Goal: Task Accomplishment & Management: Use online tool/utility

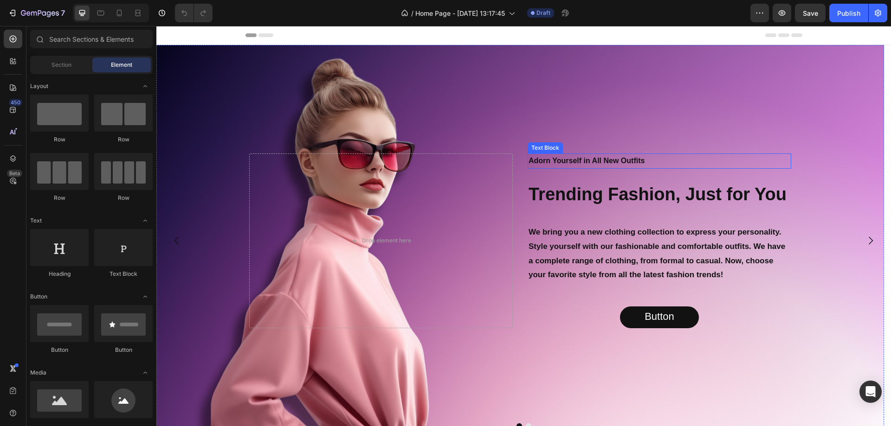
click at [708, 162] on p "Adorn Yourself in All New Outfits" at bounding box center [660, 161] width 262 height 13
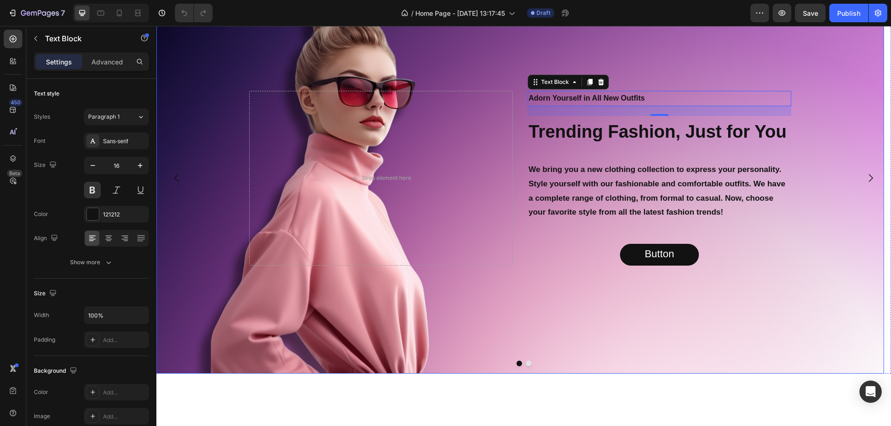
scroll to position [46, 0]
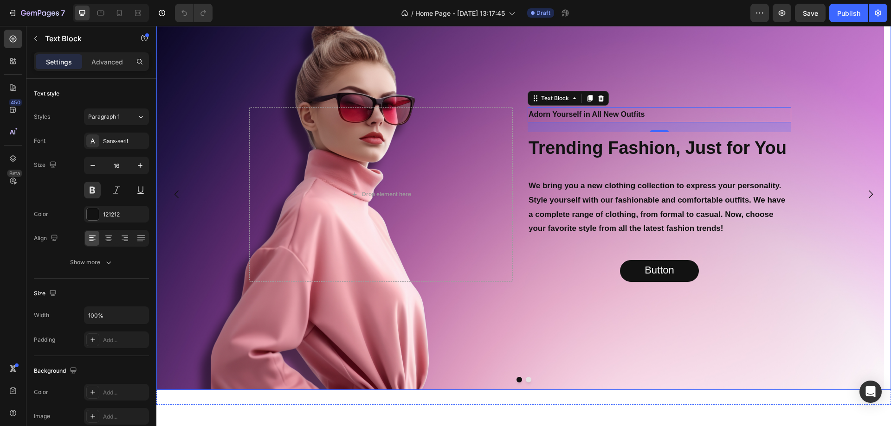
click at [869, 194] on button "Carousel Next Arrow" at bounding box center [871, 194] width 26 height 26
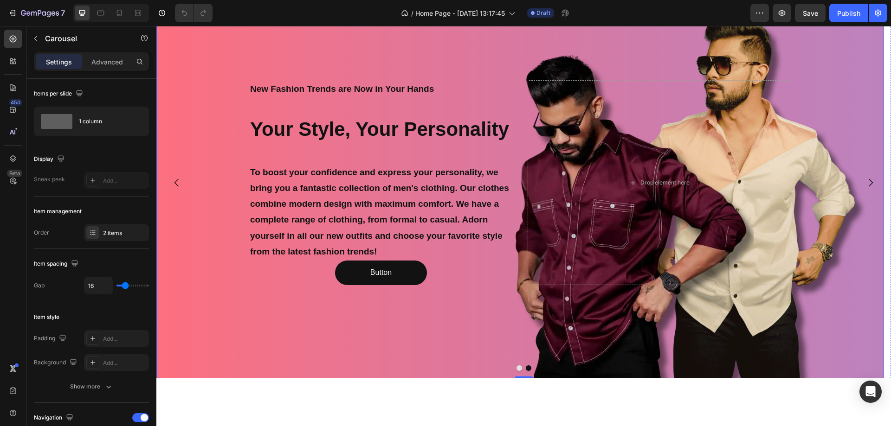
scroll to position [139, 0]
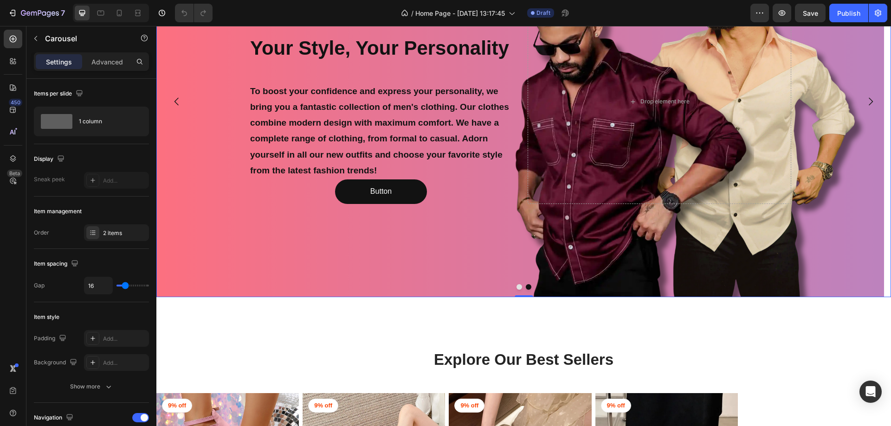
click at [172, 100] on icon "Carousel Back Arrow" at bounding box center [176, 101] width 11 height 11
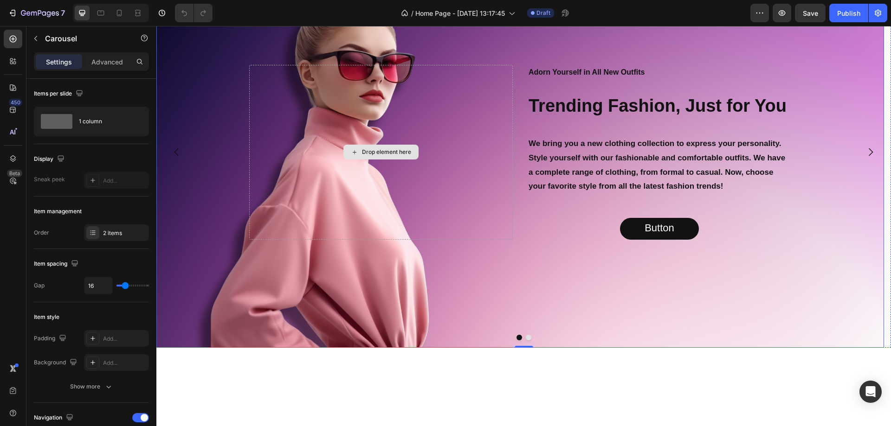
scroll to position [0, 0]
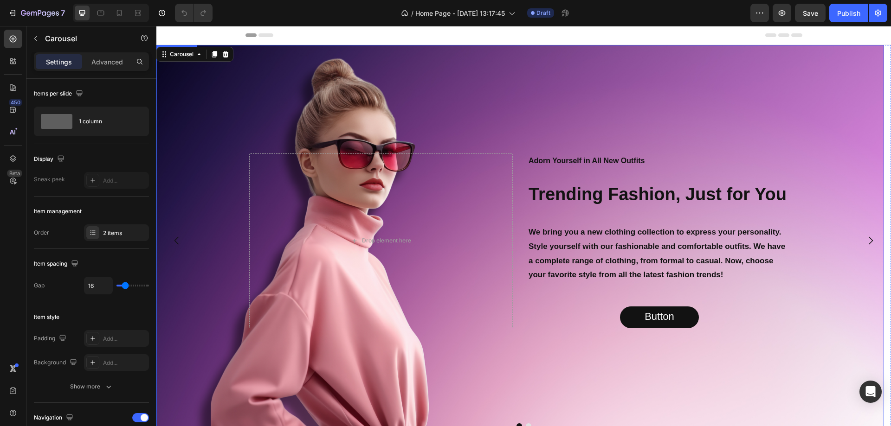
click at [332, 93] on div "Background Image" at bounding box center [520, 241] width 728 height 392
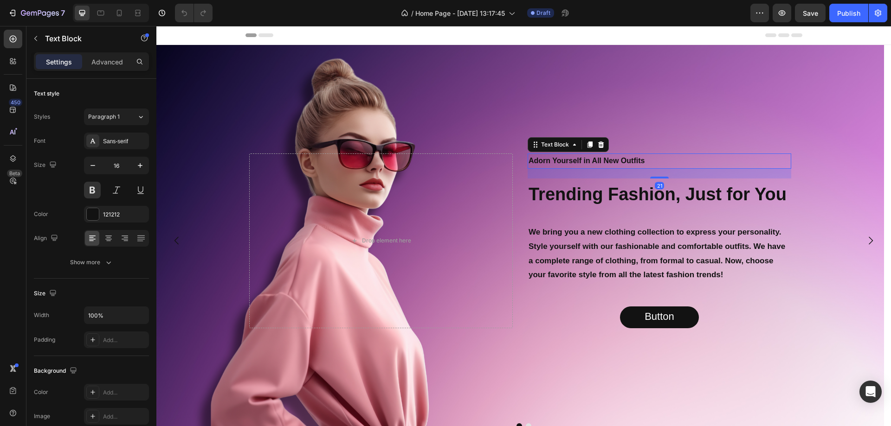
click at [587, 164] on p "Adorn Yourself in All New Outfits" at bounding box center [660, 161] width 262 height 13
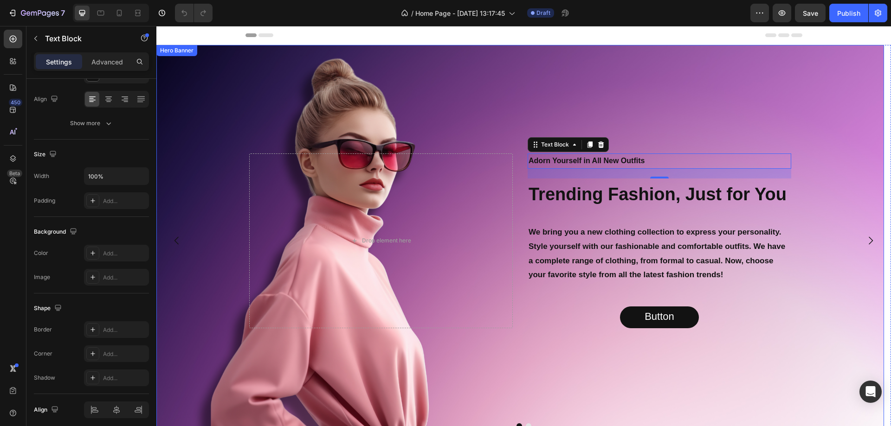
click at [512, 134] on div "Background Image" at bounding box center [520, 241] width 728 height 392
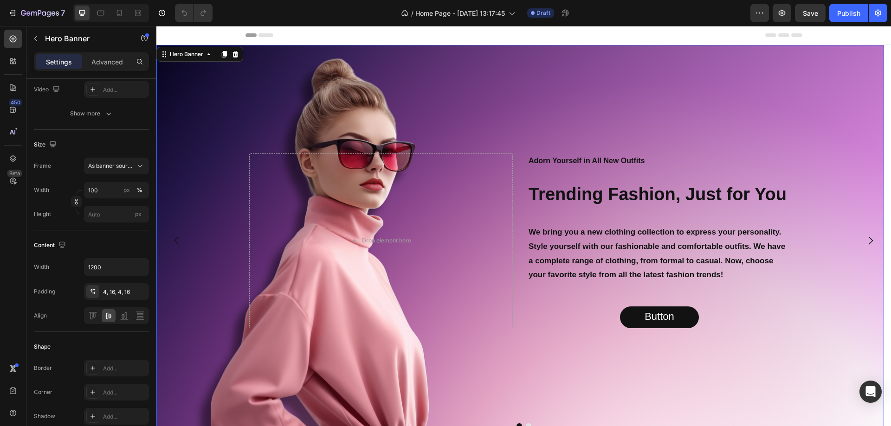
scroll to position [0, 0]
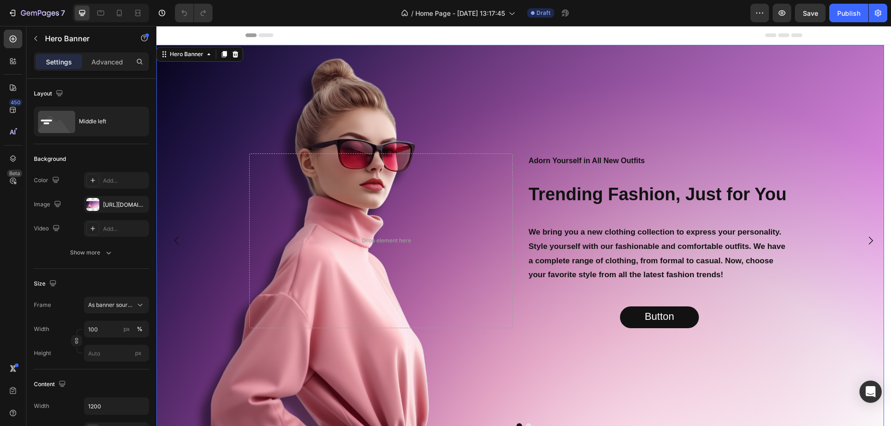
click at [805, 157] on div "Background Image" at bounding box center [520, 241] width 728 height 392
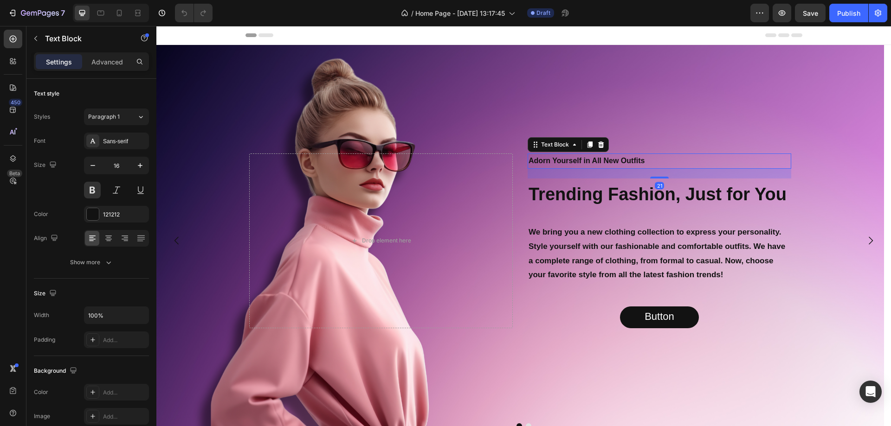
click at [775, 163] on p "Adorn Yourself in All New Outfits" at bounding box center [660, 161] width 262 height 13
click at [792, 182] on div "Drop element here Adorn Yourself in All New Outfits Text Block 21 Trending Fash…" at bounding box center [520, 241] width 557 height 179
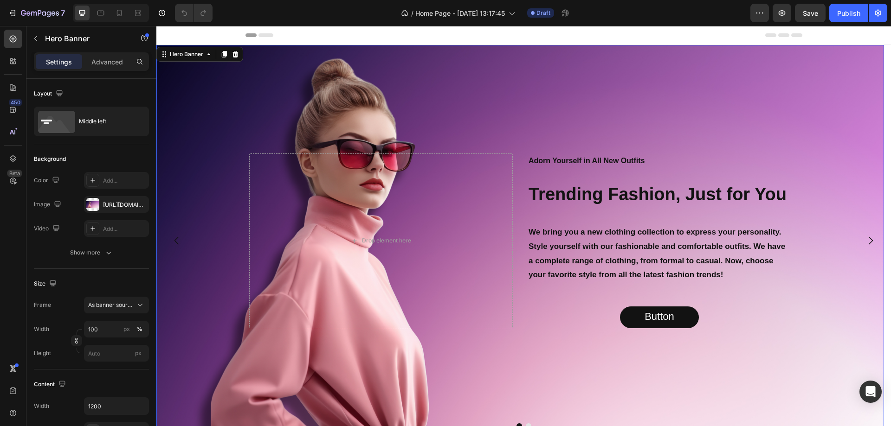
click at [793, 197] on div "Drop element here Adorn Yourself in All New Outfits Text Block Trending Fashion…" at bounding box center [520, 241] width 557 height 179
drag, startPoint x: 661, startPoint y: 218, endPoint x: 633, endPoint y: 215, distance: 28.0
click at [656, 217] on div "Adorn Yourself in All New Outfits Text Block Trending Fashion, Just for You Hea…" at bounding box center [660, 241] width 264 height 175
click at [555, 204] on h2 "Trending Fashion, Just for You" at bounding box center [660, 194] width 264 height 31
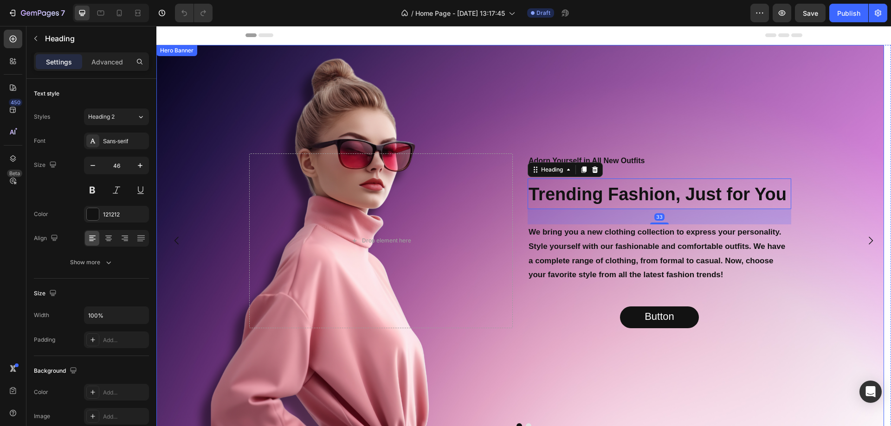
click at [518, 202] on div "Drop element here Adorn Yourself in All New Outfits Text Block Trending Fashion…" at bounding box center [520, 241] width 557 height 179
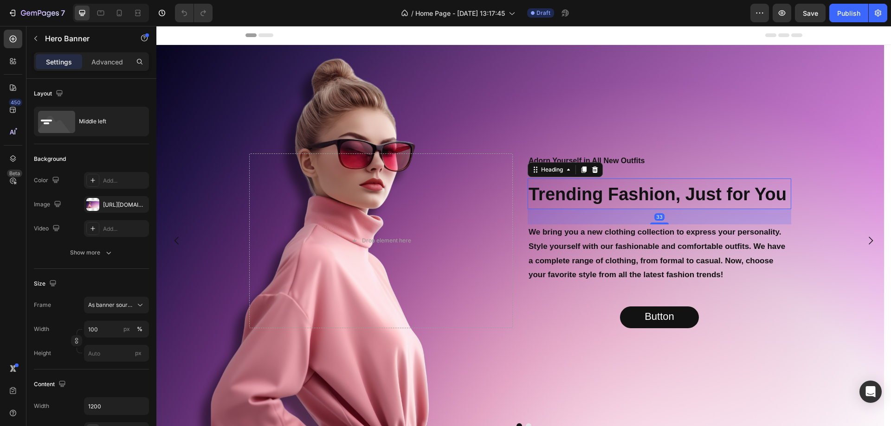
click at [530, 178] on div "Adorn Yourself in All New Outfits Text Block Trending Fashion, Just for You Hea…" at bounding box center [660, 241] width 264 height 175
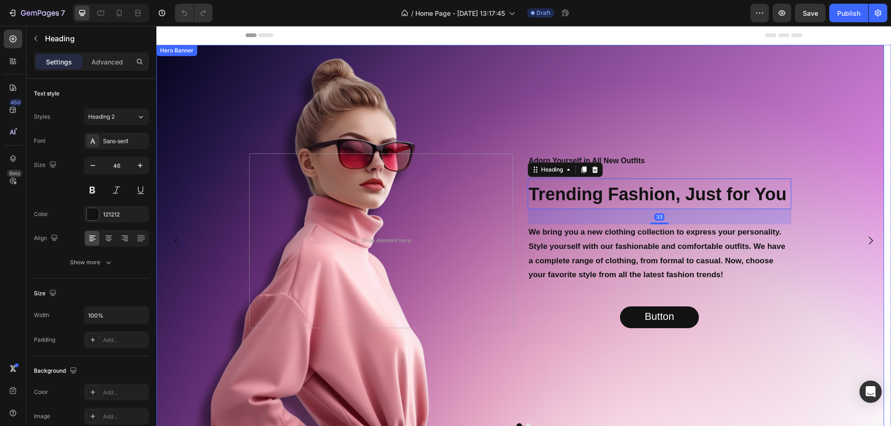
click at [525, 169] on div "Drop element here Adorn Yourself in All New Outfits Text Block Trending Fashion…" at bounding box center [520, 241] width 557 height 179
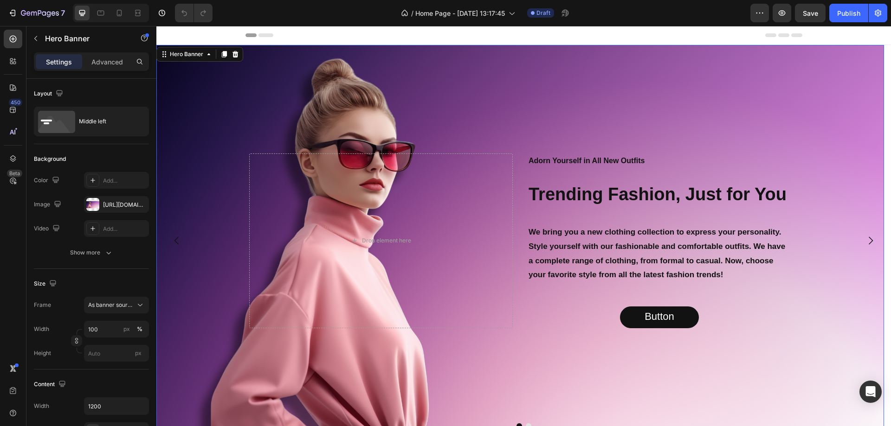
click at [527, 157] on div "Drop element here Adorn Yourself in All New Outfits Text Block Trending Fashion…" at bounding box center [520, 241] width 557 height 179
click at [544, 149] on div "Text Block" at bounding box center [545, 148] width 32 height 8
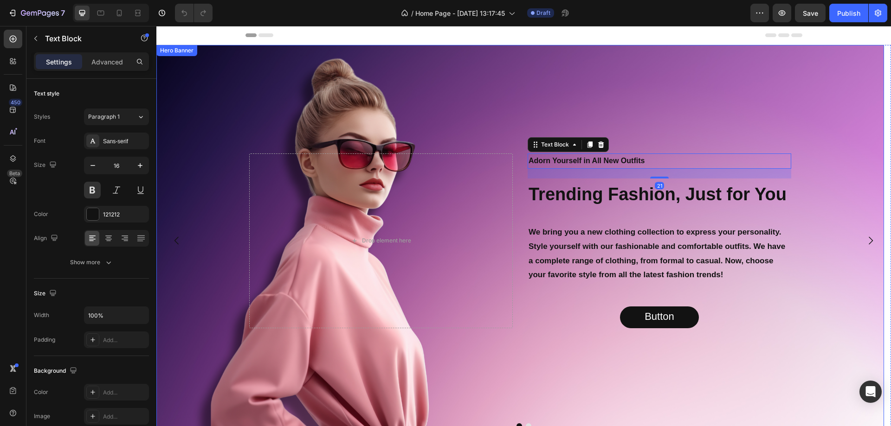
click at [719, 149] on div "Background Image" at bounding box center [520, 241] width 728 height 392
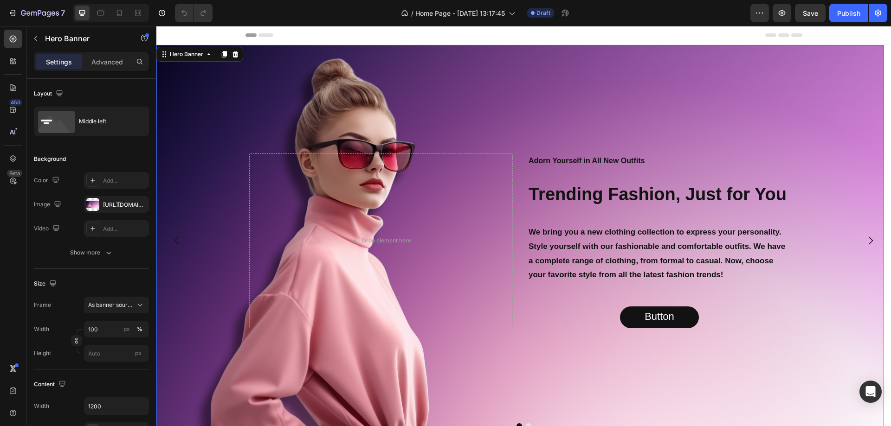
click at [798, 330] on div "Drop element here Adorn Yourself in All New Outfits Text Block Trending Fashion…" at bounding box center [520, 241] width 728 height 392
click at [748, 360] on div "Background Image" at bounding box center [520, 241] width 728 height 392
click at [715, 293] on div "Adorn Yourself in All New Outfits Text Block Trending Fashion, Just for You Hea…" at bounding box center [660, 241] width 264 height 175
click at [652, 297] on div "Adorn Yourself in All New Outfits Text Block Trending Fashion, Just for You Hea…" at bounding box center [660, 241] width 264 height 175
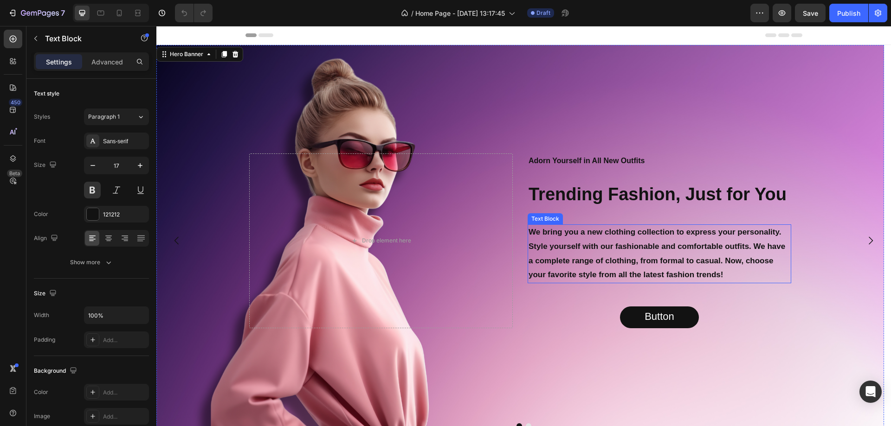
click at [647, 281] on p "We bring you a new clothing collection to express your personality. Style yours…" at bounding box center [660, 254] width 262 height 57
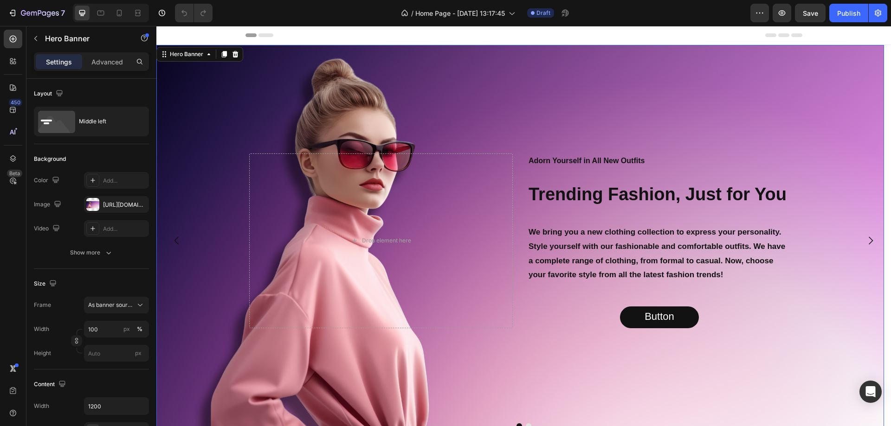
click at [787, 218] on div "Adorn Yourself in All New Outfits Text Block Trending Fashion, Just for You Hea…" at bounding box center [660, 241] width 264 height 175
click at [560, 159] on p "Adorn Yourself in All New Outfits" at bounding box center [660, 161] width 262 height 13
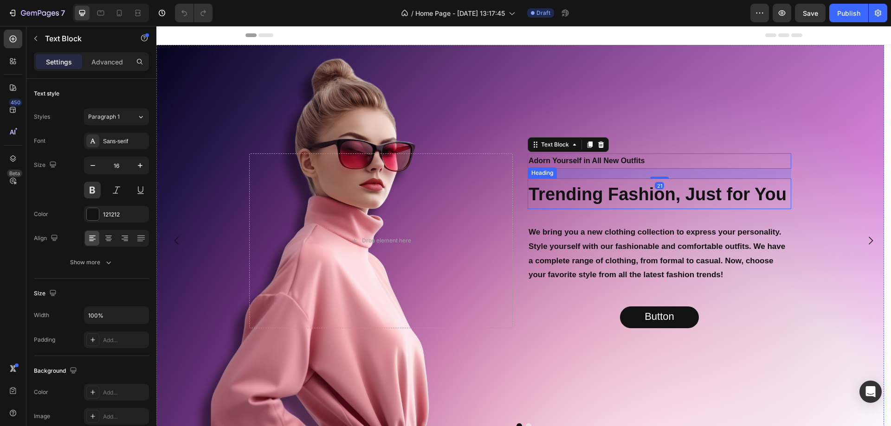
click at [572, 196] on strong "Trending Fashion, Just for You" at bounding box center [658, 194] width 258 height 19
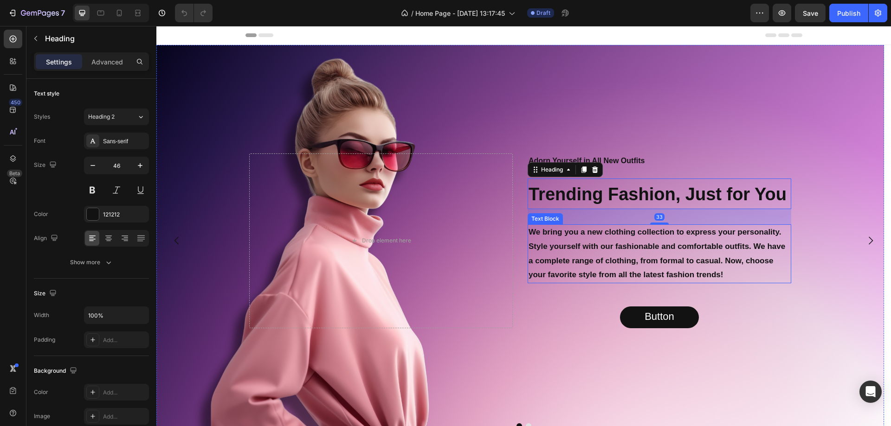
click at [584, 250] on p "We bring you a new clothing collection to express your personality. Style yours…" at bounding box center [660, 254] width 262 height 57
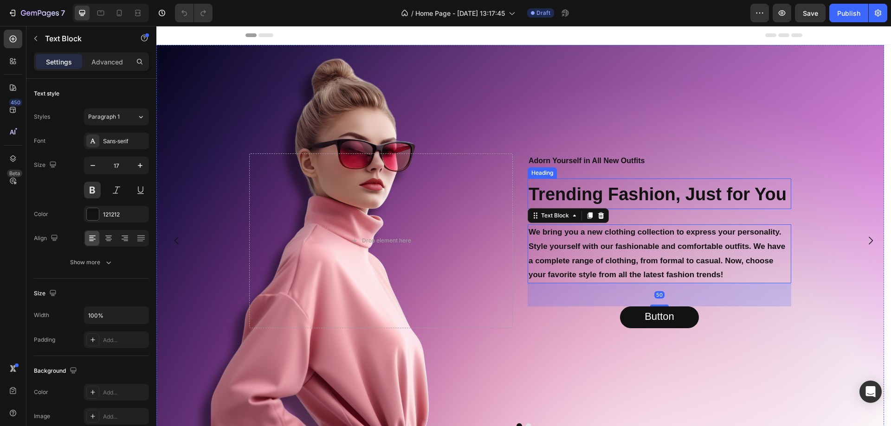
click at [584, 190] on strong "Trending Fashion, Just for You" at bounding box center [658, 194] width 258 height 19
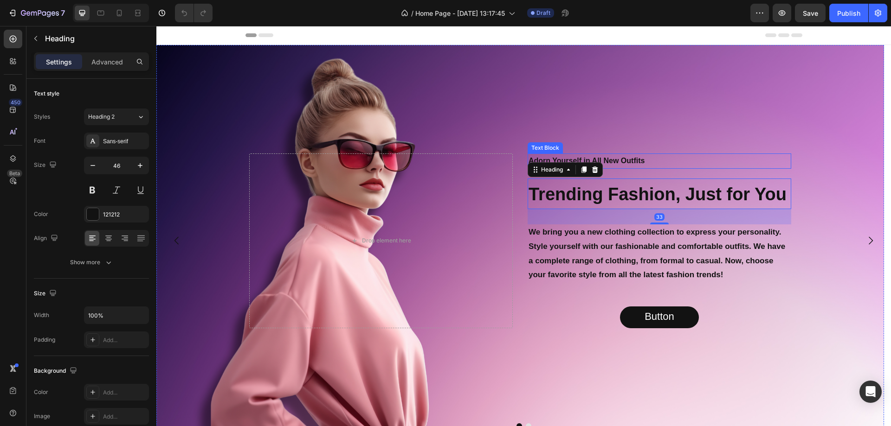
click at [637, 156] on p "Adorn Yourself in All New Outfits" at bounding box center [660, 161] width 262 height 13
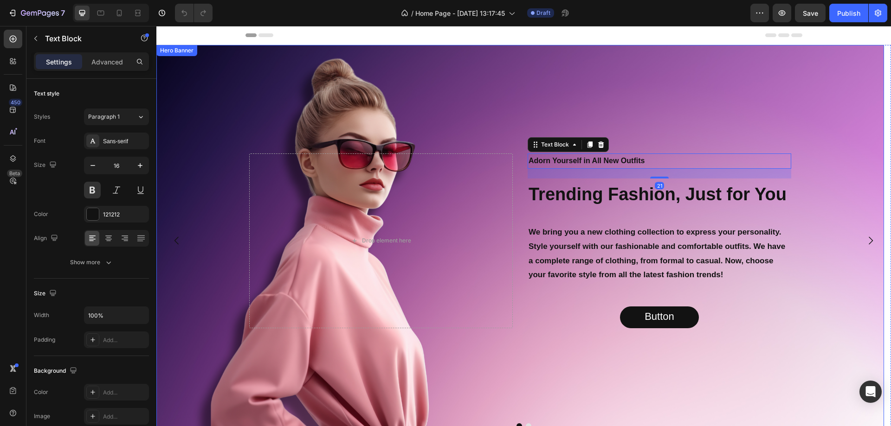
click at [650, 119] on div "Background Image" at bounding box center [520, 241] width 728 height 392
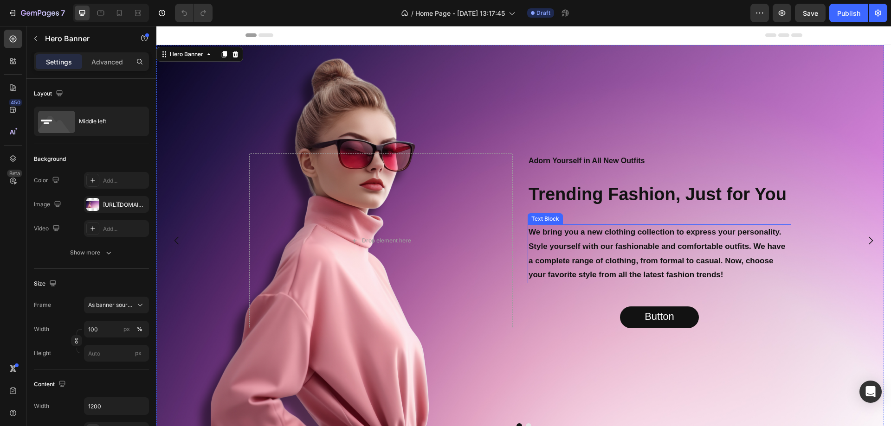
scroll to position [139, 0]
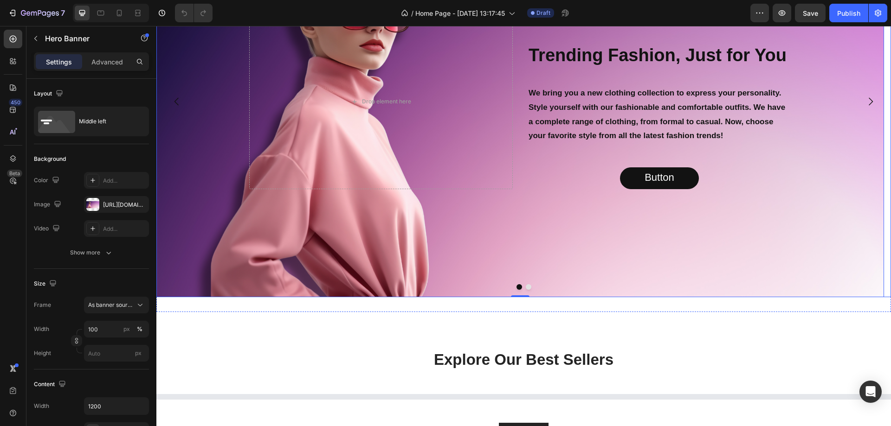
click at [528, 286] on div at bounding box center [523, 287] width 735 height 6
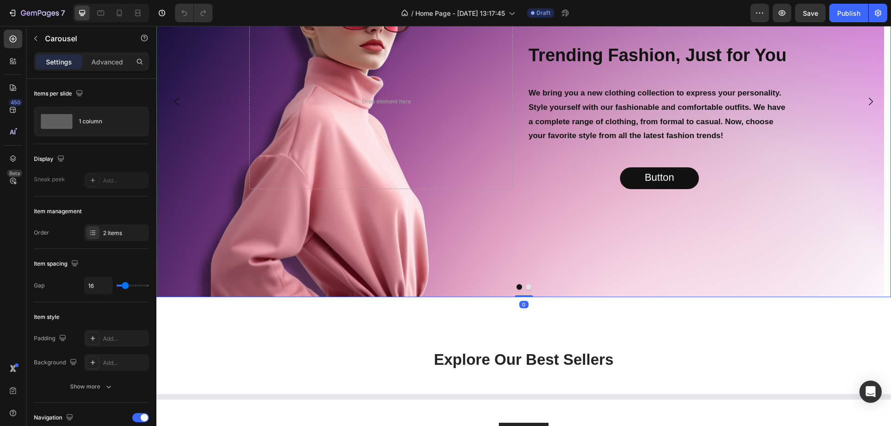
click at [526, 289] on button "Dot" at bounding box center [529, 287] width 6 height 6
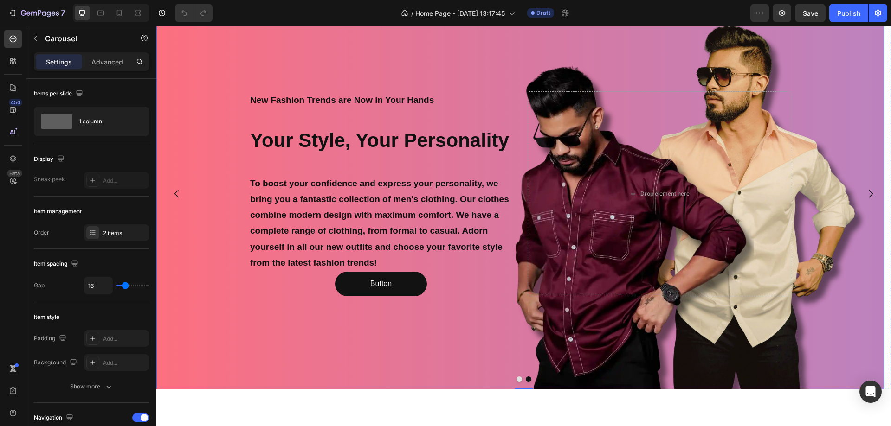
scroll to position [46, 0]
click at [366, 244] on p "To boost your confidence and express your personality, we bring you a fantastic…" at bounding box center [381, 223] width 262 height 95
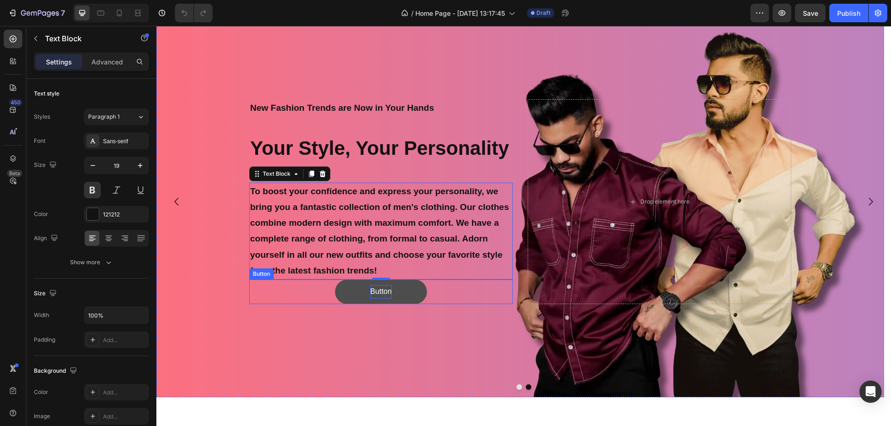
scroll to position [93, 0]
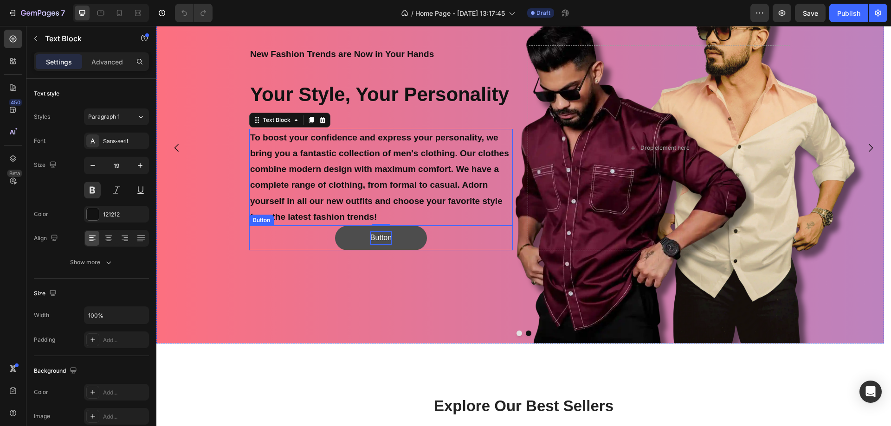
click at [387, 236] on p "Button" at bounding box center [380, 238] width 21 height 13
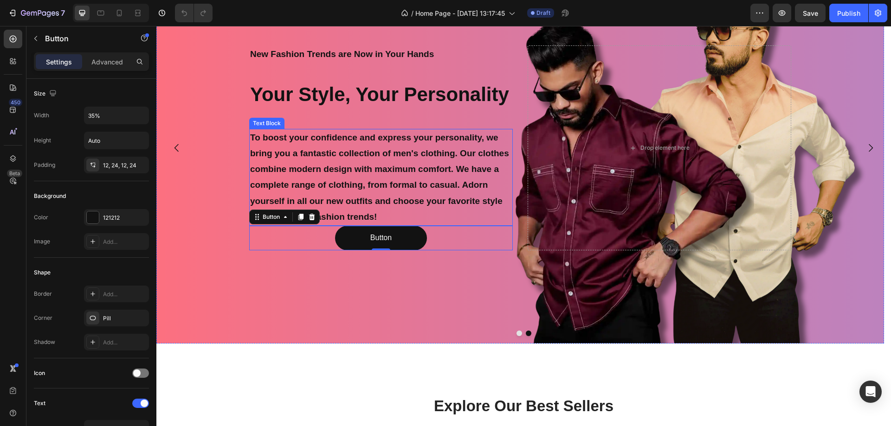
click at [400, 187] on p "To boost your confidence and express your personality, we bring you a fantastic…" at bounding box center [381, 177] width 262 height 95
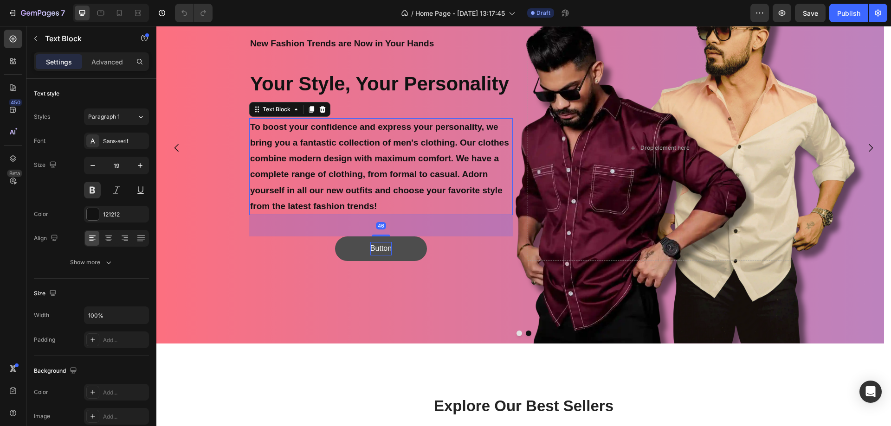
drag, startPoint x: 380, startPoint y: 224, endPoint x: 381, endPoint y: 245, distance: 21.4
click at [381, 245] on div "New Fashion Trends are Now in Your Hands Text Block Your Style, Your Personalit…" at bounding box center [381, 148] width 264 height 226
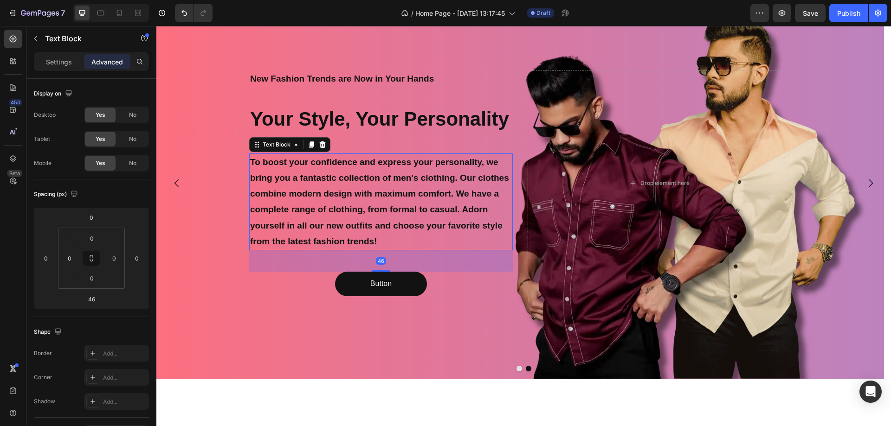
scroll to position [0, 0]
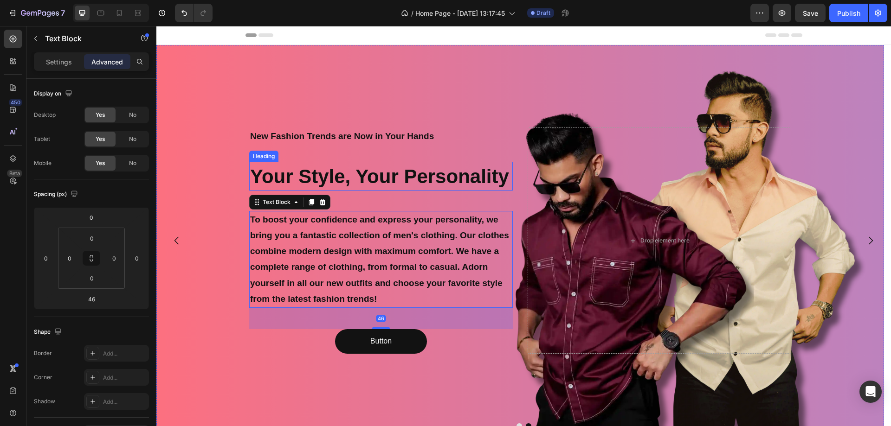
click at [463, 148] on div "New Fashion Trends are Now in Your Hands Text Block Your Style, Your Personalit…" at bounding box center [381, 241] width 264 height 226
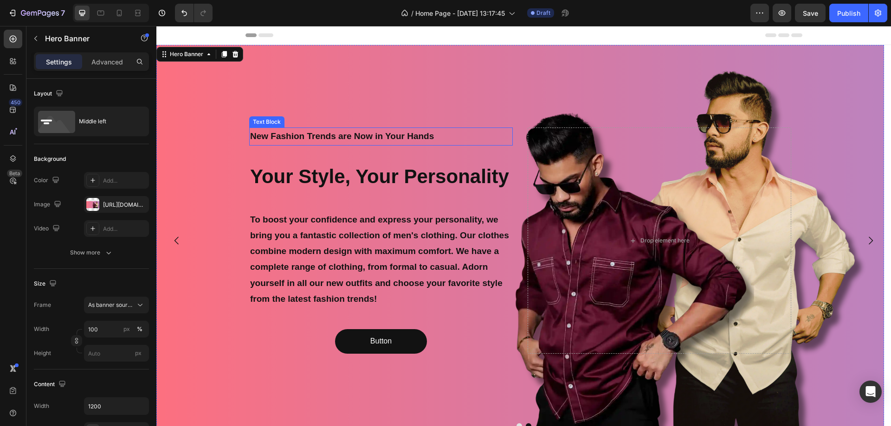
click at [351, 141] on p "New Fashion Trends are Now in Your Hands" at bounding box center [381, 137] width 262 height 16
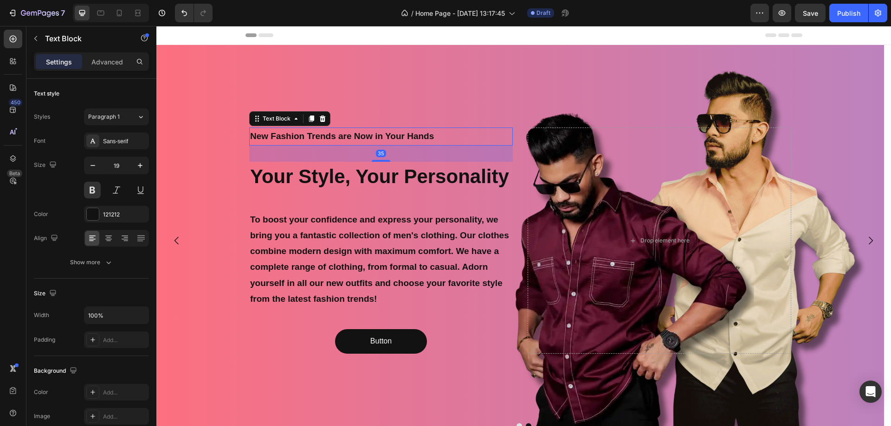
click at [380, 162] on h2 "Your Style, Your Personality" at bounding box center [381, 176] width 264 height 29
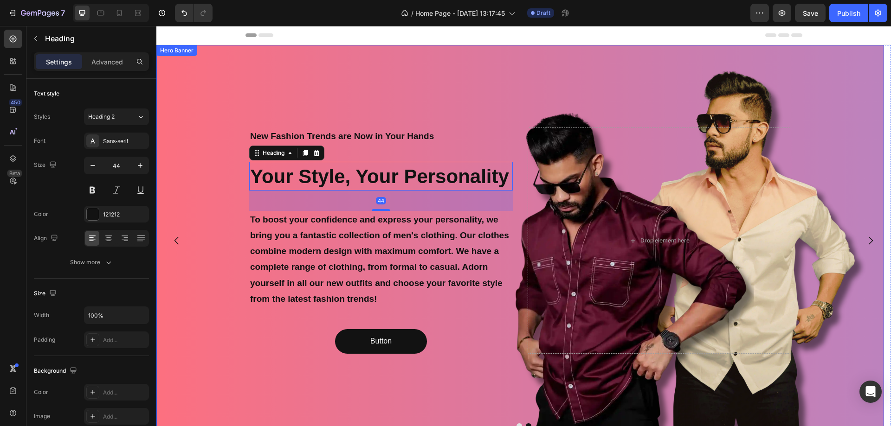
drag, startPoint x: 380, startPoint y: 159, endPoint x: 382, endPoint y: 142, distance: 17.3
click at [380, 158] on div "New Fashion Trends are Now in Your Hands Text Block Your Style, Your Personalit…" at bounding box center [381, 241] width 264 height 226
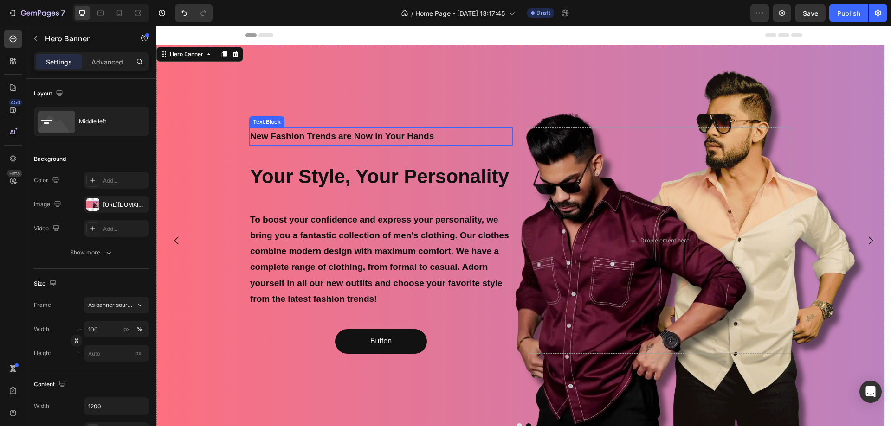
click at [383, 137] on p "New Fashion Trends are Now in Your Hands" at bounding box center [381, 137] width 262 height 16
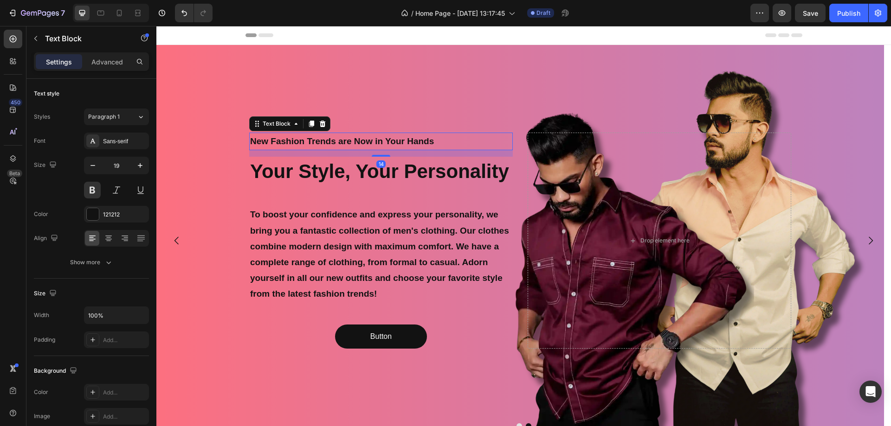
drag, startPoint x: 381, startPoint y: 161, endPoint x: 380, endPoint y: 151, distance: 9.9
click at [380, 150] on div "14" at bounding box center [381, 150] width 264 height 0
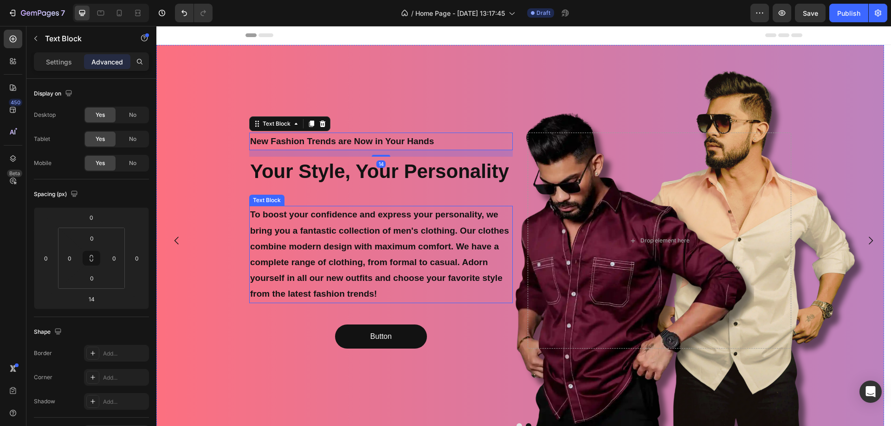
click at [391, 212] on p "To boost your confidence and express your personality, we bring you a fantastic…" at bounding box center [381, 254] width 262 height 95
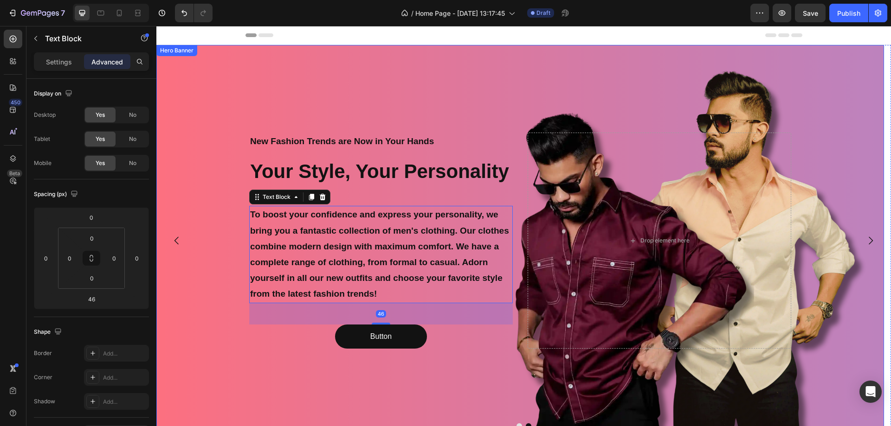
click at [459, 357] on div "Background Image" at bounding box center [520, 241] width 728 height 392
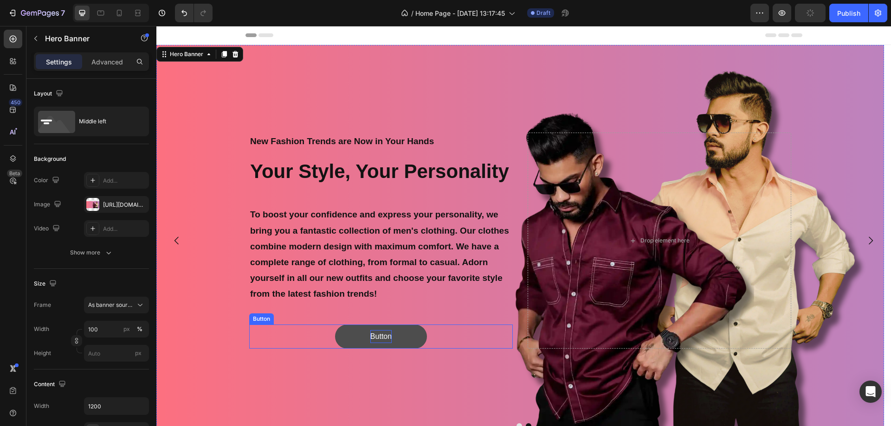
click at [382, 334] on p "Button" at bounding box center [380, 336] width 21 height 13
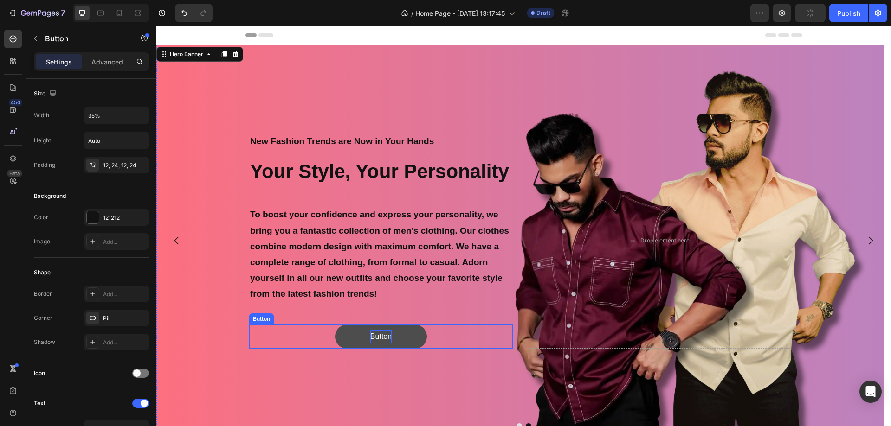
click at [382, 334] on p "Button" at bounding box center [380, 336] width 21 height 13
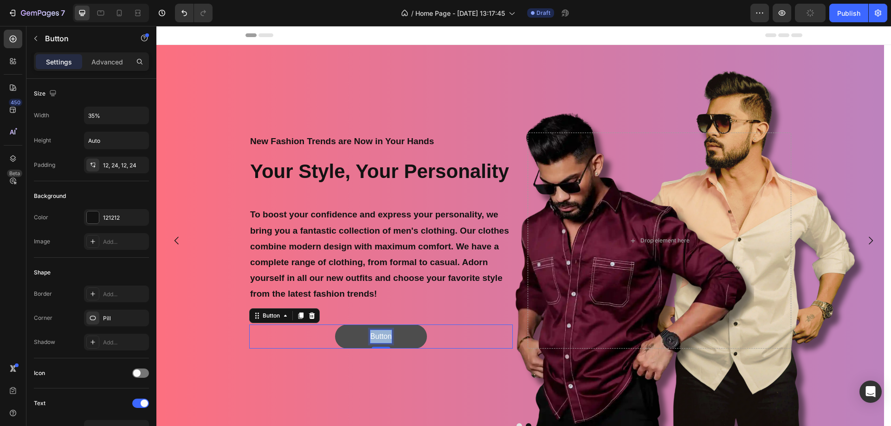
click at [382, 334] on p "Button" at bounding box center [380, 336] width 21 height 13
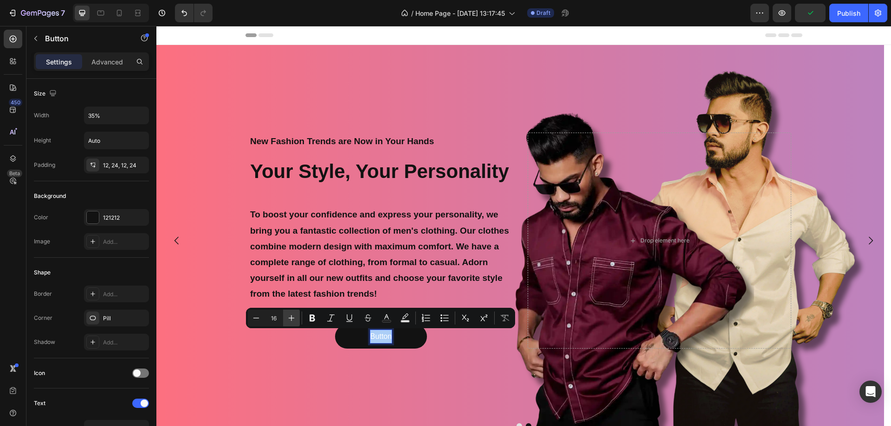
click at [297, 316] on button "Plus" at bounding box center [291, 318] width 17 height 17
click at [291, 316] on icon "Editor contextual toolbar" at bounding box center [291, 318] width 9 height 9
click at [291, 316] on icon "Editor contextual toolbar" at bounding box center [292, 319] width 6 height 6
type input "20"
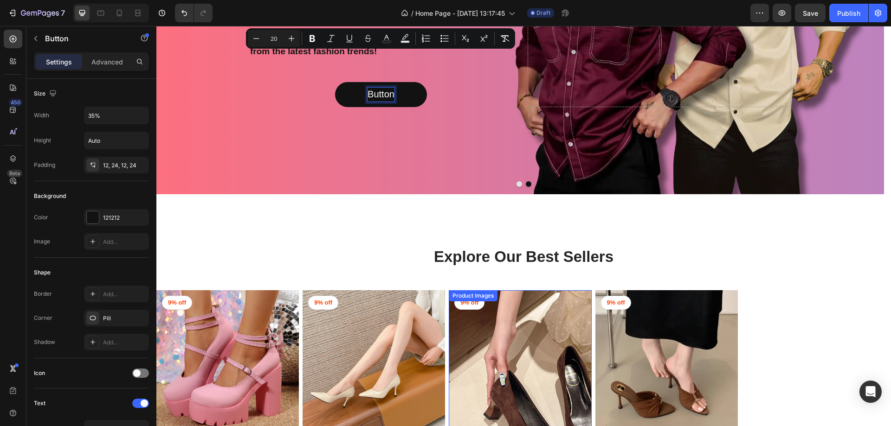
scroll to position [278, 0]
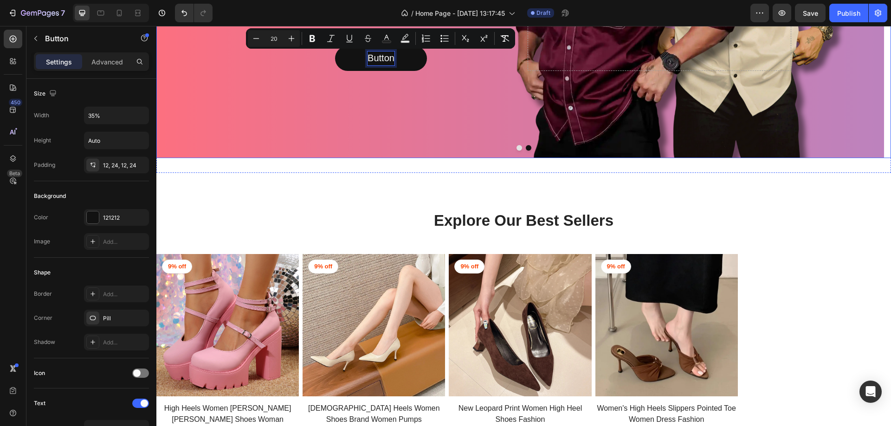
click at [514, 151] on div at bounding box center [523, 148] width 735 height 6
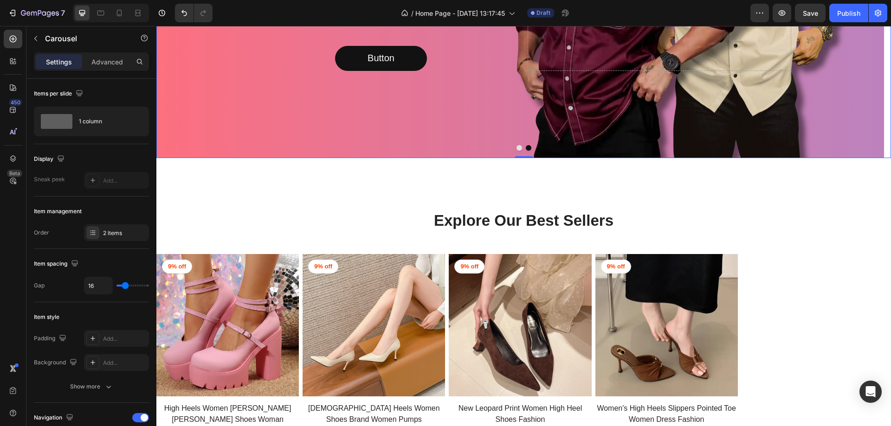
click at [516, 148] on button "Dot" at bounding box center [519, 148] width 6 height 6
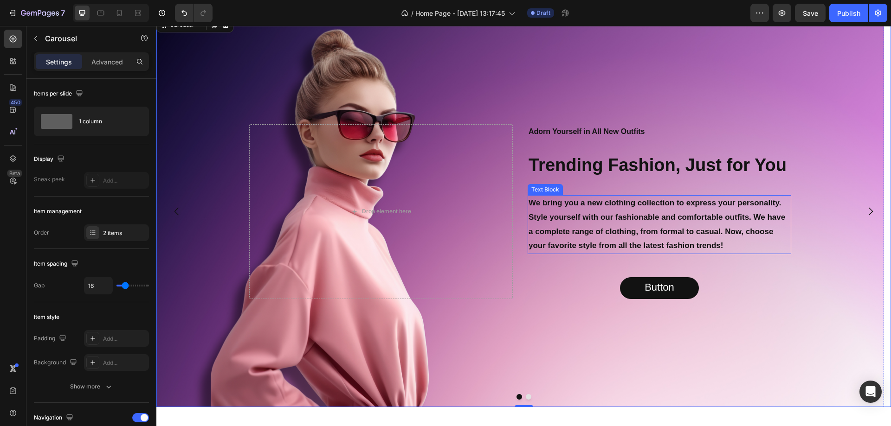
scroll to position [139, 0]
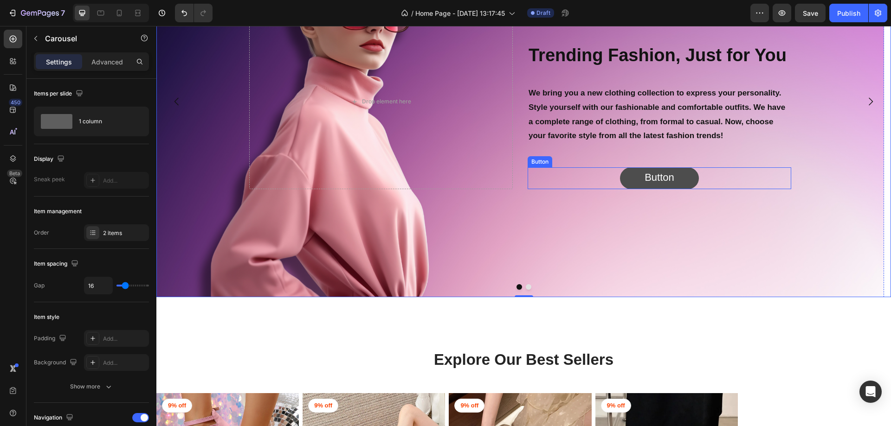
click at [686, 175] on link "Button" at bounding box center [659, 179] width 79 height 22
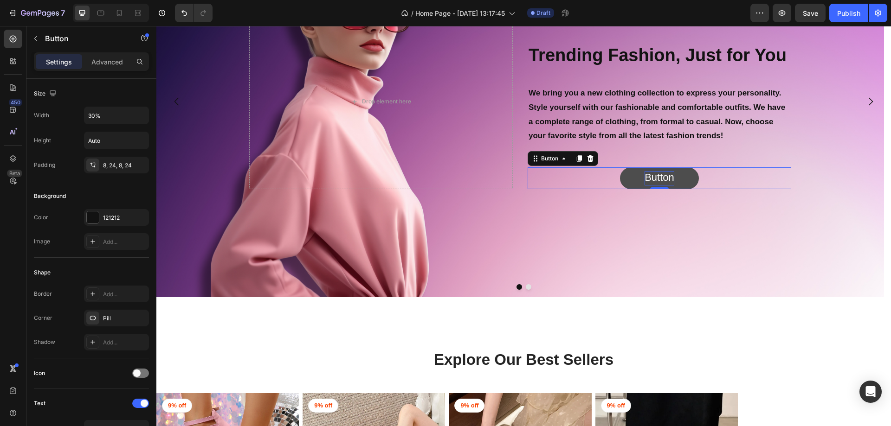
click at [659, 176] on span "Button" at bounding box center [660, 178] width 30 height 12
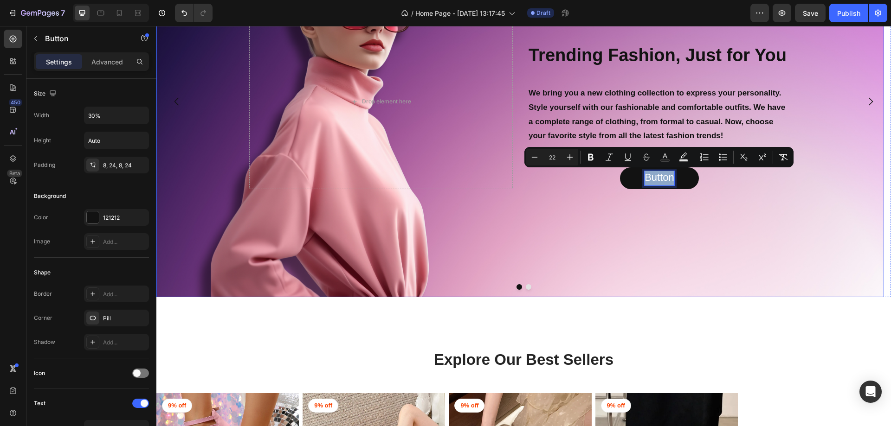
click at [572, 234] on div "Background Image" at bounding box center [520, 102] width 728 height 392
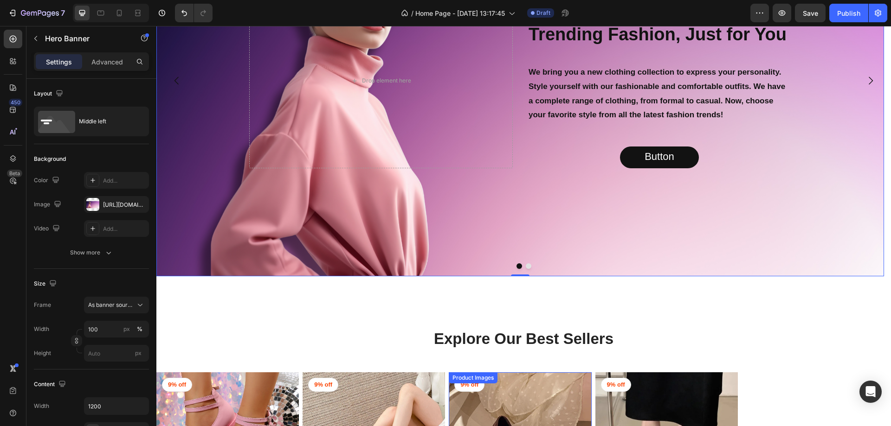
scroll to position [93, 0]
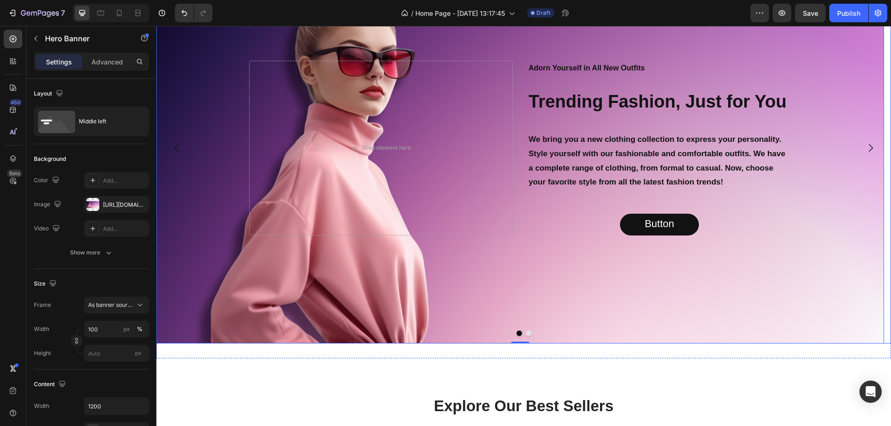
click at [526, 333] on button "Dot" at bounding box center [529, 334] width 6 height 6
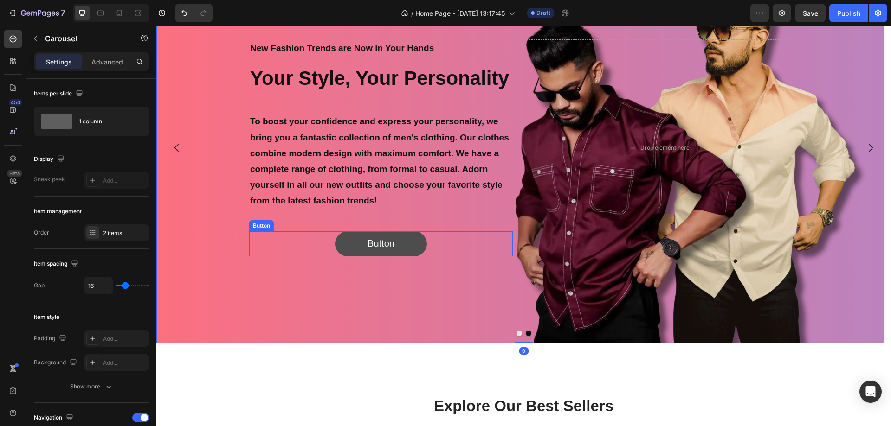
click at [409, 241] on button "Button" at bounding box center [381, 245] width 92 height 26
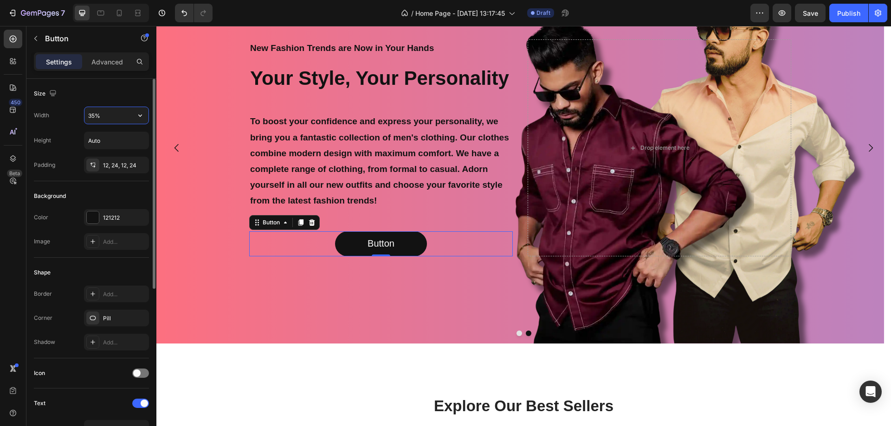
click at [96, 120] on input "35%" at bounding box center [116, 115] width 64 height 17
type input "30%"
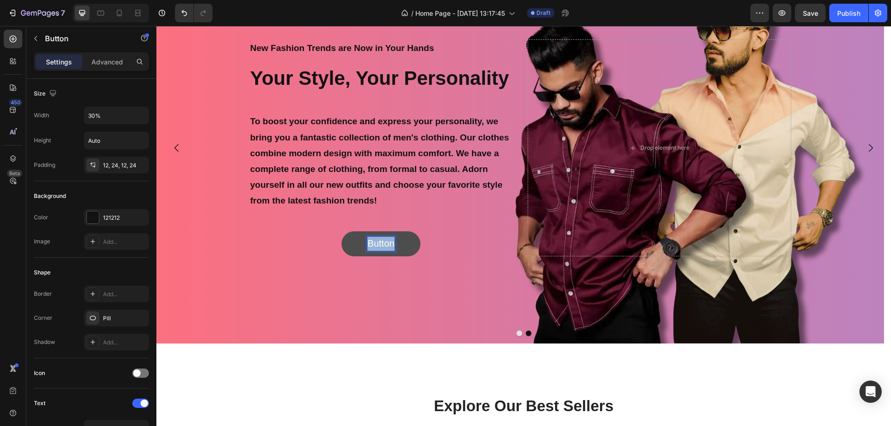
click at [375, 241] on span "Button" at bounding box center [381, 244] width 27 height 10
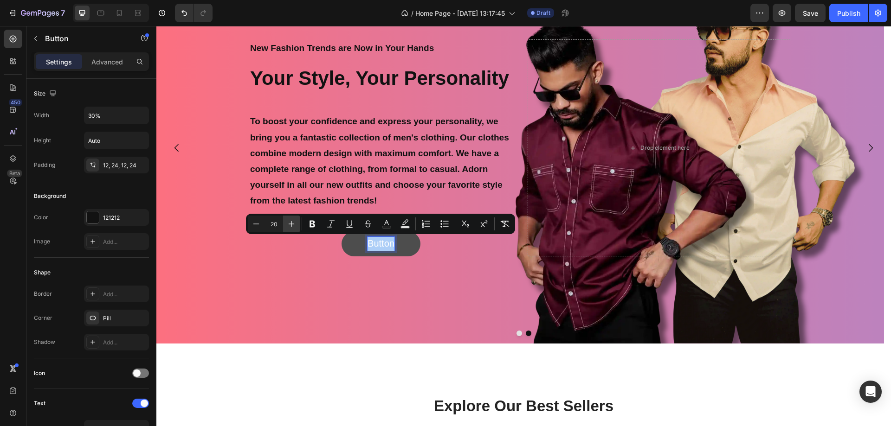
click at [288, 222] on icon "Editor contextual toolbar" at bounding box center [291, 223] width 9 height 9
type input "22"
click at [479, 276] on div "Background Image" at bounding box center [520, 148] width 728 height 392
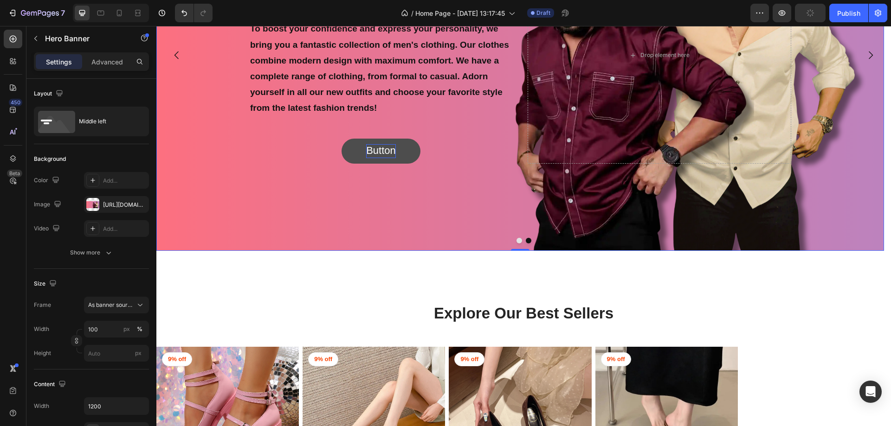
scroll to position [232, 0]
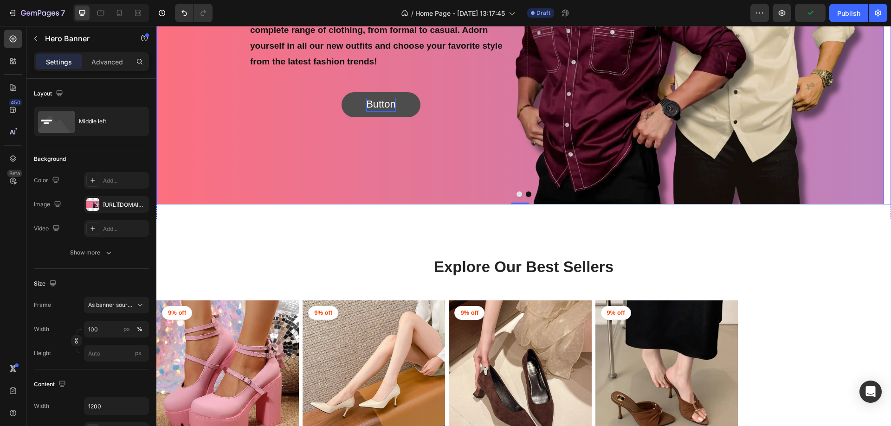
click at [516, 195] on button "Dot" at bounding box center [519, 195] width 6 height 6
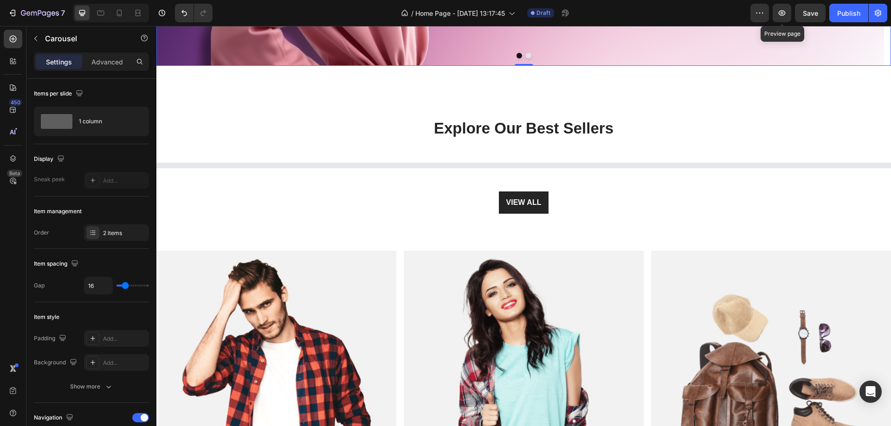
scroll to position [371, 0]
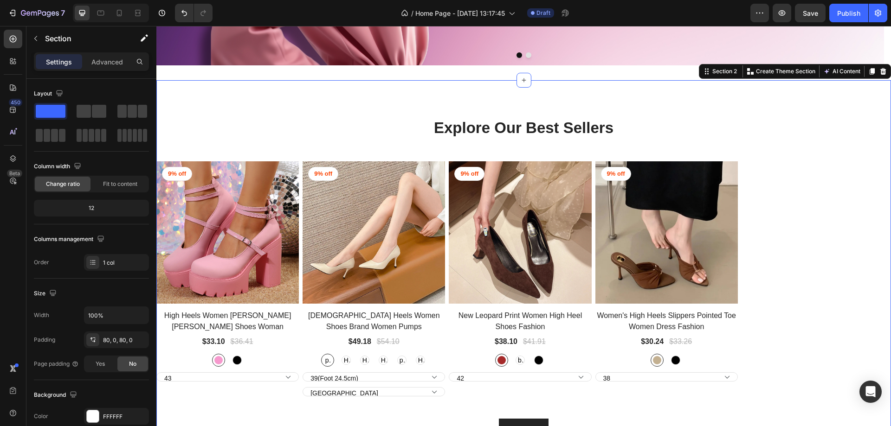
click at [578, 93] on div "Explore Our Best Sellers Heading Row Product Images 9% off Product Badge Row Hi…" at bounding box center [523, 279] width 735 height 398
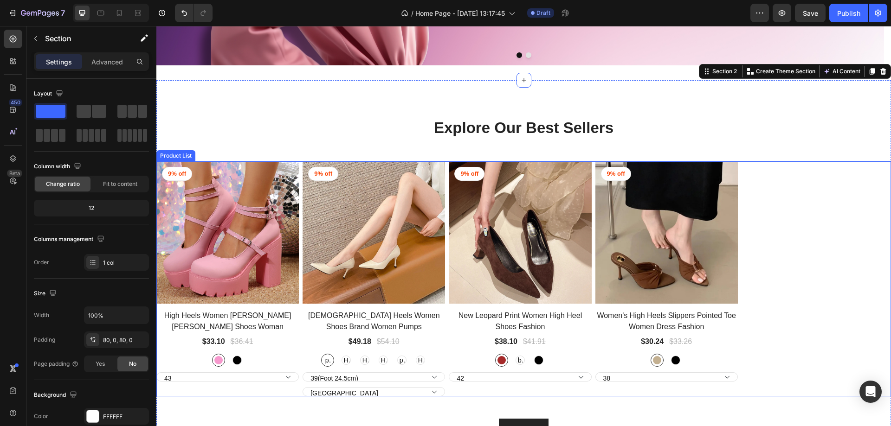
click at [773, 165] on div "Product Images 9% off Product Badge Row High Heels Women Mary Janes Shoes Woman…" at bounding box center [523, 278] width 735 height 235
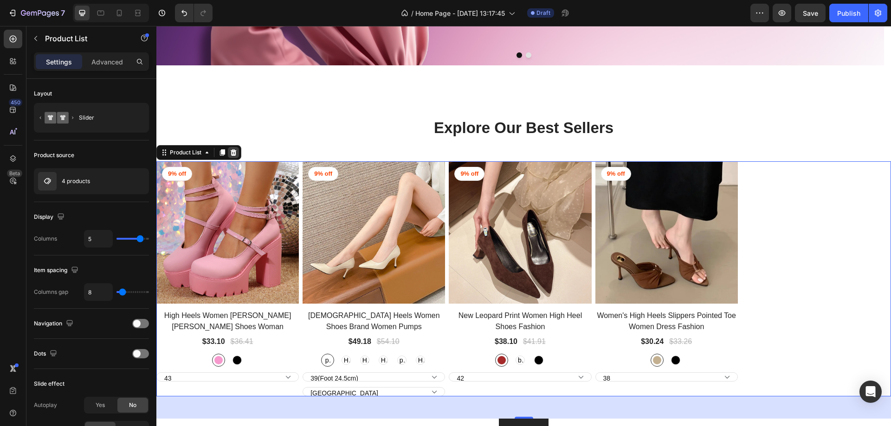
click at [233, 155] on icon at bounding box center [234, 152] width 6 height 6
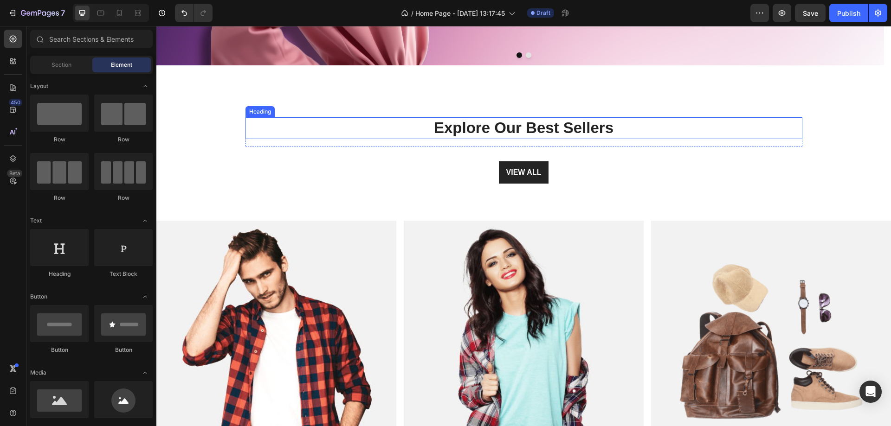
click at [447, 128] on p "Explore Our Best Sellers" at bounding box center [523, 128] width 555 height 20
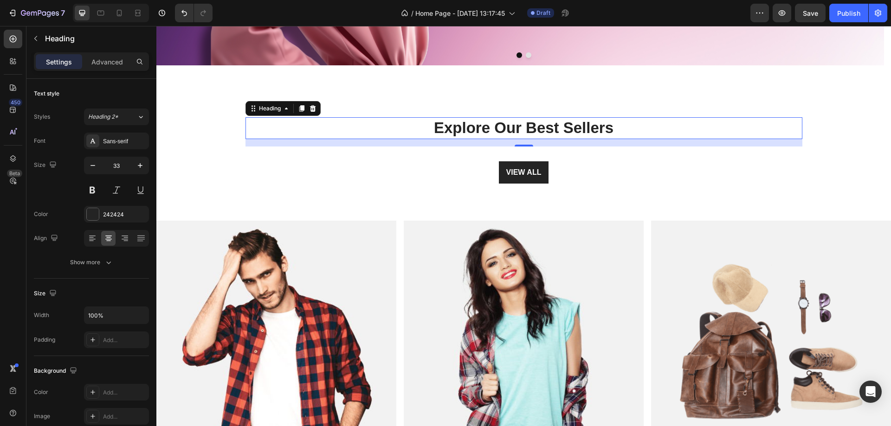
click at [529, 129] on p "Explore Our Best Sellers" at bounding box center [523, 128] width 555 height 20
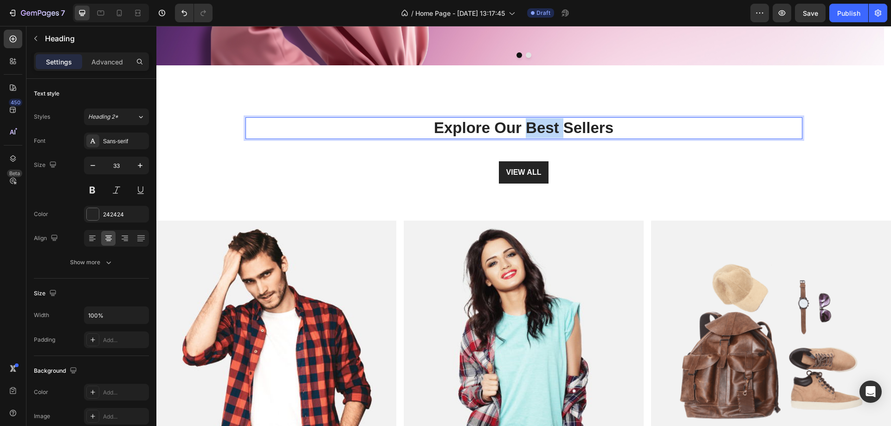
click at [529, 129] on p "Explore Our Best Sellers" at bounding box center [523, 128] width 555 height 20
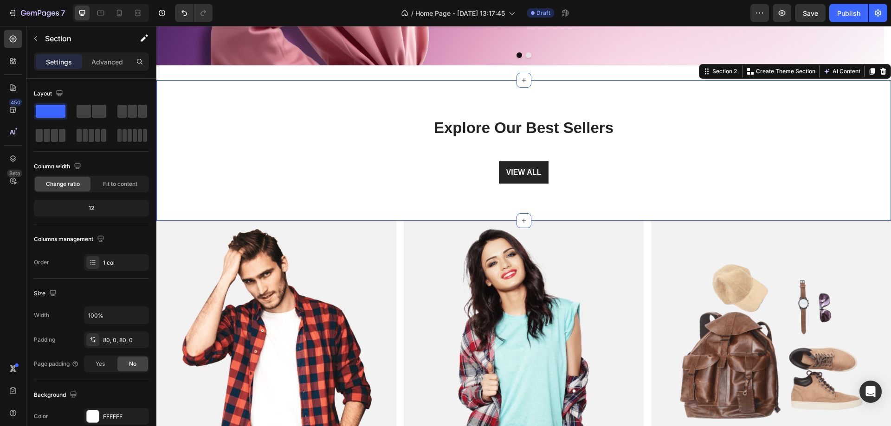
click at [227, 90] on div "Explore Our Best Sellers Heading Row VIEW ALL Button Section 2 You can create r…" at bounding box center [523, 150] width 735 height 141
click at [881, 68] on div at bounding box center [883, 71] width 11 height 11
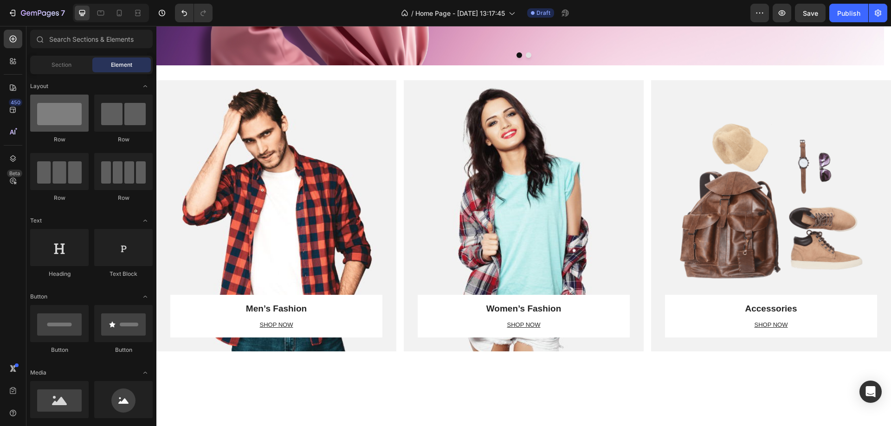
click at [57, 122] on div at bounding box center [59, 113] width 58 height 37
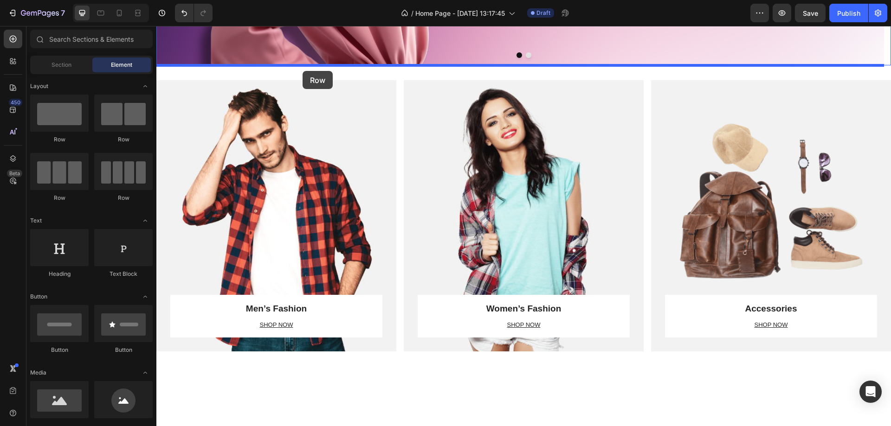
drag, startPoint x: 278, startPoint y: 133, endPoint x: 303, endPoint y: 71, distance: 66.7
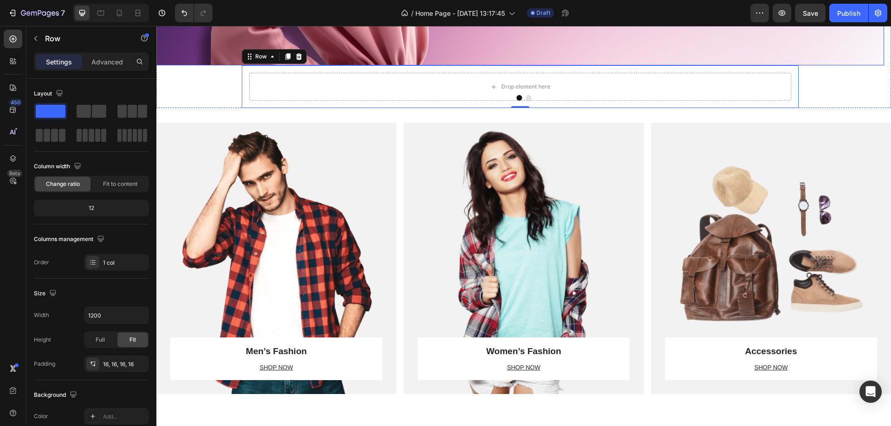
scroll to position [278, 0]
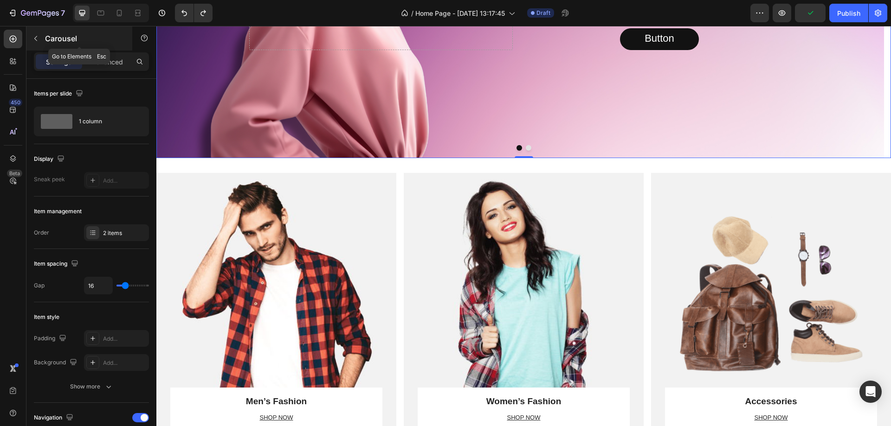
click at [43, 37] on div "Carousel" at bounding box center [79, 38] width 106 height 24
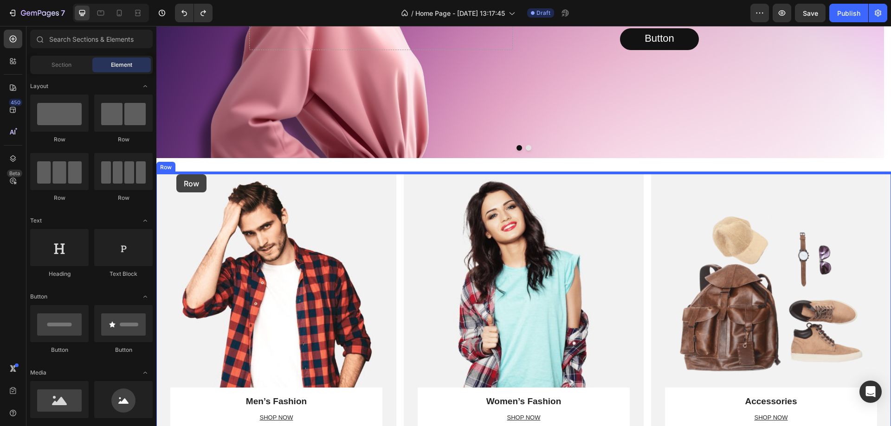
drag, startPoint x: 219, startPoint y: 147, endPoint x: 176, endPoint y: 175, distance: 50.8
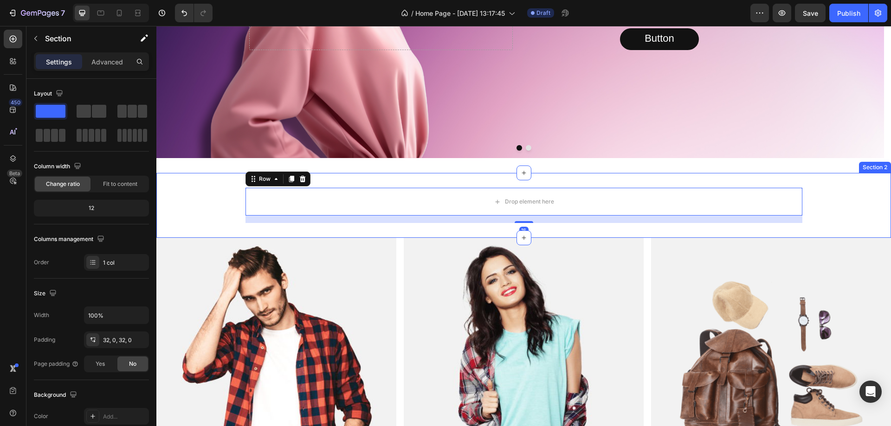
click at [195, 200] on div "Drop element here Row 16" at bounding box center [523, 205] width 735 height 35
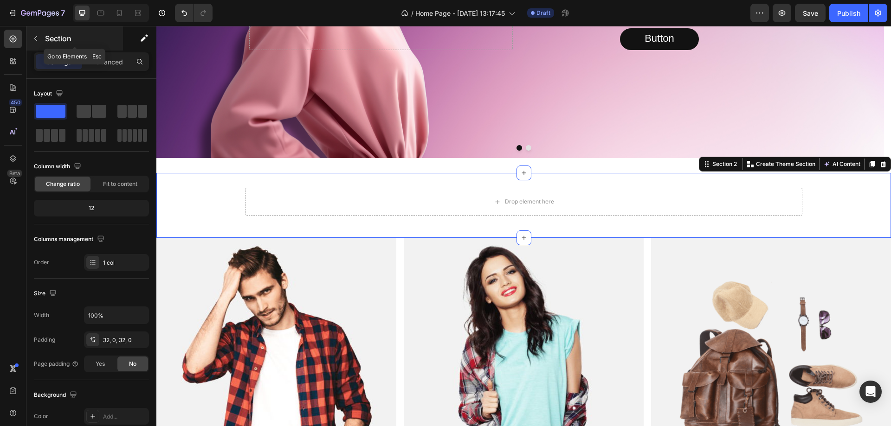
click at [34, 36] on icon "button" at bounding box center [35, 38] width 7 height 7
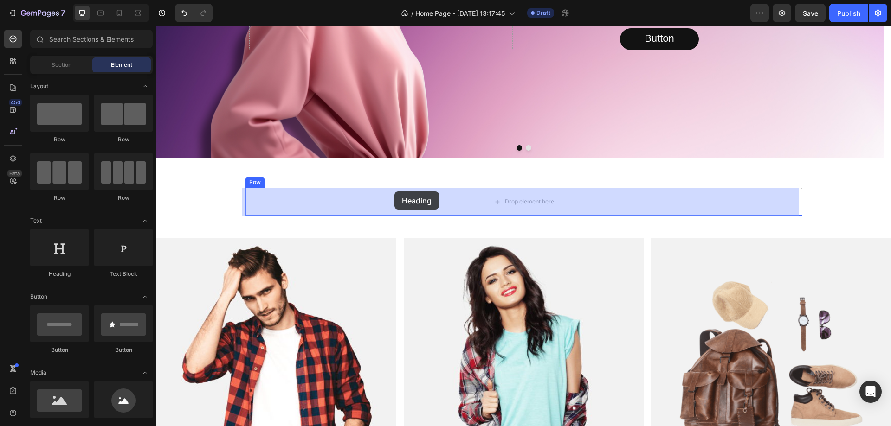
drag, startPoint x: 256, startPoint y: 279, endPoint x: 394, endPoint y: 192, distance: 163.9
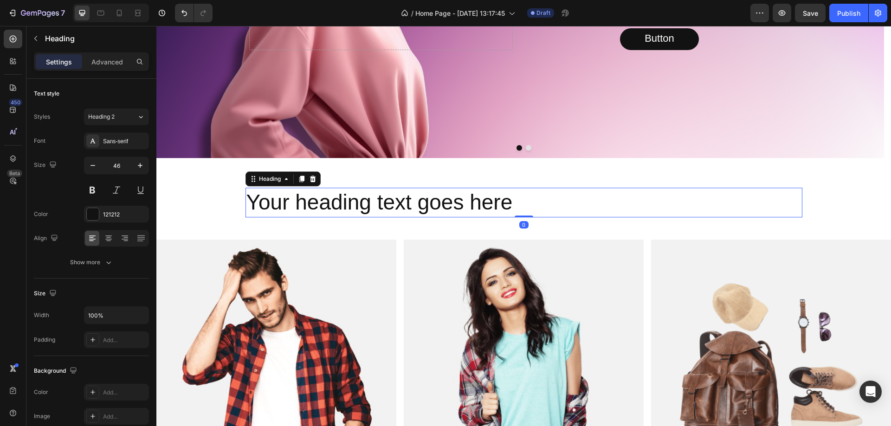
click at [397, 199] on h2 "Your heading text goes here" at bounding box center [523, 203] width 557 height 30
click at [397, 199] on p "Your heading text goes here" at bounding box center [523, 203] width 555 height 28
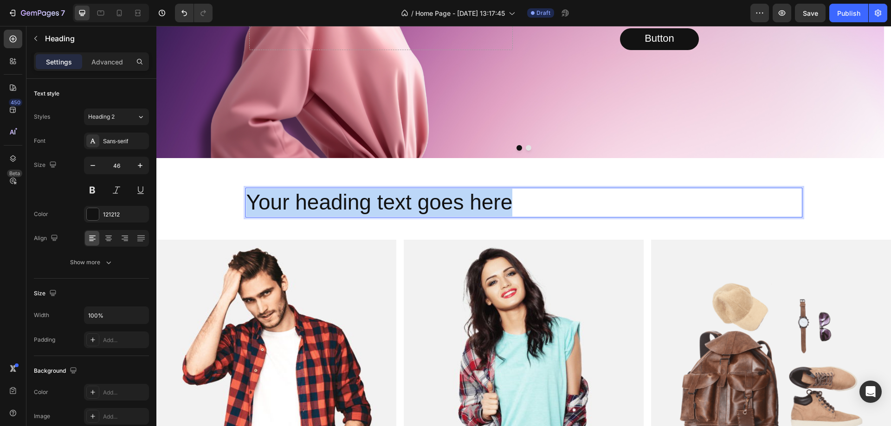
click at [397, 199] on p "Your heading text goes here" at bounding box center [523, 203] width 555 height 28
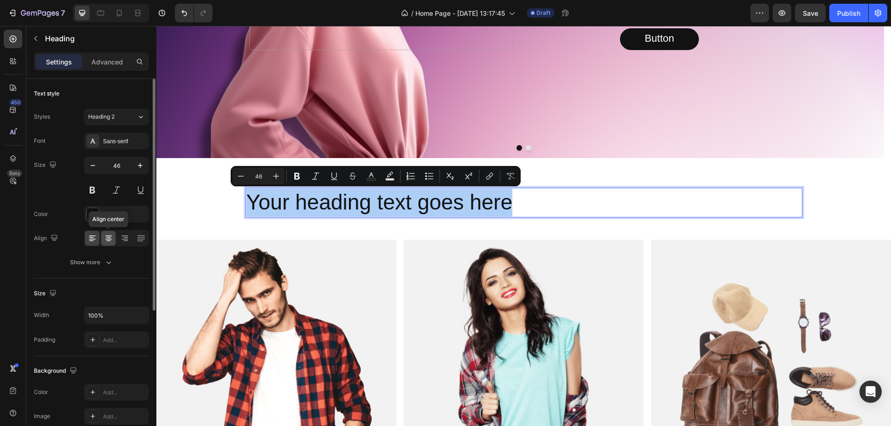
click at [110, 236] on icon at bounding box center [108, 236] width 6 height 1
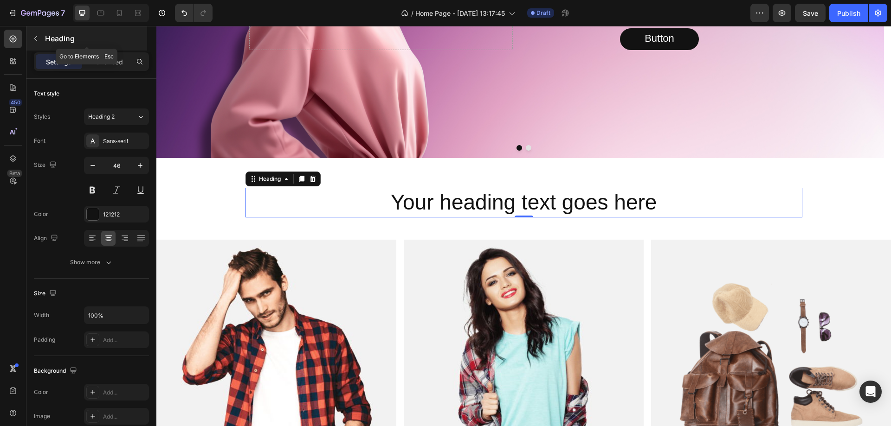
click at [38, 39] on icon "button" at bounding box center [35, 38] width 7 height 7
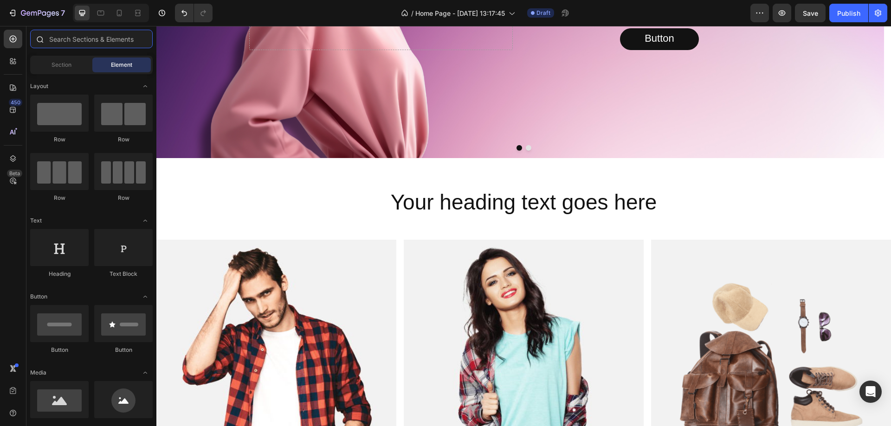
click at [73, 41] on input "text" at bounding box center [91, 39] width 123 height 19
drag, startPoint x: 71, startPoint y: 68, endPoint x: 104, endPoint y: 66, distance: 32.5
click at [75, 67] on div "Section" at bounding box center [61, 65] width 58 height 15
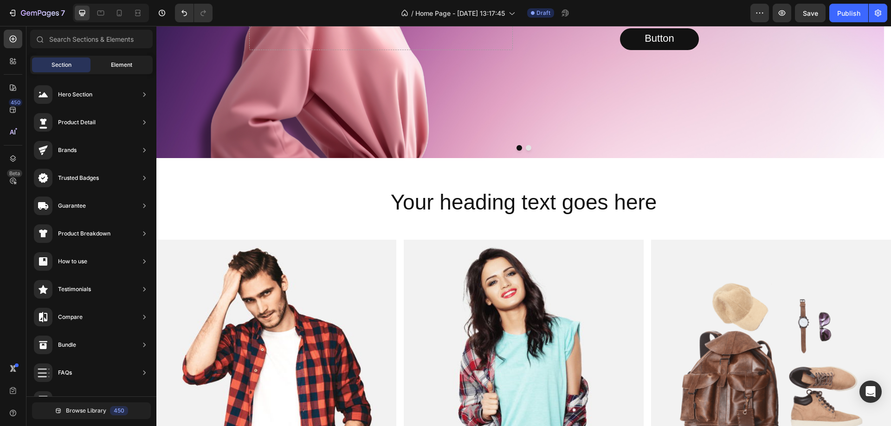
click at [115, 65] on span "Element" at bounding box center [121, 65] width 21 height 8
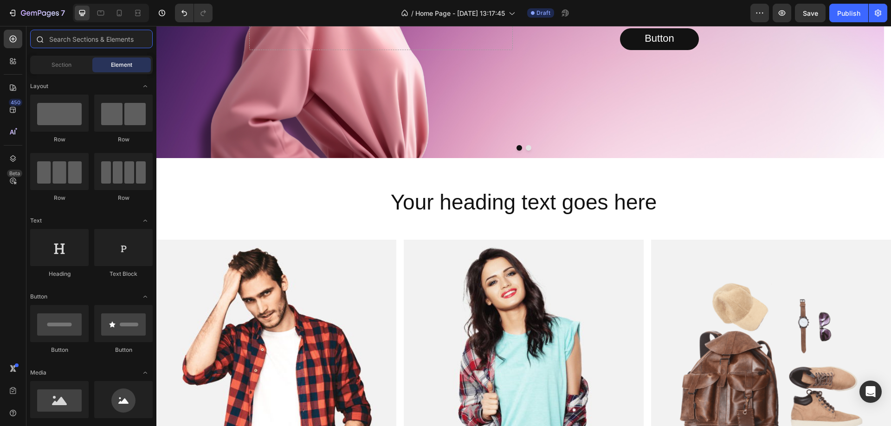
click at [92, 35] on input "text" at bounding box center [91, 39] width 123 height 19
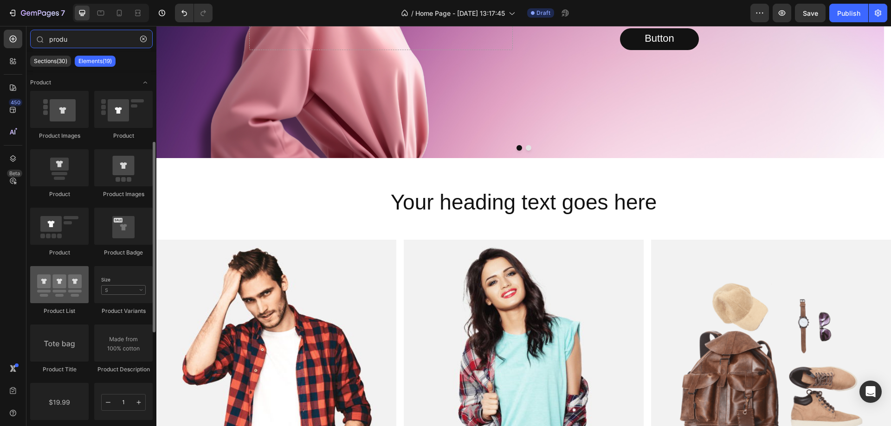
scroll to position [46, 0]
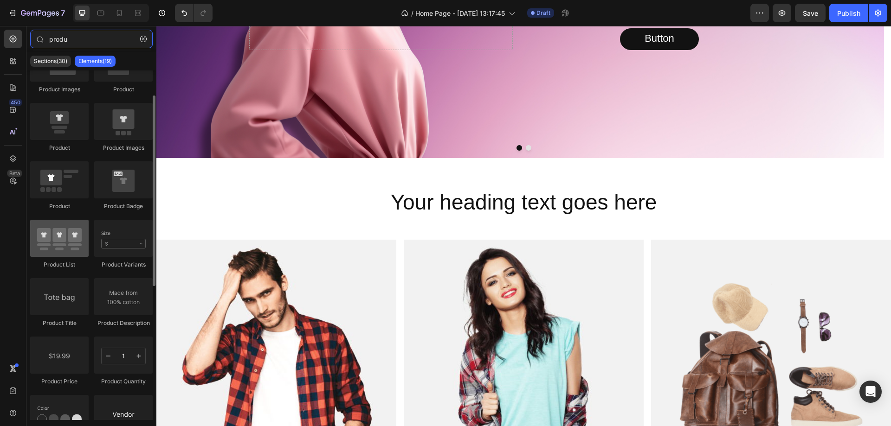
type input "produ"
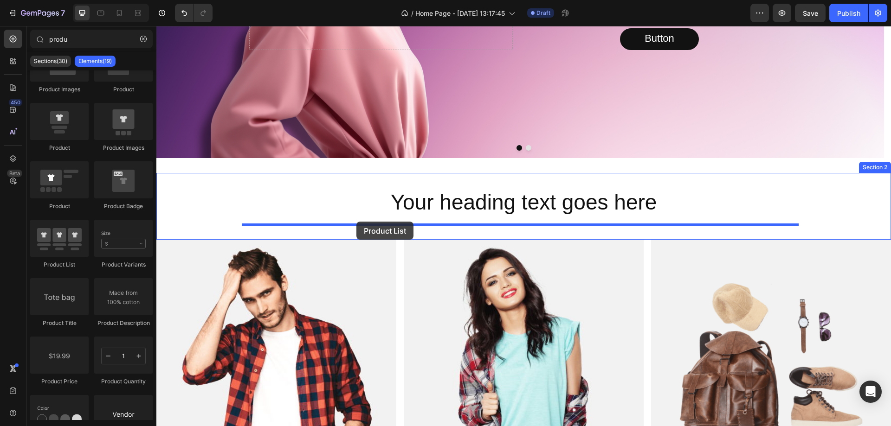
drag, startPoint x: 213, startPoint y: 269, endPoint x: 356, endPoint y: 222, distance: 151.3
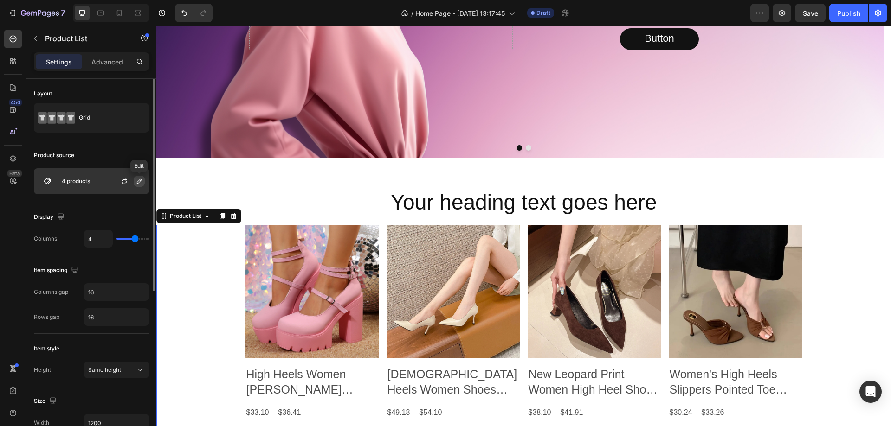
click at [138, 182] on icon "button" at bounding box center [139, 181] width 7 height 7
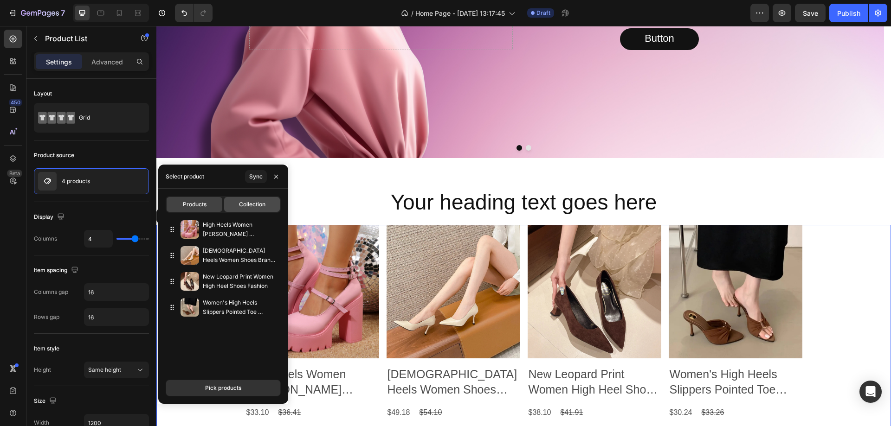
click at [259, 203] on span "Collection" at bounding box center [252, 204] width 26 height 8
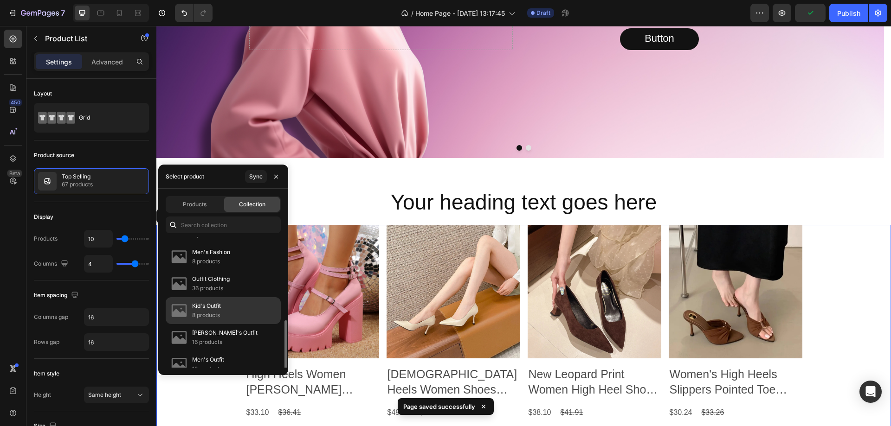
scroll to position [165, 0]
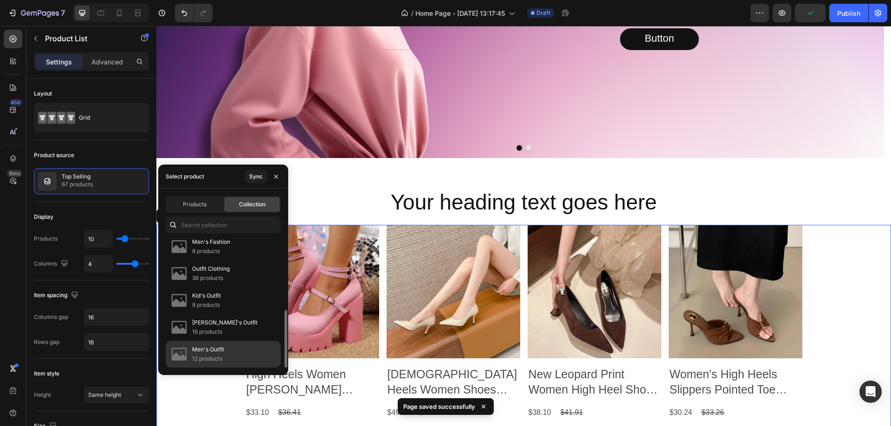
click at [216, 355] on p "12 products" at bounding box center [208, 359] width 32 height 9
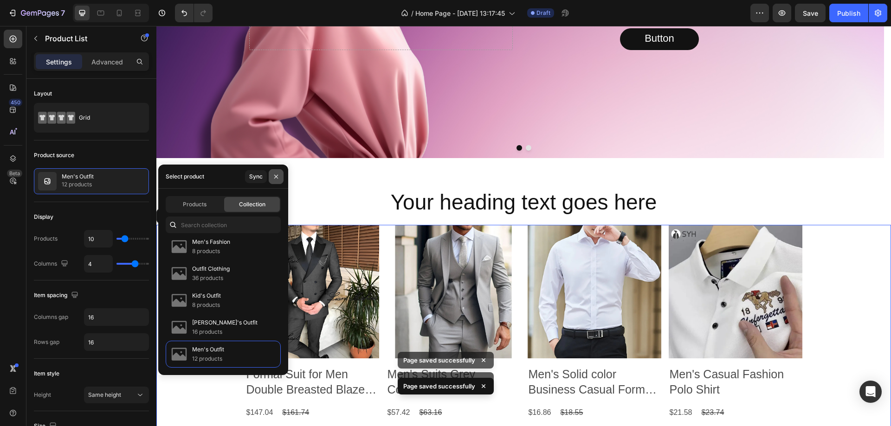
click at [276, 175] on icon "button" at bounding box center [275, 176] width 7 height 7
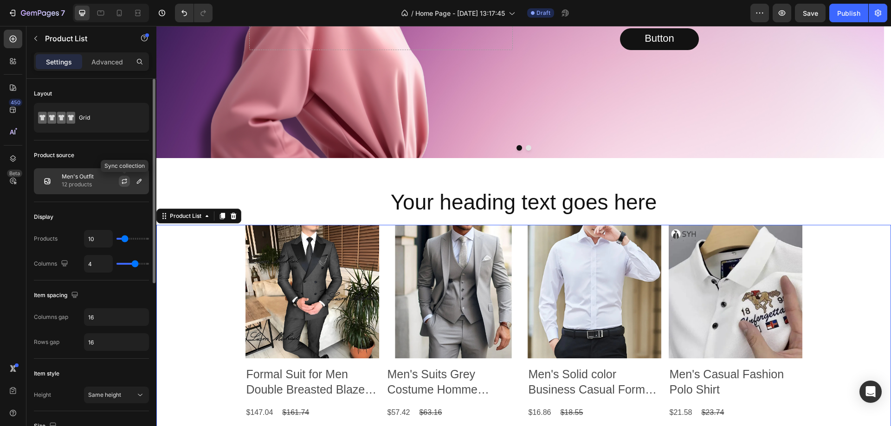
click at [123, 181] on icon "button" at bounding box center [124, 181] width 7 height 7
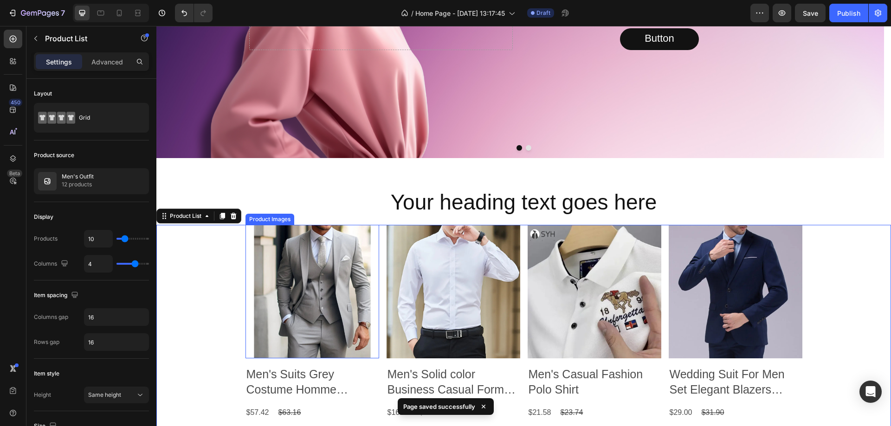
scroll to position [325, 0]
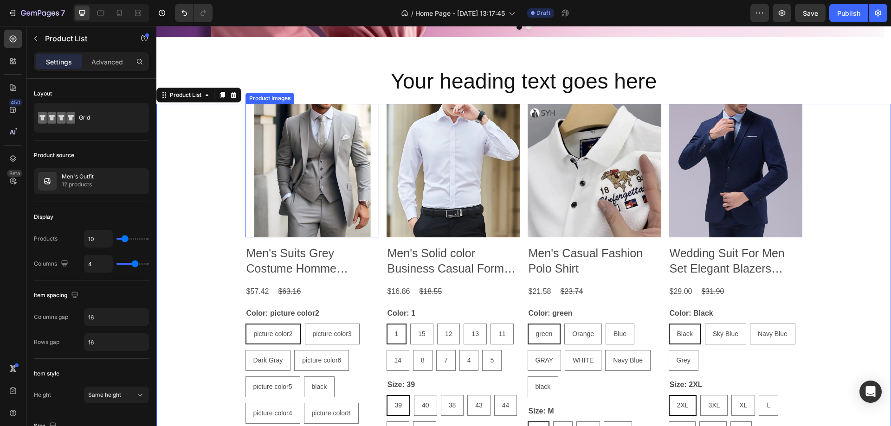
scroll to position [418, 0]
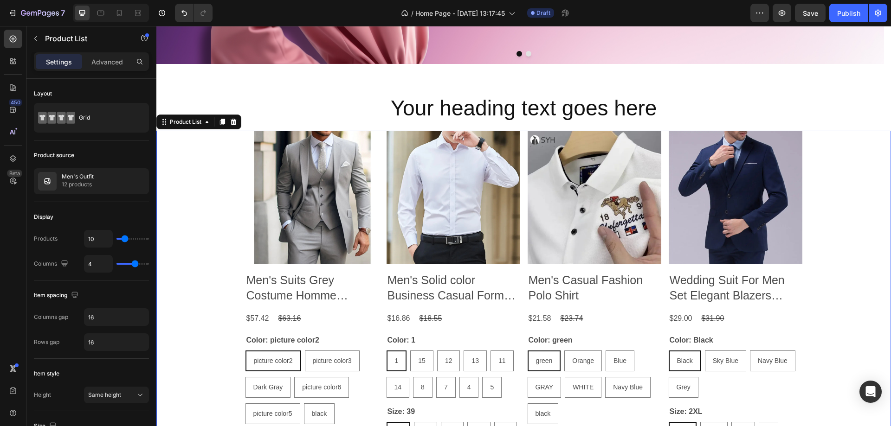
scroll to position [371, 0]
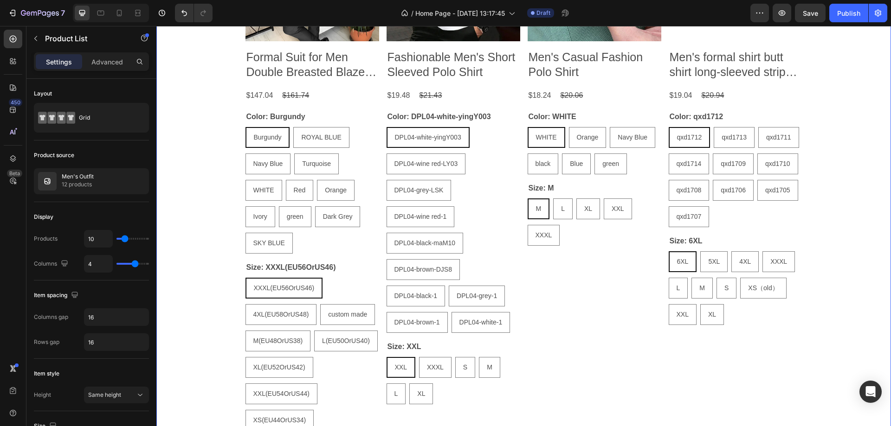
scroll to position [882, 0]
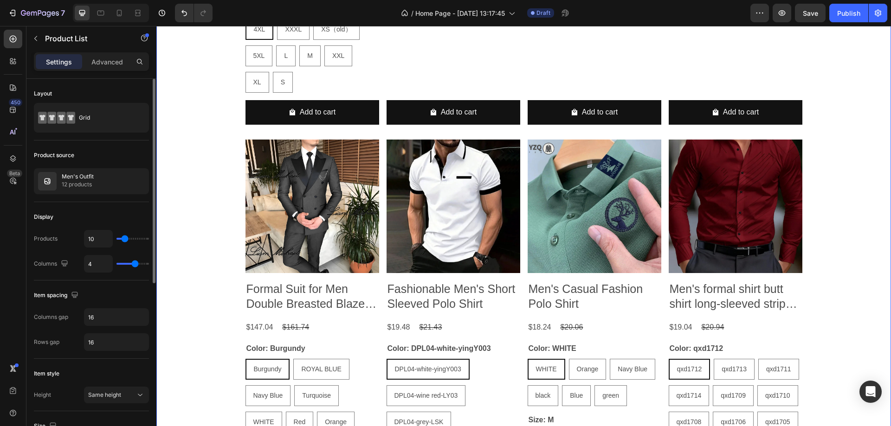
type input "6"
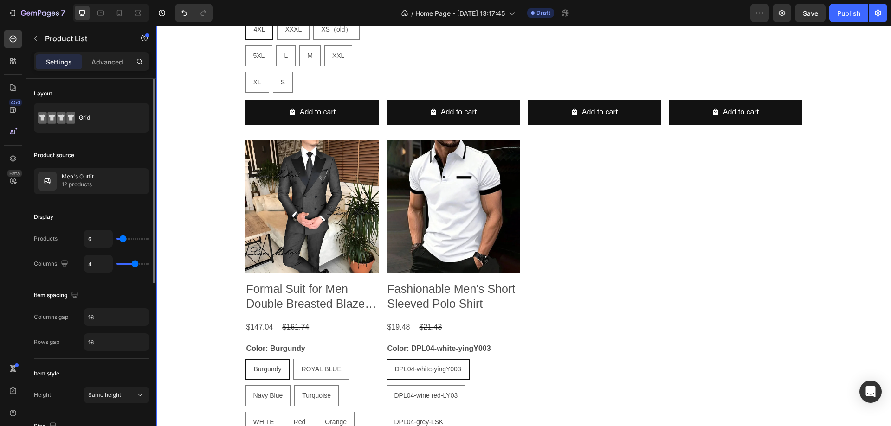
type input "5"
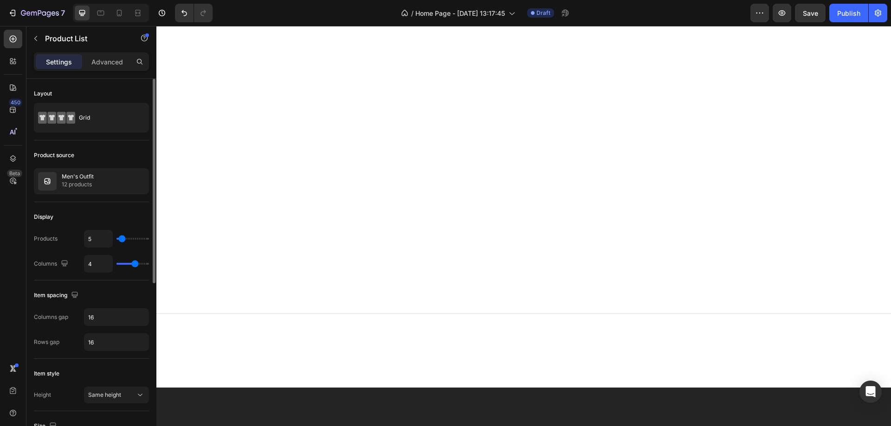
type input "4"
click at [122, 239] on input "range" at bounding box center [132, 239] width 32 height 2
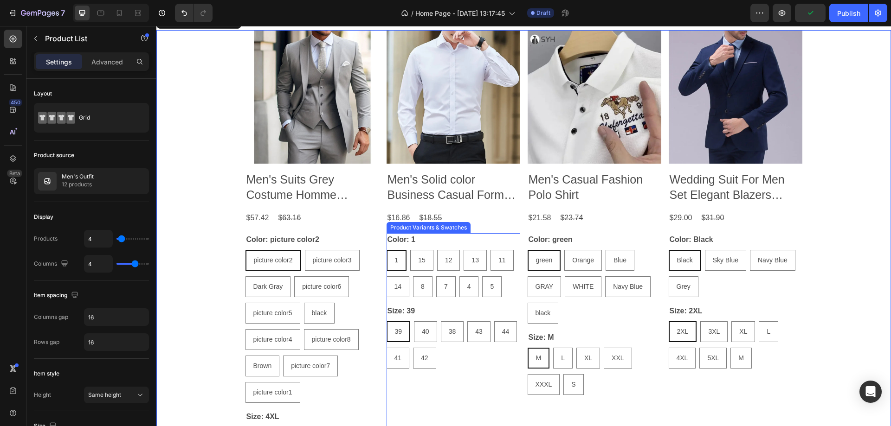
scroll to position [371, 0]
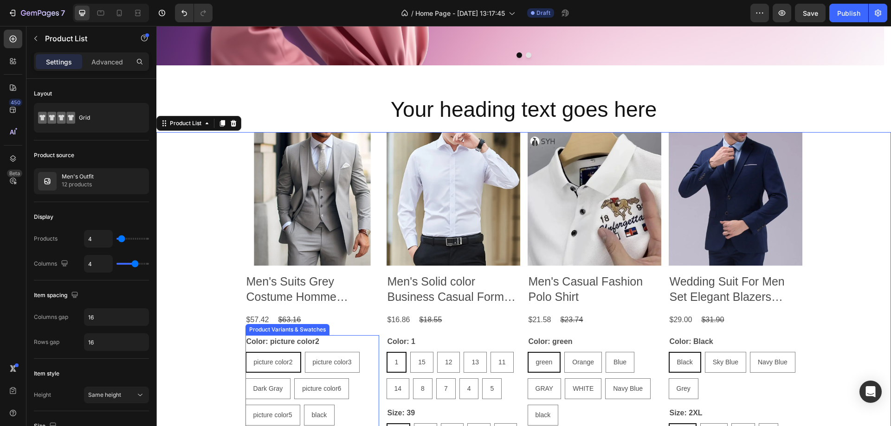
click at [332, 338] on div "Color: picture color2 picture color2 picture color2 picture color2 picture colo…" at bounding box center [312, 421] width 134 height 170
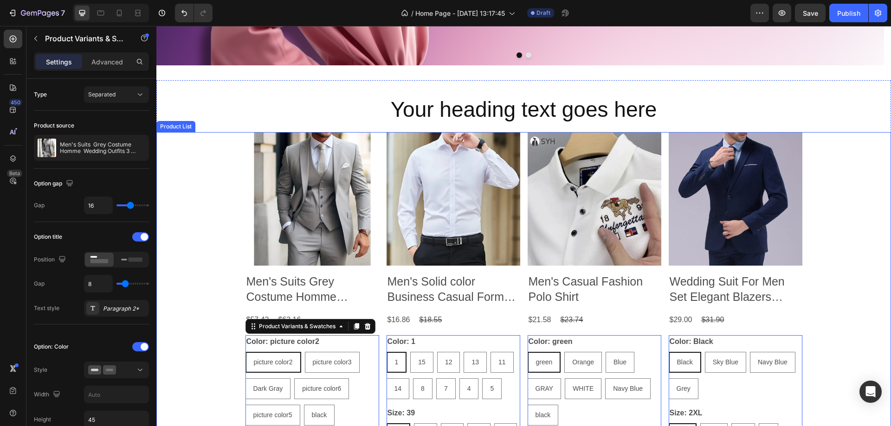
click at [226, 161] on div "Product Images Men's Suits Grey Costume Homme Wedding Outfits 3 Piece Product T…" at bounding box center [523, 387] width 735 height 510
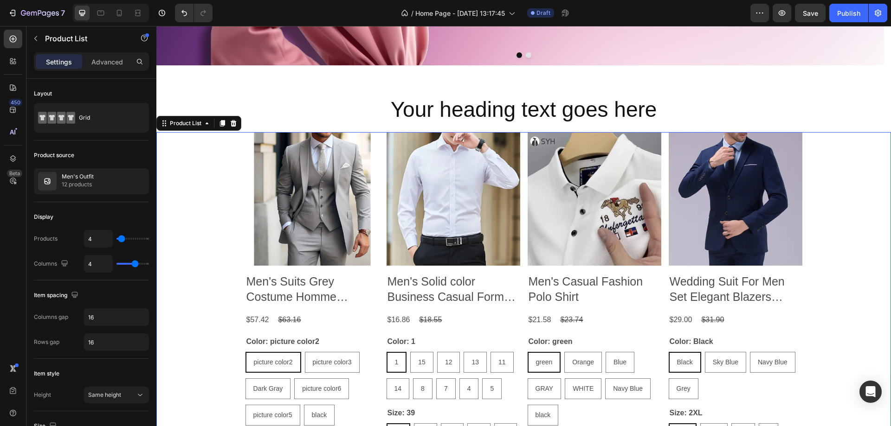
click at [211, 213] on div "Product Images Men's Suits Grey Costume Homme Wedding Outfits 3 Piece Product T…" at bounding box center [523, 387] width 735 height 510
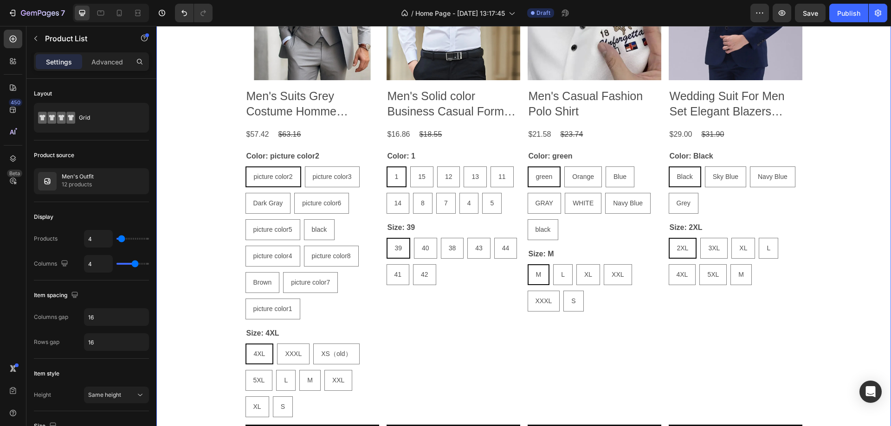
scroll to position [510, 0]
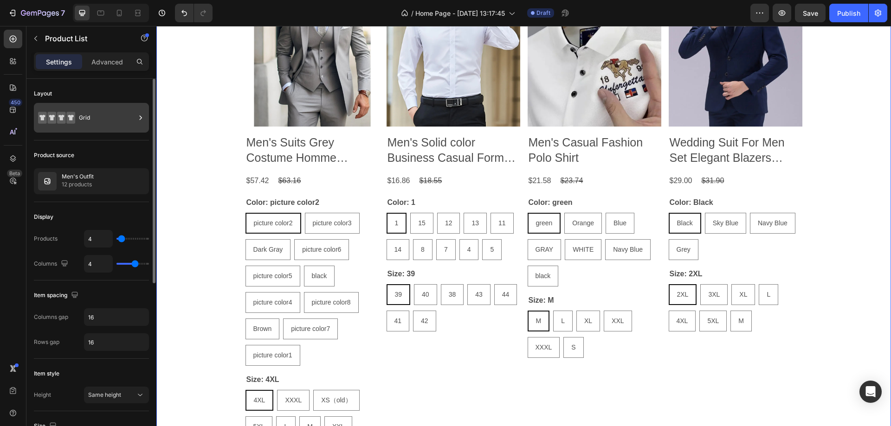
click at [136, 117] on icon at bounding box center [140, 117] width 9 height 9
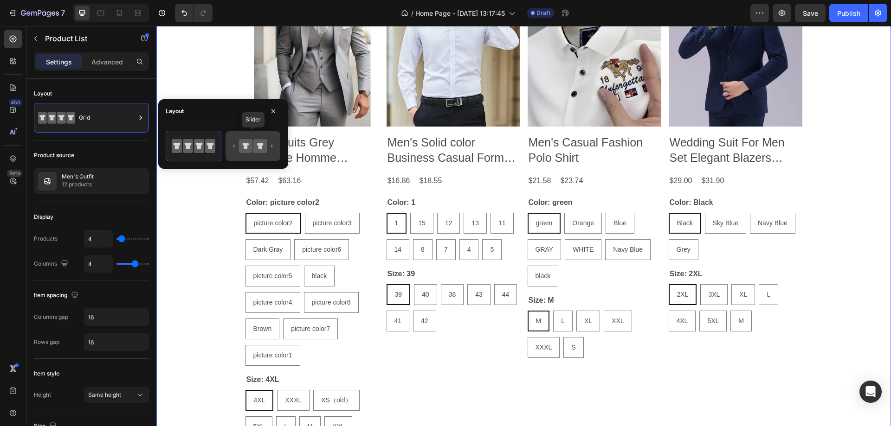
click at [252, 144] on icon at bounding box center [245, 145] width 13 height 13
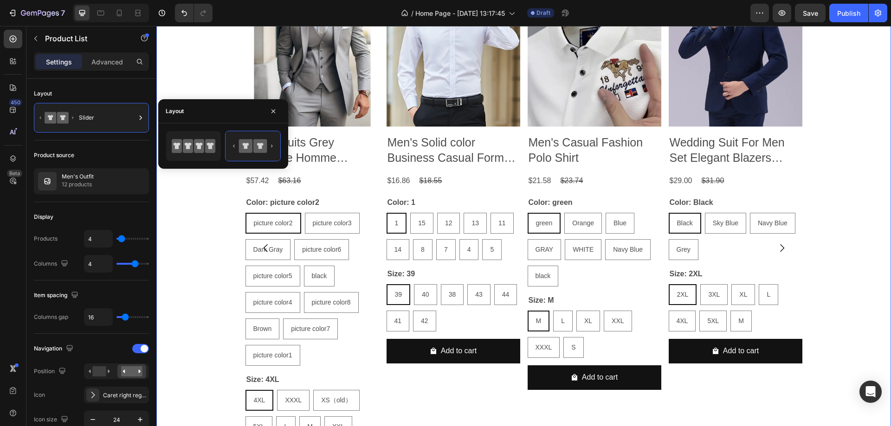
click at [777, 247] on icon "Carousel Next Arrow" at bounding box center [781, 248] width 11 height 11
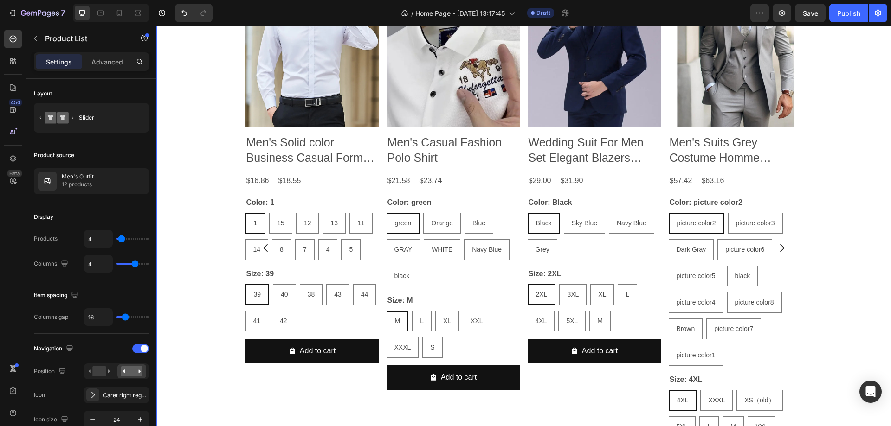
click at [777, 249] on icon "Carousel Next Arrow" at bounding box center [781, 248] width 11 height 11
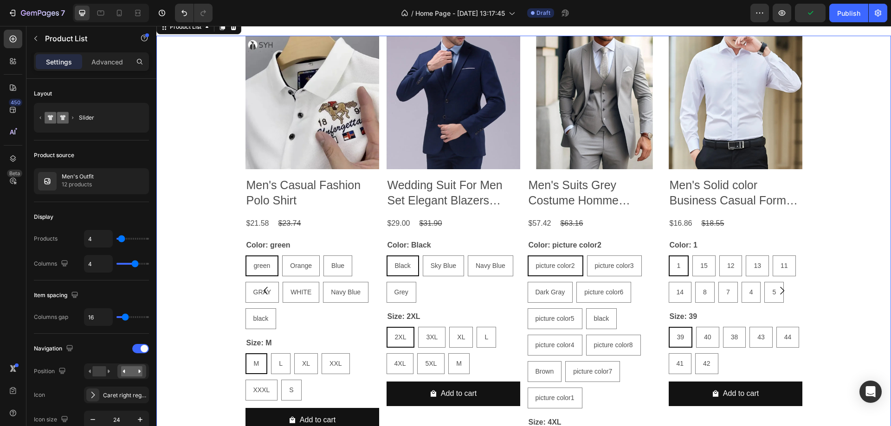
scroll to position [418, 0]
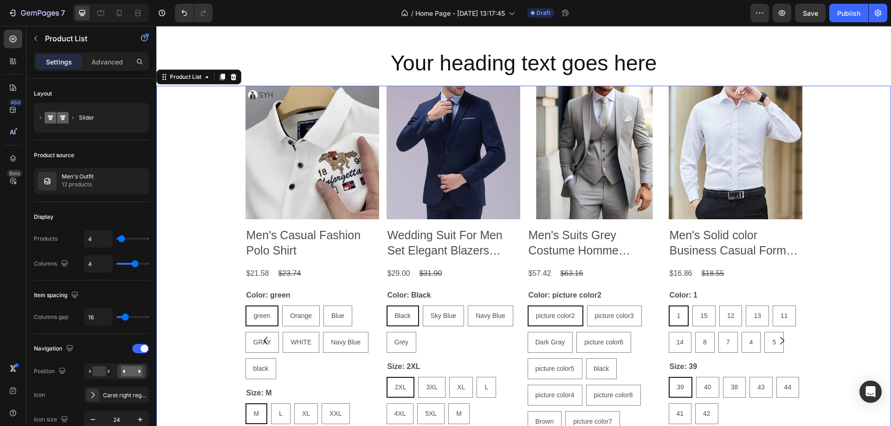
click at [780, 338] on icon "Carousel Next Arrow" at bounding box center [781, 341] width 11 height 11
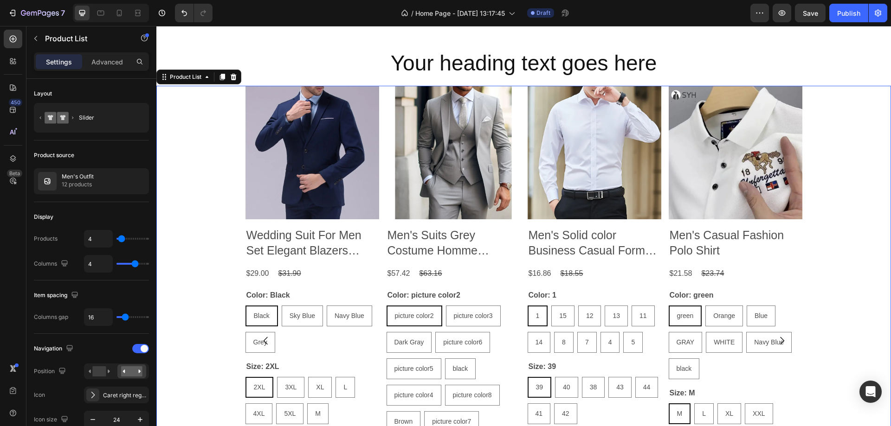
click at [780, 338] on icon "Carousel Next Arrow" at bounding box center [781, 341] width 11 height 11
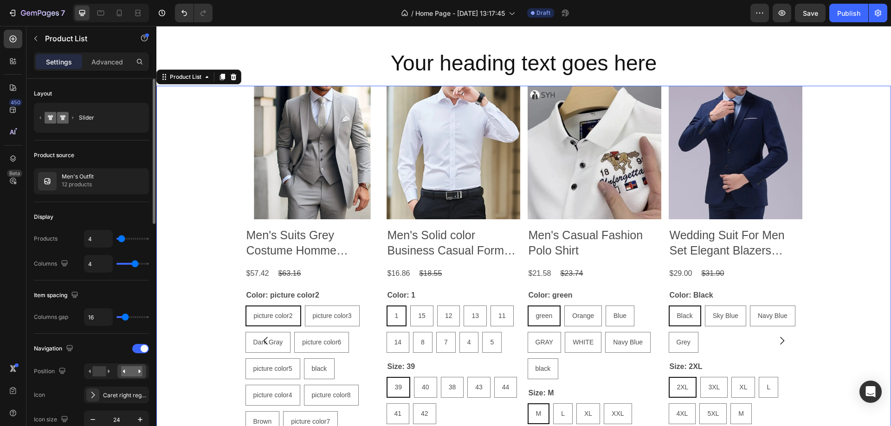
type input "50"
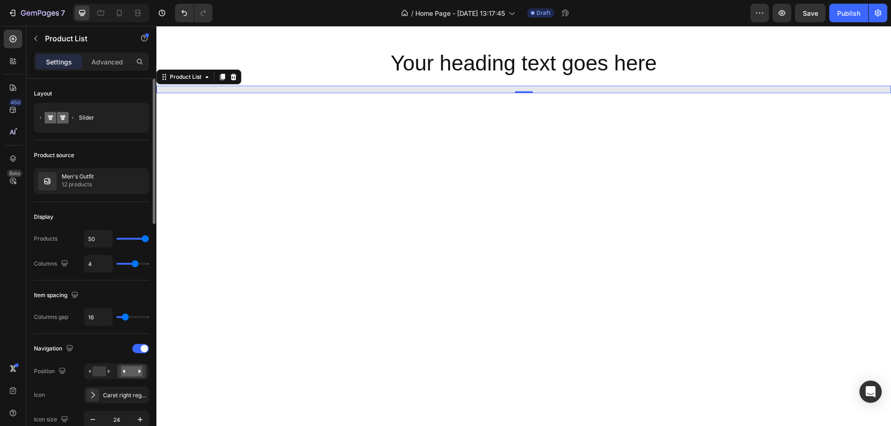
drag, startPoint x: 121, startPoint y: 236, endPoint x: 164, endPoint y: 241, distance: 43.9
type input "50"
click at [149, 240] on input "range" at bounding box center [132, 239] width 32 height 2
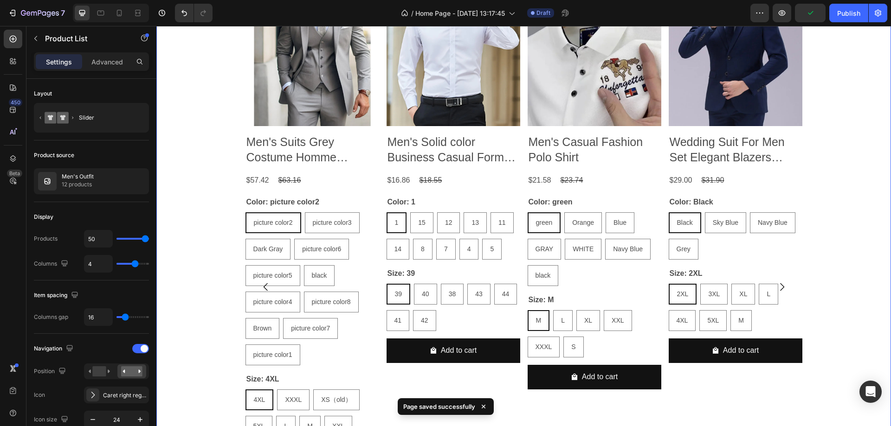
scroll to position [510, 0]
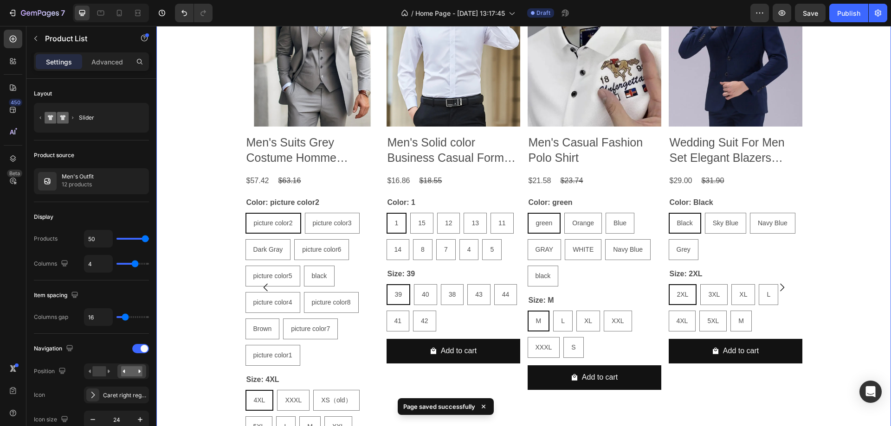
click at [780, 285] on icon "Carousel Next Arrow" at bounding box center [781, 287] width 11 height 11
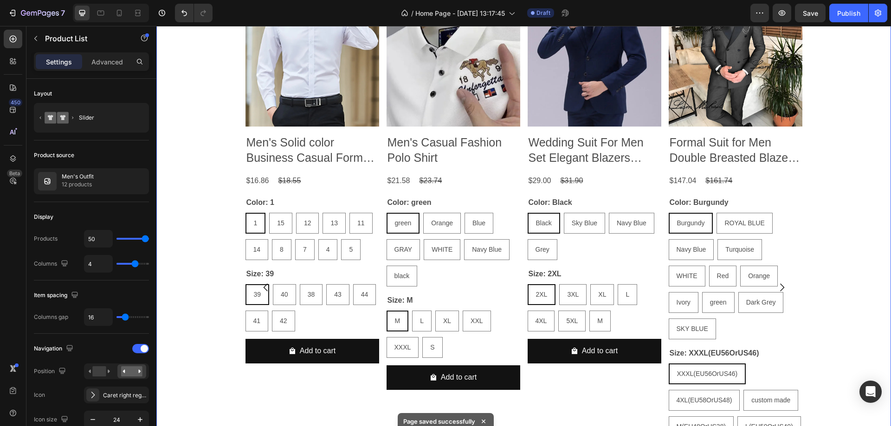
click at [779, 287] on icon "Carousel Next Arrow" at bounding box center [781, 287] width 11 height 11
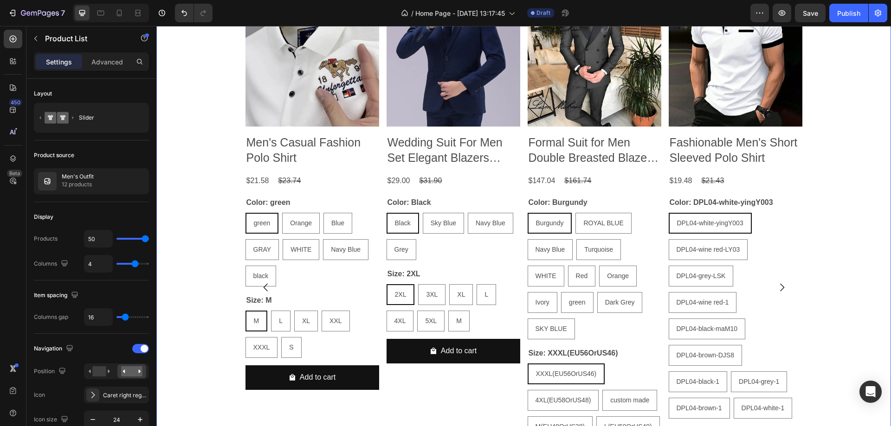
click at [779, 287] on icon "Carousel Next Arrow" at bounding box center [781, 287] width 11 height 11
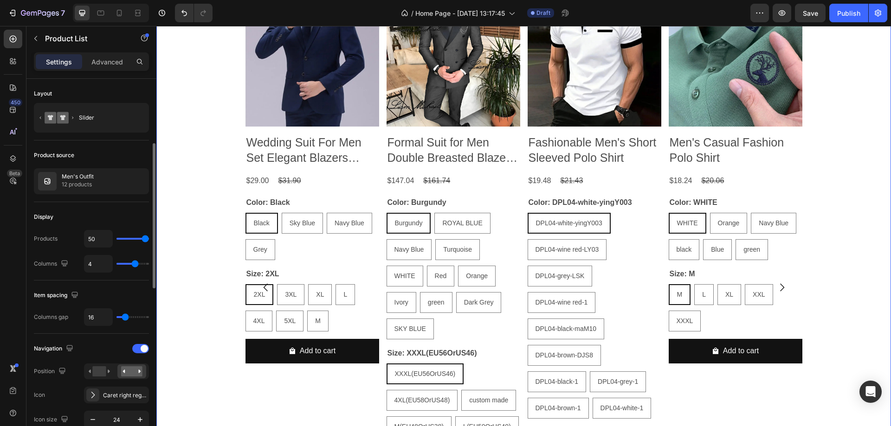
click at [4, 268] on div "450 Beta" at bounding box center [13, 195] width 19 height 330
click at [212, 236] on div "Product Images Men's Suits Grey Costume Homme Wedding Outfits 3 Piece Product T…" at bounding box center [523, 288] width 735 height 590
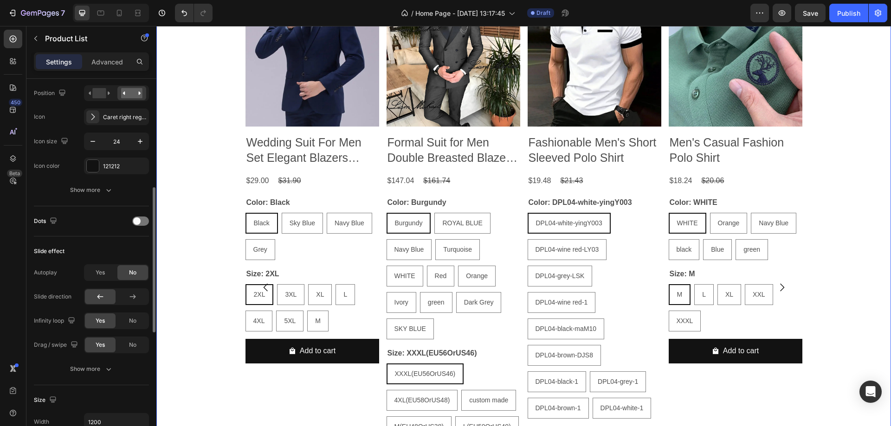
scroll to position [46, 0]
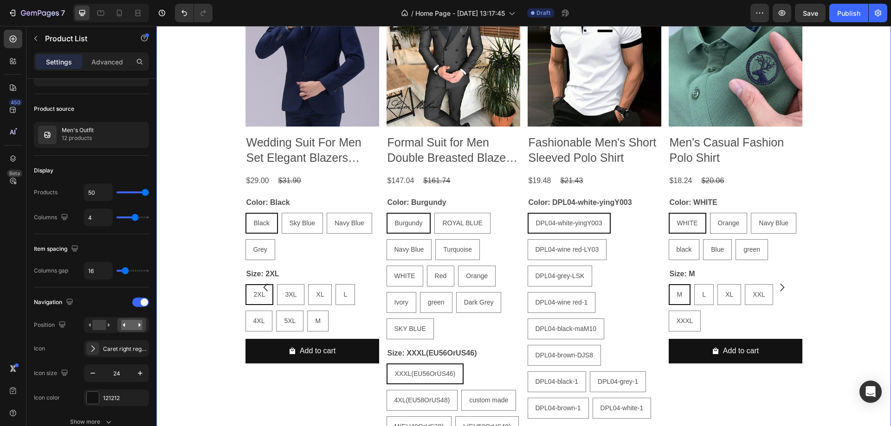
click at [222, 201] on div "Product Images Men's Suits Grey Costume Homme Wedding Outfits 3 Piece Product T…" at bounding box center [523, 288] width 735 height 590
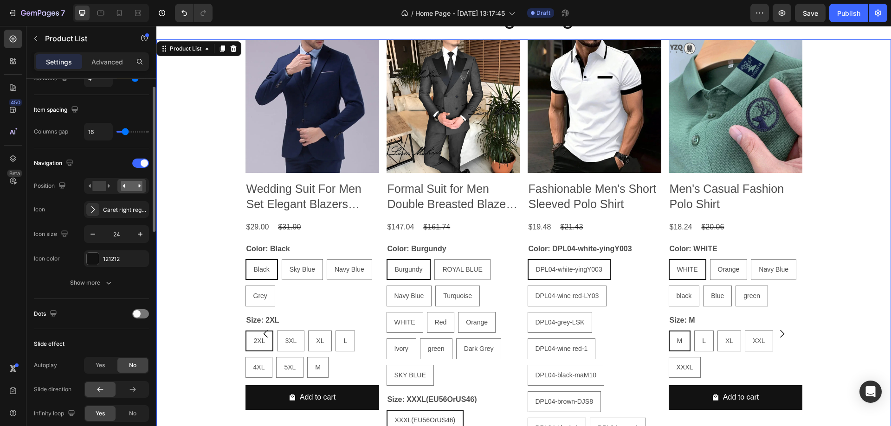
scroll to position [93, 0]
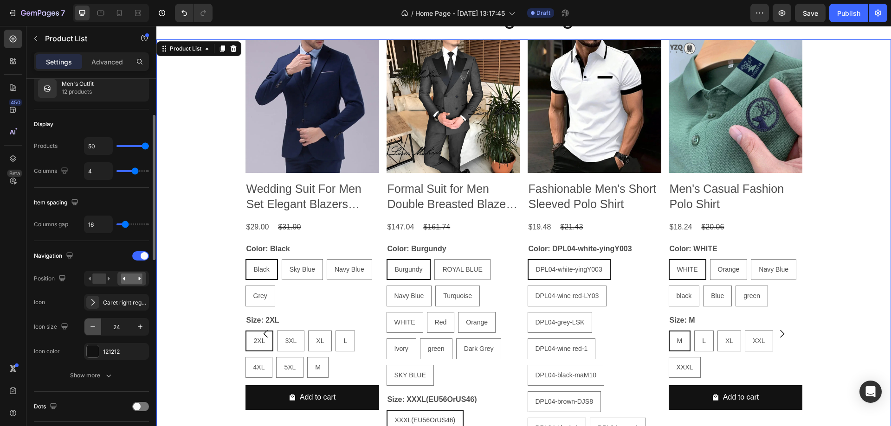
click at [95, 329] on icon "button" at bounding box center [92, 327] width 9 height 9
click at [129, 327] on input "21" at bounding box center [116, 327] width 31 height 17
click at [135, 325] on button "button" at bounding box center [140, 327] width 17 height 17
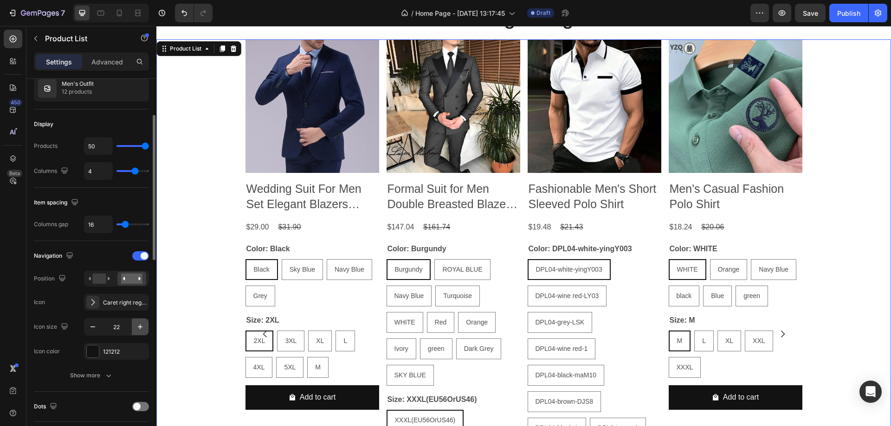
click at [135, 325] on button "button" at bounding box center [140, 327] width 17 height 17
type input "23"
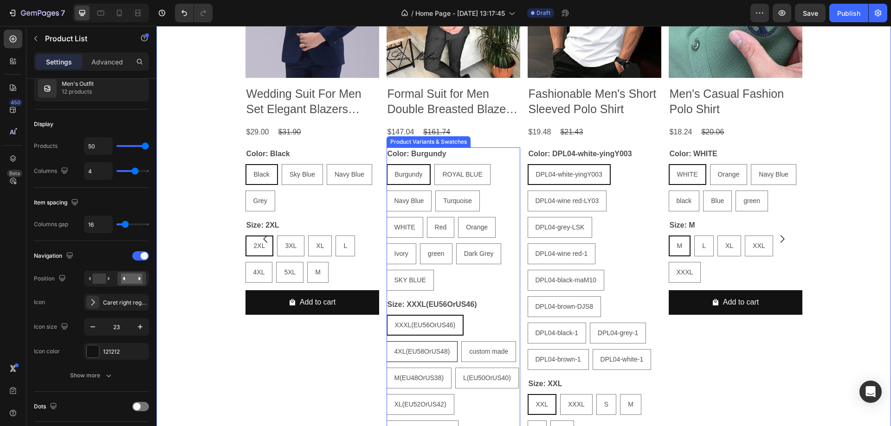
scroll to position [557, 0]
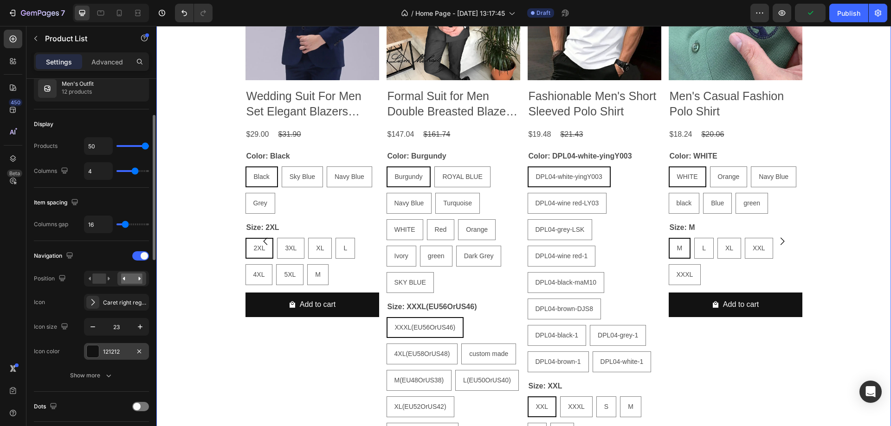
click at [91, 352] on div at bounding box center [93, 352] width 12 height 12
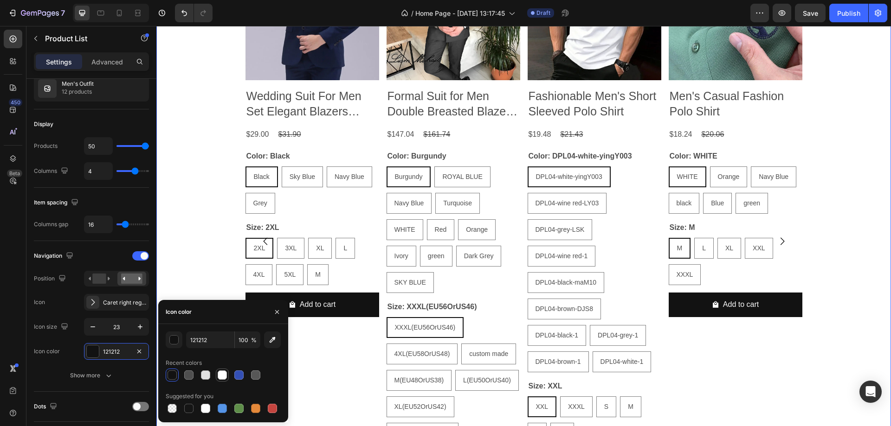
click at [221, 375] on div at bounding box center [222, 375] width 9 height 9
click at [254, 409] on div at bounding box center [255, 408] width 9 height 9
type input "E4893A"
click at [202, 227] on div "Product Images Men's Suits Grey Costume Homme Wedding Outfits 3 Piece Product T…" at bounding box center [523, 242] width 735 height 590
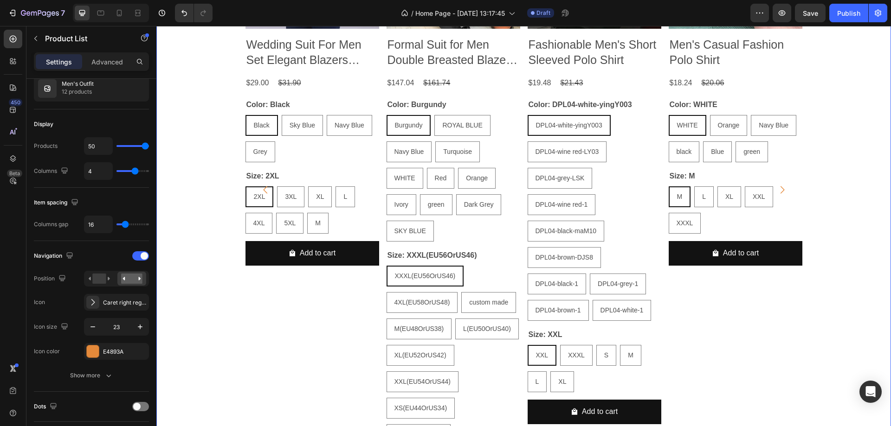
scroll to position [603, 0]
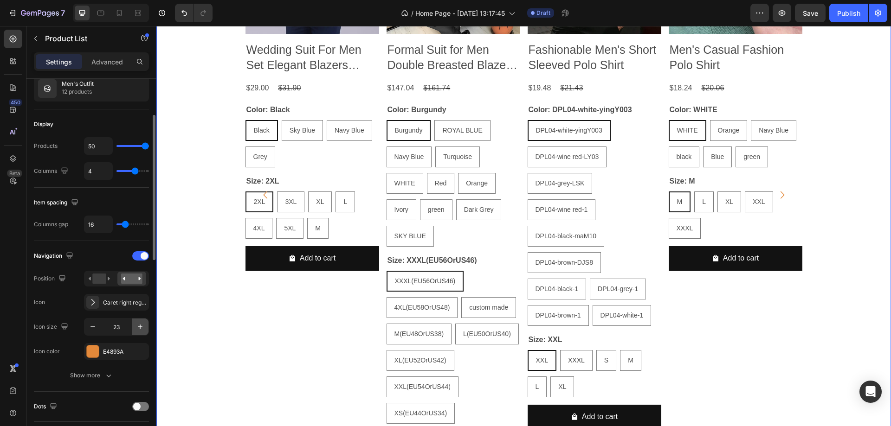
click at [141, 326] on icon "button" at bounding box center [140, 327] width 9 height 9
click at [141, 325] on icon "button" at bounding box center [140, 327] width 9 height 9
click at [141, 324] on icon "button" at bounding box center [140, 327] width 9 height 9
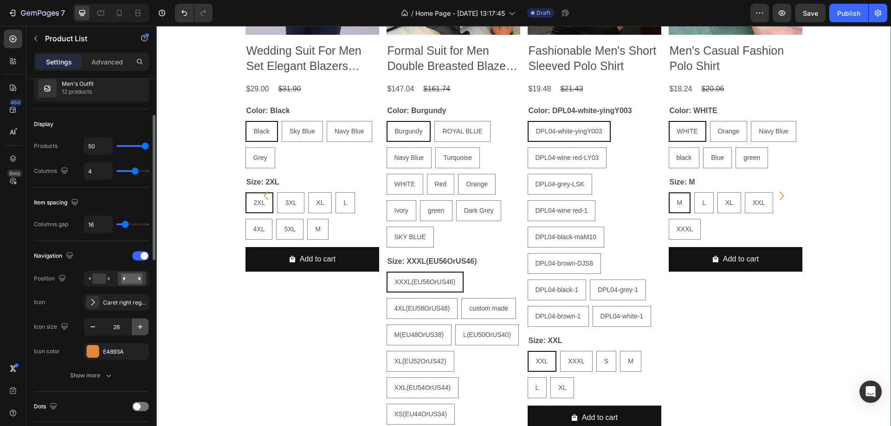
click at [141, 323] on icon "button" at bounding box center [140, 327] width 9 height 9
type input "27"
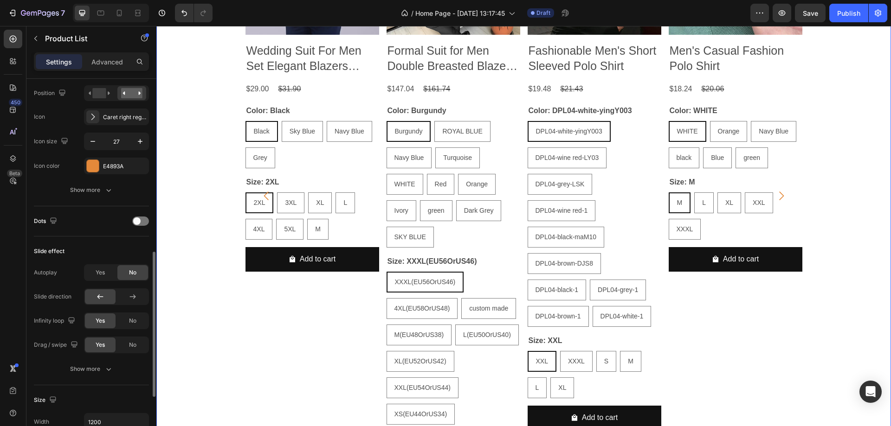
scroll to position [325, 0]
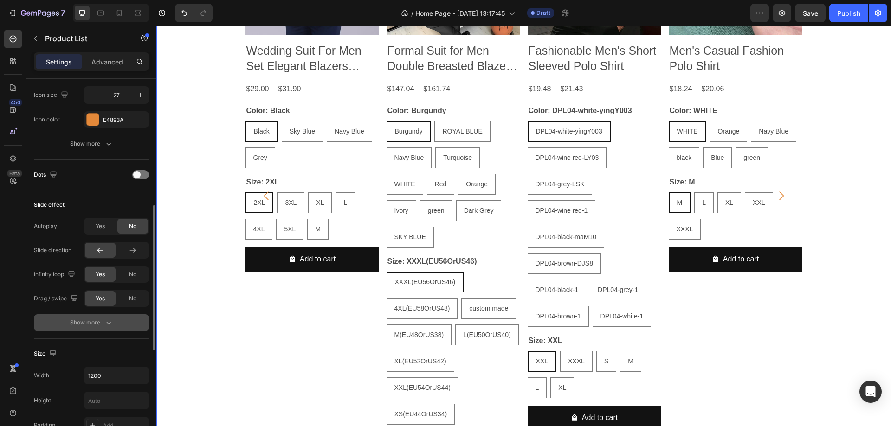
click at [92, 328] on button "Show more" at bounding box center [91, 323] width 115 height 17
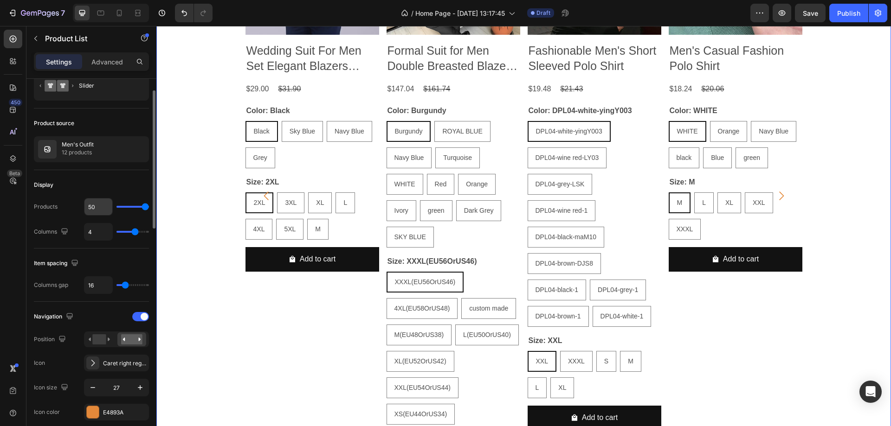
scroll to position [0, 0]
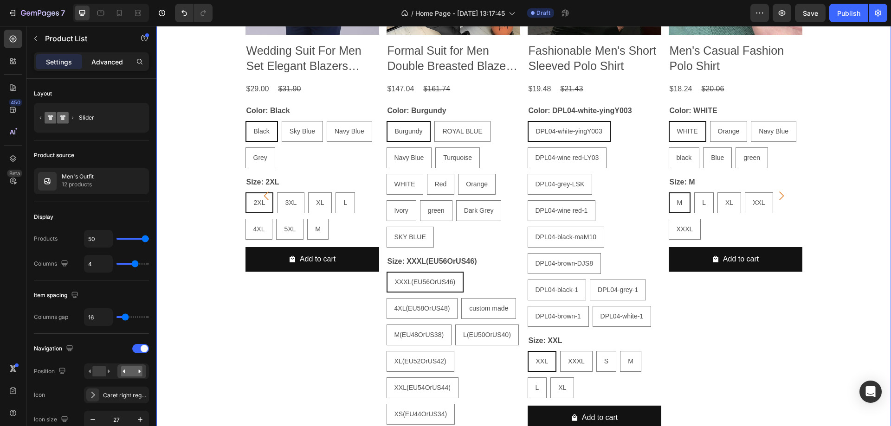
click at [99, 58] on p "Advanced" at bounding box center [107, 62] width 32 height 10
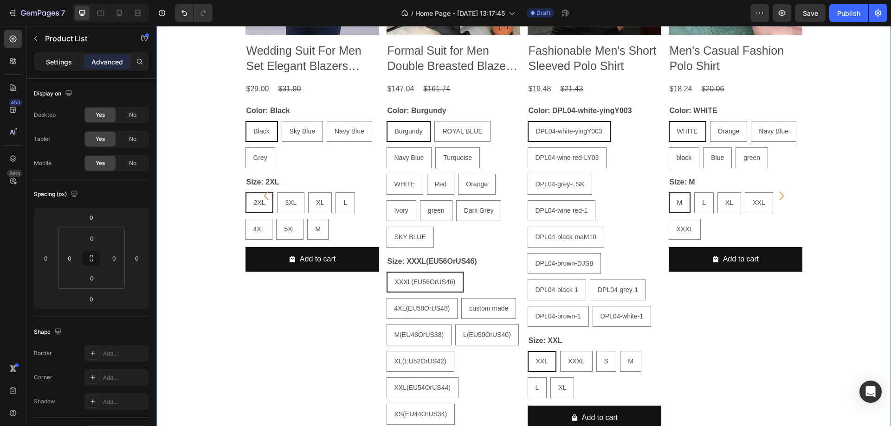
click at [60, 57] on p "Settings" at bounding box center [59, 62] width 26 height 10
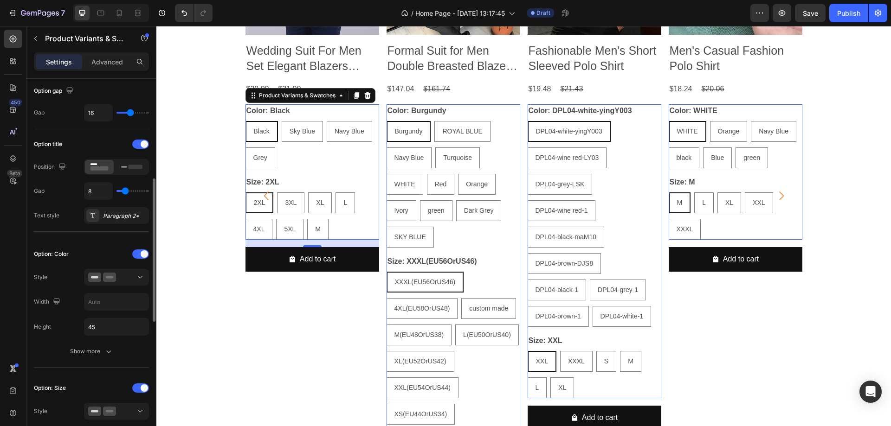
scroll to position [186, 0]
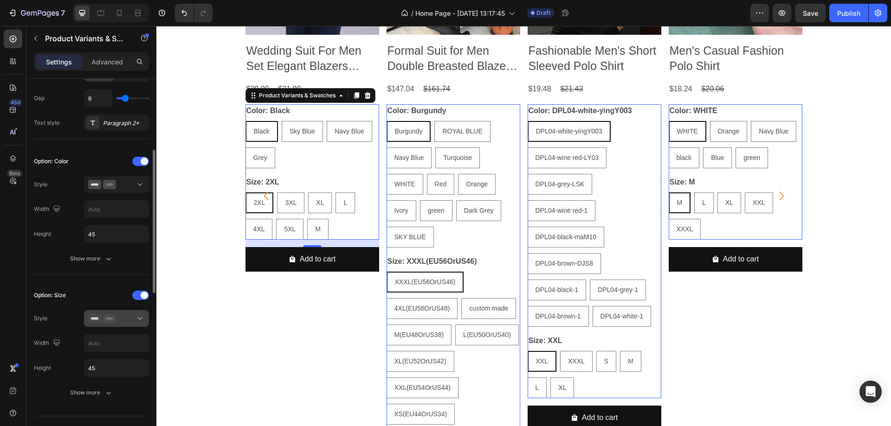
click at [142, 316] on icon at bounding box center [140, 318] width 9 height 9
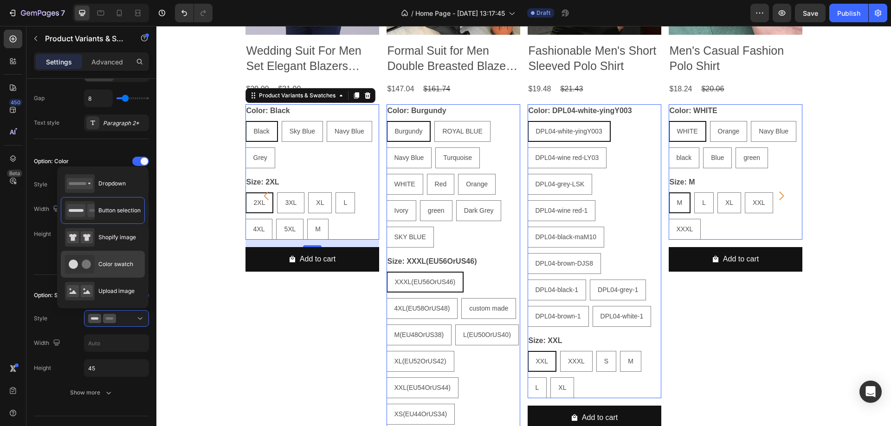
click at [116, 264] on span "Color swatch" at bounding box center [115, 264] width 35 height 8
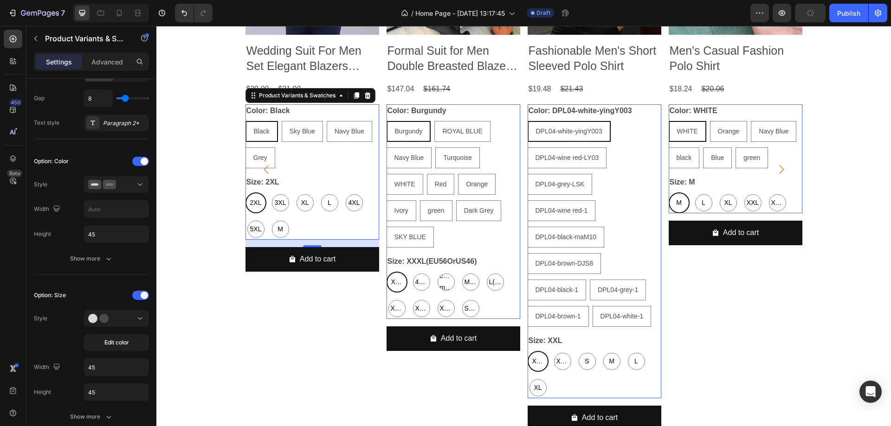
scroll to position [576, 0]
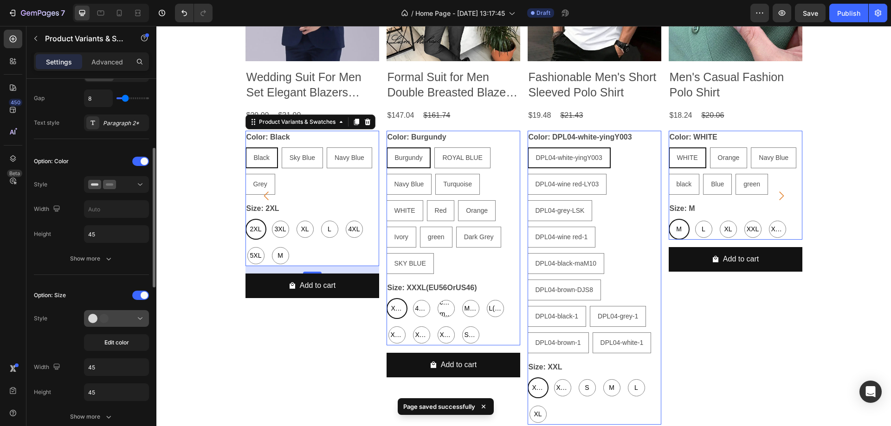
click at [141, 317] on icon at bounding box center [140, 318] width 9 height 9
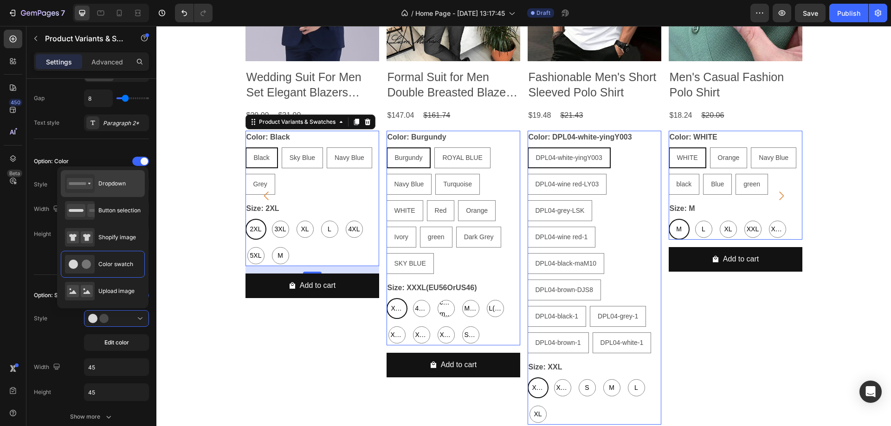
click at [111, 186] on span "Dropdown" at bounding box center [111, 184] width 27 height 8
type input "100%"
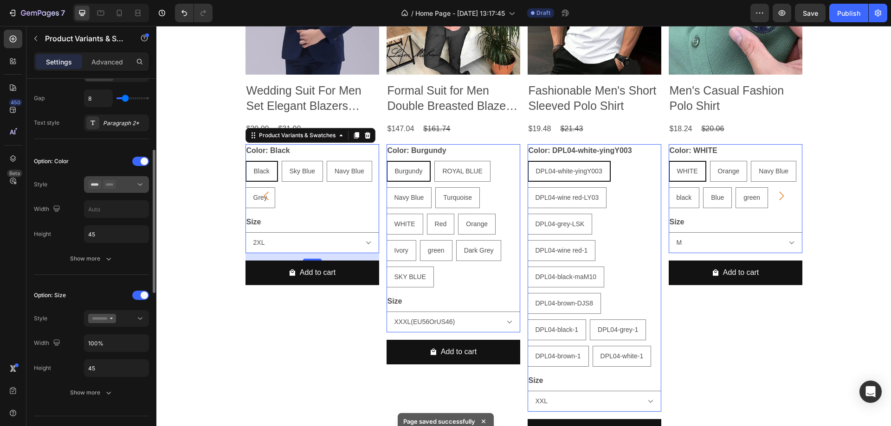
click at [134, 185] on div at bounding box center [116, 184] width 57 height 9
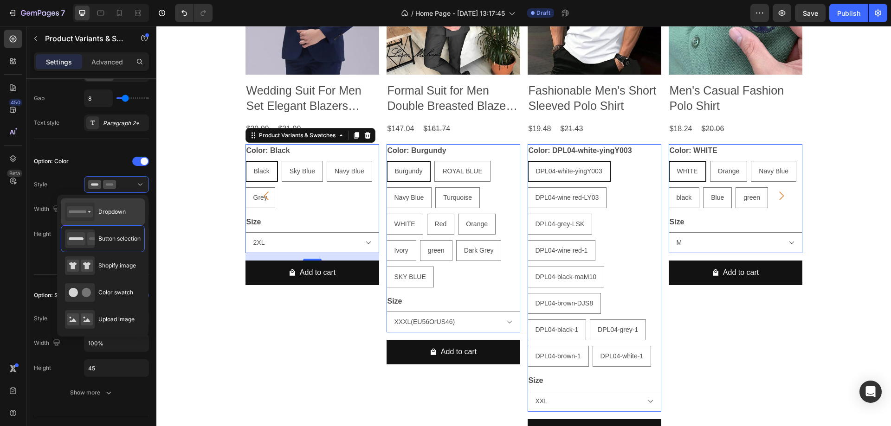
click at [112, 213] on span "Dropdown" at bounding box center [111, 212] width 27 height 8
type input "100%"
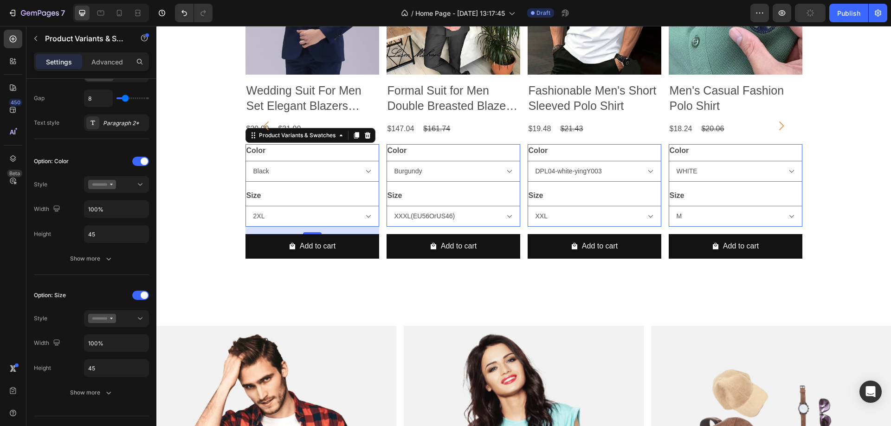
scroll to position [492, 0]
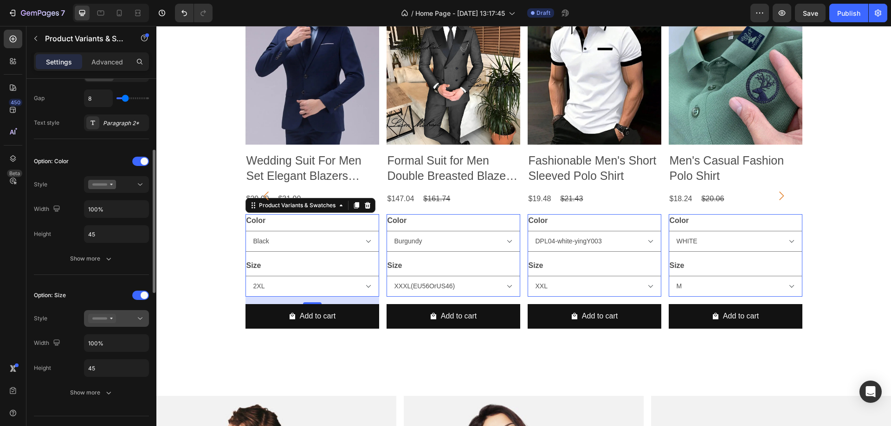
click at [135, 319] on div at bounding box center [116, 318] width 57 height 9
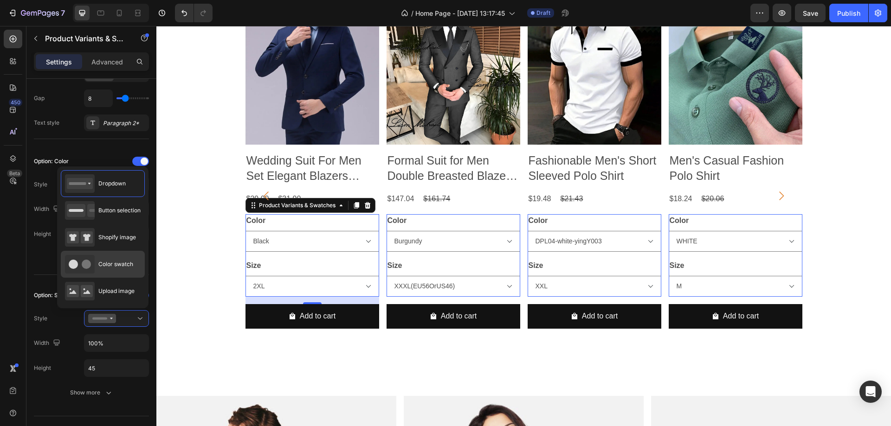
click at [123, 257] on div "Color swatch" at bounding box center [99, 264] width 68 height 19
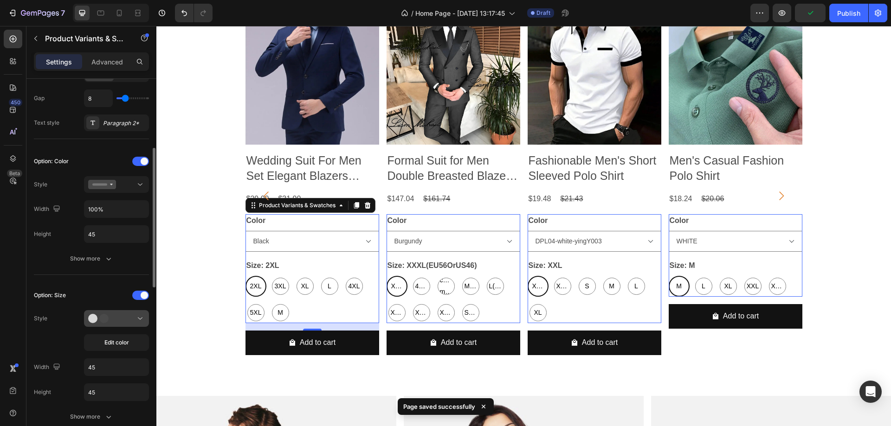
click at [145, 322] on button at bounding box center [116, 318] width 65 height 17
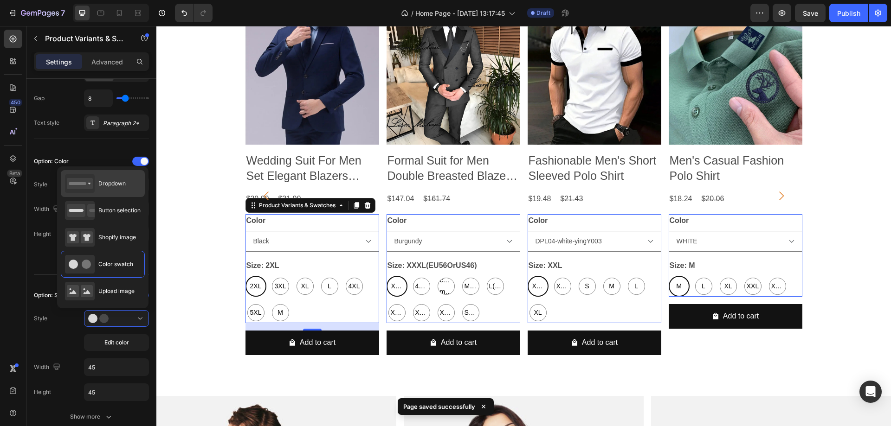
click at [121, 191] on div "Dropdown" at bounding box center [95, 183] width 61 height 19
type input "100%"
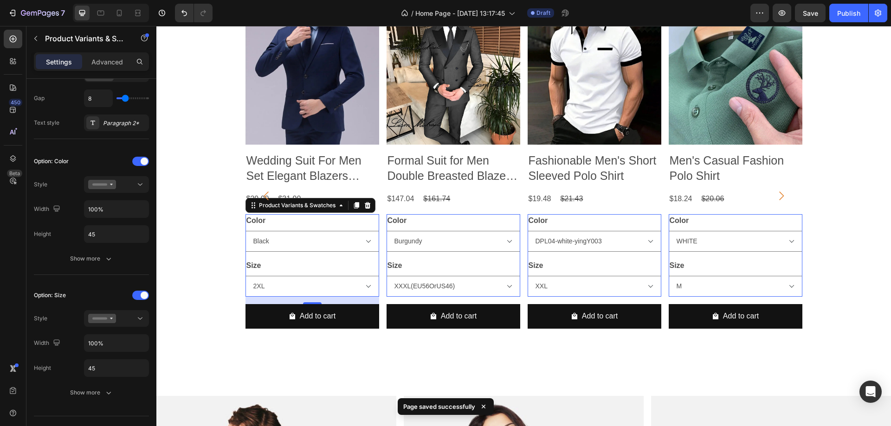
click at [16, 268] on div "450 Beta" at bounding box center [13, 195] width 19 height 330
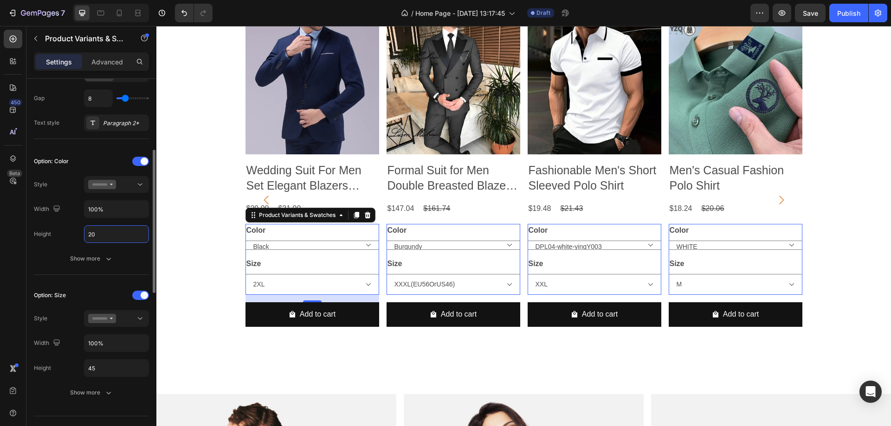
scroll to position [487, 0]
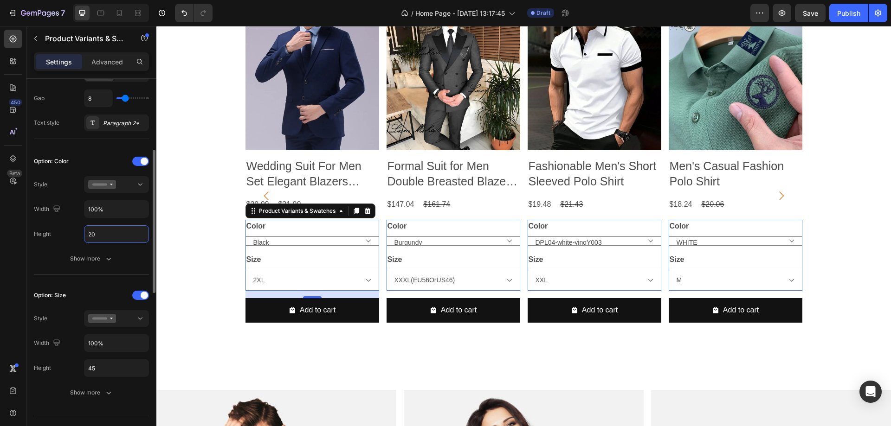
type input "2"
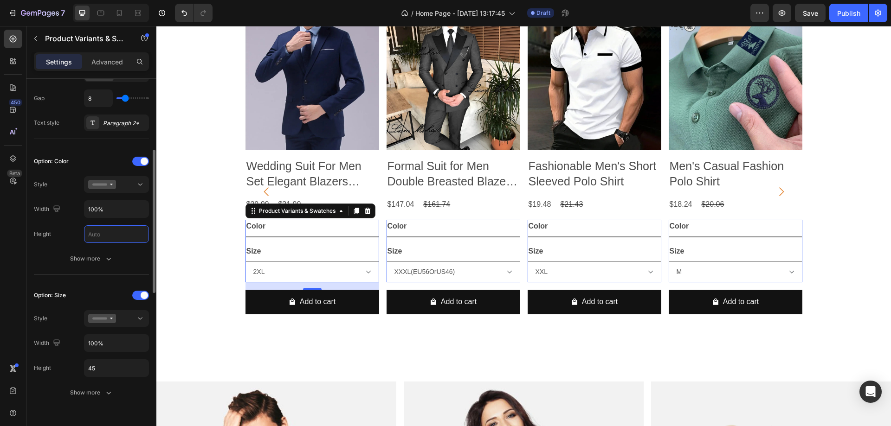
scroll to position [488, 0]
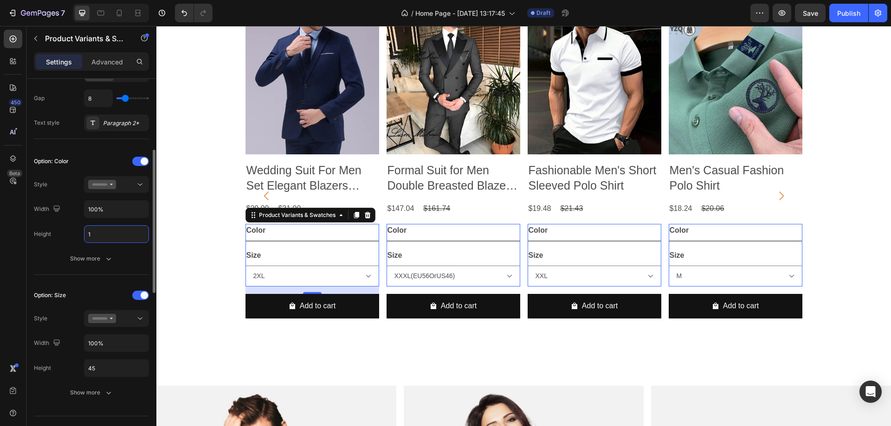
type input "10"
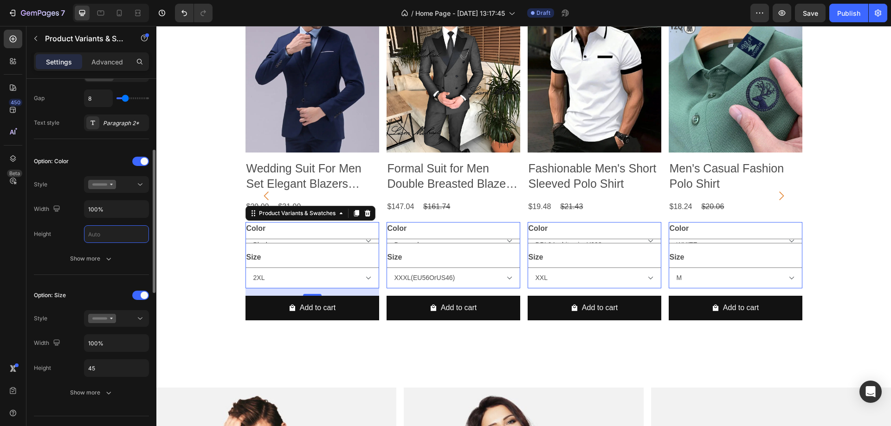
type input "20"
click at [96, 234] on input "20" at bounding box center [116, 234] width 64 height 17
type input "100%"
type input "45"
click at [104, 235] on input "45" at bounding box center [116, 234] width 64 height 17
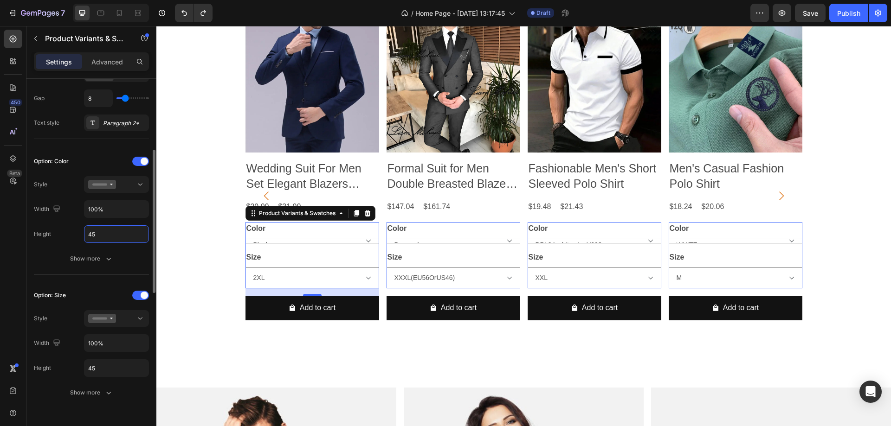
click at [46, 258] on div "Option: Color Style Width 100% Height 45 Show more" at bounding box center [91, 210] width 115 height 113
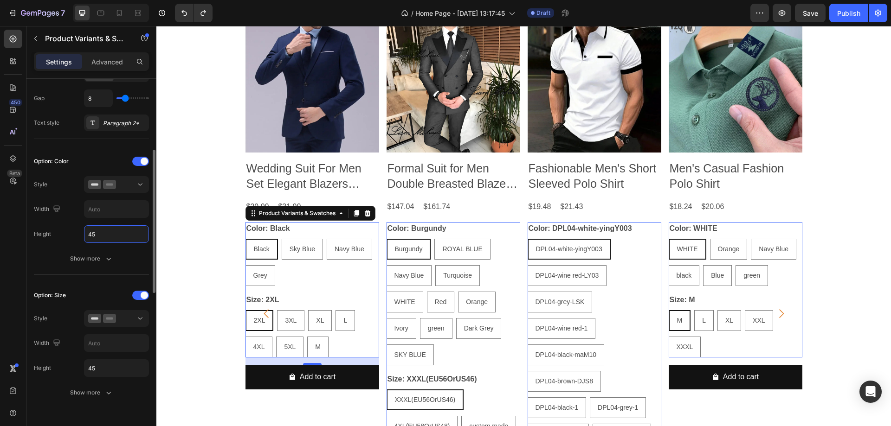
scroll to position [602, 0]
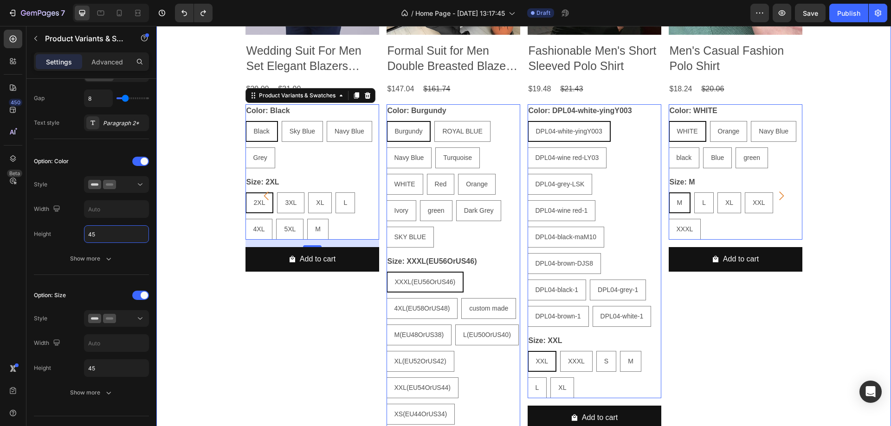
click at [201, 241] on div "Product Images Men's Suits Grey Costume Homme Wedding Outfits 3 Piece Product T…" at bounding box center [523, 196] width 735 height 590
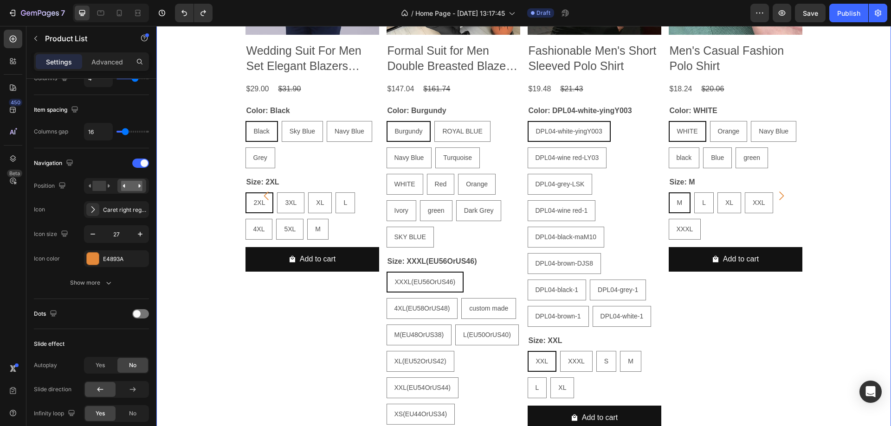
scroll to position [0, 0]
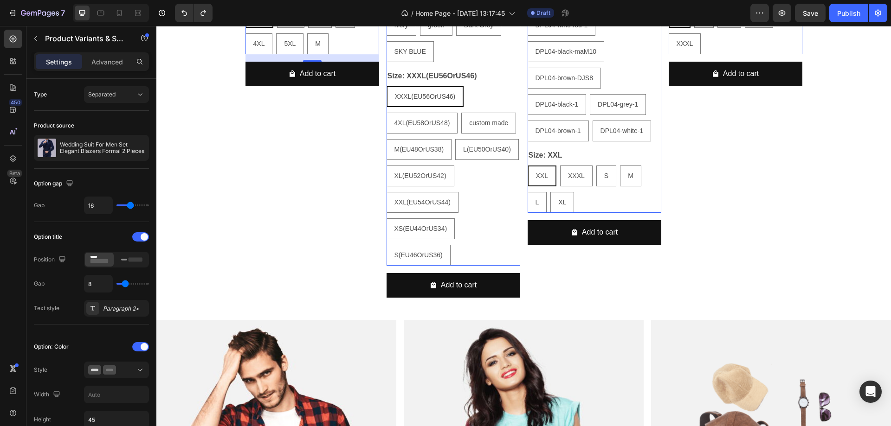
scroll to position [556, 0]
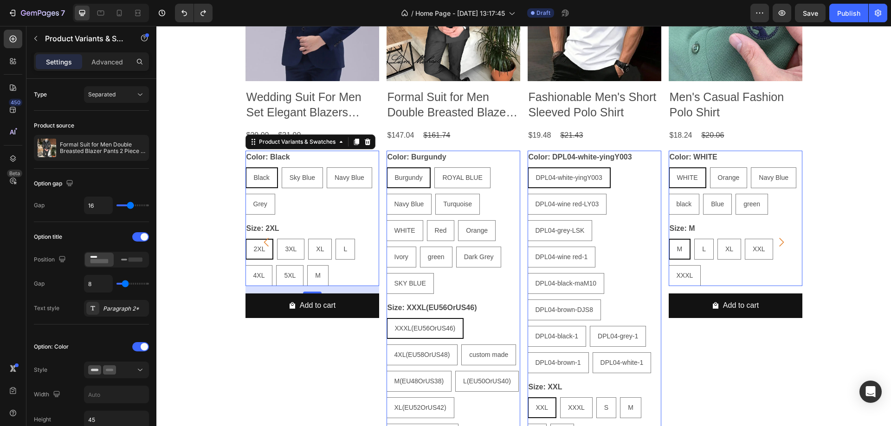
click at [187, 133] on div "Product Images Men's Suits Grey Costume Homme Wedding Outfits 3 Piece Product T…" at bounding box center [523, 243] width 735 height 590
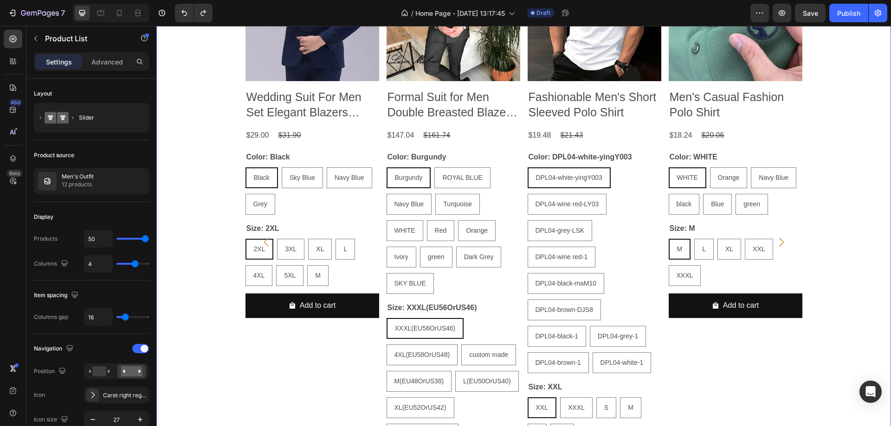
click at [207, 82] on div "Product Images Men's Suits Grey Costume Homme Wedding Outfits 3 Piece Product T…" at bounding box center [523, 243] width 735 height 590
click at [234, 73] on div "Product Images Men's Suits Grey Costume Homme Wedding Outfits 3 Piece Product T…" at bounding box center [523, 243] width 735 height 590
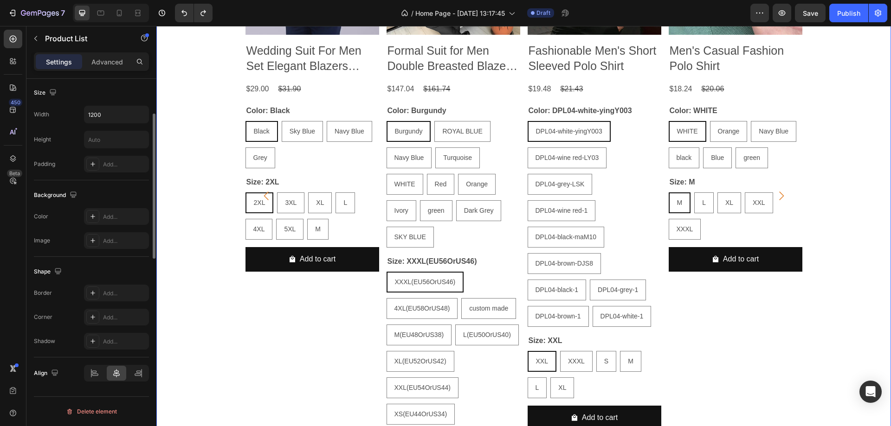
scroll to position [400, 0]
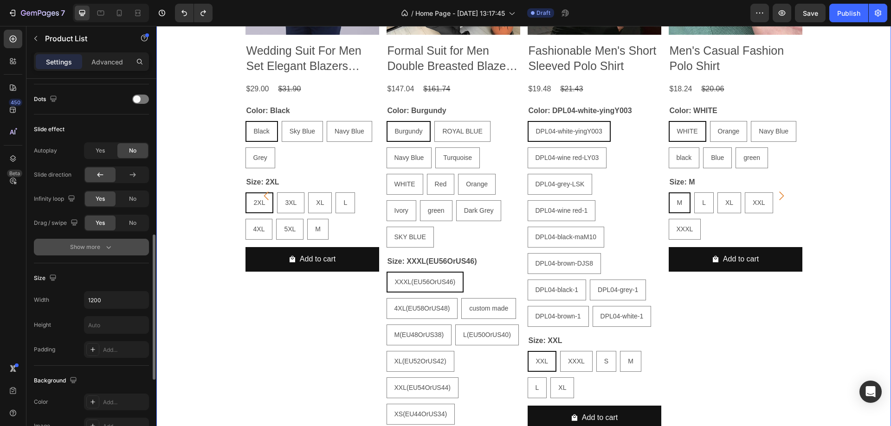
click at [92, 244] on div "Show more" at bounding box center [91, 247] width 43 height 9
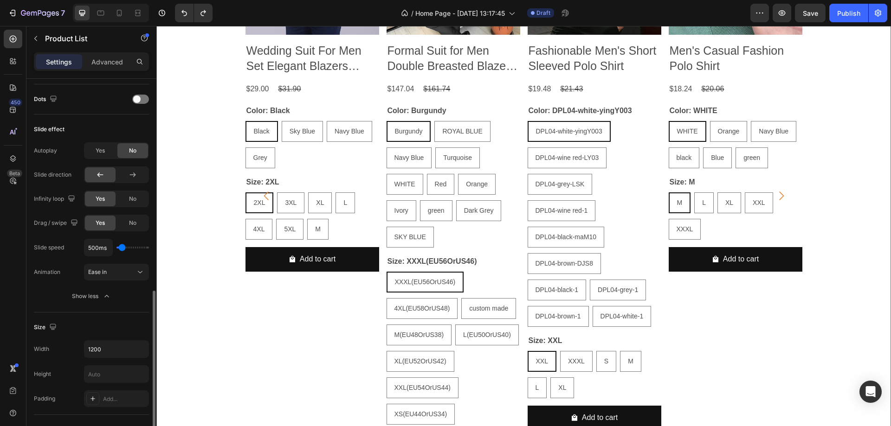
scroll to position [447, 0]
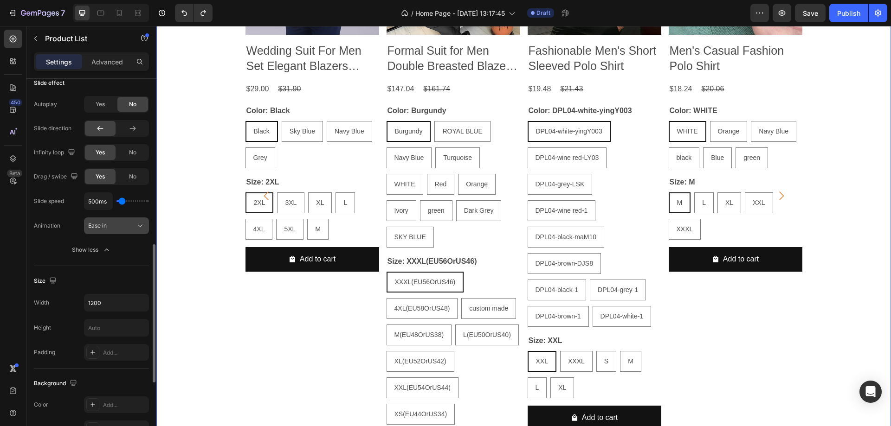
click at [124, 226] on div "Ease in" at bounding box center [111, 226] width 47 height 8
click at [0, 245] on div "450 Beta" at bounding box center [13, 226] width 26 height 400
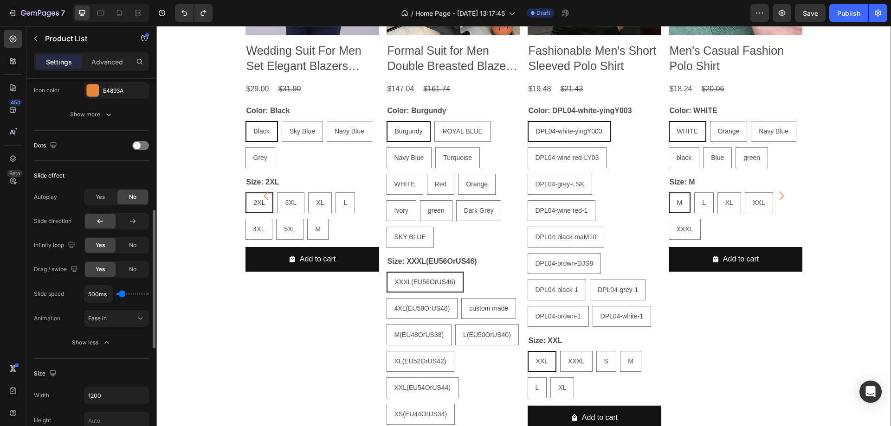
scroll to position [308, 0]
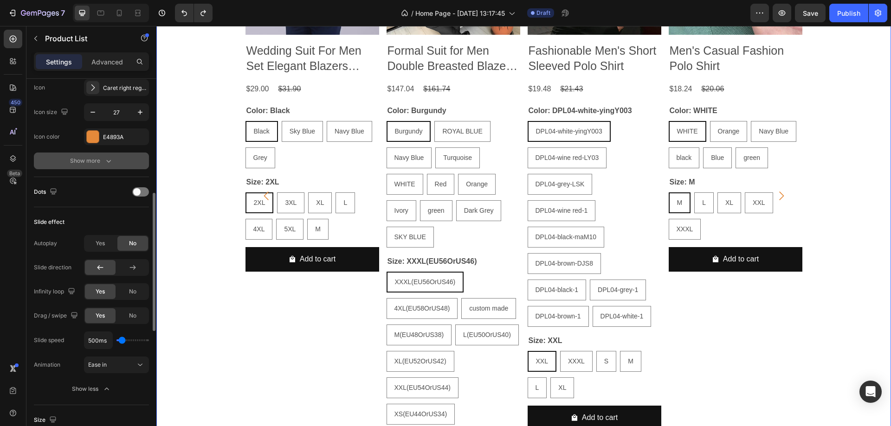
click at [100, 158] on div "Show more" at bounding box center [91, 160] width 43 height 9
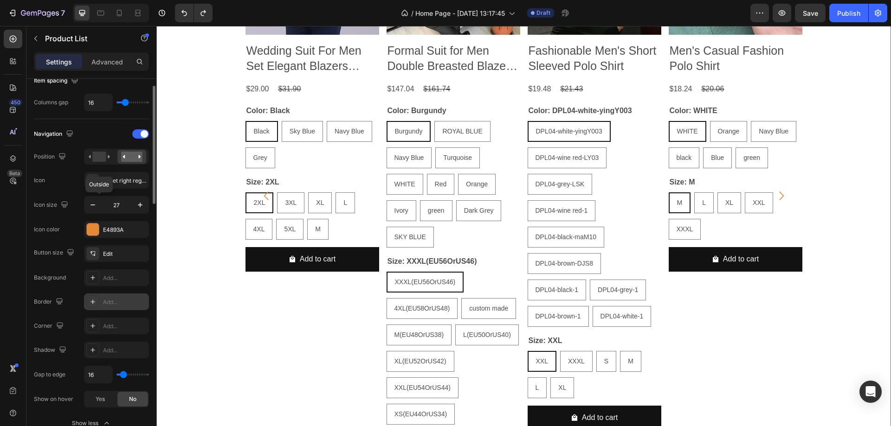
scroll to position [168, 0]
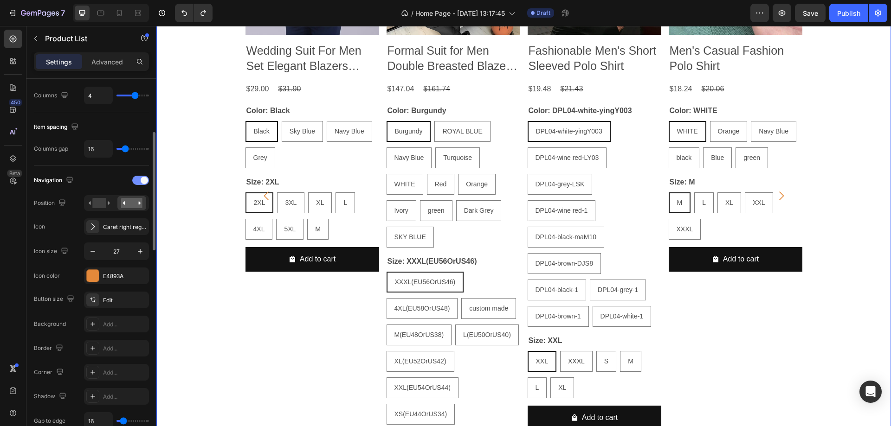
click at [142, 180] on span at bounding box center [144, 180] width 7 height 7
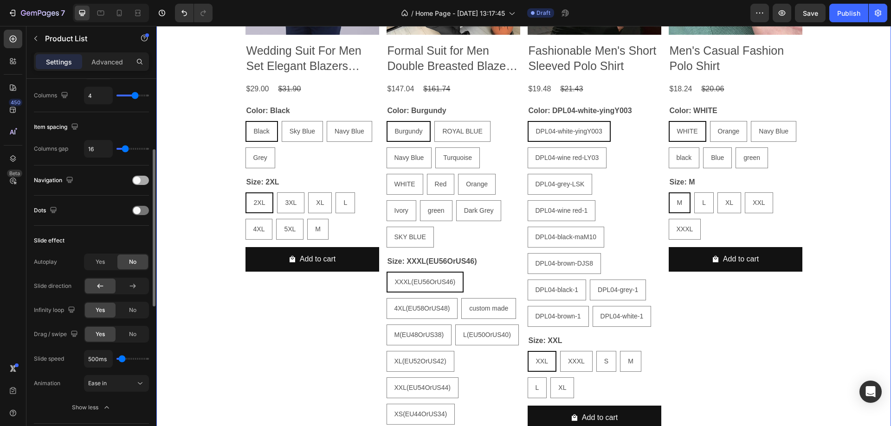
click at [142, 180] on div at bounding box center [140, 180] width 17 height 9
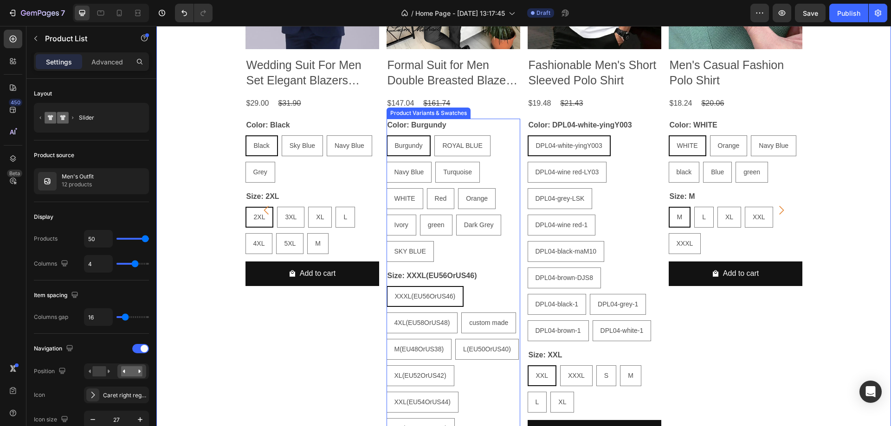
scroll to position [602, 0]
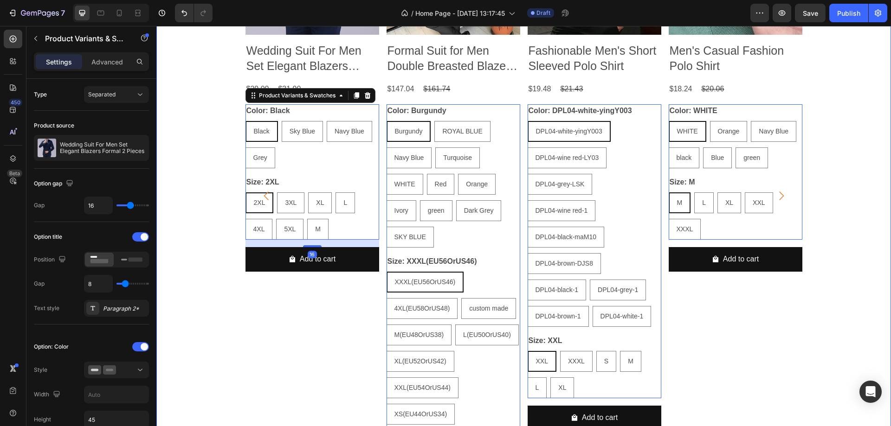
click at [193, 123] on div "Product Images Men's Suits Grey Costume Homme Wedding Outfits 3 Piece Product T…" at bounding box center [523, 196] width 735 height 590
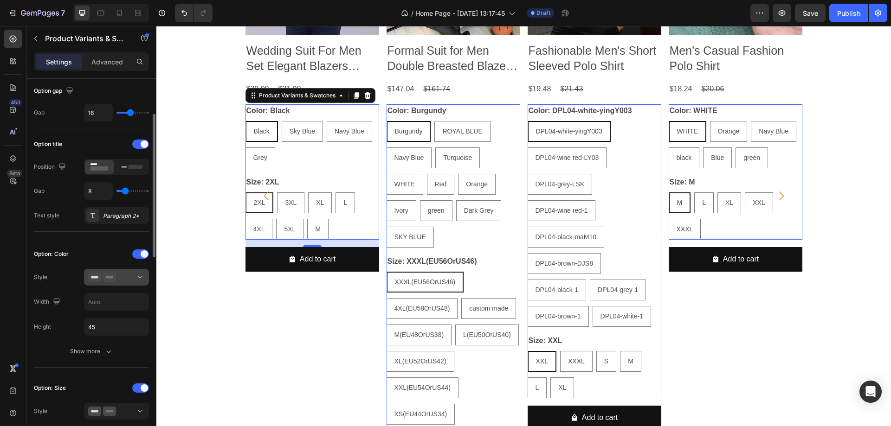
scroll to position [0, 0]
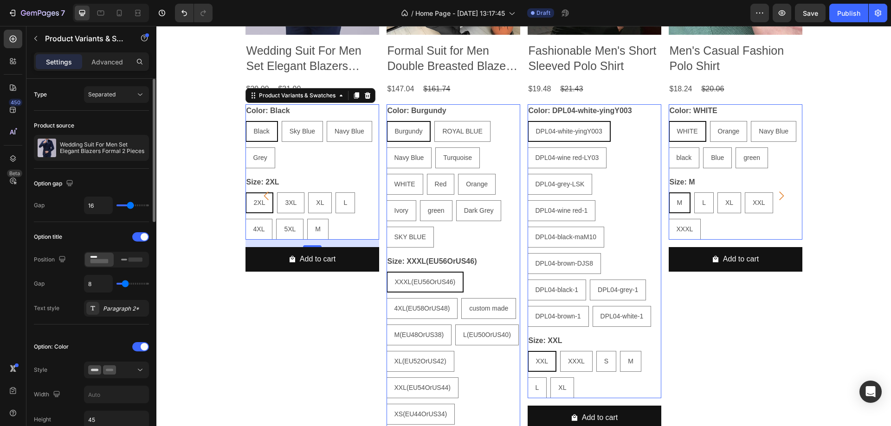
click at [183, 141] on div "Product Images Men's Suits Grey Costume Homme Wedding Outfits 3 Piece Product T…" at bounding box center [523, 196] width 735 height 590
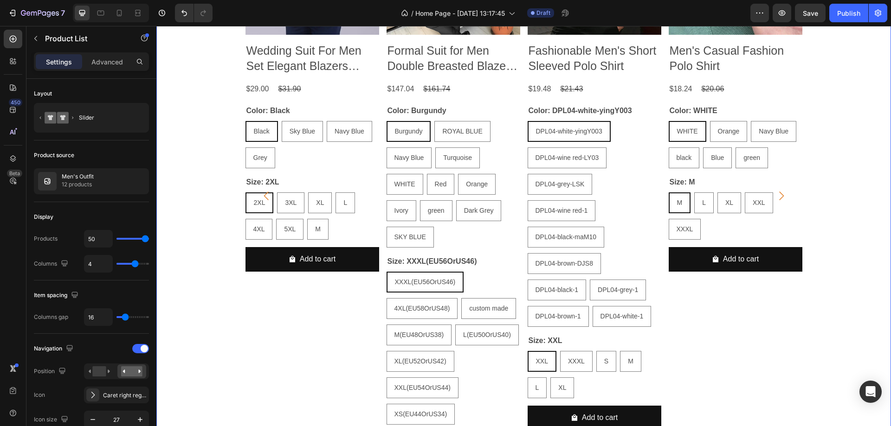
click at [196, 126] on div "Product Images Men's Suits Grey Costume Homme Wedding Outfits 3 Piece Product T…" at bounding box center [523, 196] width 735 height 590
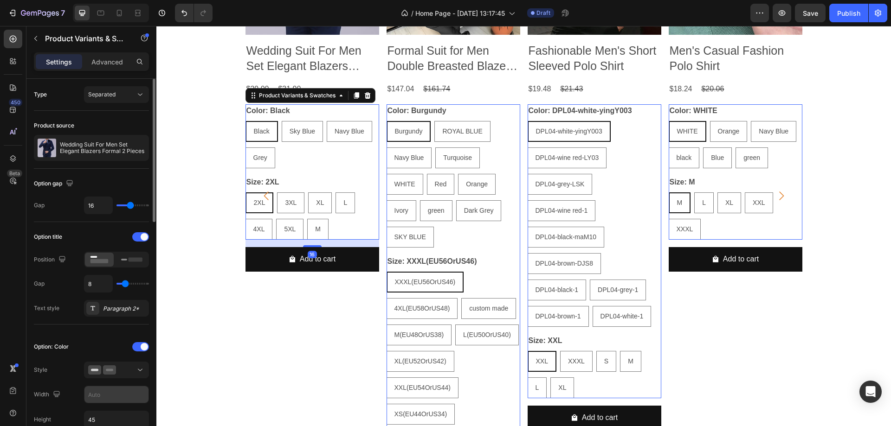
scroll to position [46, 0]
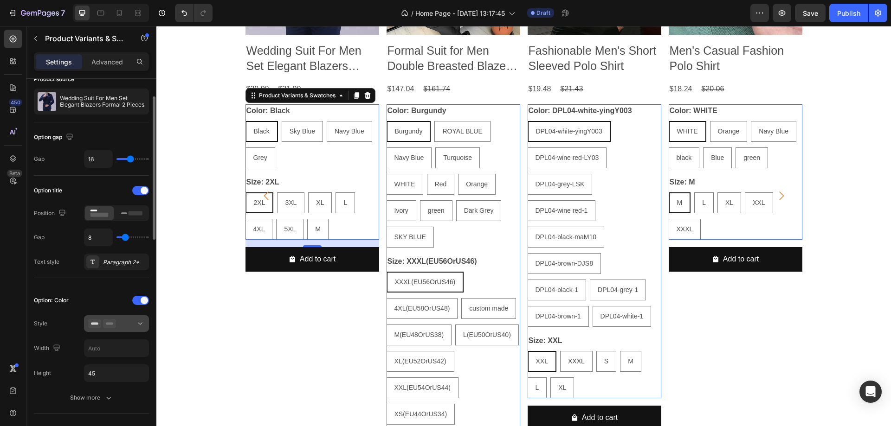
drag, startPoint x: 141, startPoint y: 315, endPoint x: 137, endPoint y: 321, distance: 7.1
click at [138, 320] on div "Option: Color Style Width Height 45 Show more" at bounding box center [91, 349] width 115 height 113
click at [137, 321] on icon at bounding box center [140, 323] width 9 height 9
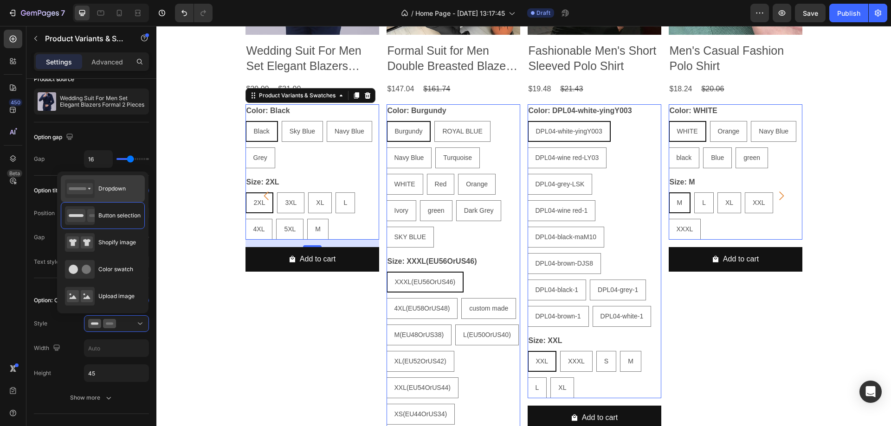
click at [128, 194] on div "Dropdown" at bounding box center [103, 188] width 84 height 27
type input "100%"
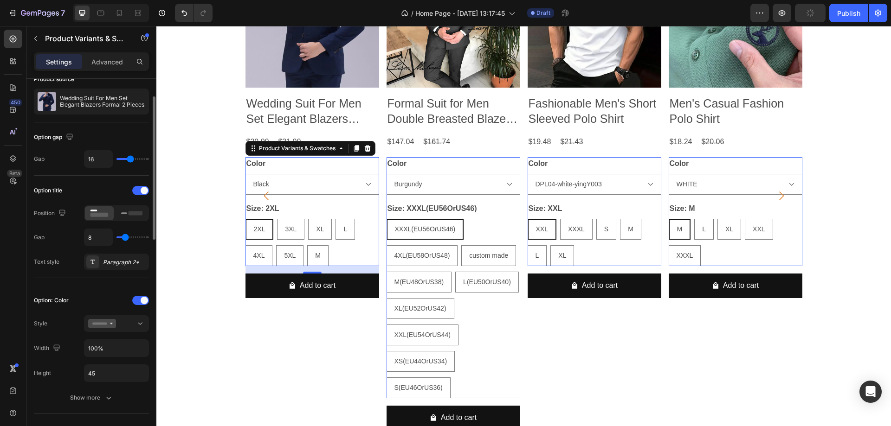
scroll to position [139, 0]
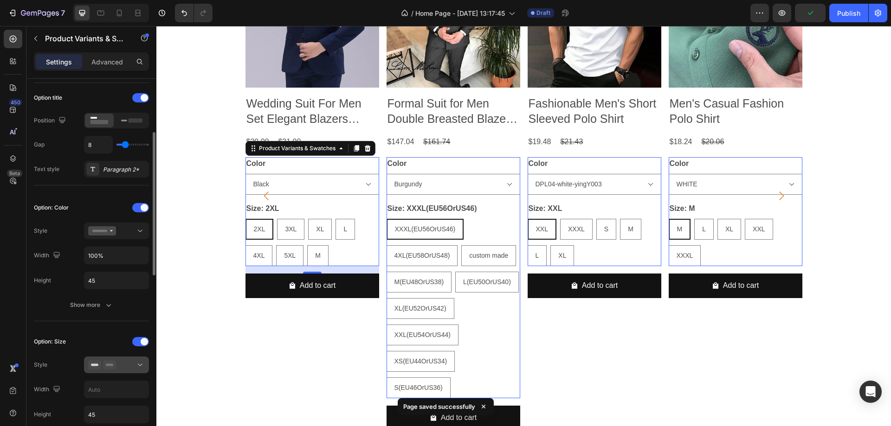
click at [144, 363] on icon at bounding box center [140, 365] width 9 height 9
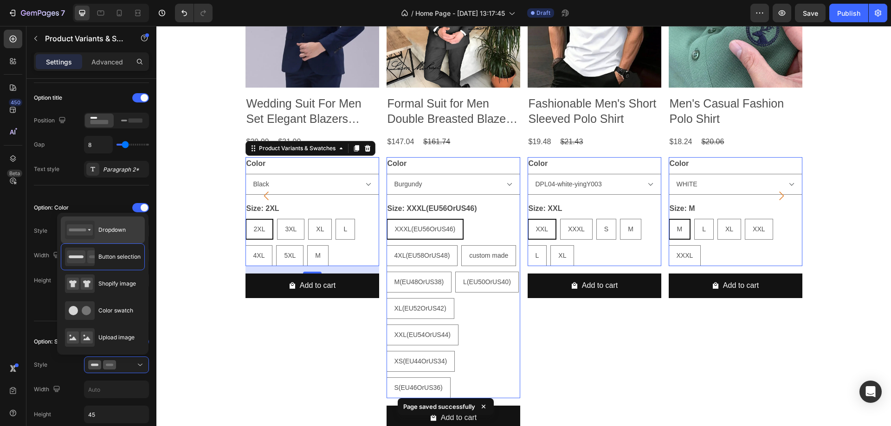
click at [0, 0] on div "Dropdown" at bounding box center [0, 0] width 0 height 0
type input "100%"
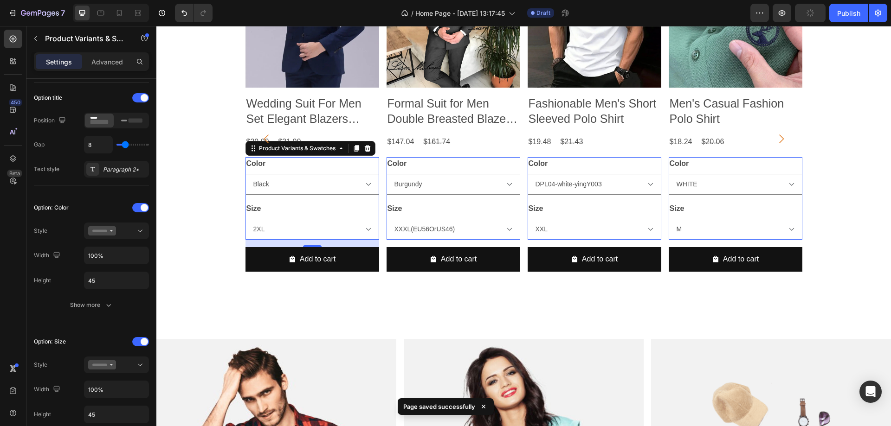
scroll to position [492, 0]
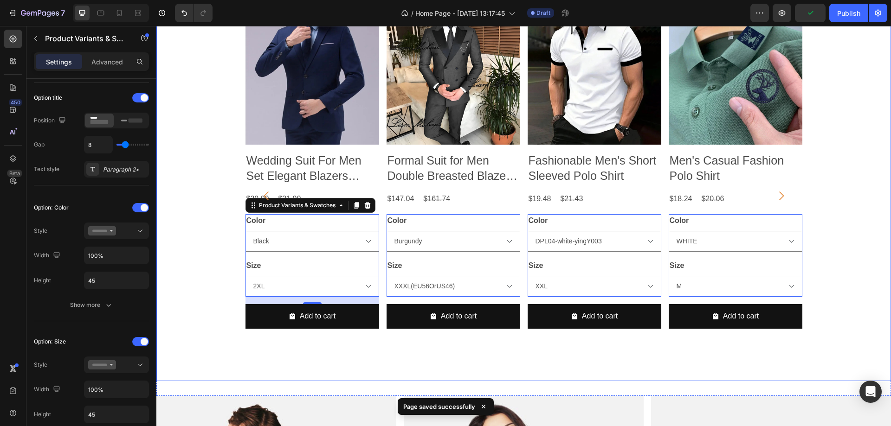
click at [211, 243] on div "Product Images Men's Suits Grey Costume Homme Wedding Outfits 3 Piece Product T…" at bounding box center [523, 196] width 735 height 370
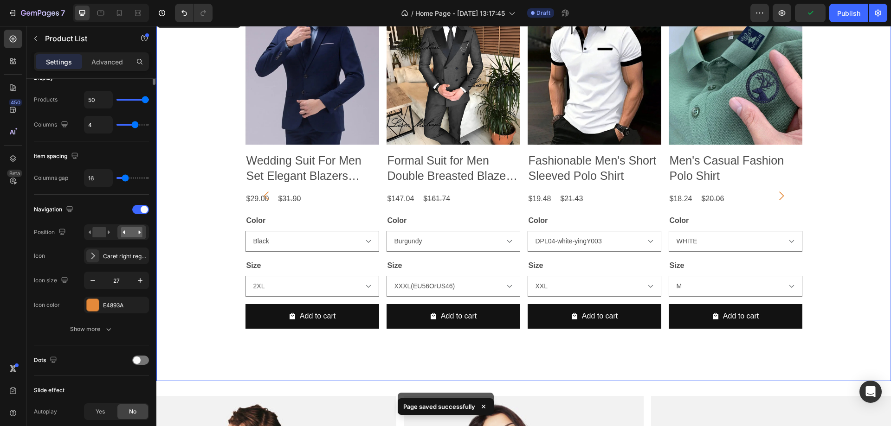
scroll to position [0, 0]
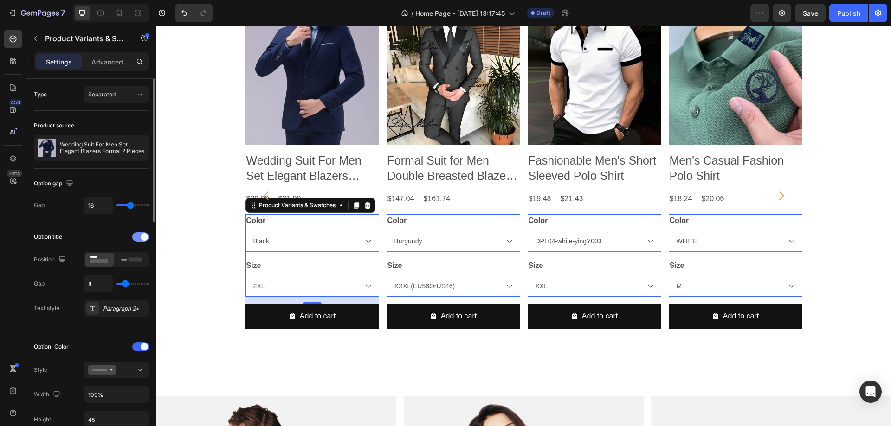
click at [139, 237] on div at bounding box center [140, 236] width 17 height 9
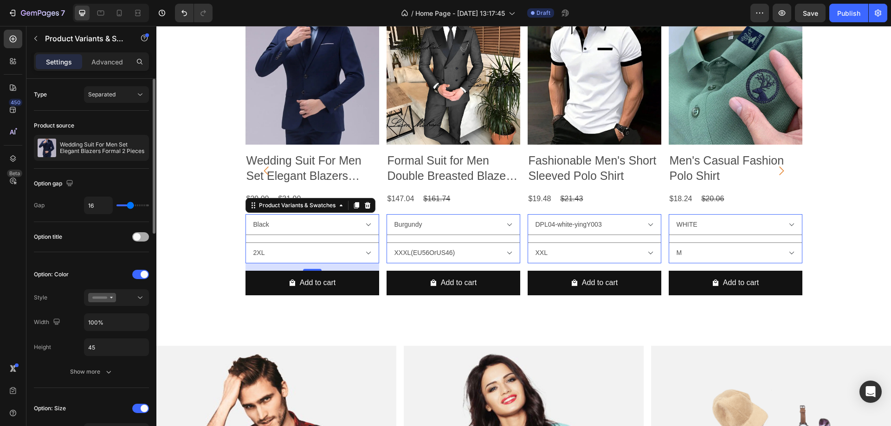
scroll to position [467, 0]
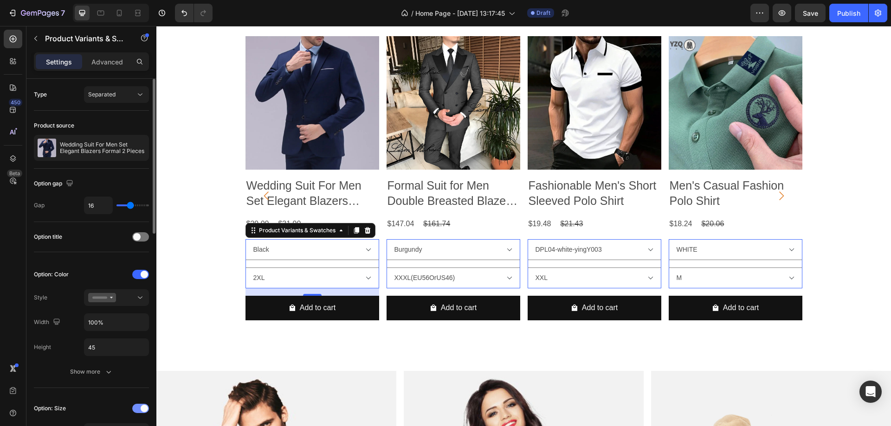
click at [145, 407] on span at bounding box center [144, 408] width 7 height 7
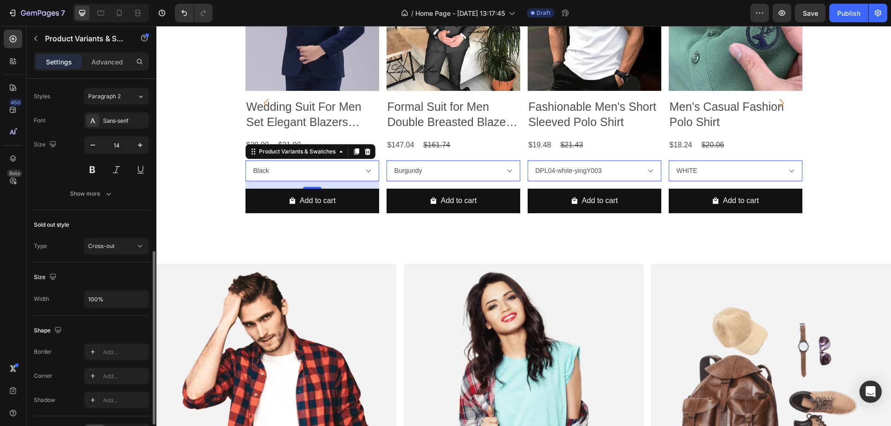
scroll to position [93, 0]
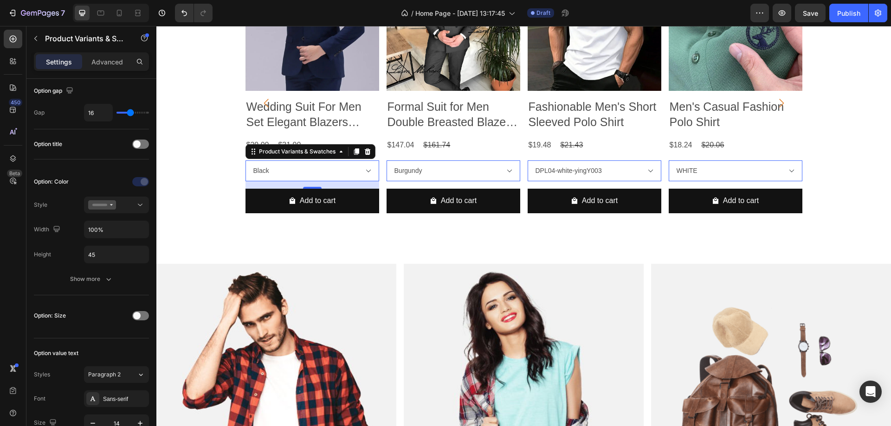
click at [374, 169] on div "Product Images Men's Suits Grey Costume Homme Wedding Outfits 3 Piece Product T…" at bounding box center [523, 103] width 557 height 292
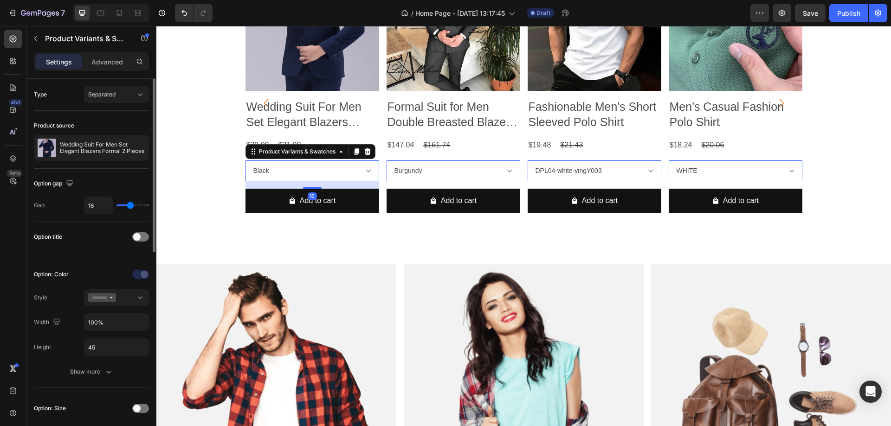
click at [203, 176] on div "Product Images Men's Suits Grey Costume Homme Wedding Outfits 3 Piece Product T…" at bounding box center [523, 103] width 735 height 292
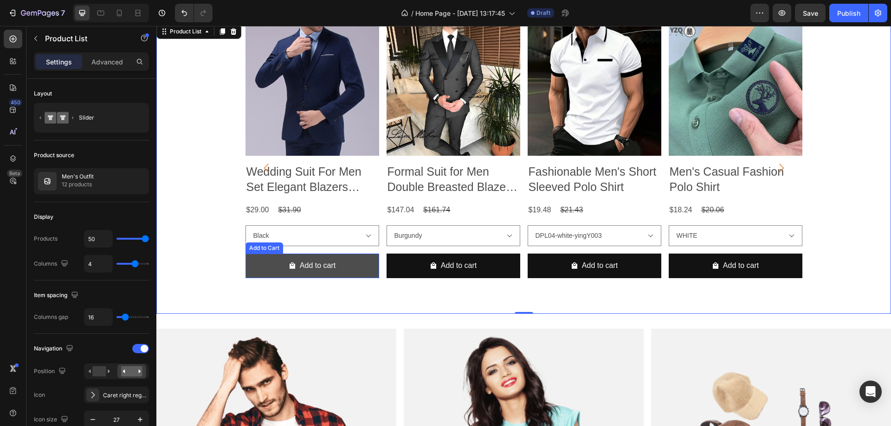
scroll to position [453, 0]
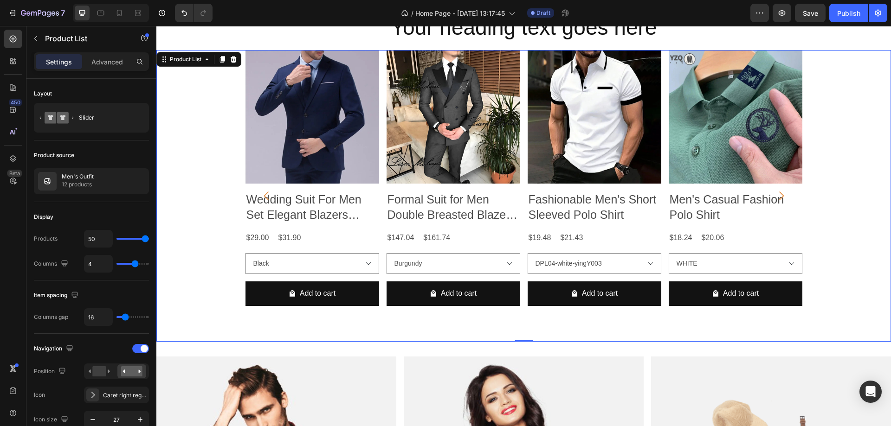
click at [224, 203] on div "Product Images Men's Suits Grey Costume Homme Wedding Outfits 3 Piece Product T…" at bounding box center [523, 196] width 735 height 292
click at [265, 200] on icon "Carousel Back Arrow" at bounding box center [266, 196] width 13 height 13
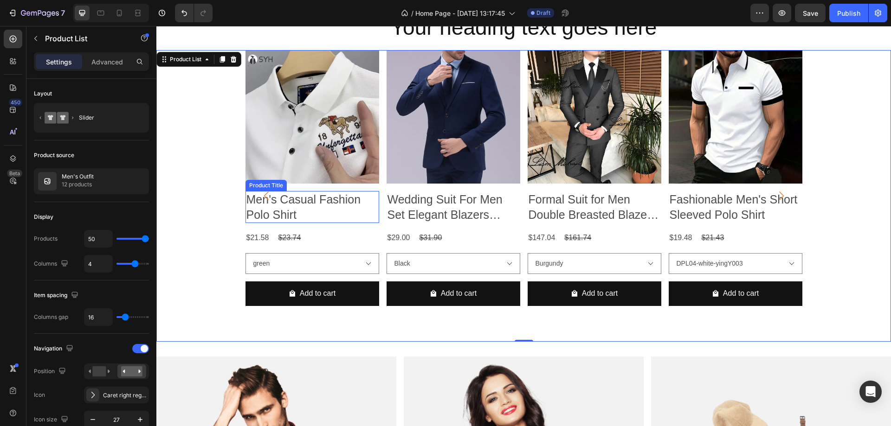
click at [97, 210] on h2 "Men's Casual Fashion Polo Shirt" at bounding box center [30, 207] width 134 height 32
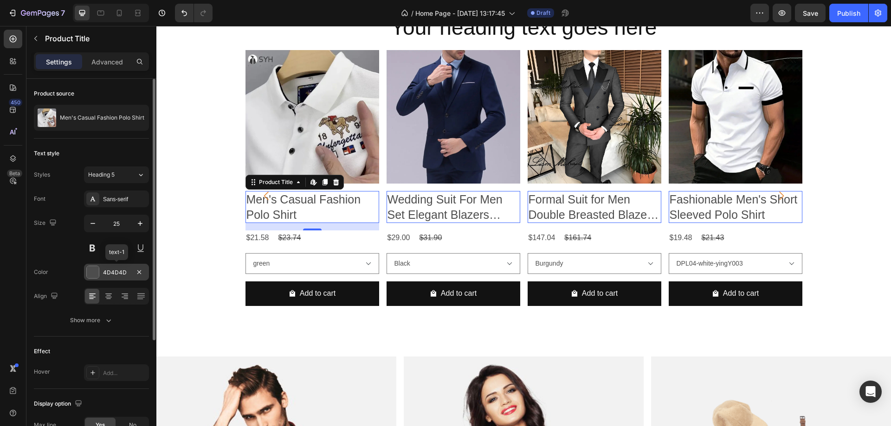
click at [94, 272] on div at bounding box center [93, 272] width 12 height 12
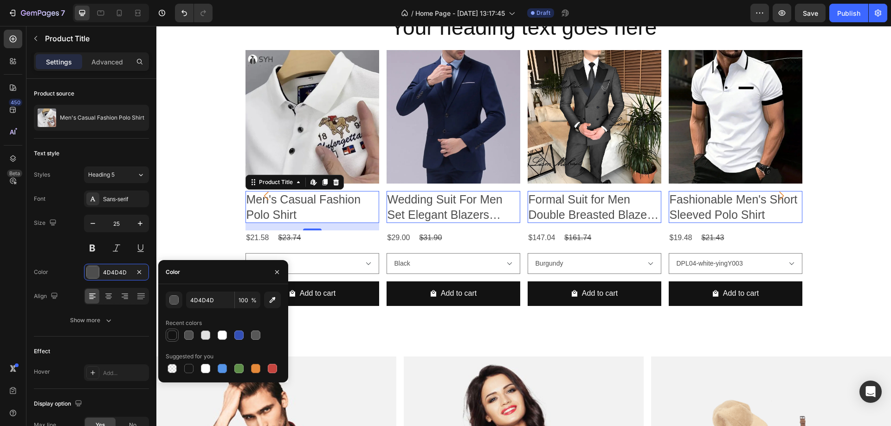
click at [177, 337] on div at bounding box center [172, 335] width 11 height 11
type input "121212"
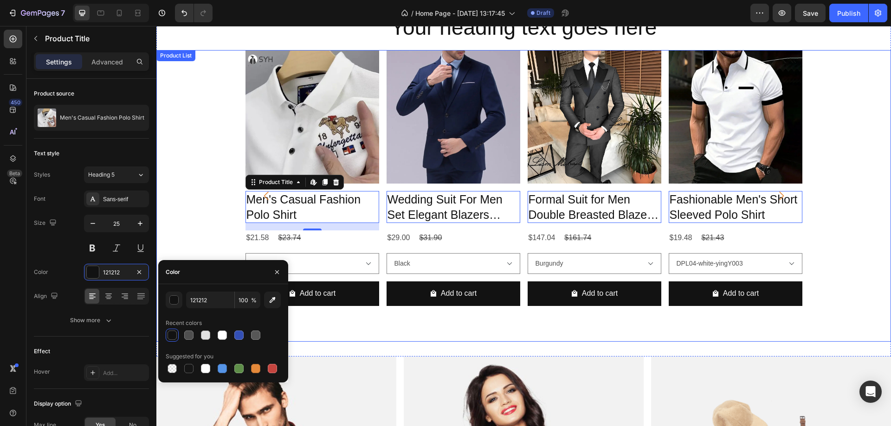
click at [208, 232] on div "Product Images Men's Suits Grey Costume Homme Wedding Outfits 3 Piece Product T…" at bounding box center [523, 196] width 735 height 292
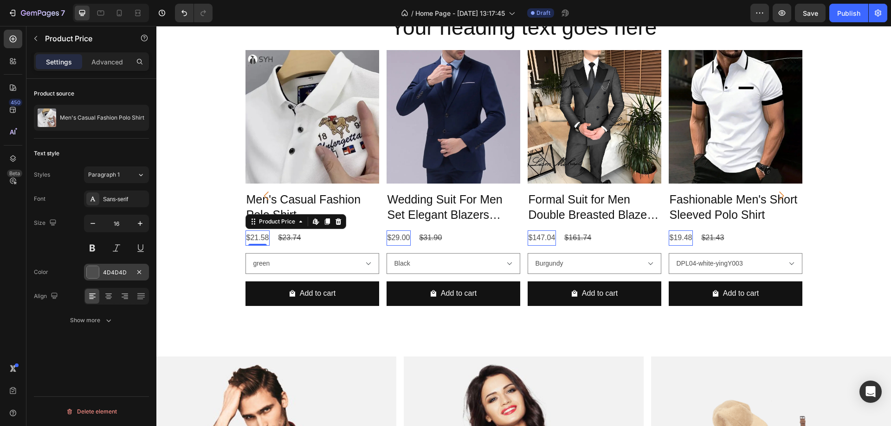
click at [92, 272] on div at bounding box center [93, 272] width 12 height 12
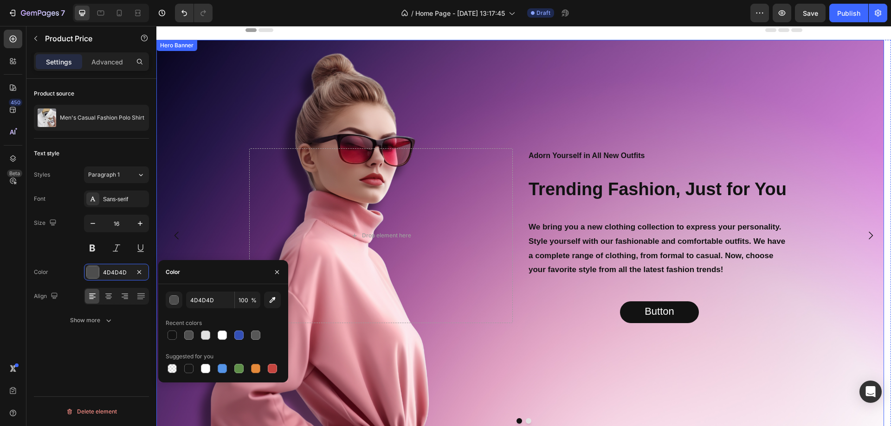
scroll to position [0, 0]
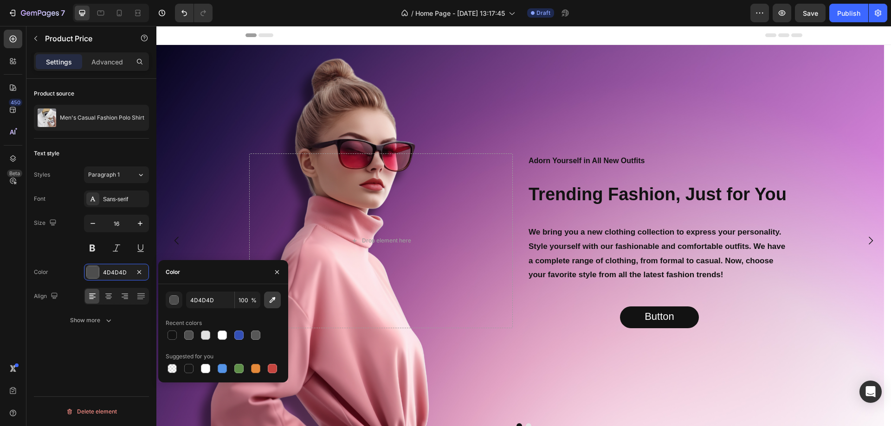
click at [272, 301] on icon "button" at bounding box center [272, 300] width 9 height 9
type input "150D34"
click at [175, 299] on div "button" at bounding box center [174, 300] width 9 height 9
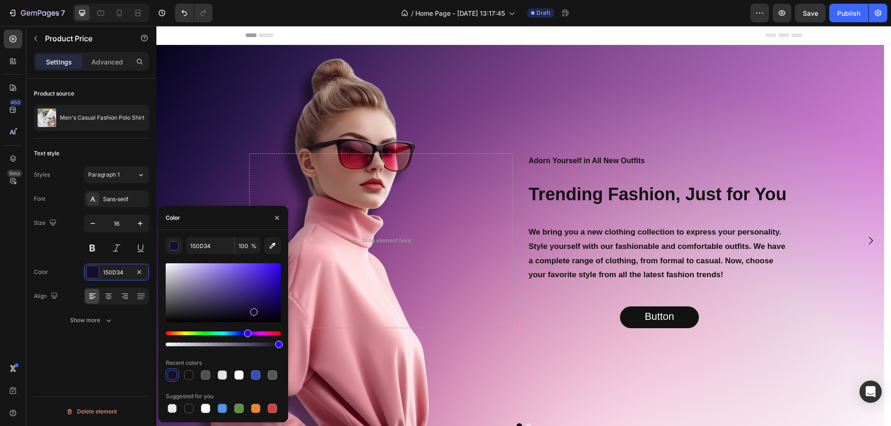
click at [12, 315] on div "450 Beta" at bounding box center [13, 195] width 19 height 330
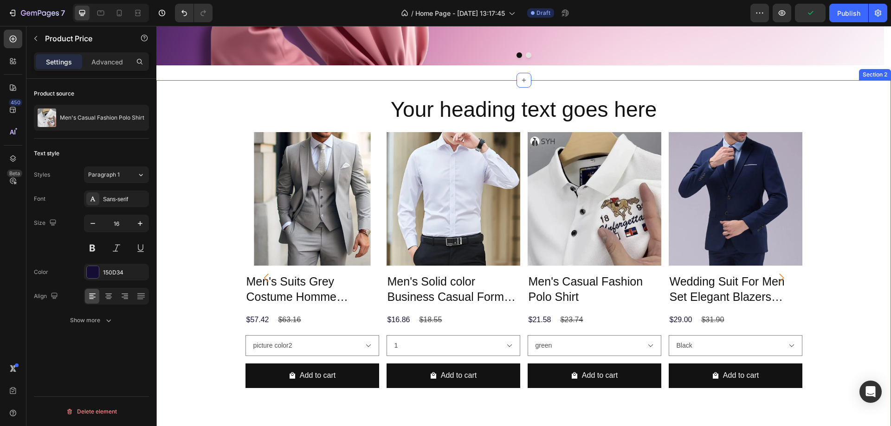
scroll to position [464, 0]
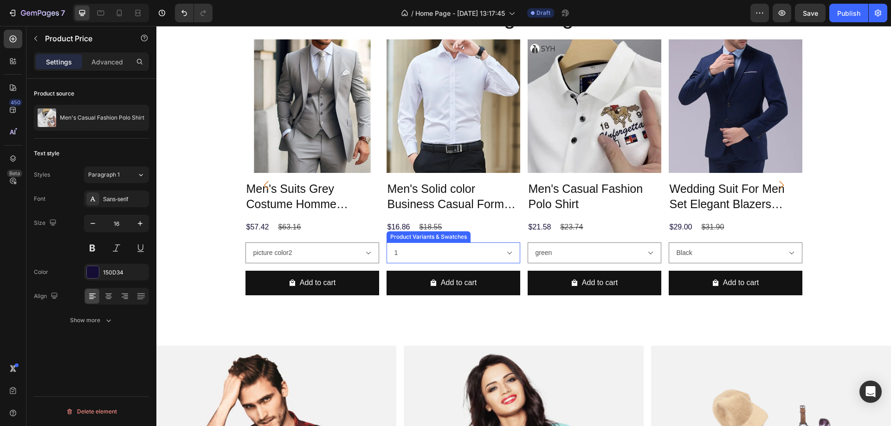
click at [379, 248] on select "1 15 12 13 11 14 8 7 4 5" at bounding box center [312, 253] width 134 height 21
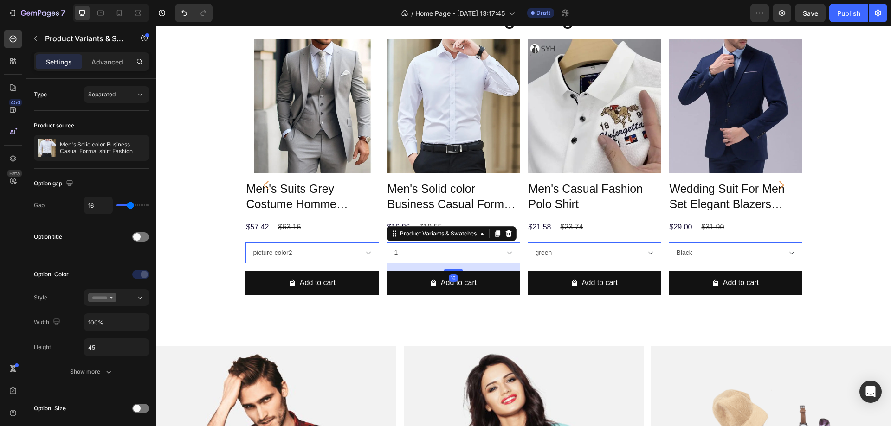
click at [379, 248] on select "1 15 12 13 11 14 8 7 4 5" at bounding box center [312, 253] width 134 height 21
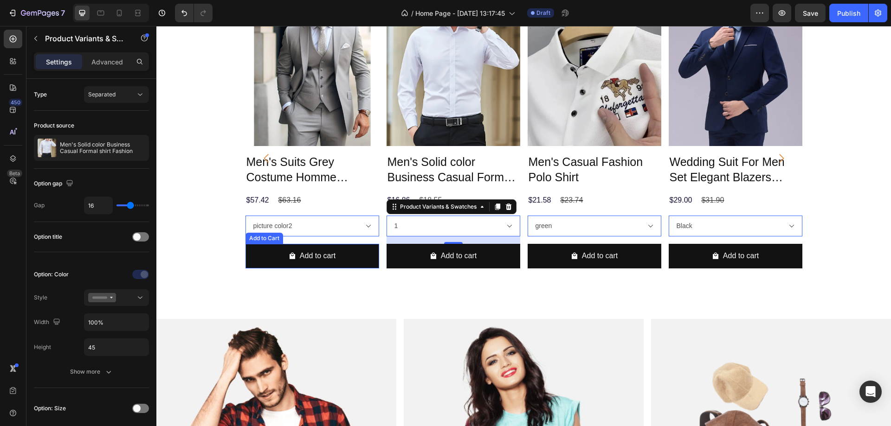
scroll to position [510, 0]
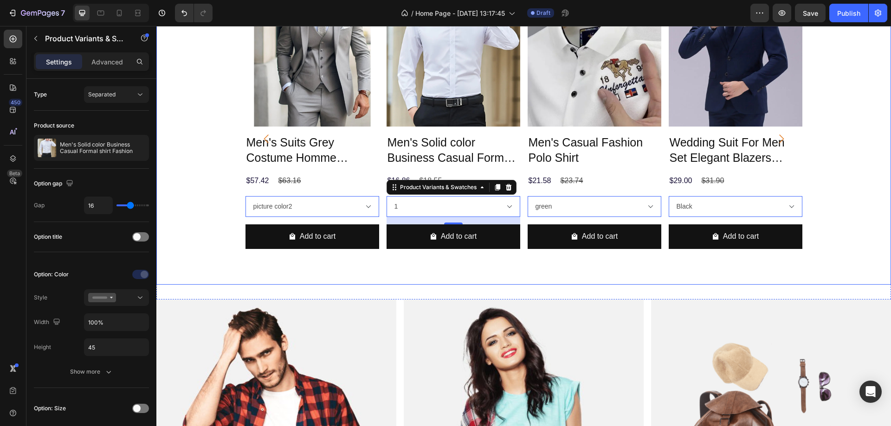
click at [775, 142] on icon "Carousel Next Arrow" at bounding box center [781, 139] width 13 height 13
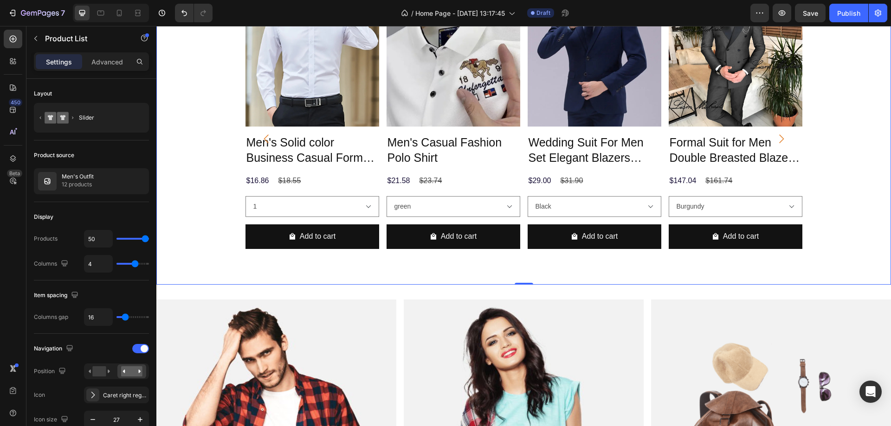
click at [776, 141] on icon "Carousel Next Arrow" at bounding box center [781, 139] width 13 height 13
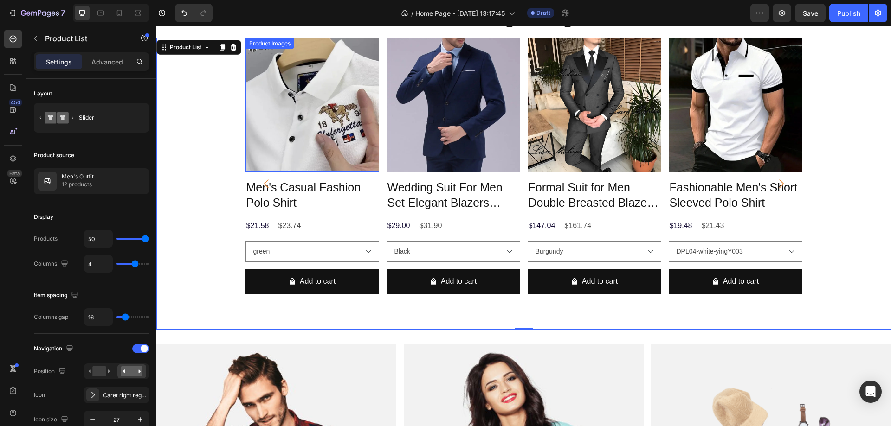
scroll to position [418, 0]
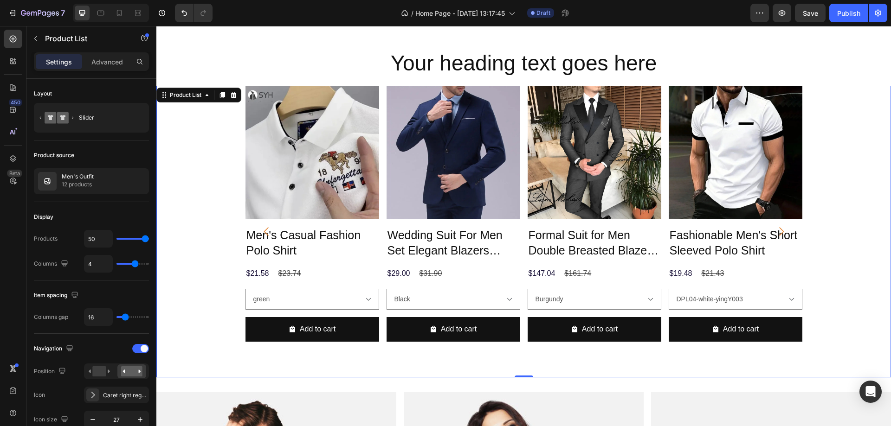
click at [208, 195] on div "Product Images Men's Suits Grey Costume Homme Wedding Outfits 3 Piece Product T…" at bounding box center [523, 232] width 735 height 292
click at [31, 41] on button "button" at bounding box center [35, 38] width 15 height 15
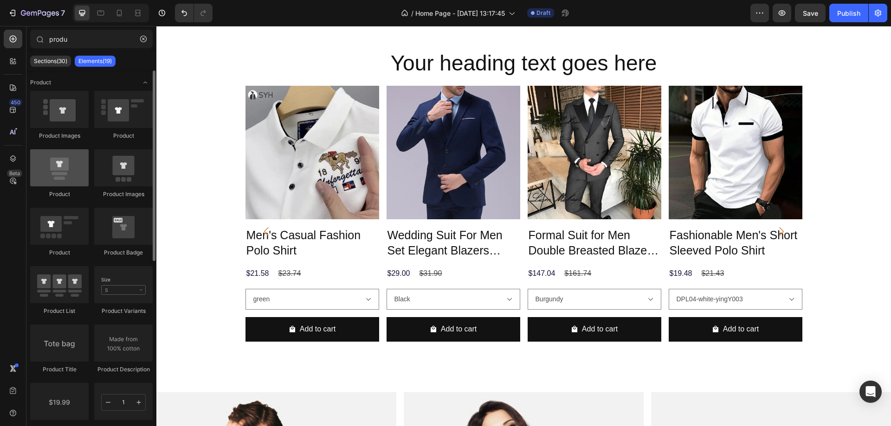
scroll to position [0, 0]
click at [146, 38] on icon "button" at bounding box center [143, 39] width 6 height 6
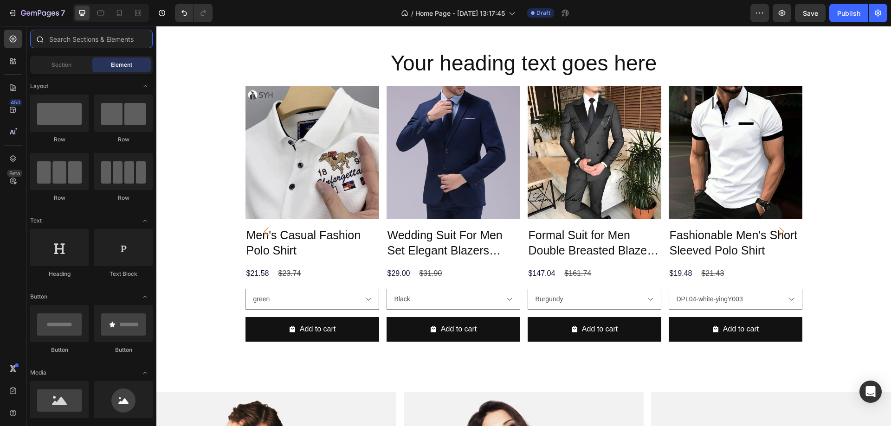
click at [90, 43] on input "text" at bounding box center [91, 39] width 123 height 19
drag, startPoint x: 226, startPoint y: 364, endPoint x: 443, endPoint y: 344, distance: 217.6
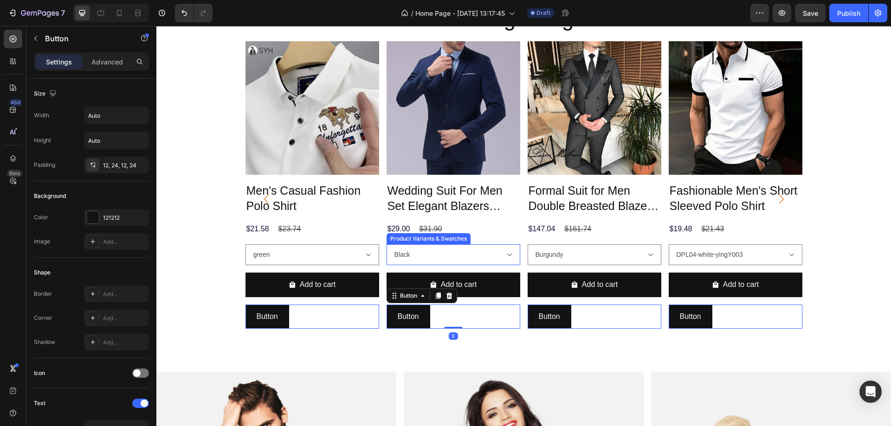
scroll to position [464, 0]
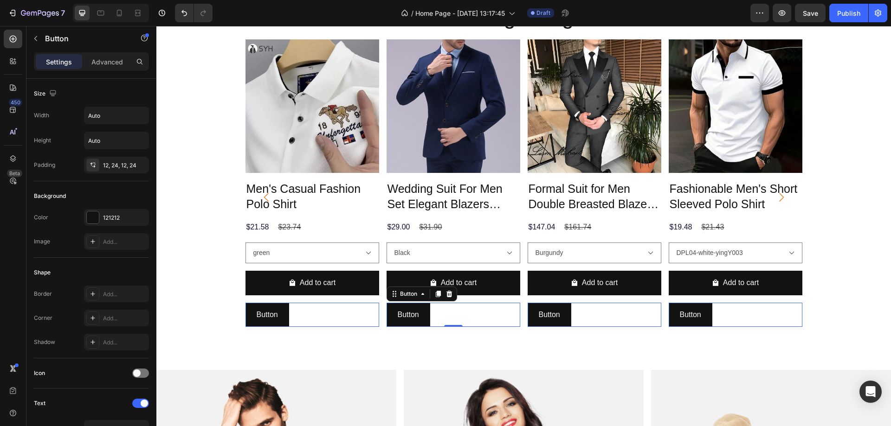
click at [97, 310] on div "Button Button 0" at bounding box center [30, 315] width 134 height 25
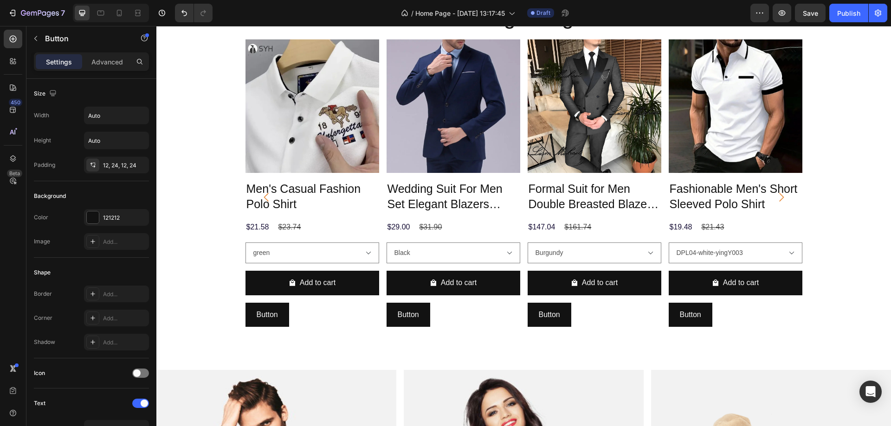
click at [97, 322] on div "Button Button 0" at bounding box center [30, 315] width 134 height 25
click at [409, 312] on p "Button" at bounding box center [408, 315] width 21 height 13
click at [97, 312] on div "Button Button 0" at bounding box center [30, 315] width 134 height 25
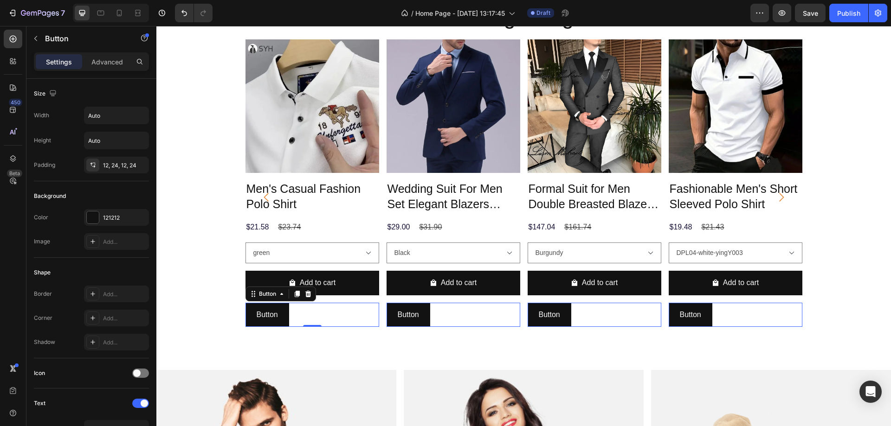
click at [97, 313] on div "Button Button 0" at bounding box center [30, 315] width 134 height 25
click at [156, 26] on icon at bounding box center [156, 26] width 0 height 0
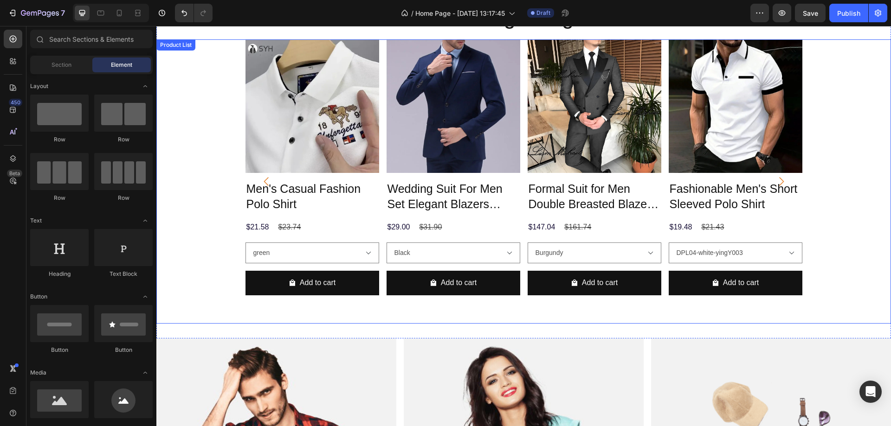
click at [379, 320] on div "Product Images Men's Suits Grey Costume Homme Wedding Outfits 3 Piece Product T…" at bounding box center [523, 181] width 557 height 284
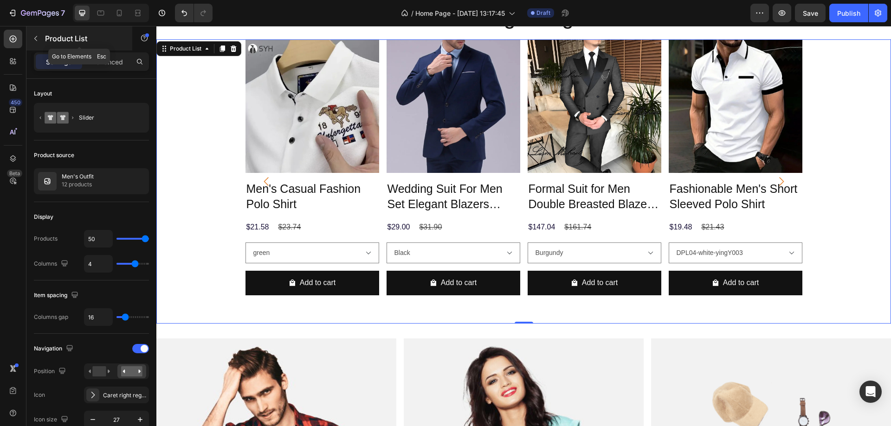
click at [36, 44] on button "button" at bounding box center [35, 38] width 15 height 15
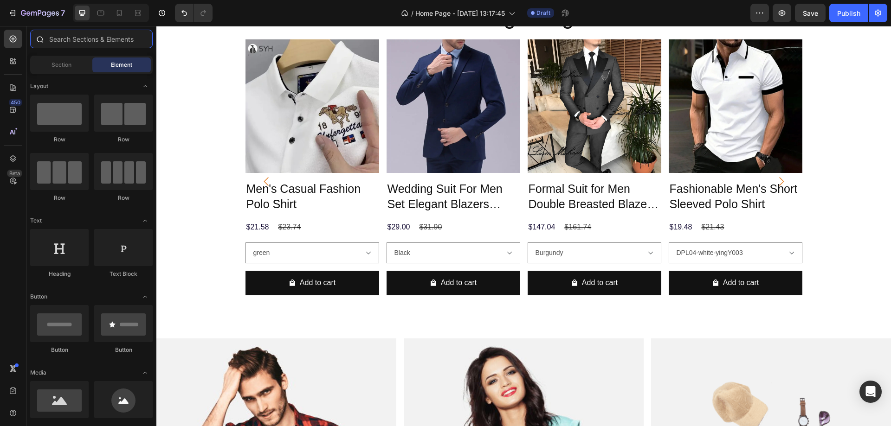
click at [74, 39] on input "text" at bounding box center [91, 39] width 123 height 19
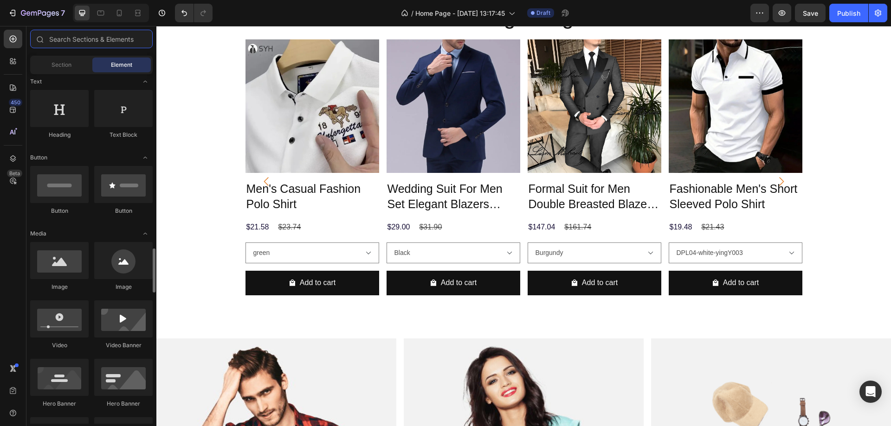
scroll to position [93, 0]
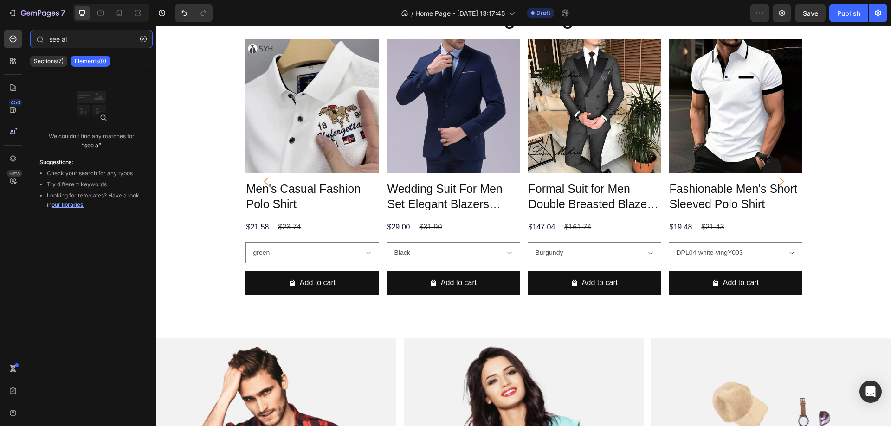
type input "see all"
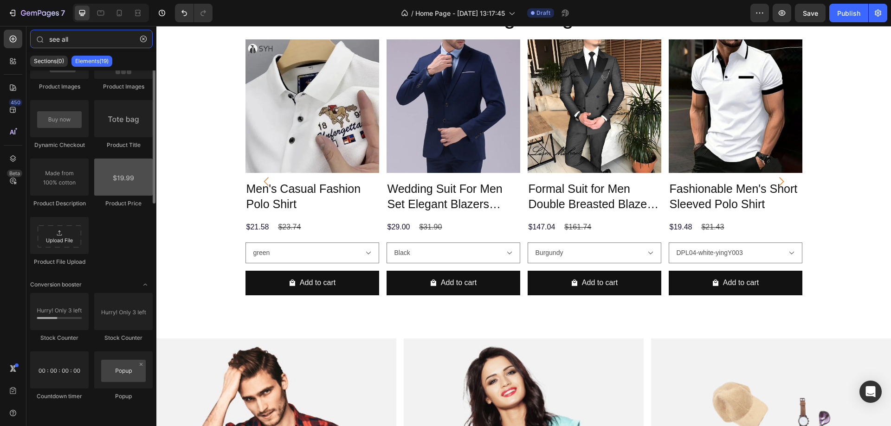
scroll to position [0, 0]
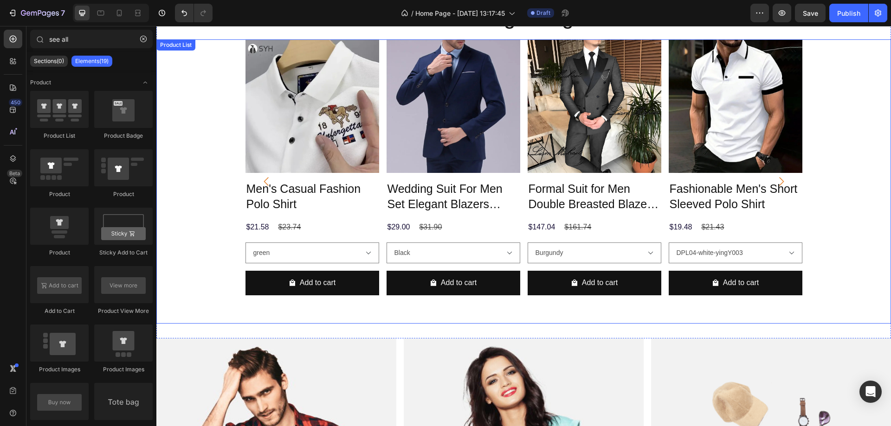
click at [200, 273] on div "Product Images Men's Suits Grey Costume Homme Wedding Outfits 3 Piece Product T…" at bounding box center [523, 181] width 735 height 284
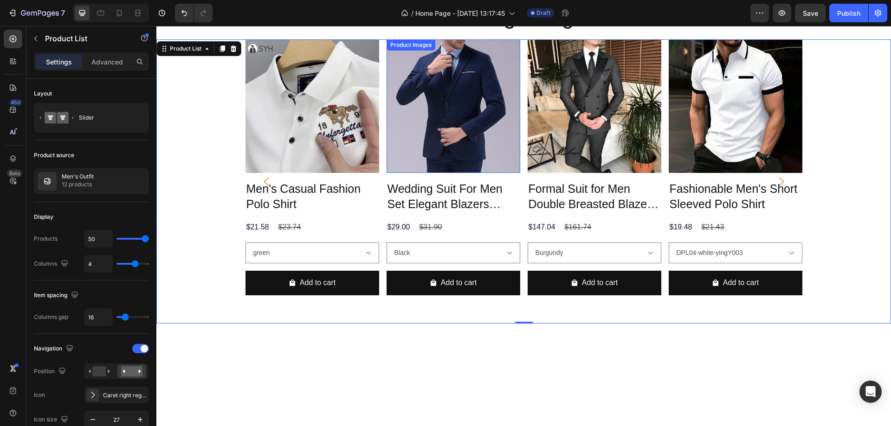
scroll to position [232, 0]
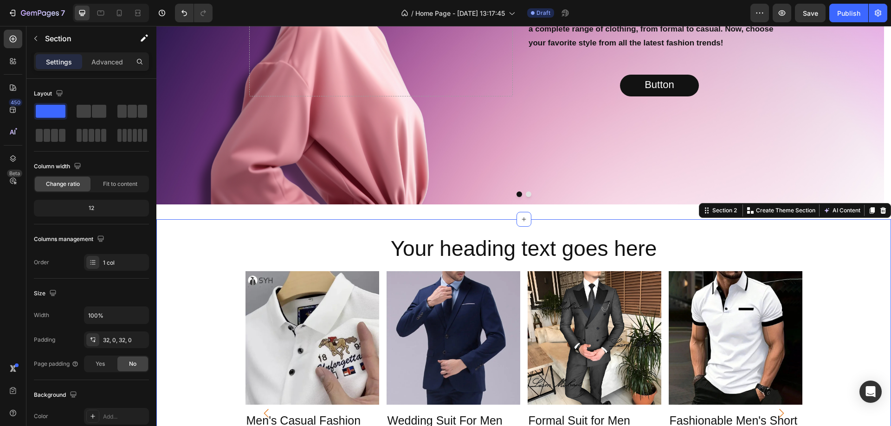
click at [203, 235] on div "Your heading text goes here Heading Row Product Images Men's Suits Grey Costume…" at bounding box center [523, 394] width 735 height 321
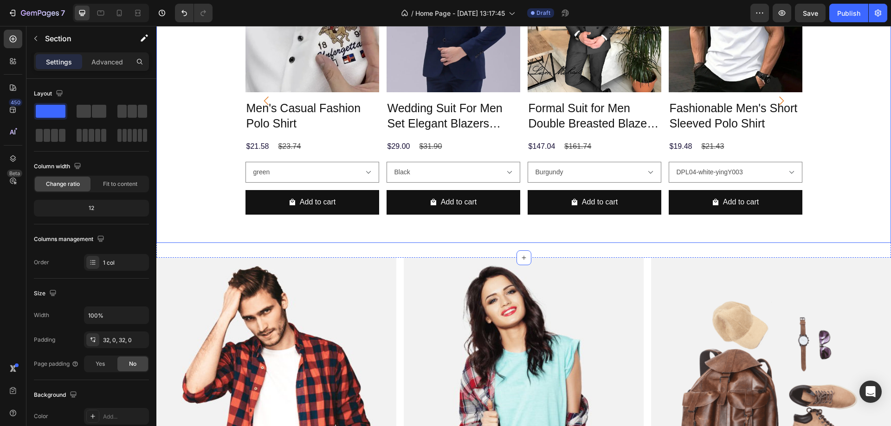
scroll to position [557, 0]
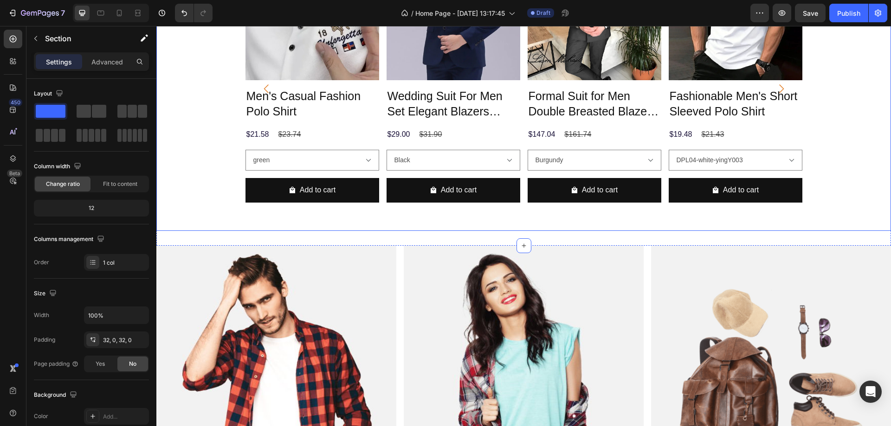
click at [220, 226] on div "Product Images Men's Suits Grey Costume Homme Wedding Outfits 3 Piece Product T…" at bounding box center [523, 89] width 735 height 284
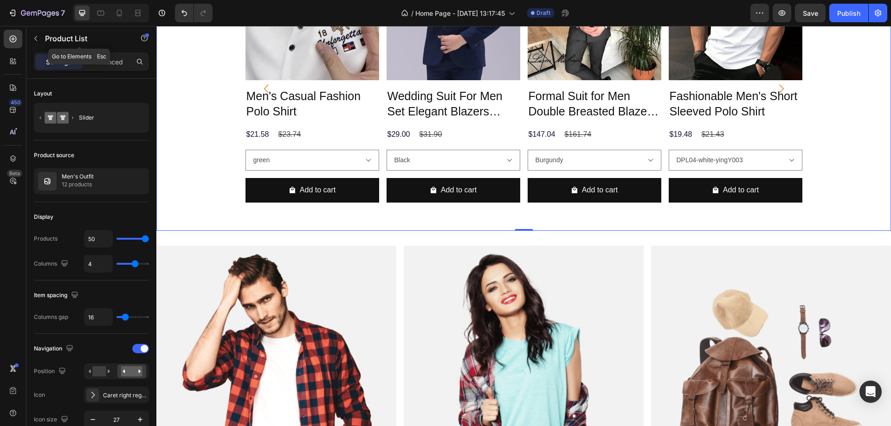
click at [31, 34] on button "button" at bounding box center [35, 38] width 15 height 15
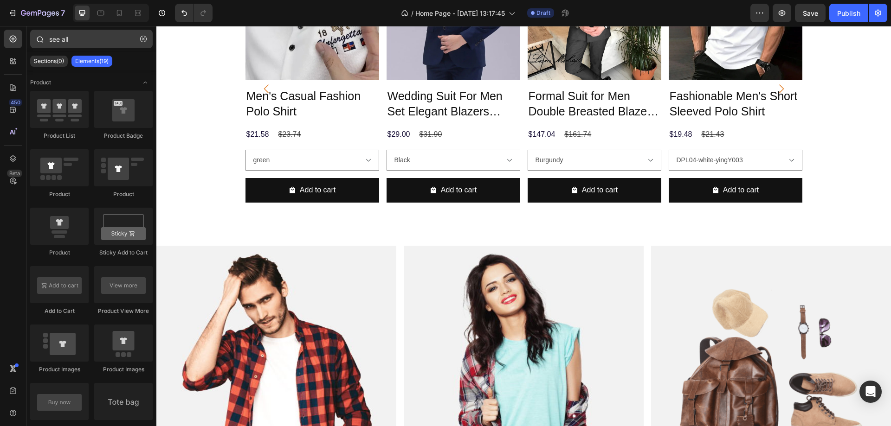
drag, startPoint x: 147, startPoint y: 40, endPoint x: 108, endPoint y: 37, distance: 38.6
click at [145, 40] on button "button" at bounding box center [143, 39] width 15 height 15
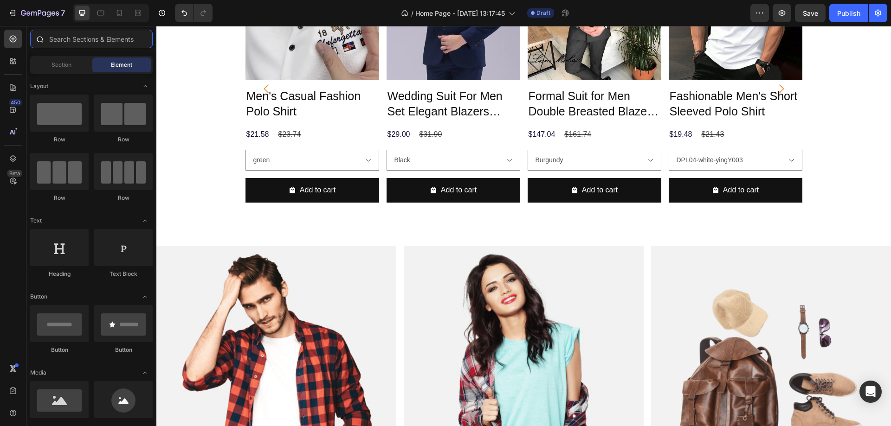
click at [108, 37] on input "text" at bounding box center [91, 39] width 123 height 19
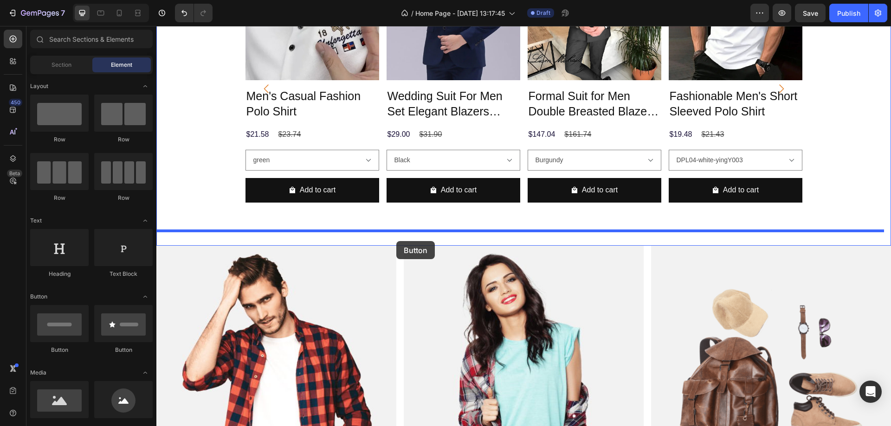
drag, startPoint x: 266, startPoint y: 361, endPoint x: 396, endPoint y: 241, distance: 177.3
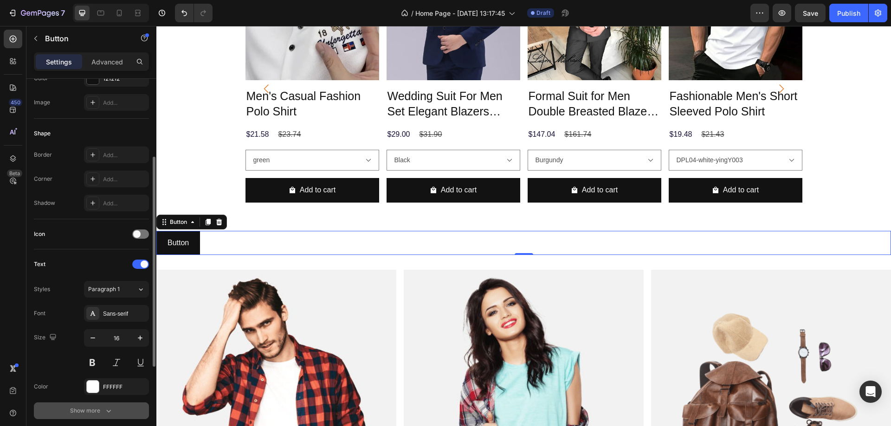
scroll to position [278, 0]
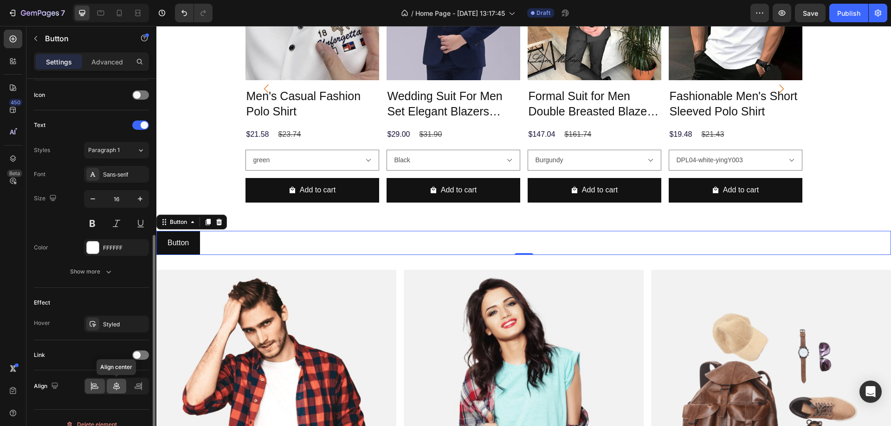
click at [116, 391] on div at bounding box center [117, 386] width 20 height 15
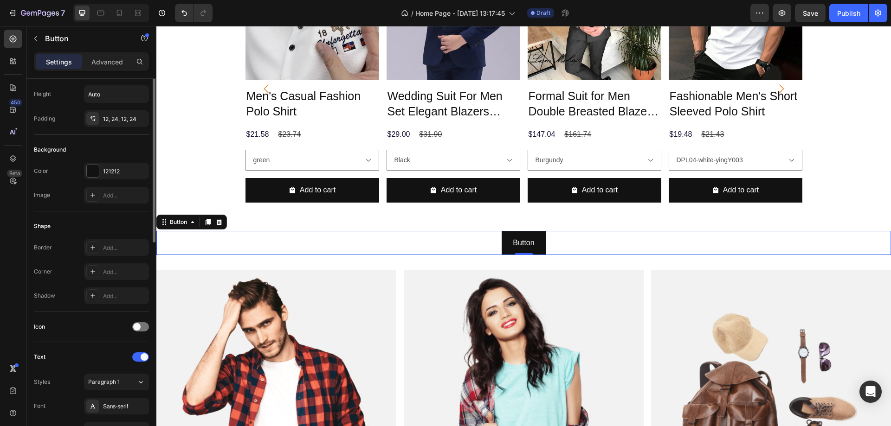
scroll to position [0, 0]
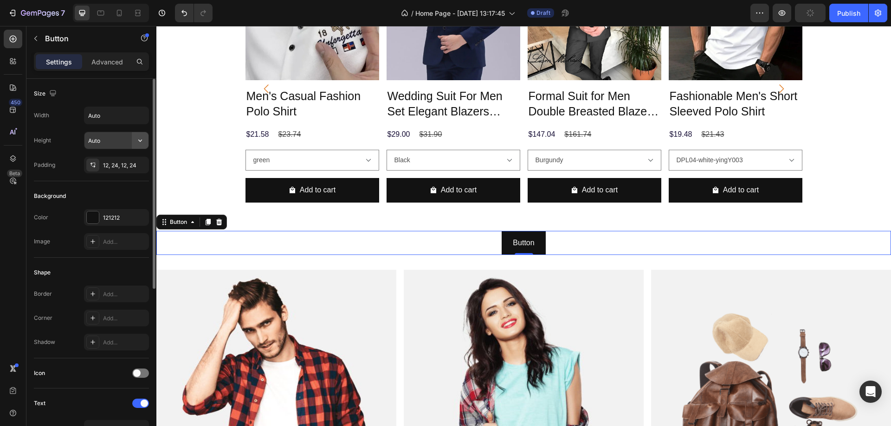
click at [142, 140] on icon "button" at bounding box center [140, 140] width 9 height 9
click at [136, 116] on icon "button" at bounding box center [140, 115] width 9 height 9
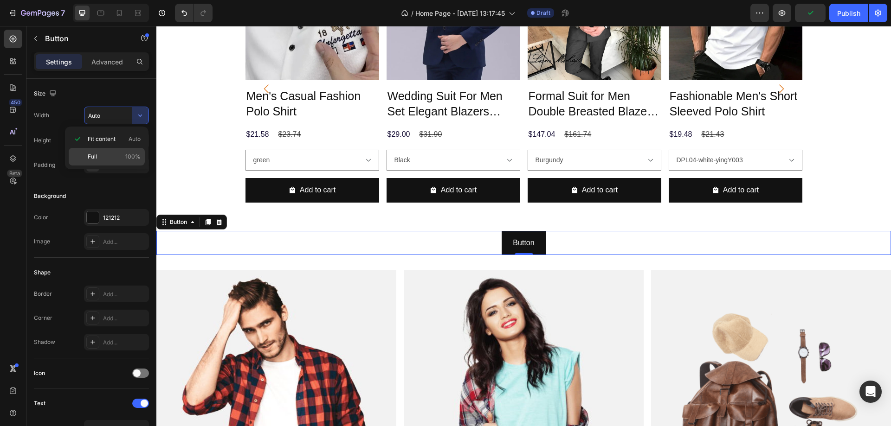
click at [111, 163] on div "Full 100%" at bounding box center [107, 157] width 76 height 18
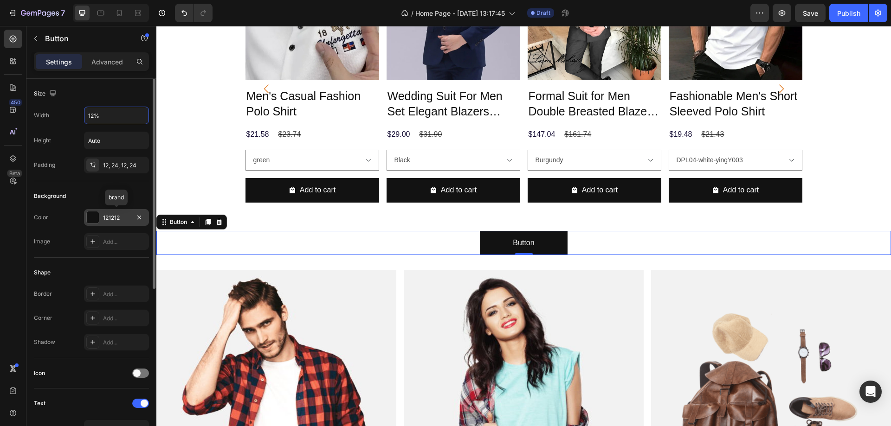
type input "12%"
click at [99, 222] on div at bounding box center [92, 217] width 13 height 13
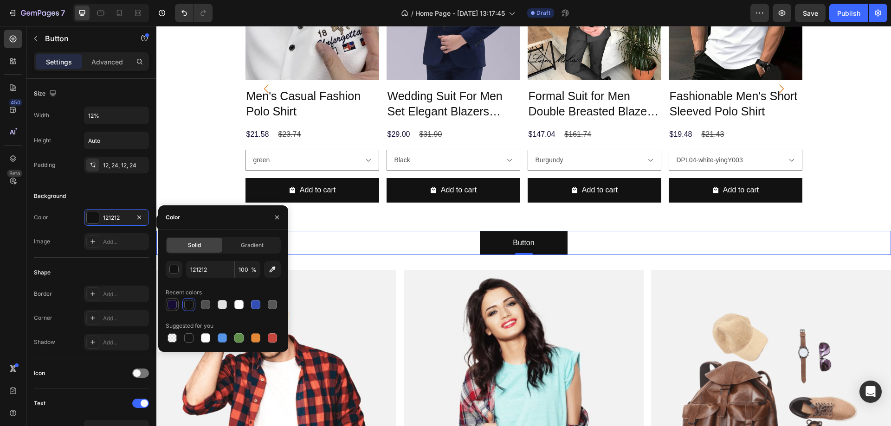
click at [169, 306] on div at bounding box center [172, 304] width 9 height 9
type input "150D34"
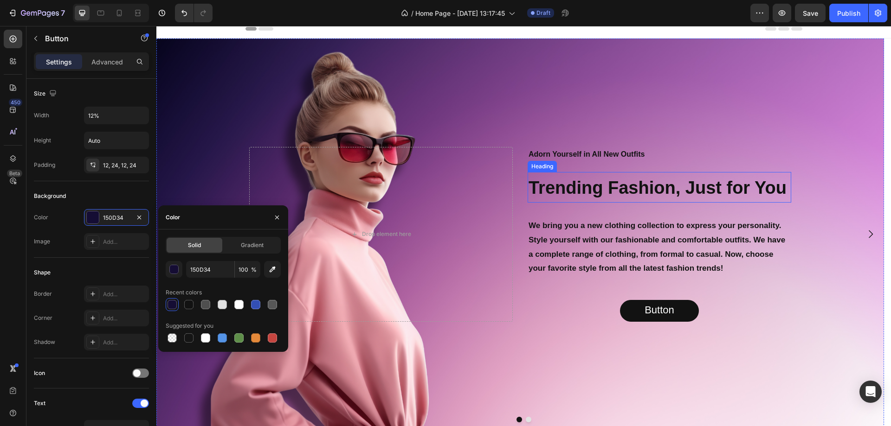
scroll to position [139, 0]
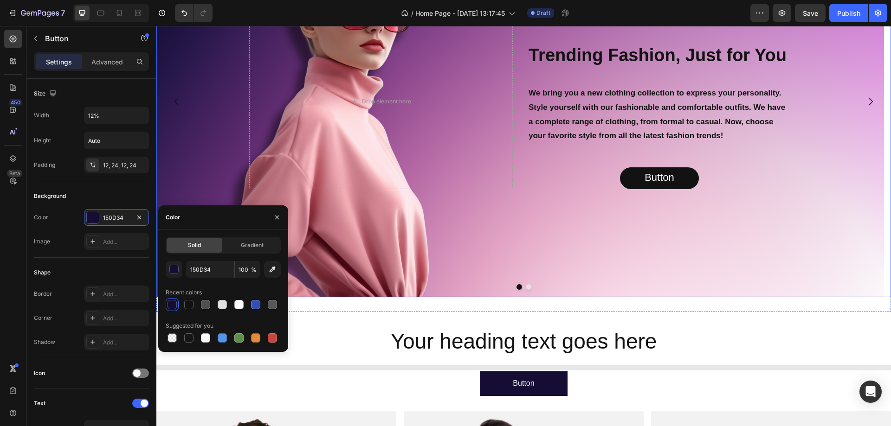
click at [865, 100] on icon "Carousel Next Arrow" at bounding box center [870, 101] width 11 height 11
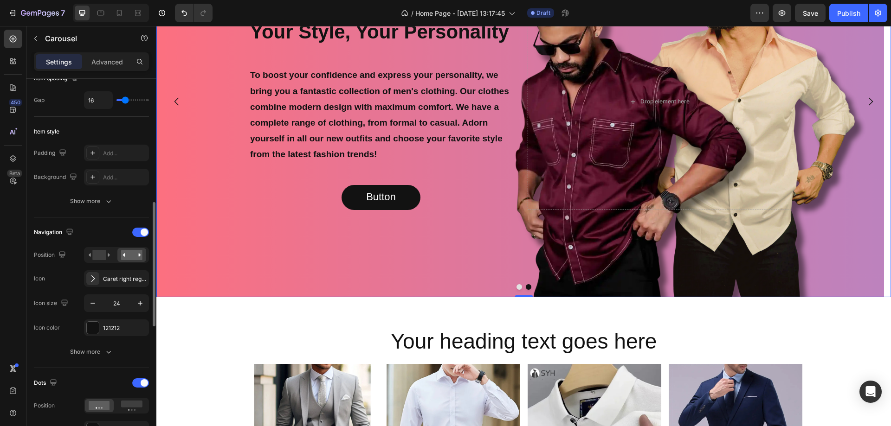
scroll to position [232, 0]
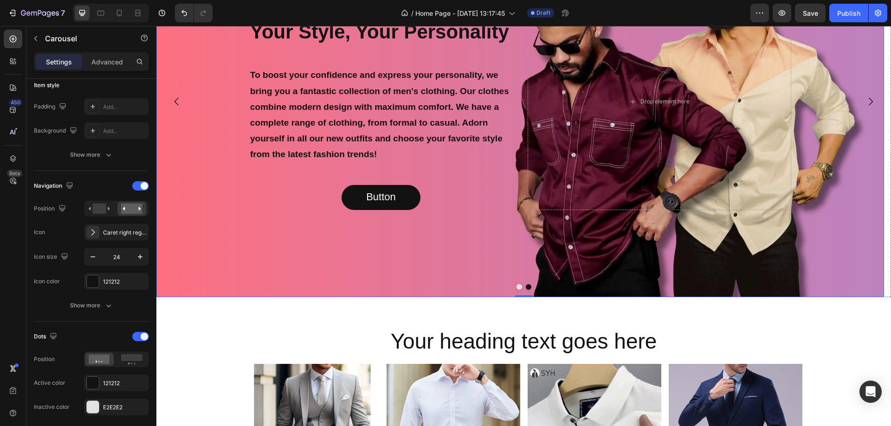
click at [285, 234] on div "Background Image" at bounding box center [520, 102] width 728 height 392
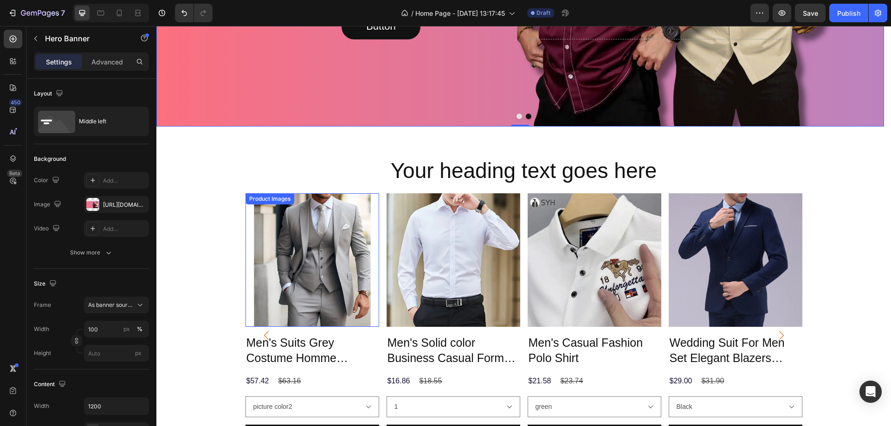
scroll to position [325, 0]
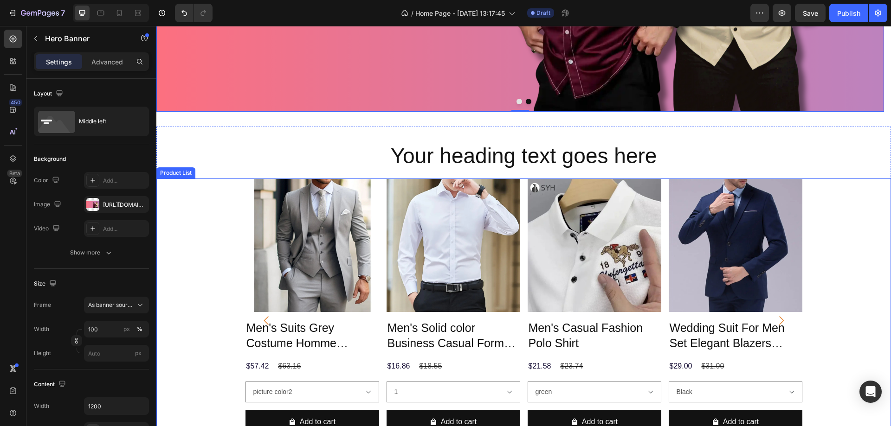
click at [201, 248] on div "Product Images Men's Suits Grey Costume Homme Wedding Outfits 3 Piece Product T…" at bounding box center [523, 321] width 735 height 284
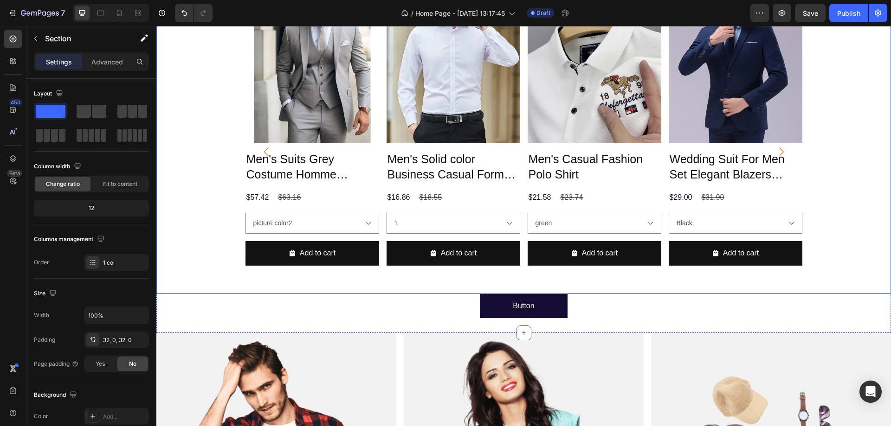
scroll to position [510, 0]
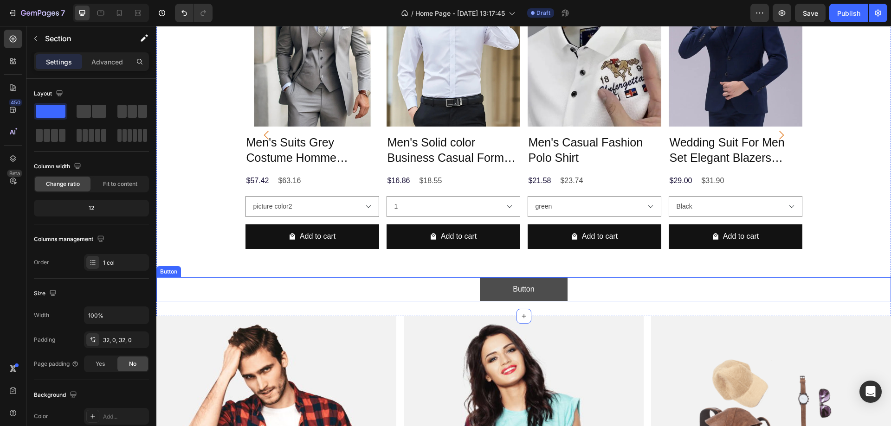
click at [489, 288] on button "Button" at bounding box center [524, 289] width 88 height 25
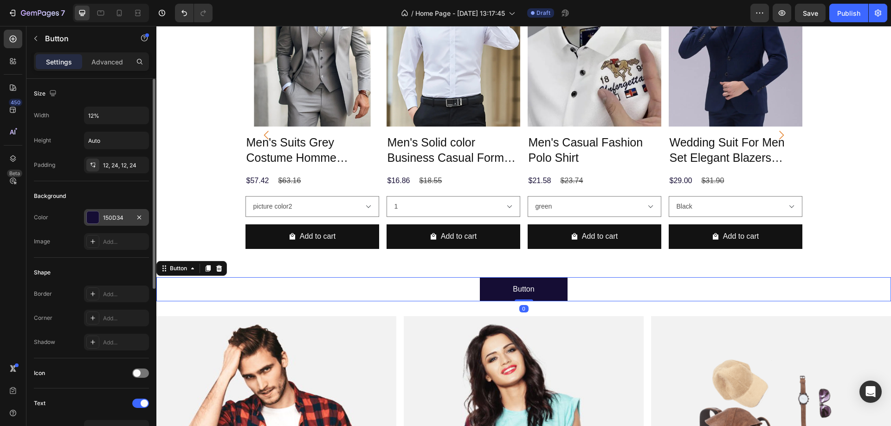
click at [92, 213] on div at bounding box center [93, 218] width 12 height 12
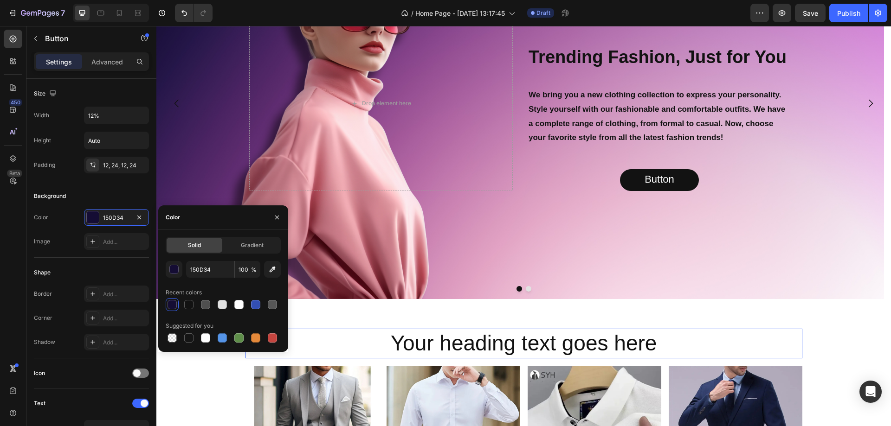
scroll to position [46, 0]
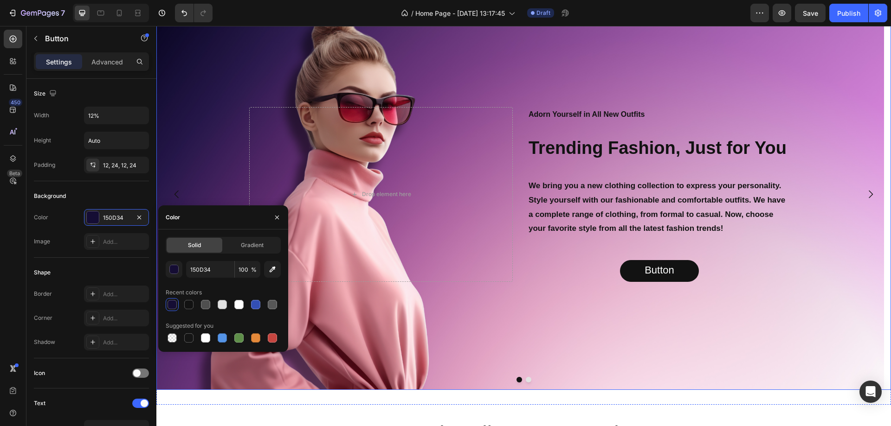
click at [869, 192] on icon "Carousel Next Arrow" at bounding box center [871, 195] width 4 height 8
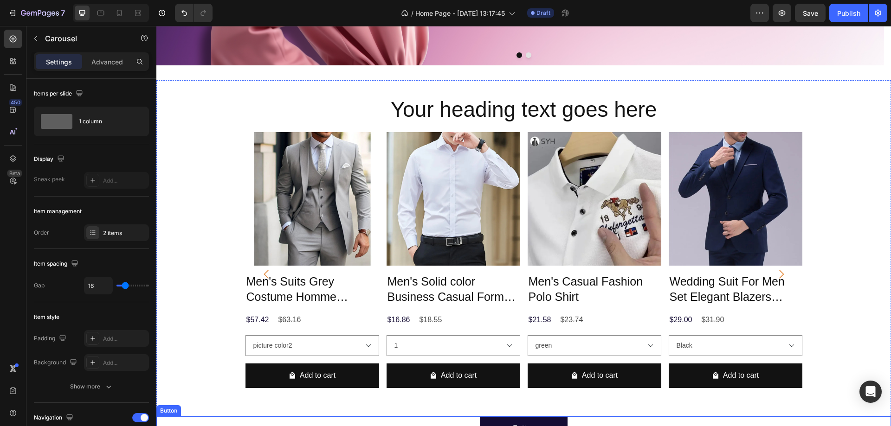
scroll to position [464, 0]
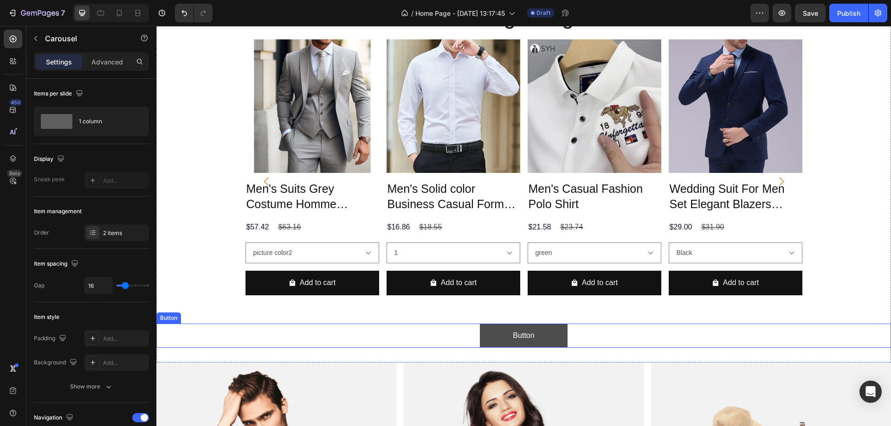
click at [488, 338] on button "Button" at bounding box center [524, 336] width 88 height 25
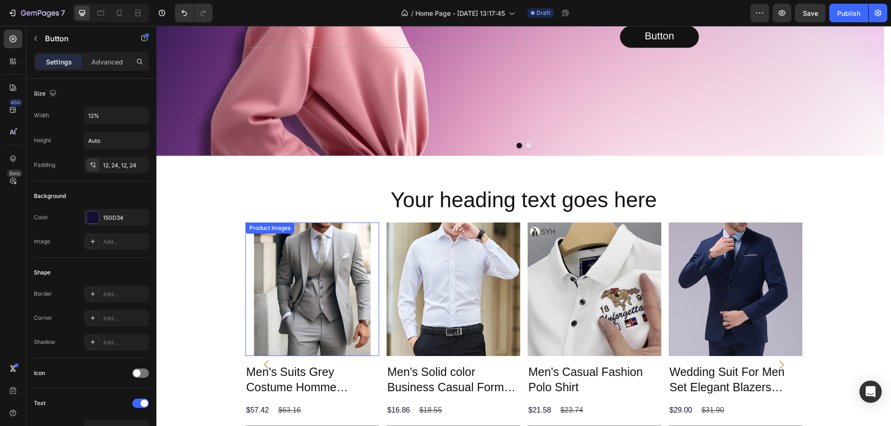
scroll to position [278, 0]
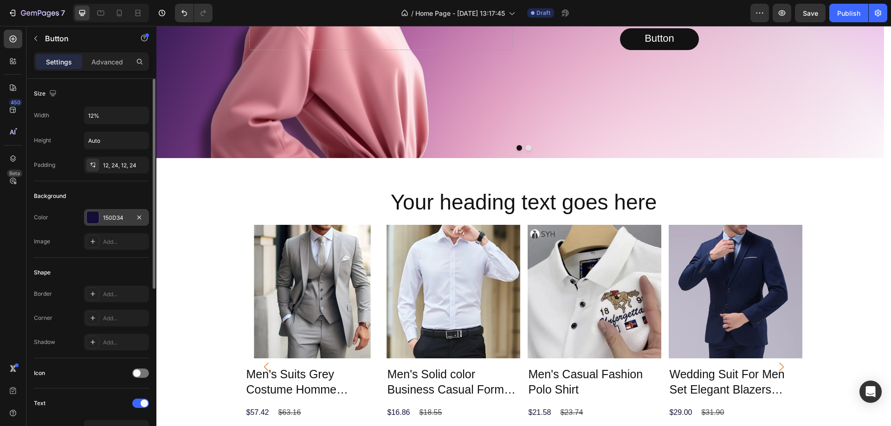
click at [96, 218] on div at bounding box center [93, 218] width 12 height 12
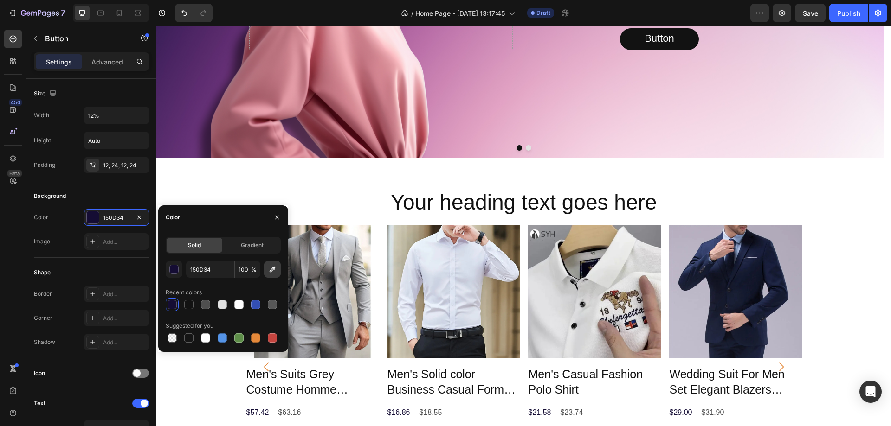
click at [273, 270] on icon "button" at bounding box center [273, 270] width 6 height 6
type input "D490B7"
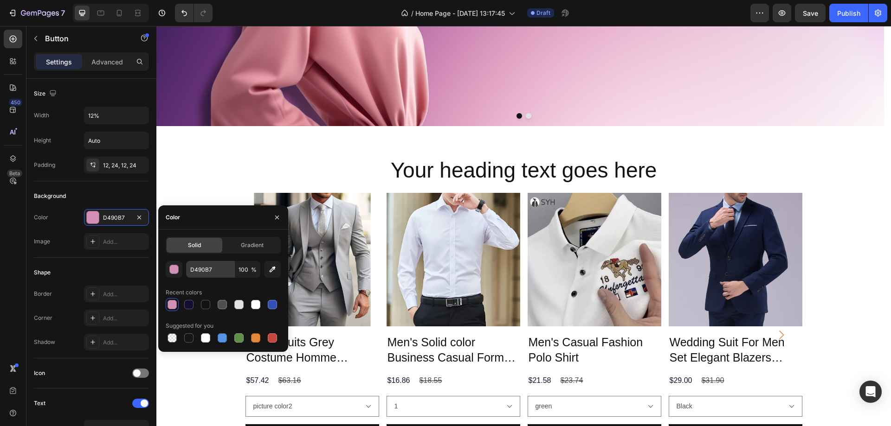
scroll to position [325, 0]
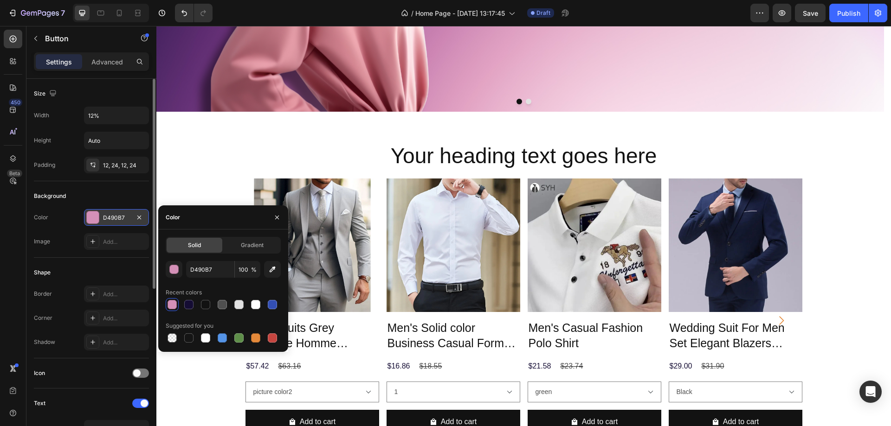
click at [97, 217] on div at bounding box center [93, 218] width 12 height 12
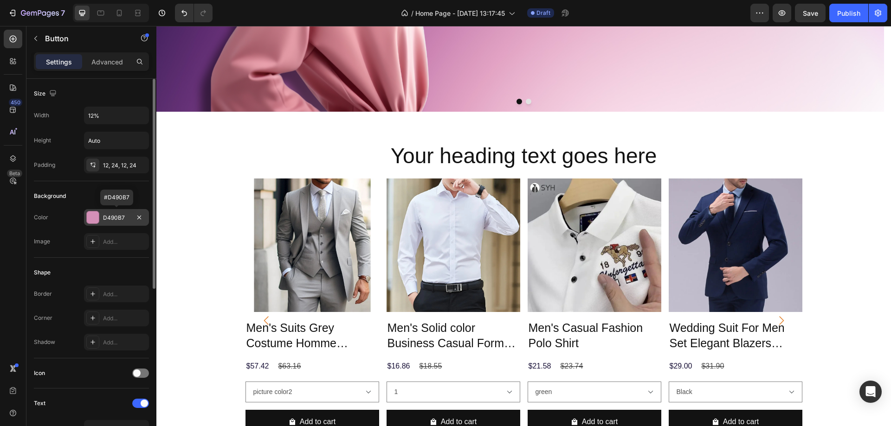
click at [94, 217] on div at bounding box center [93, 218] width 12 height 12
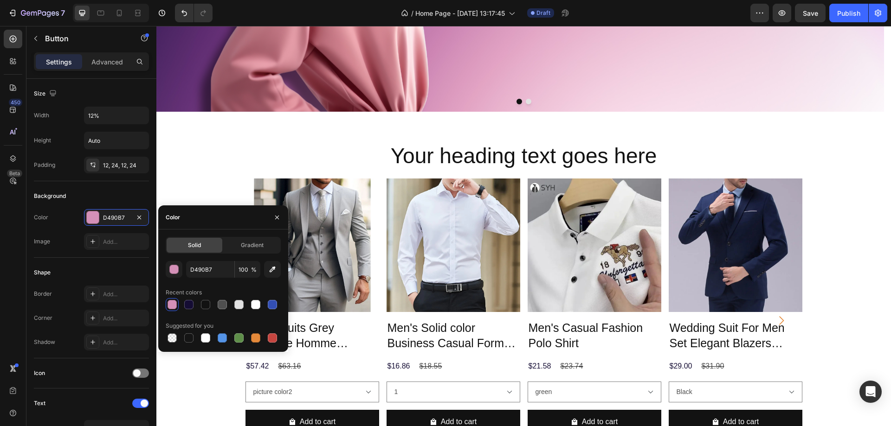
click at [172, 302] on div at bounding box center [172, 304] width 9 height 9
click at [10, 293] on div "450 Beta" at bounding box center [13, 195] width 19 height 330
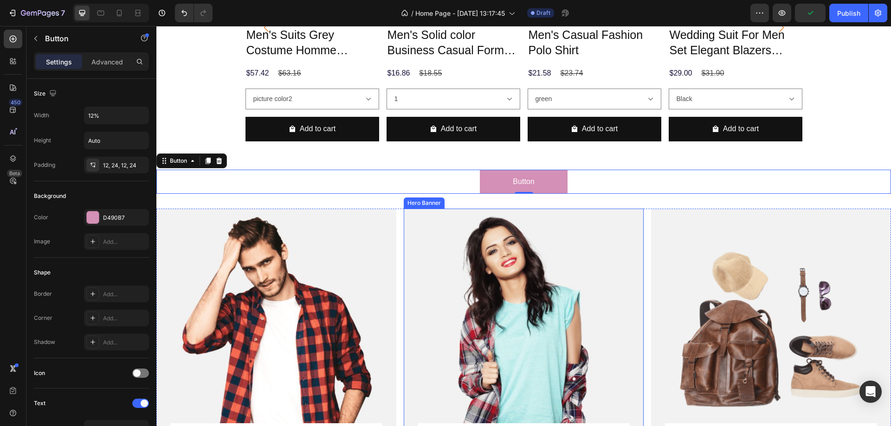
scroll to position [557, 0]
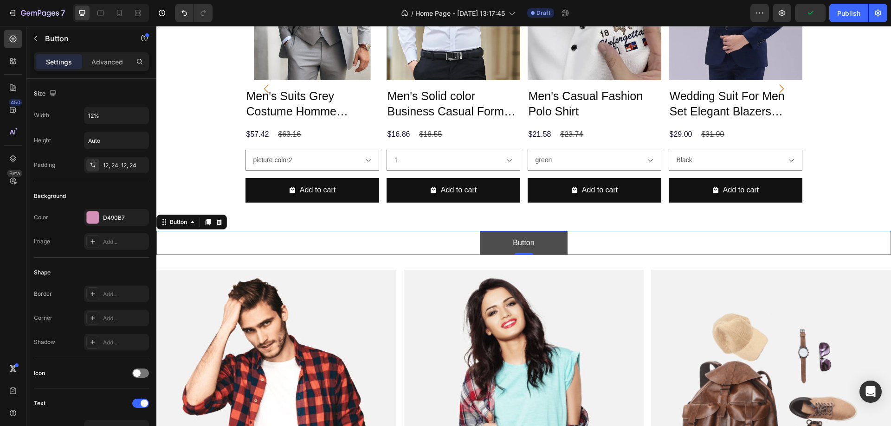
click at [561, 243] on button "Button" at bounding box center [524, 243] width 88 height 25
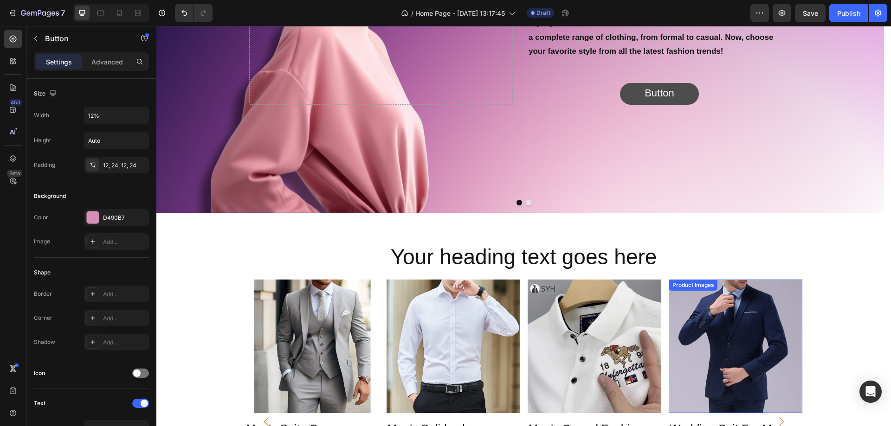
scroll to position [93, 0]
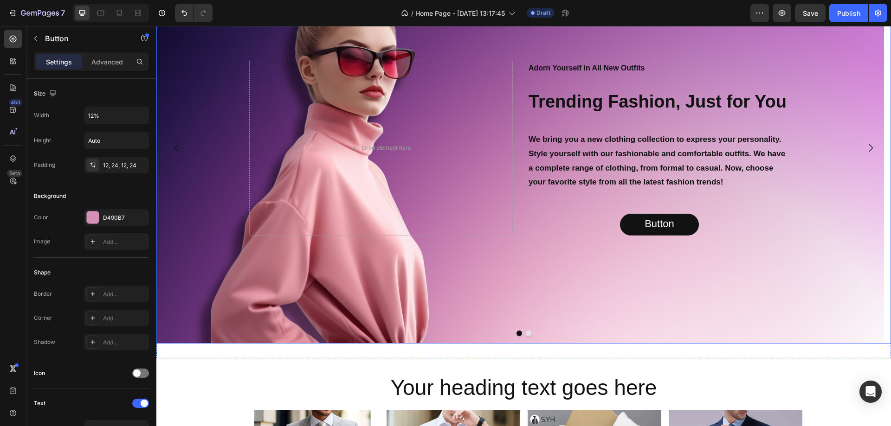
click at [865, 144] on icon "Carousel Next Arrow" at bounding box center [870, 147] width 11 height 11
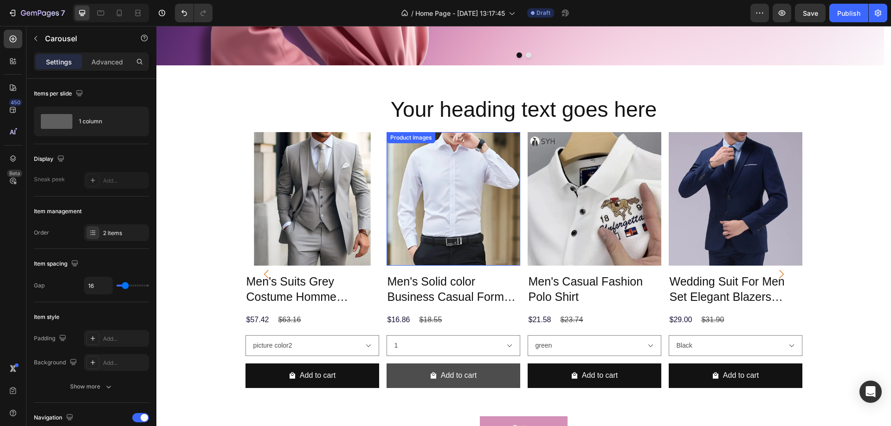
scroll to position [510, 0]
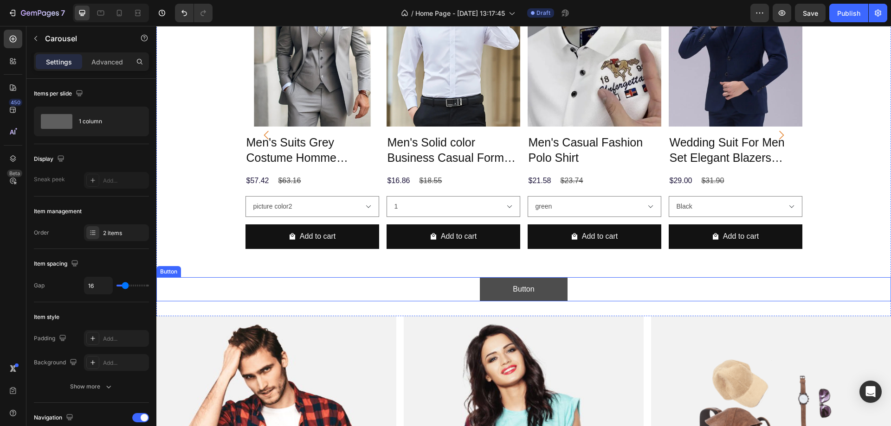
click at [492, 289] on button "Button" at bounding box center [524, 289] width 88 height 25
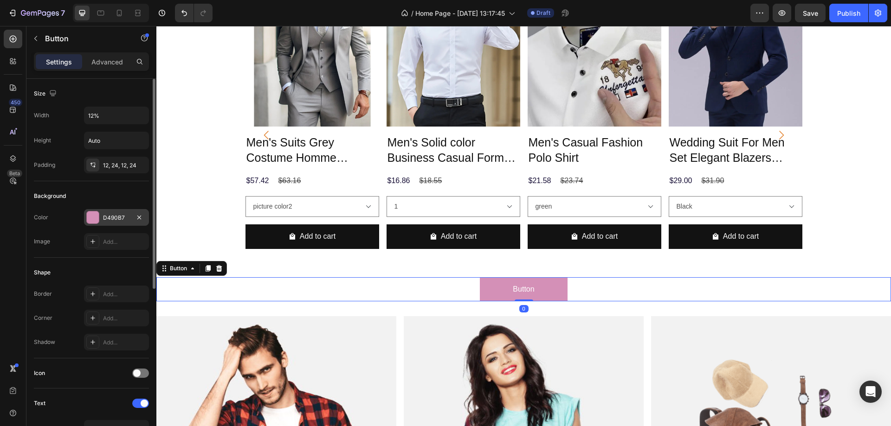
click at [91, 219] on div at bounding box center [93, 218] width 12 height 12
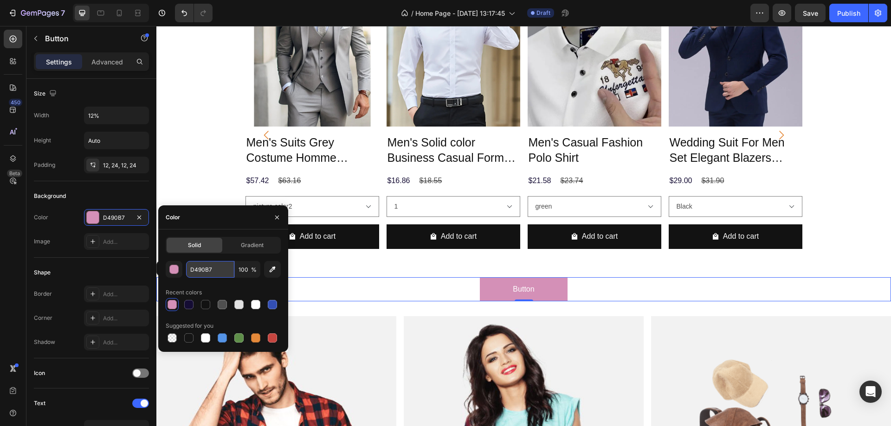
click at [221, 268] on input "D490B7" at bounding box center [210, 269] width 48 height 17
paste input "#F77286"
click at [262, 290] on div "Recent colors" at bounding box center [223, 292] width 115 height 15
type input "F77286"
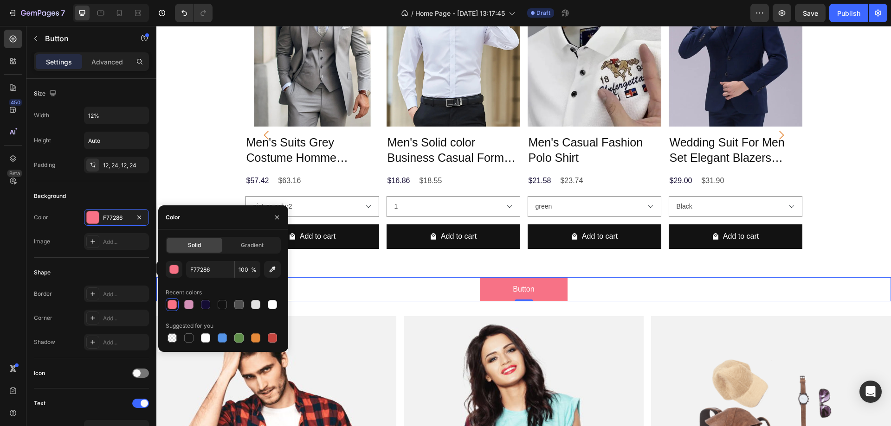
click at [0, 253] on div "450 Beta" at bounding box center [13, 226] width 26 height 400
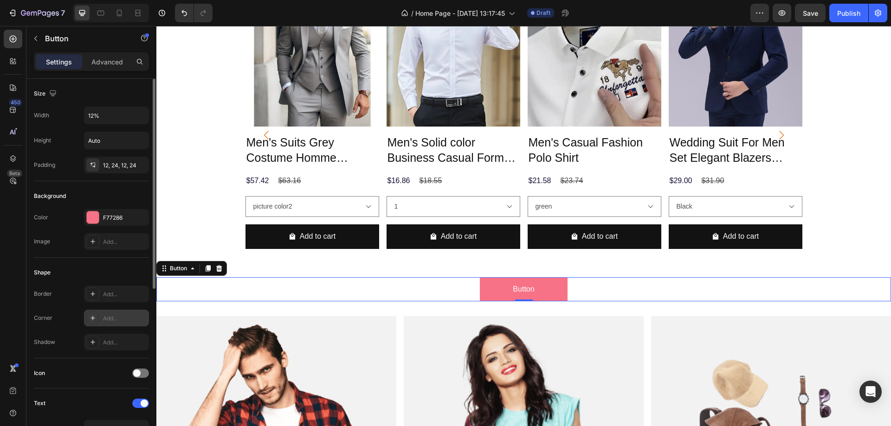
click at [126, 320] on div "Add..." at bounding box center [125, 319] width 44 height 8
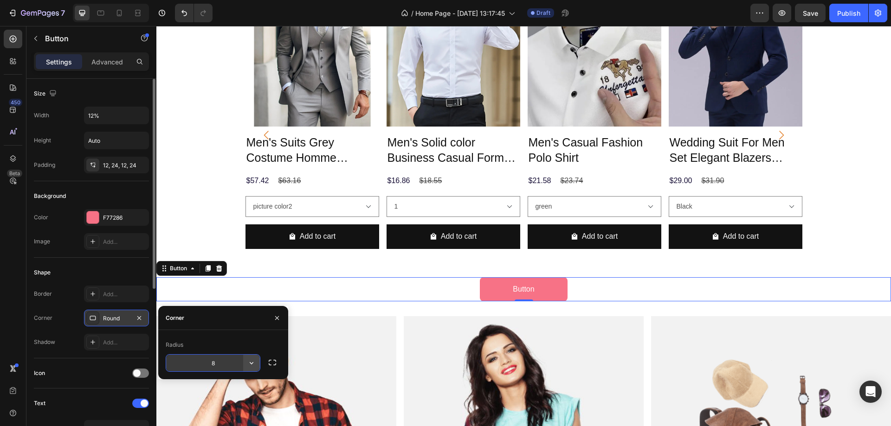
click at [251, 364] on icon "button" at bounding box center [252, 363] width 4 height 2
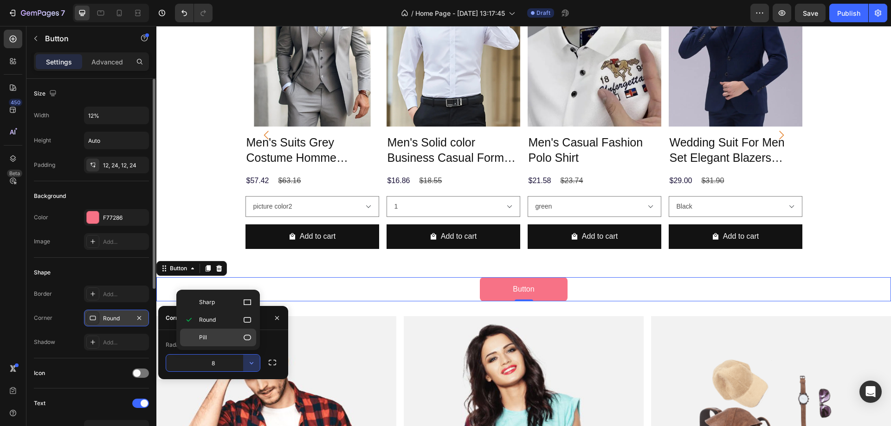
click at [232, 343] on div "Pill" at bounding box center [218, 338] width 76 height 18
type input "9999"
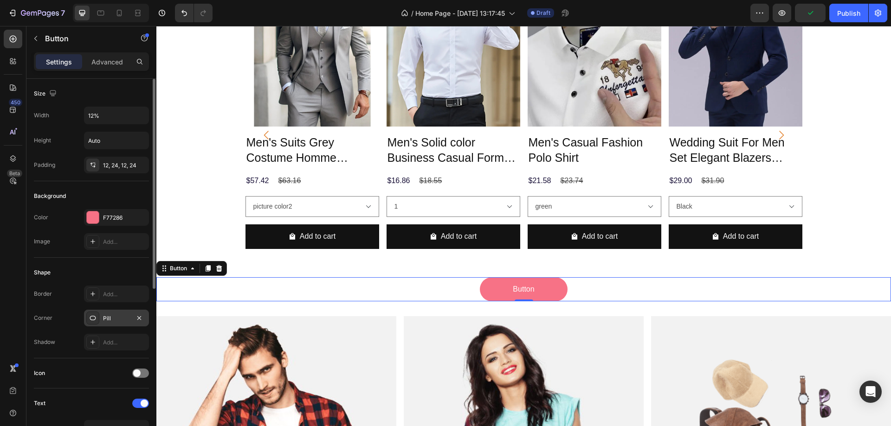
click at [0, 249] on div "450 Beta" at bounding box center [13, 226] width 26 height 400
click at [140, 141] on icon "button" at bounding box center [140, 140] width 9 height 9
click at [115, 140] on input "Auto" at bounding box center [116, 140] width 64 height 17
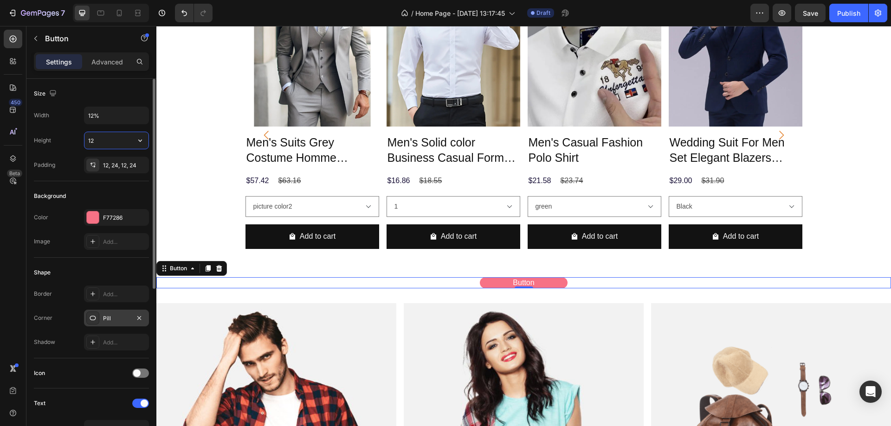
type input "1"
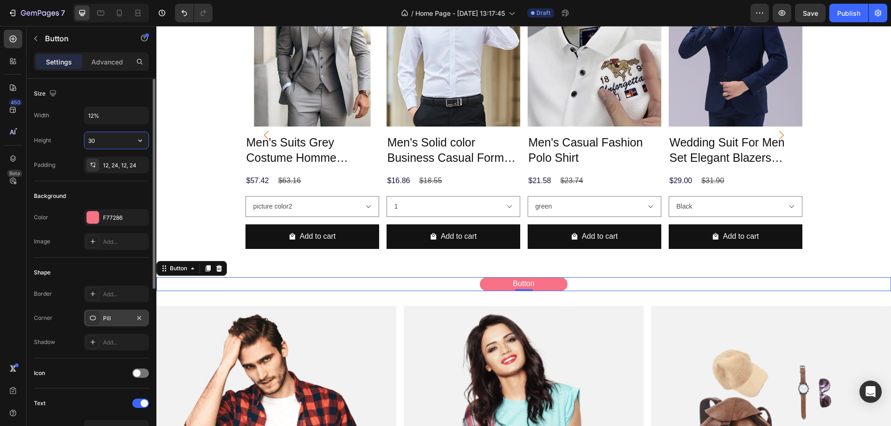
type input "3"
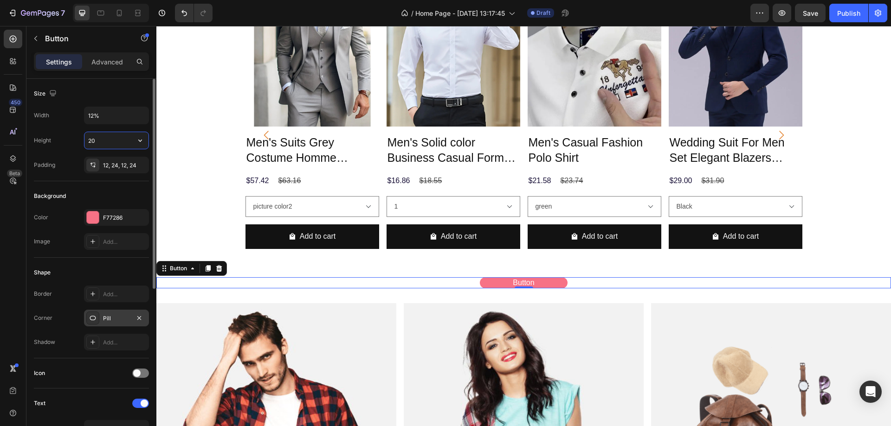
type input "2"
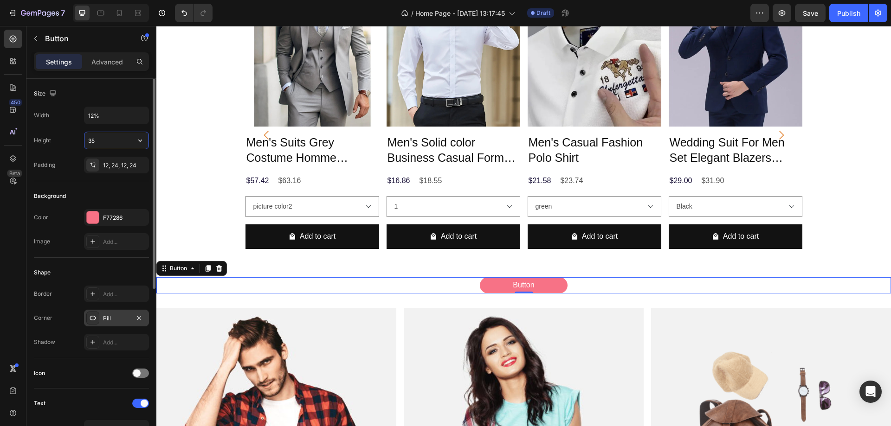
type input "3"
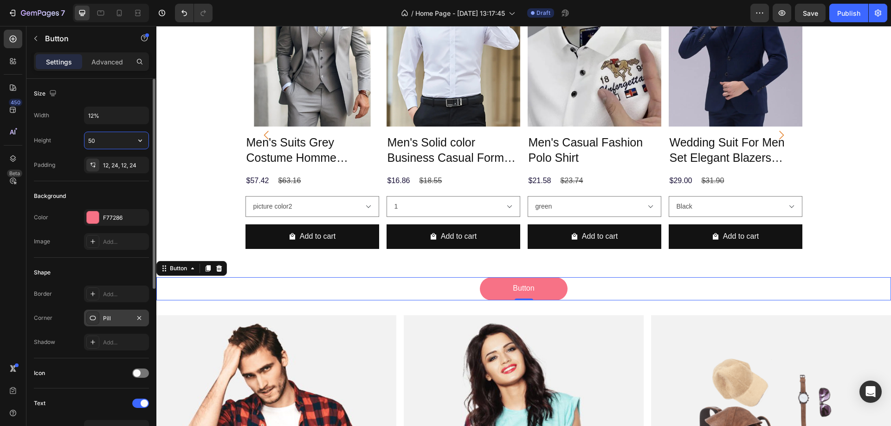
type input "5"
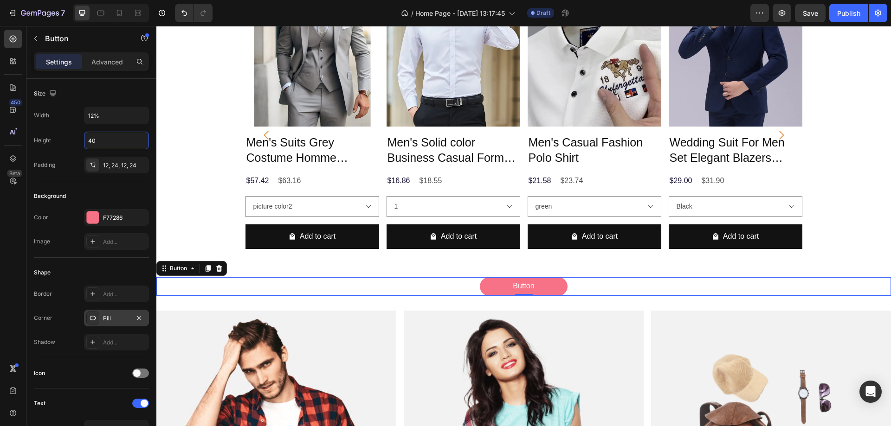
type input "40"
click at [0, 214] on div "450 Beta" at bounding box center [13, 226] width 26 height 400
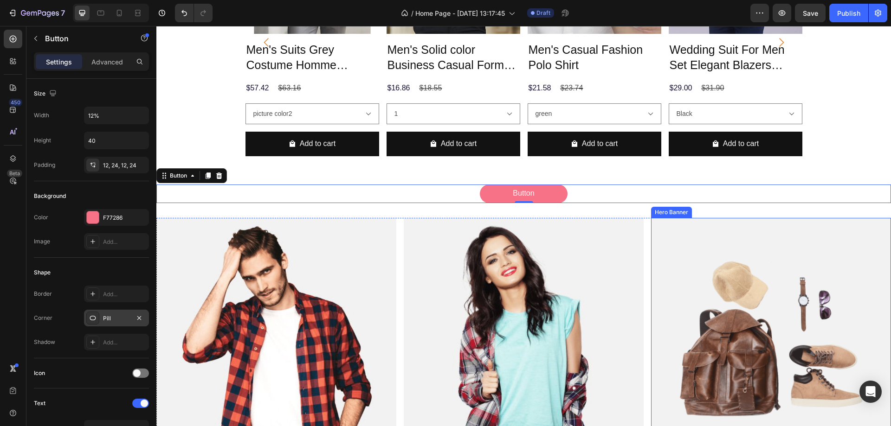
scroll to position [464, 0]
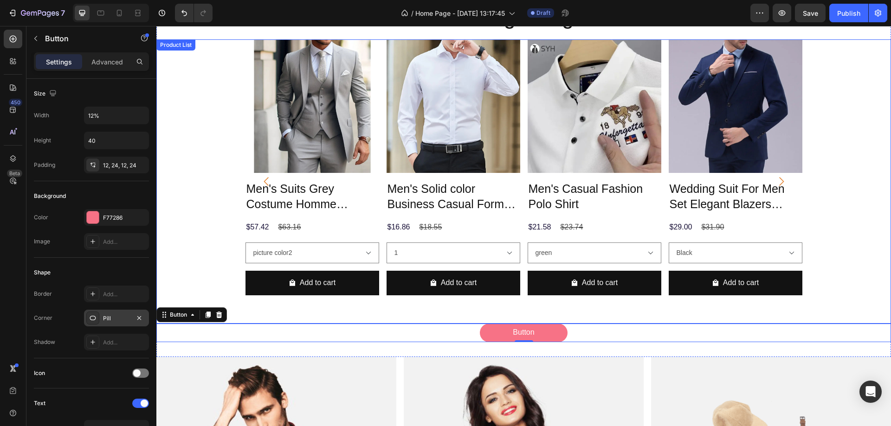
click at [500, 312] on div "Product Images Men's Solid color Business Casual Formal shirt Fashion Product T…" at bounding box center [454, 181] width 134 height 284
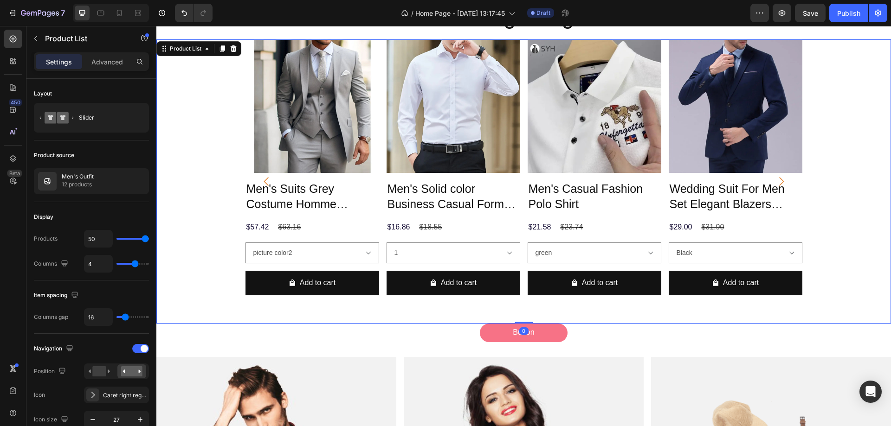
drag, startPoint x: 521, startPoint y: 323, endPoint x: 521, endPoint y: 308, distance: 14.8
click at [521, 308] on div "Product Images Men's Suits Grey Costume Homme Wedding Outfits 3 Piece Product T…" at bounding box center [523, 181] width 735 height 284
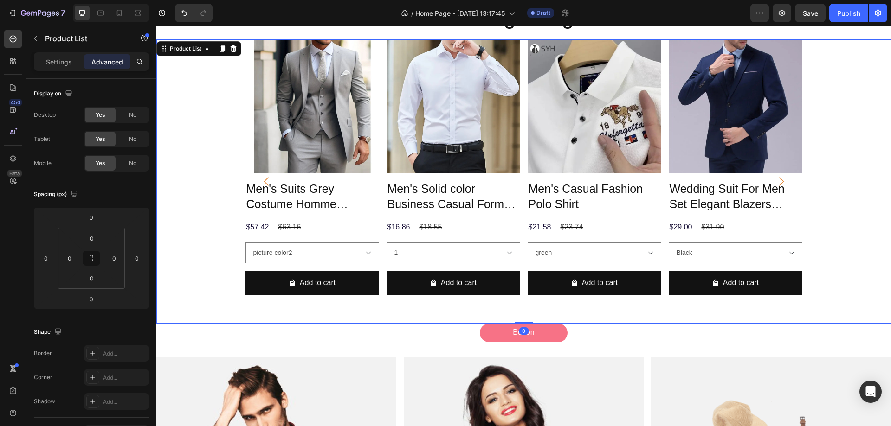
drag, startPoint x: 518, startPoint y: 323, endPoint x: 516, endPoint y: 310, distance: 13.1
click at [516, 310] on div "Product Images Men's Suits Grey Costume Homme Wedding Outfits 3 Piece Product T…" at bounding box center [523, 181] width 735 height 284
click at [516, 310] on div "Product Images Men's Suits Grey Costume Homme Wedding Outfits 3 Piece Product T…" at bounding box center [523, 181] width 557 height 284
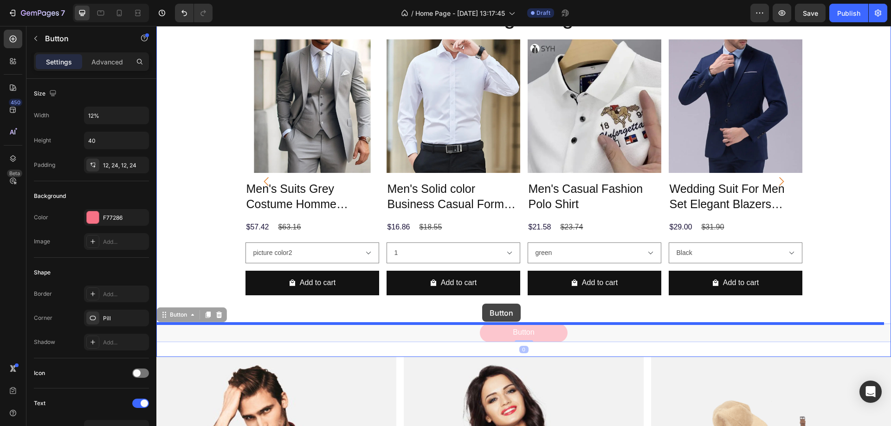
drag, startPoint x: 483, startPoint y: 332, endPoint x: 482, endPoint y: 304, distance: 27.9
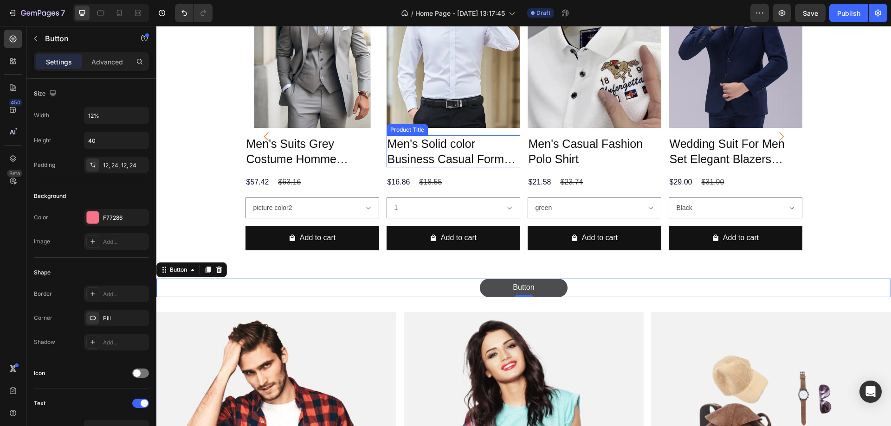
scroll to position [510, 0]
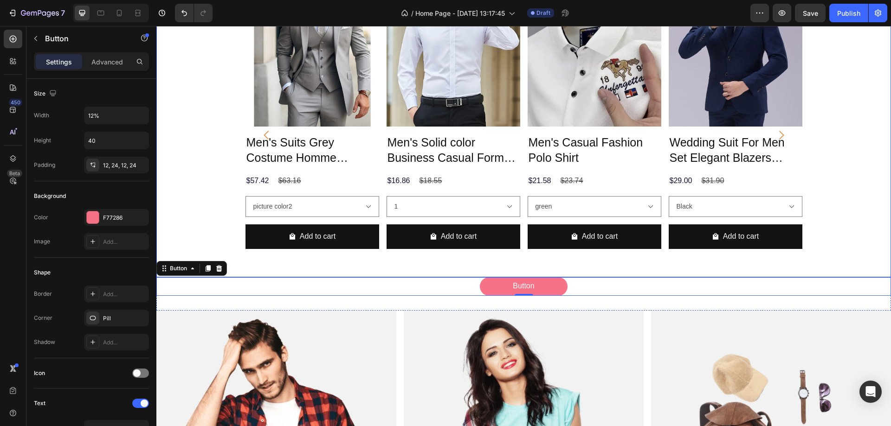
click at [452, 269] on div "Product Images Men's Solid color Business Casual Formal shirt Fashion Product T…" at bounding box center [454, 135] width 134 height 284
click at [497, 287] on button "Button" at bounding box center [524, 286] width 88 height 19
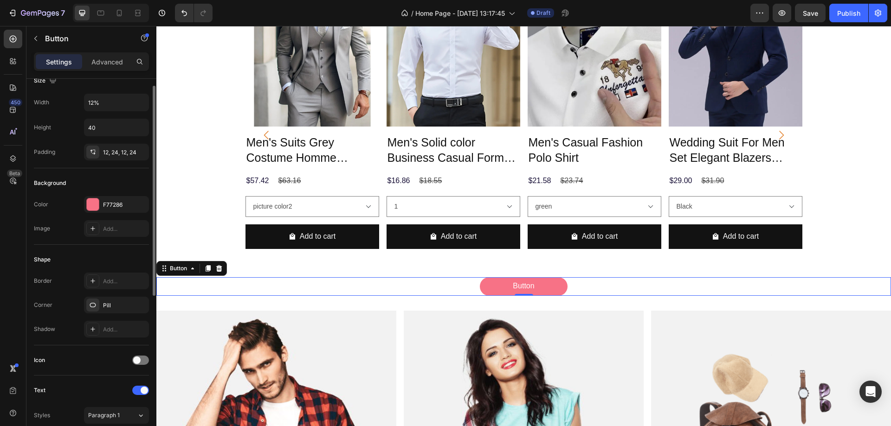
scroll to position [0, 0]
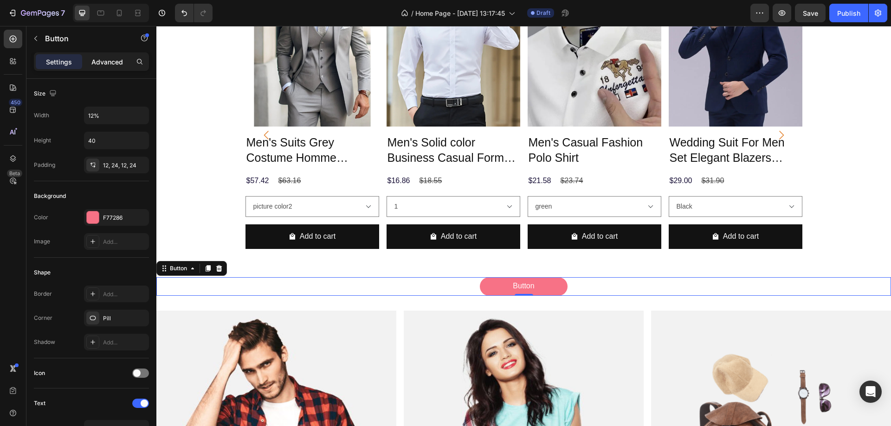
click at [98, 63] on p "Advanced" at bounding box center [107, 62] width 32 height 10
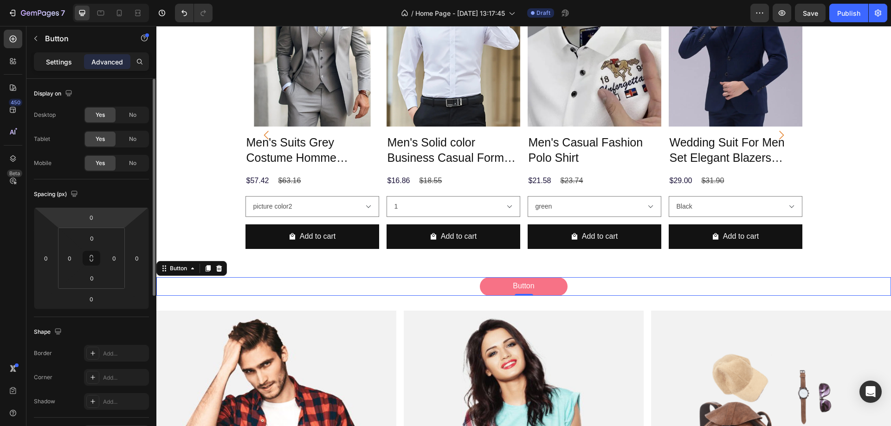
click at [65, 65] on p "Settings" at bounding box center [59, 62] width 26 height 10
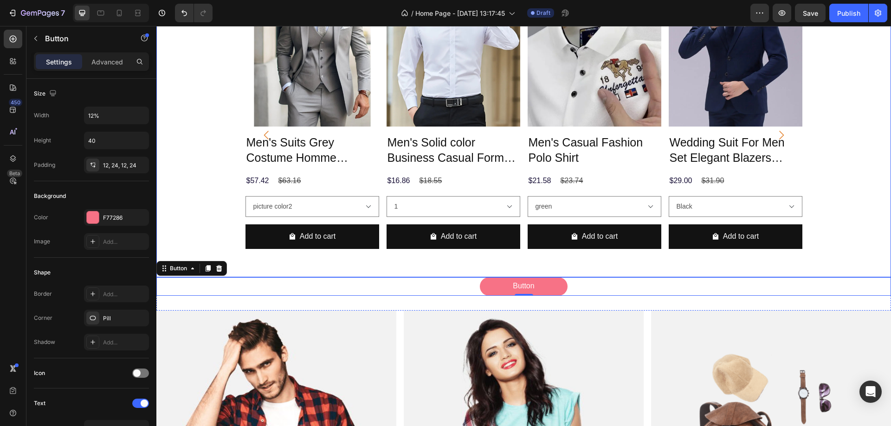
drag, startPoint x: 595, startPoint y: 261, endPoint x: 600, endPoint y: 263, distance: 5.6
click at [597, 261] on div "Product Images Men's Casual Fashion Polo Shirt Product Title $21.58 Product Pri…" at bounding box center [595, 135] width 134 height 284
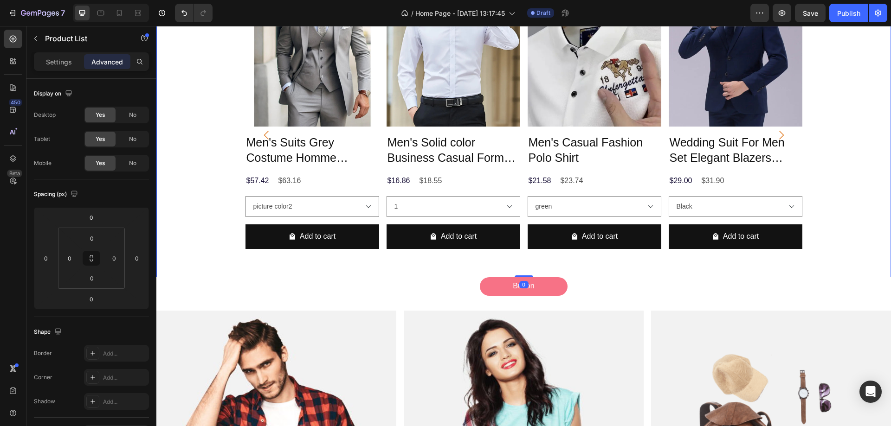
click at [405, 270] on div "Product Images Men's Solid color Business Casual Formal shirt Fashion Product T…" at bounding box center [454, 135] width 134 height 284
click at [54, 61] on p "Settings" at bounding box center [59, 62] width 26 height 10
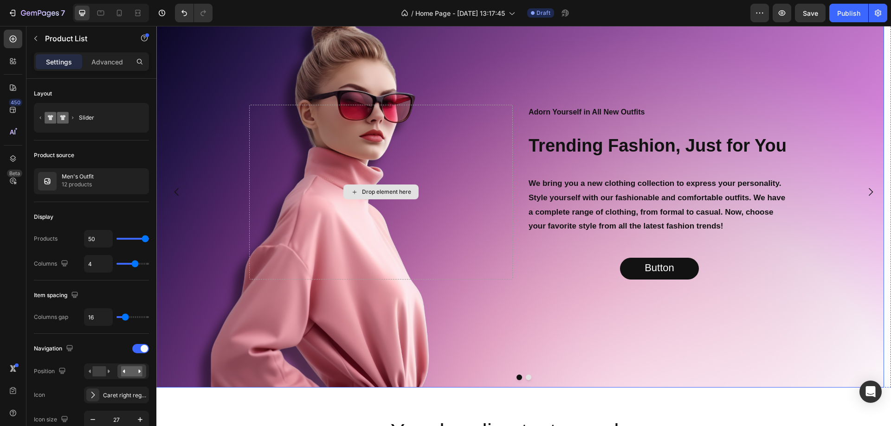
scroll to position [139, 0]
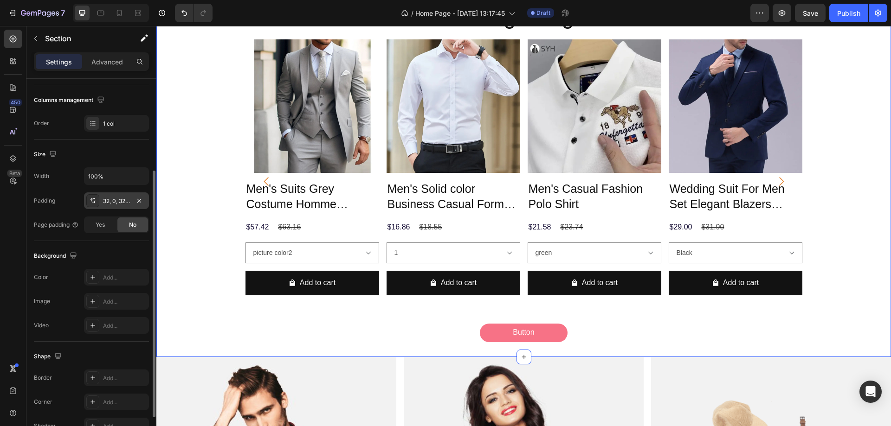
click at [115, 201] on div "32, 0, 32, 0" at bounding box center [116, 201] width 27 height 8
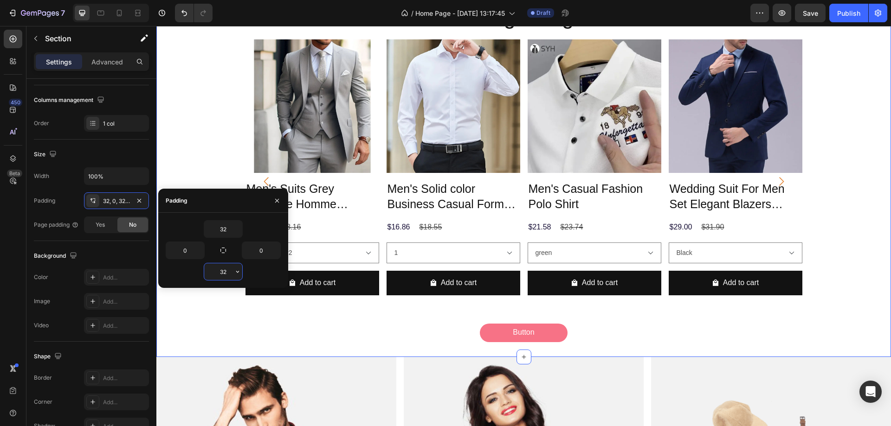
click at [232, 275] on input "32" at bounding box center [223, 272] width 38 height 17
click at [234, 273] on icon "button" at bounding box center [237, 271] width 7 height 7
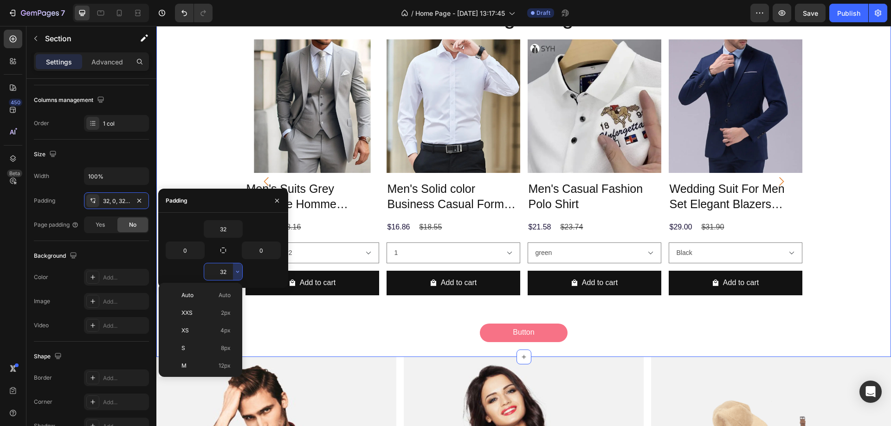
scroll to position [67, 0]
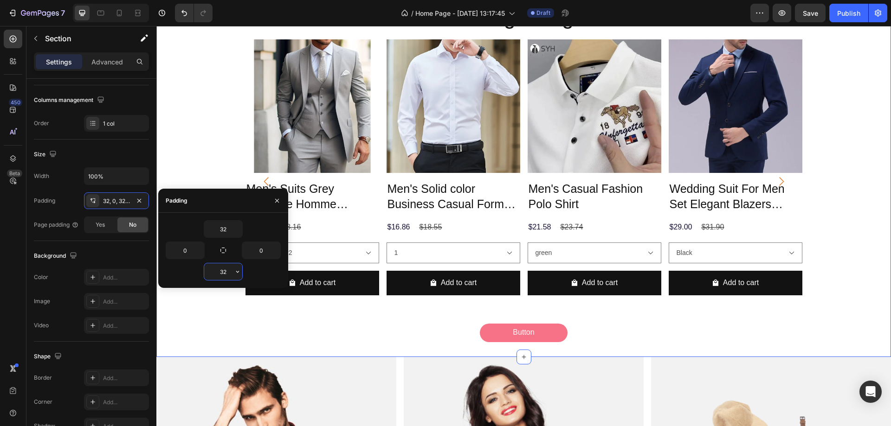
click at [220, 271] on input "32" at bounding box center [223, 272] width 38 height 17
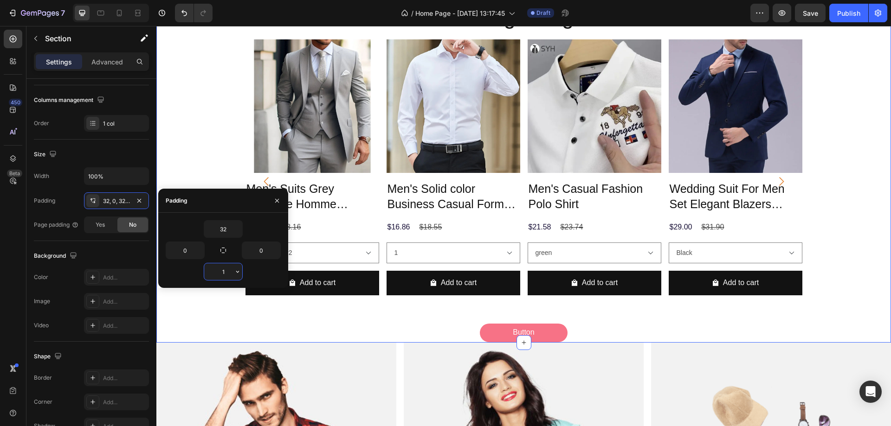
type input "18"
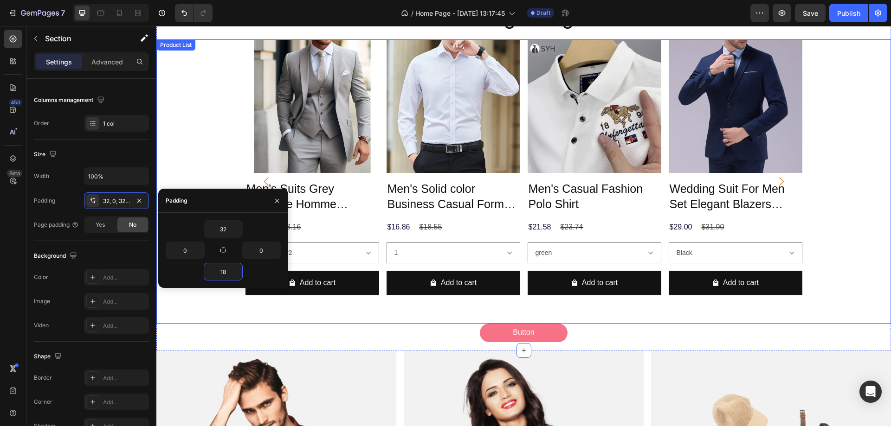
click at [503, 303] on div "Product Images Men's Solid color Business Casual Formal shirt Fashion Product T…" at bounding box center [454, 181] width 134 height 284
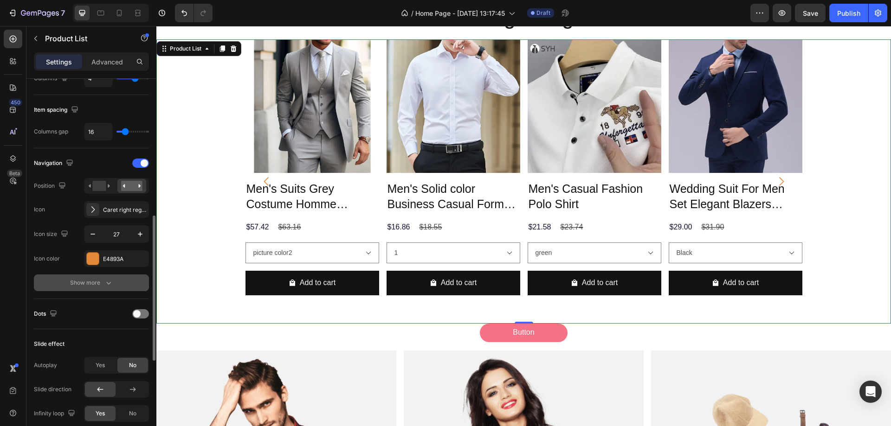
scroll to position [232, 0]
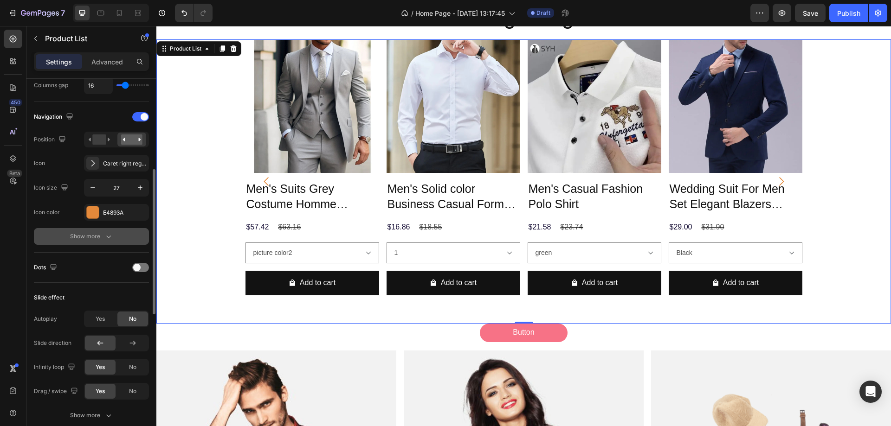
click at [96, 235] on div "Show more" at bounding box center [91, 236] width 43 height 9
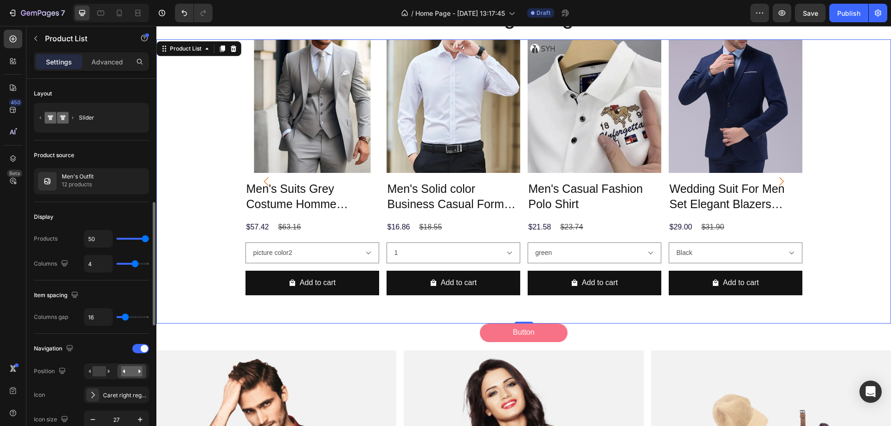
scroll to position [139, 0]
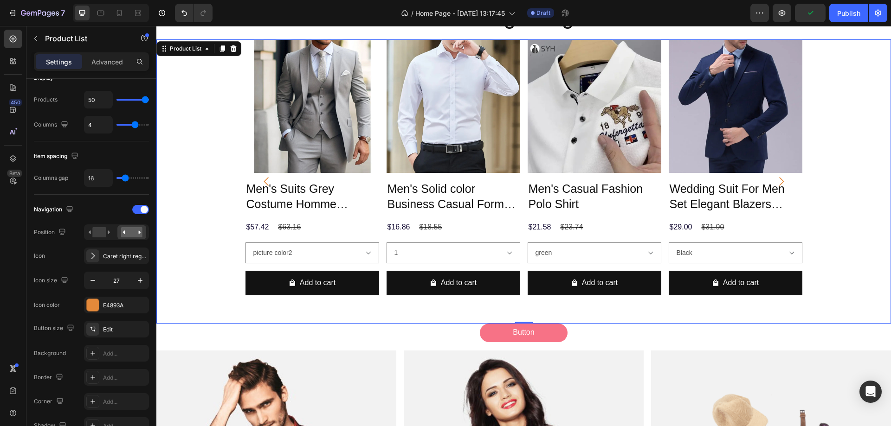
click at [12, 310] on div "450 Beta" at bounding box center [13, 195] width 19 height 330
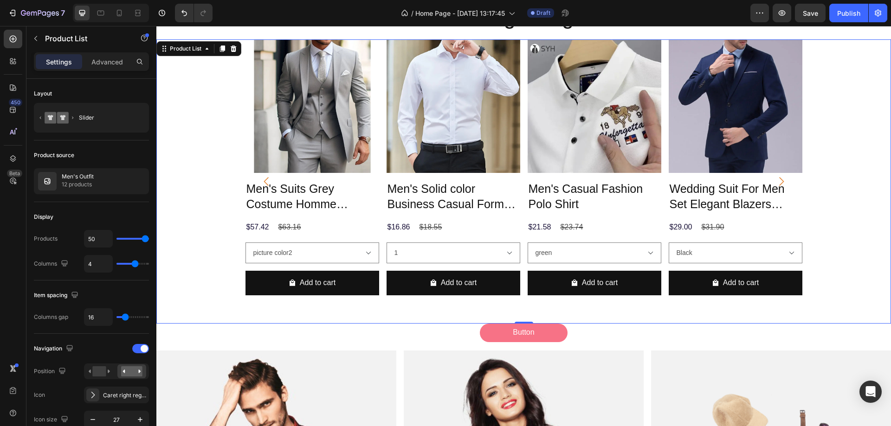
drag, startPoint x: 831, startPoint y: 175, endPoint x: 831, endPoint y: 180, distance: 4.7
click at [831, 178] on div "Product Images Men's Suits Grey Costume Homme Wedding Outfits 3 Piece Product T…" at bounding box center [523, 181] width 735 height 284
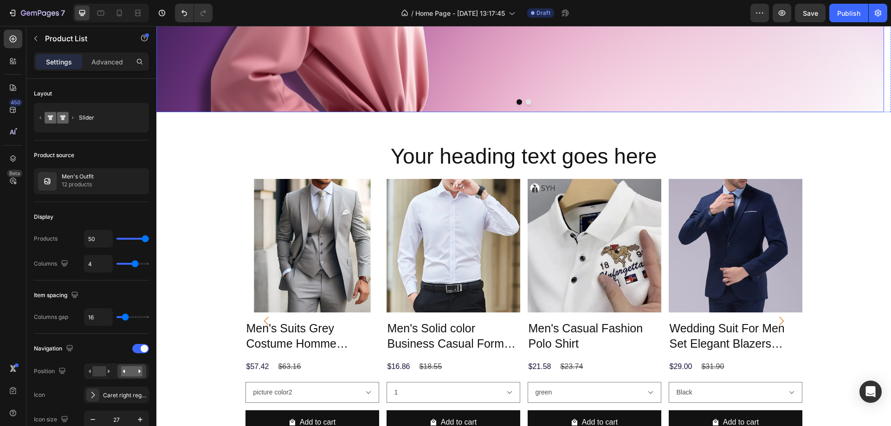
scroll to position [325, 0]
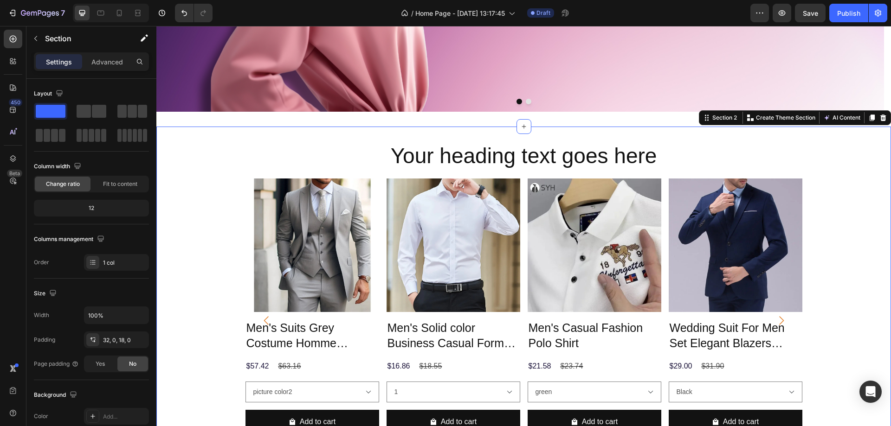
click at [217, 172] on div "Your heading text goes here Heading Row Product Images Men's Suits Grey Costume…" at bounding box center [523, 312] width 735 height 340
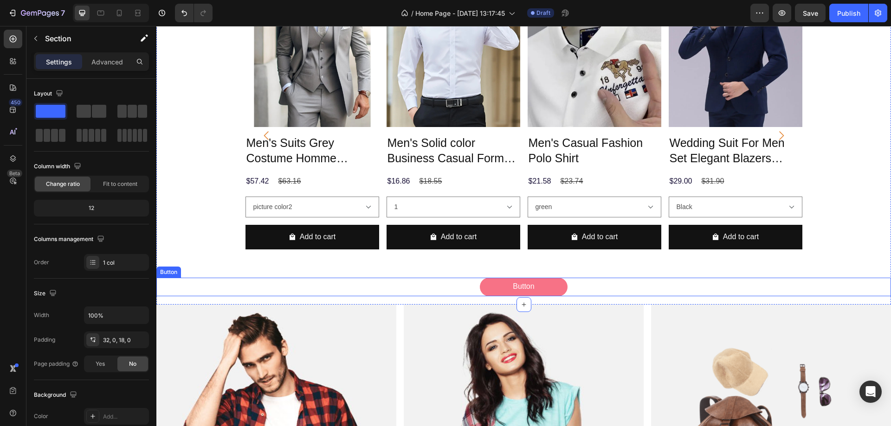
scroll to position [510, 0]
click at [494, 282] on button "Button" at bounding box center [524, 286] width 88 height 19
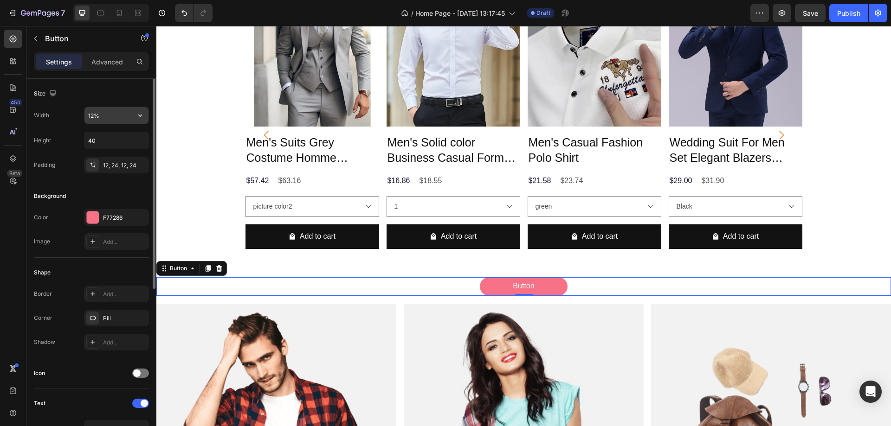
click at [94, 116] on input "12%" at bounding box center [116, 115] width 64 height 17
type input "15%"
click at [103, 145] on input "40" at bounding box center [116, 140] width 64 height 17
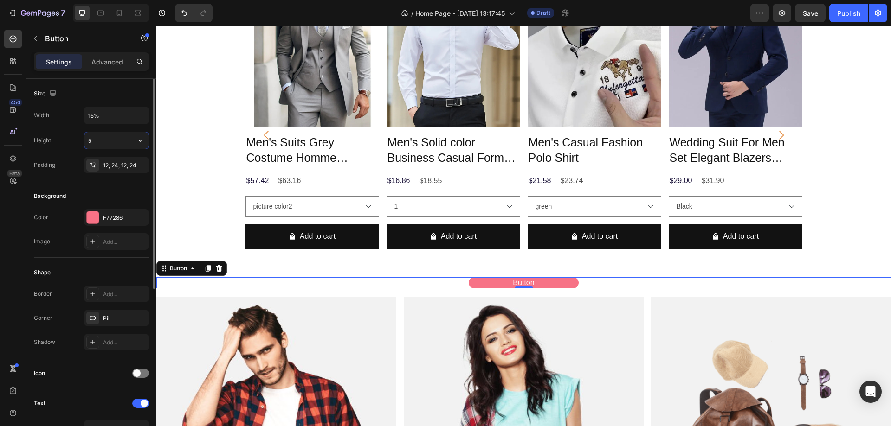
type input "50"
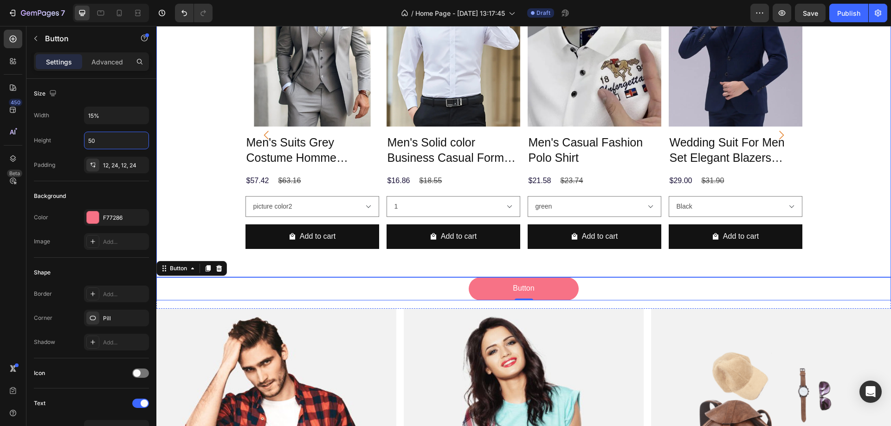
click at [225, 200] on div "Product Images Men's Suits Grey Costume Homme Wedding Outfits 3 Piece Product T…" at bounding box center [523, 135] width 735 height 284
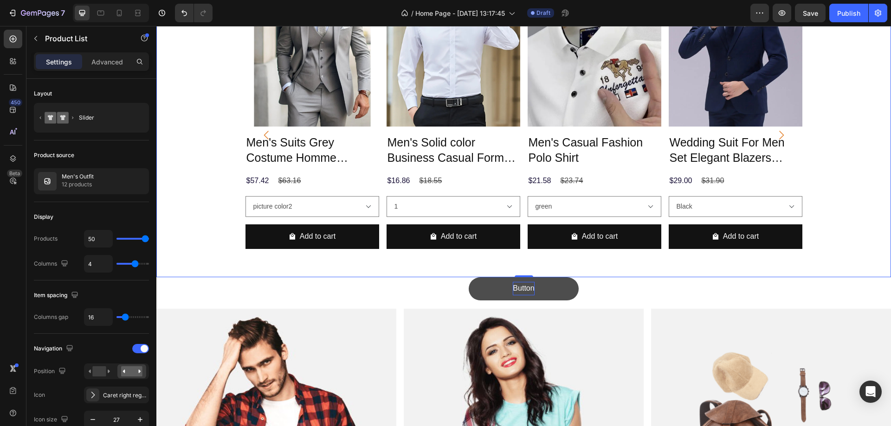
click at [524, 289] on p "Button" at bounding box center [523, 288] width 21 height 13
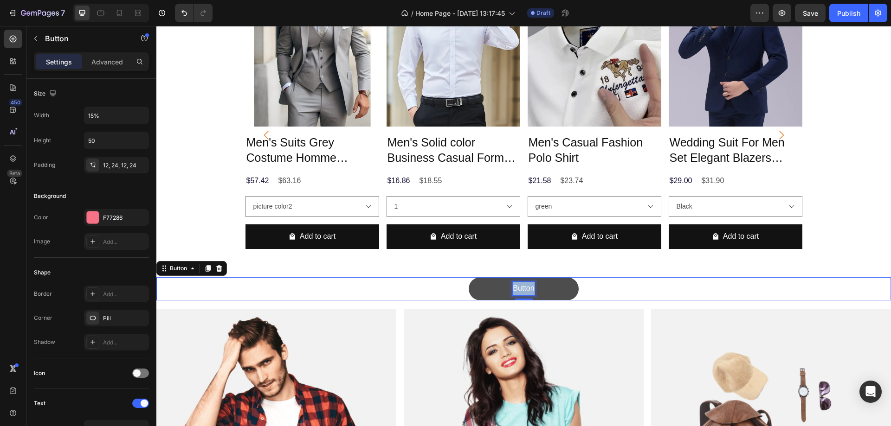
click at [524, 289] on p "Button" at bounding box center [523, 288] width 21 height 13
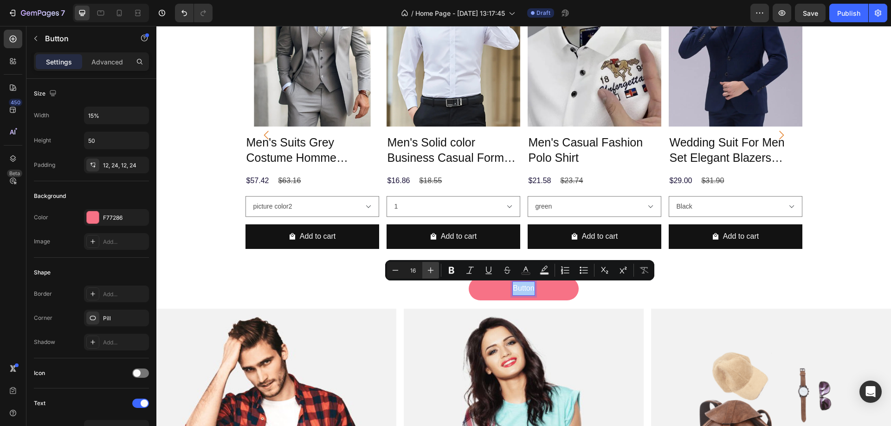
click at [432, 271] on icon "Editor contextual toolbar" at bounding box center [431, 271] width 6 height 6
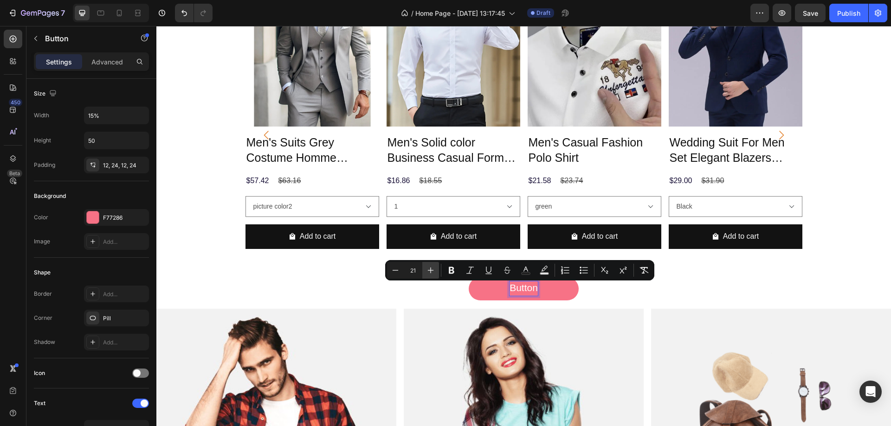
click at [432, 271] on icon "Editor contextual toolbar" at bounding box center [431, 271] width 6 height 6
type input "25"
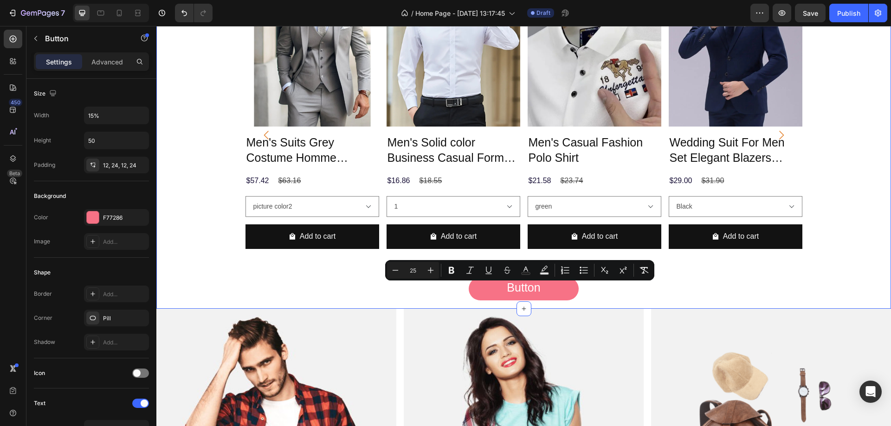
click at [810, 302] on div "Your heading text goes here Heading Row Product Images Men's Suits Grey Costume…" at bounding box center [523, 125] width 735 height 368
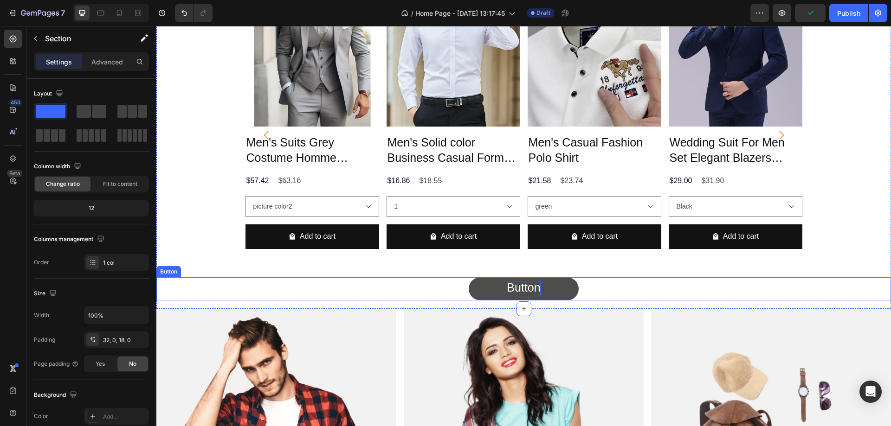
click at [521, 289] on span "Button" at bounding box center [523, 287] width 33 height 13
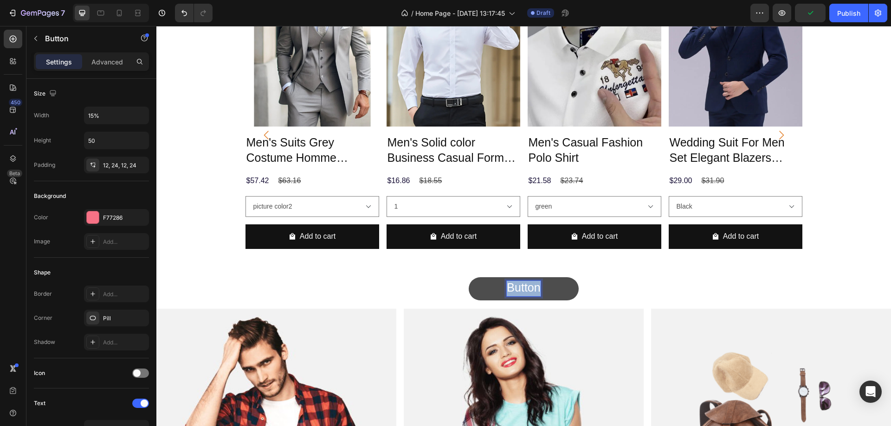
click at [521, 289] on span "Button" at bounding box center [523, 287] width 33 height 13
click at [469, 277] on button "See" at bounding box center [524, 288] width 110 height 23
click at [526, 288] on span "See all" at bounding box center [523, 287] width 35 height 13
click at [553, 290] on button "See all" at bounding box center [524, 288] width 110 height 23
click at [521, 288] on span "See all" at bounding box center [523, 287] width 35 height 13
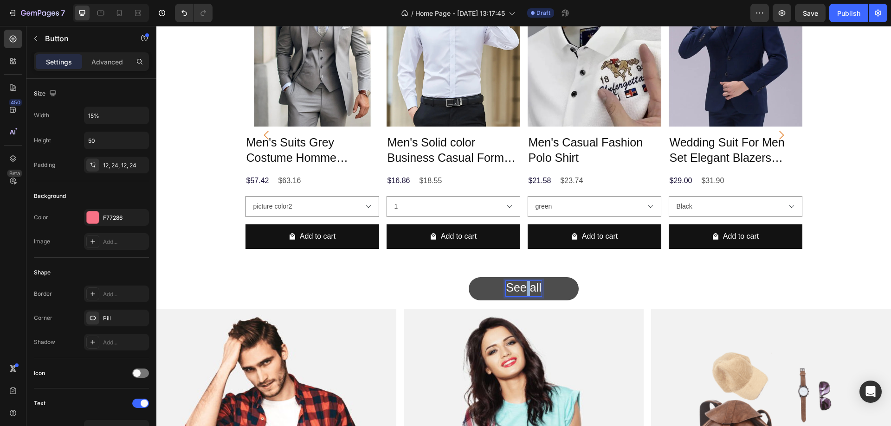
click at [521, 288] on span "See all" at bounding box center [523, 287] width 35 height 13
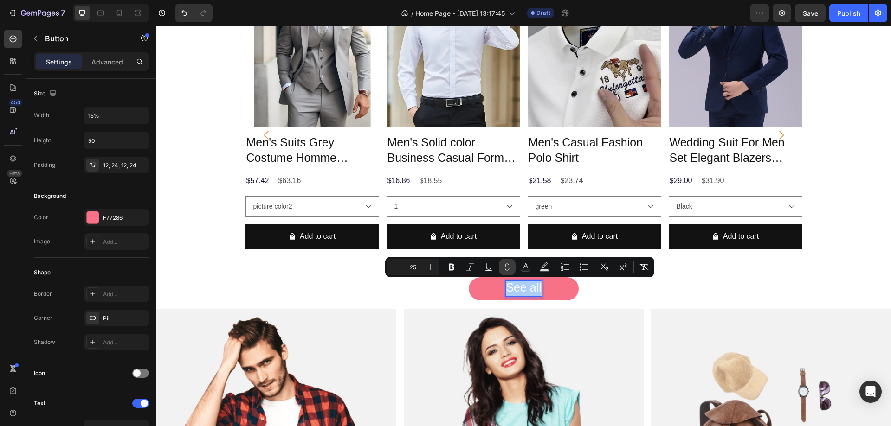
click at [506, 265] on icon "Editor contextual toolbar" at bounding box center [507, 267] width 9 height 9
click at [610, 294] on div "See all Button 0" at bounding box center [523, 288] width 735 height 23
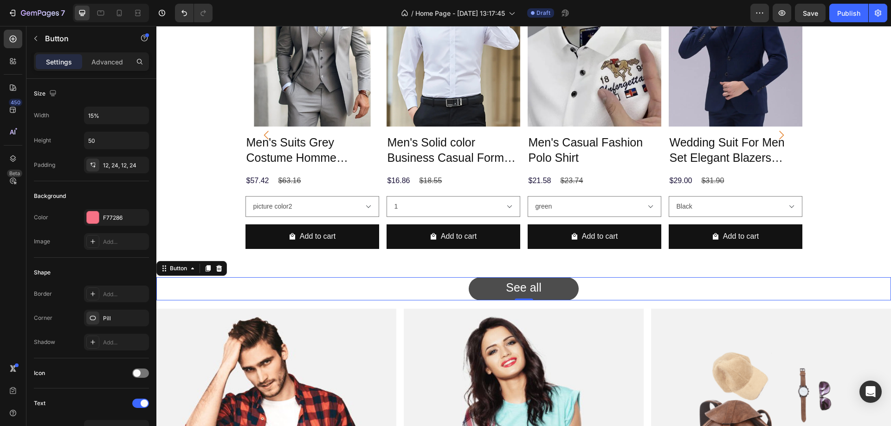
click at [568, 292] on button "See all" at bounding box center [524, 288] width 110 height 23
click at [375, 283] on div "See all Button 0" at bounding box center [523, 288] width 735 height 23
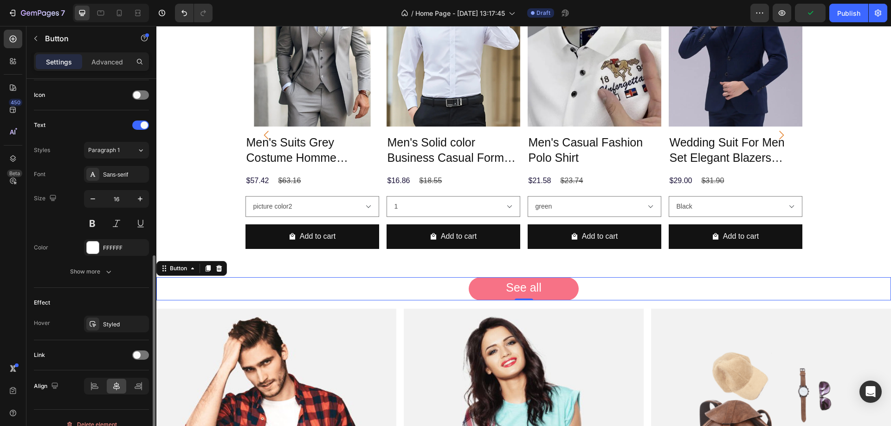
scroll to position [291, 0]
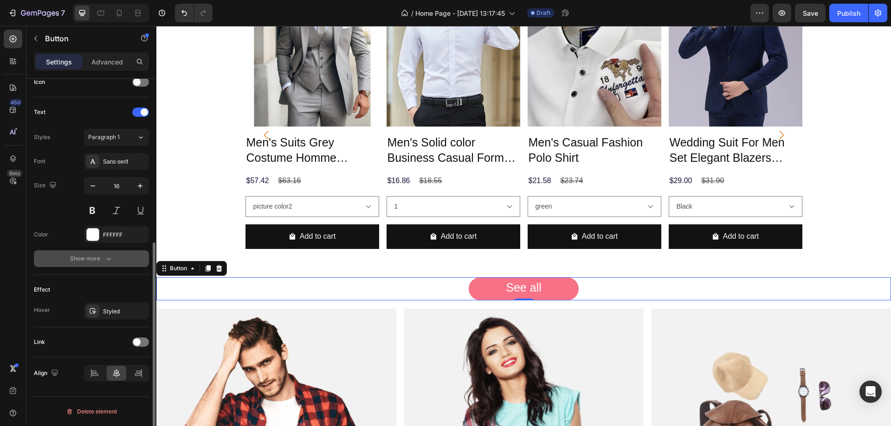
click at [98, 262] on div "Show more" at bounding box center [91, 258] width 43 height 9
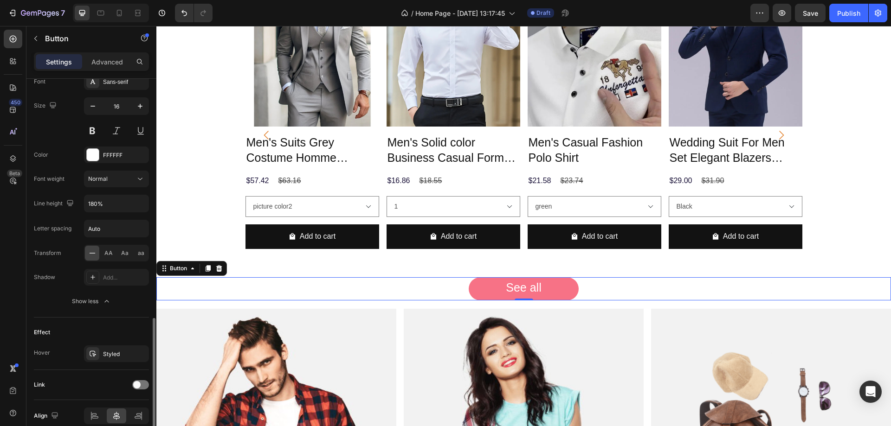
scroll to position [414, 0]
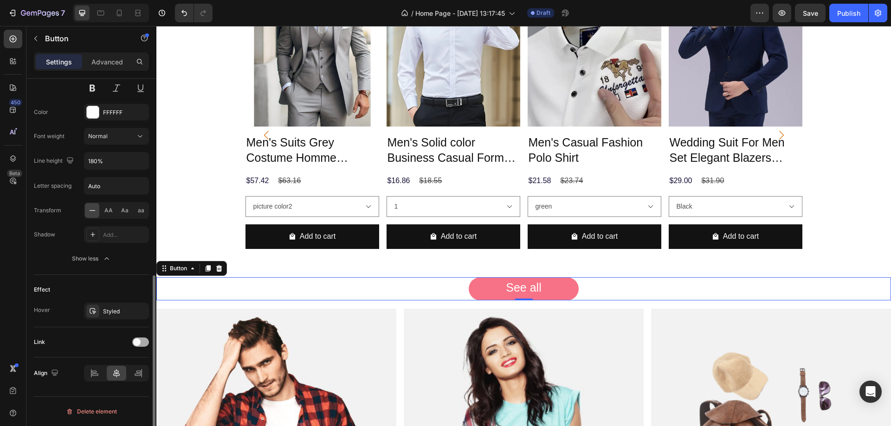
click at [136, 343] on span at bounding box center [136, 342] width 7 height 7
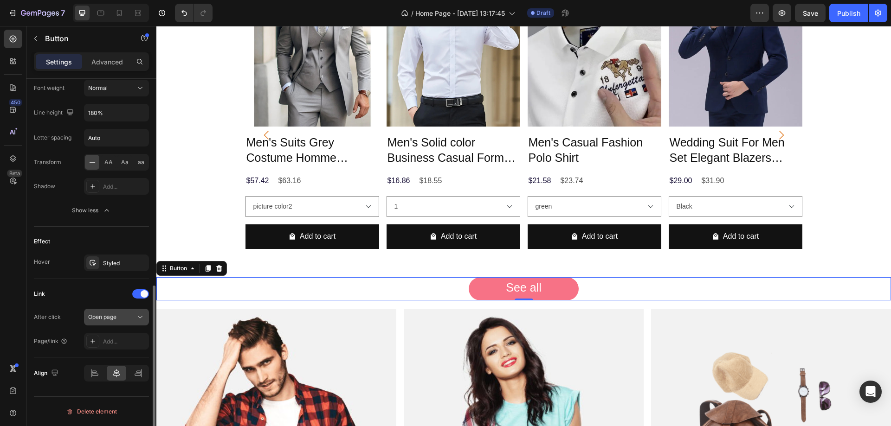
click at [142, 316] on icon at bounding box center [140, 317] width 9 height 9
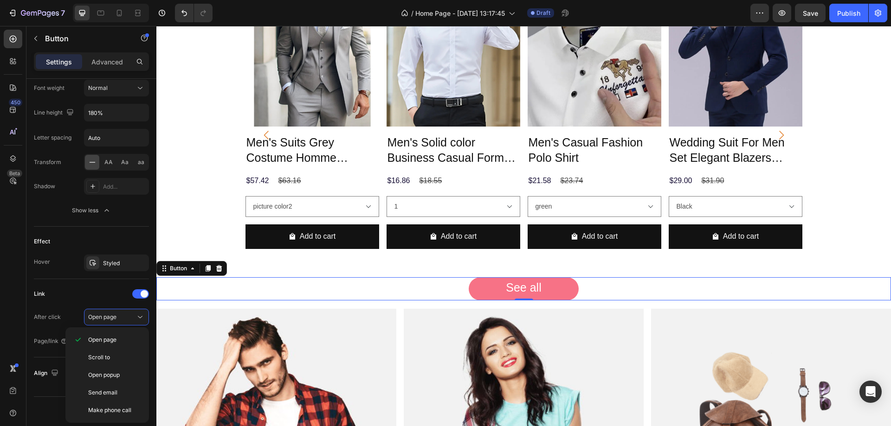
click at [0, 301] on div "450 Beta" at bounding box center [13, 226] width 26 height 400
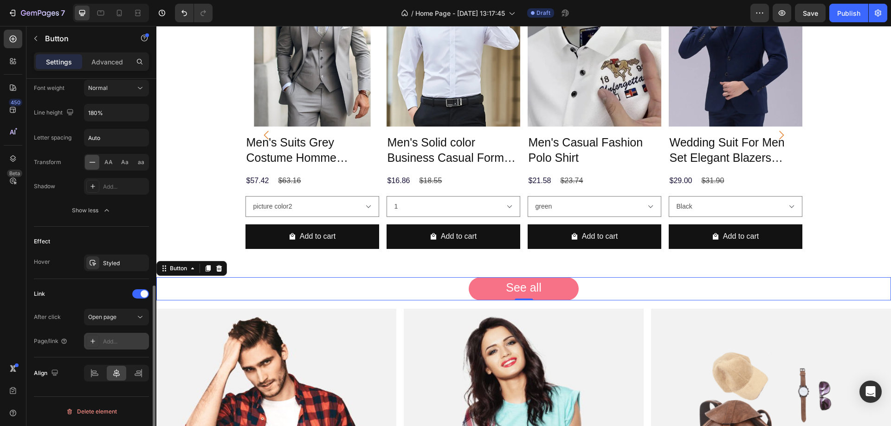
click at [123, 341] on div "Add..." at bounding box center [125, 342] width 44 height 8
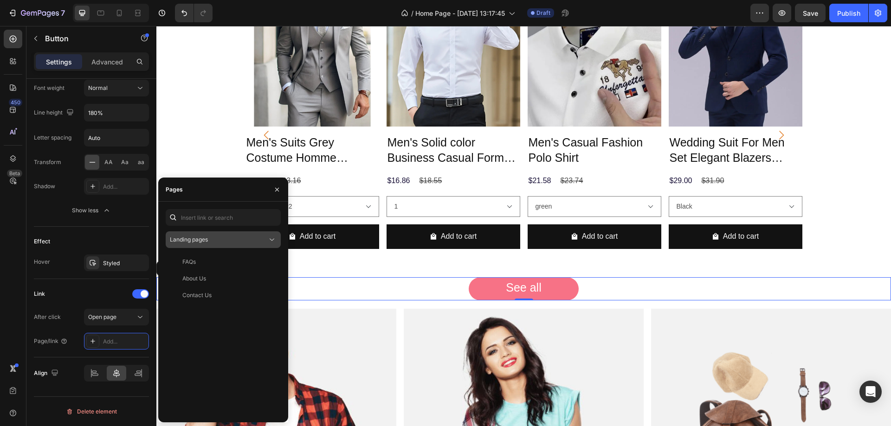
click at [271, 239] on icon at bounding box center [272, 240] width 5 height 2
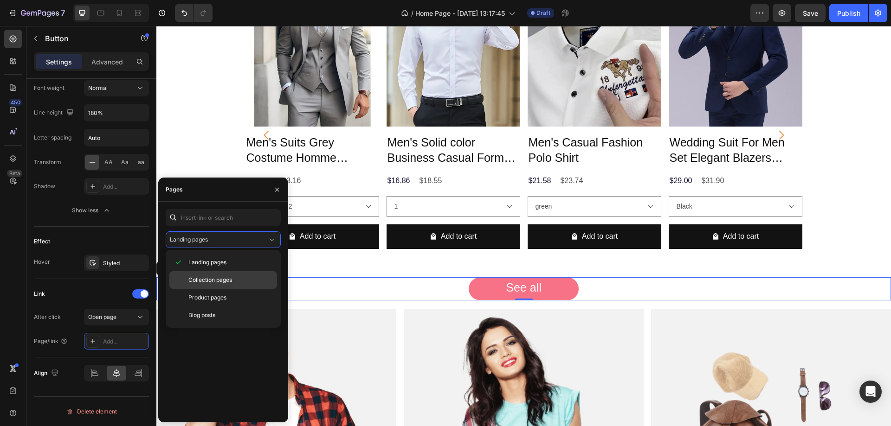
click at [211, 280] on span "Collection pages" at bounding box center [210, 280] width 44 height 8
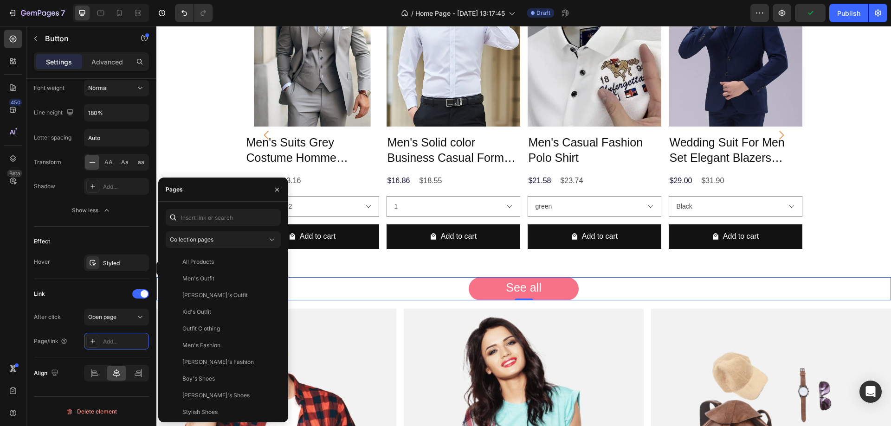
click at [211, 280] on div "Men's Outfit" at bounding box center [198, 279] width 32 height 8
click at [16, 308] on div "450 Beta" at bounding box center [13, 195] width 19 height 330
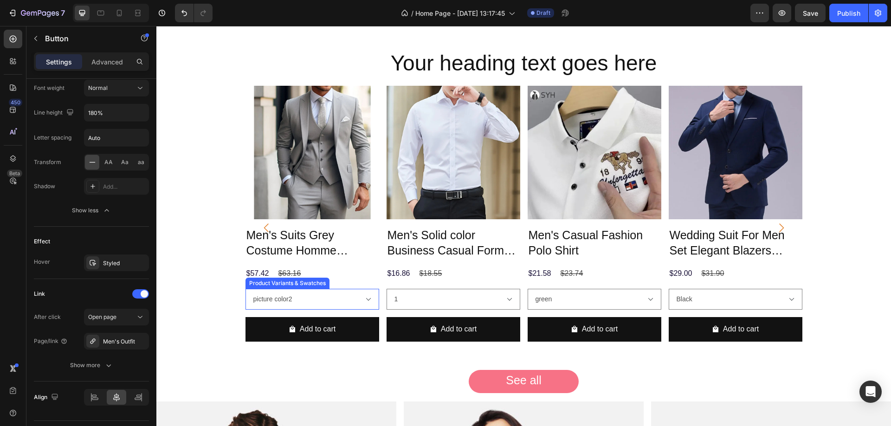
scroll to position [325, 0]
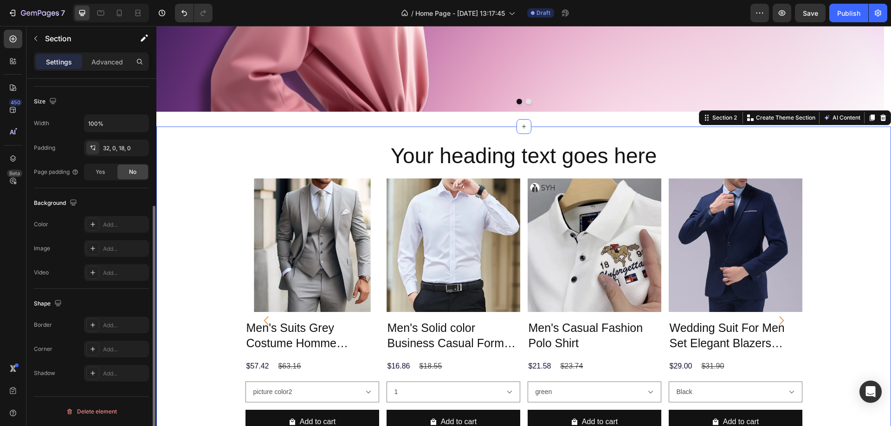
click at [208, 134] on div "Your heading text goes here Heading Row Product Images Men's Suits Grey Costume…" at bounding box center [523, 311] width 735 height 368
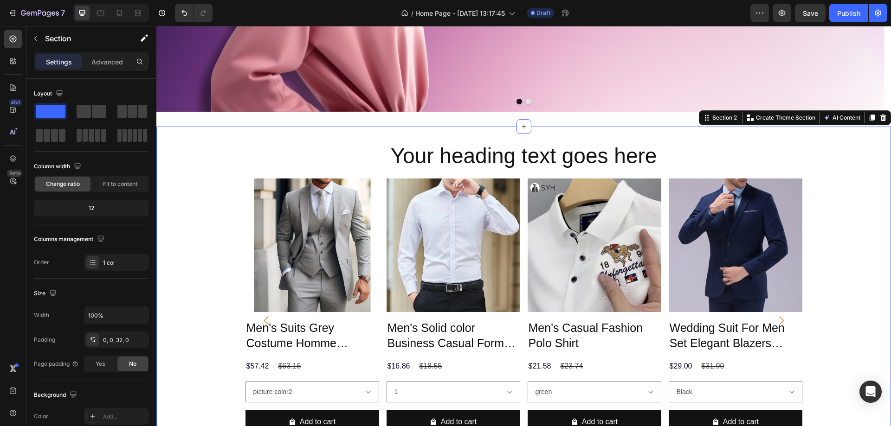
click at [200, 129] on div "Your heading text goes here Heading Row Product Images Men's Suits Grey Costume…" at bounding box center [523, 311] width 735 height 368
drag, startPoint x: 37, startPoint y: 37, endPoint x: 37, endPoint y: 43, distance: 6.1
click at [37, 39] on icon "button" at bounding box center [35, 38] width 7 height 7
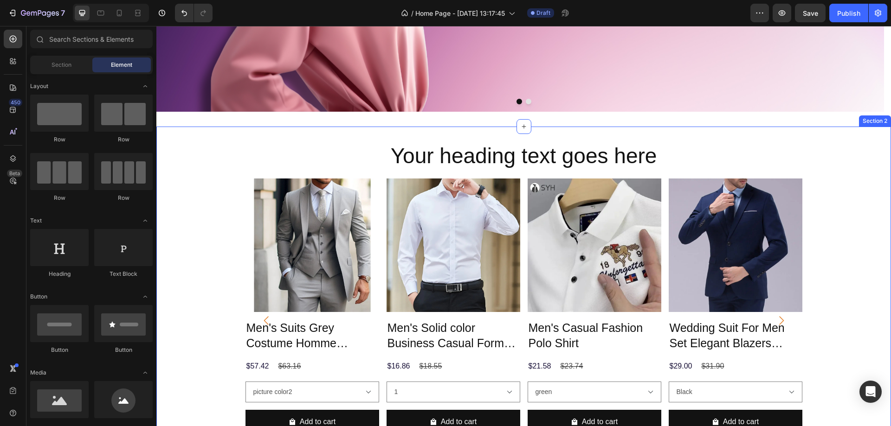
click at [210, 134] on div "Your heading text goes here Heading Row Product Images Men's Suits Grey Costume…" at bounding box center [523, 311] width 735 height 368
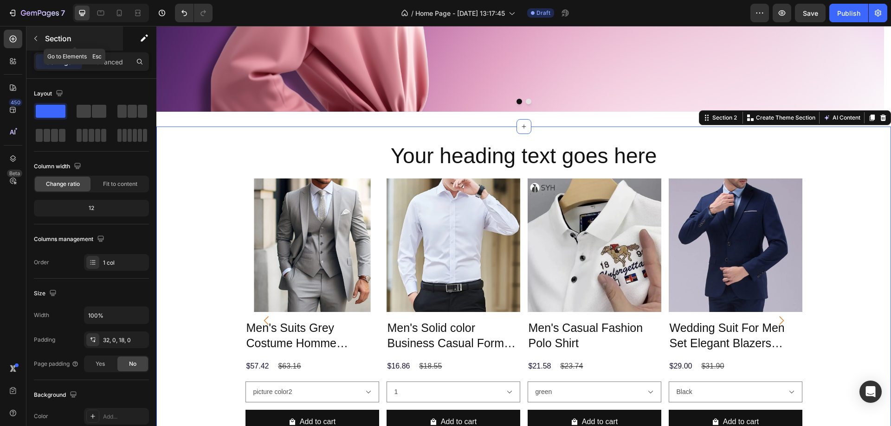
click at [39, 38] on icon "button" at bounding box center [35, 38] width 7 height 7
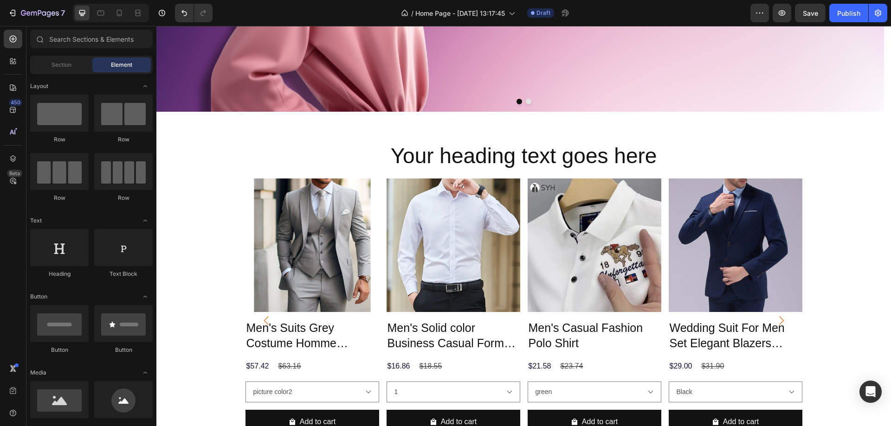
click at [5, 226] on div "450 Beta" at bounding box center [13, 195] width 19 height 330
click at [80, 37] on input "text" at bounding box center [91, 39] width 123 height 19
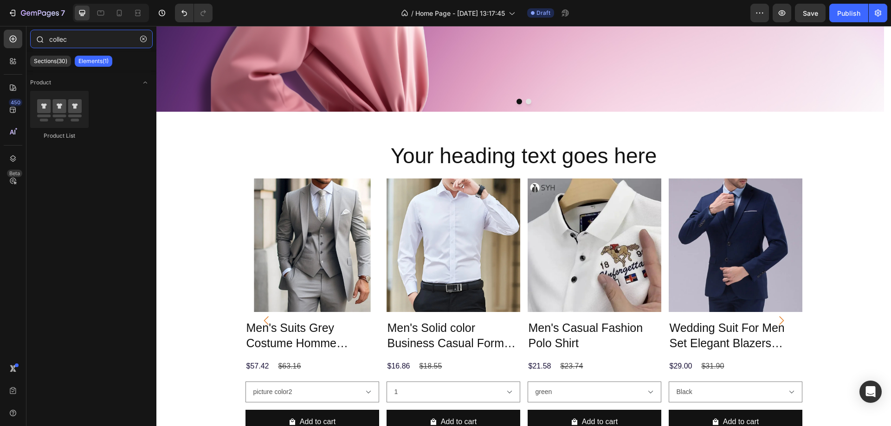
type input "collec"
click at [144, 34] on button "button" at bounding box center [143, 39] width 15 height 15
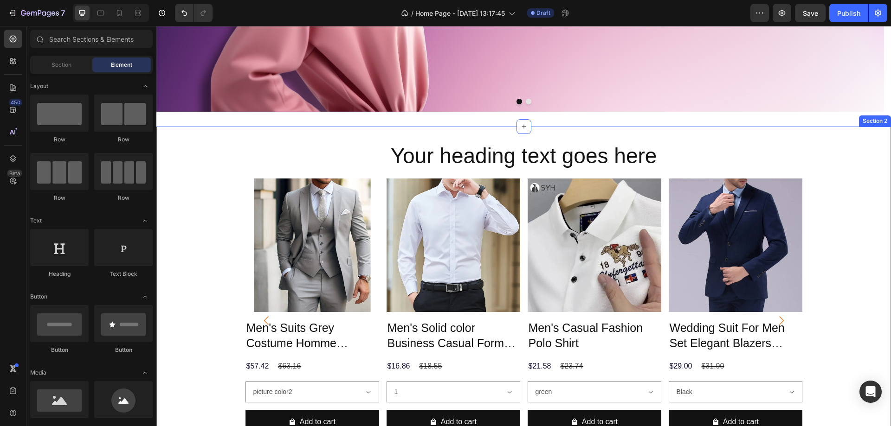
click at [205, 139] on div "Your heading text goes here Heading Row Product Images Men's Suits Grey Costume…" at bounding box center [523, 311] width 735 height 368
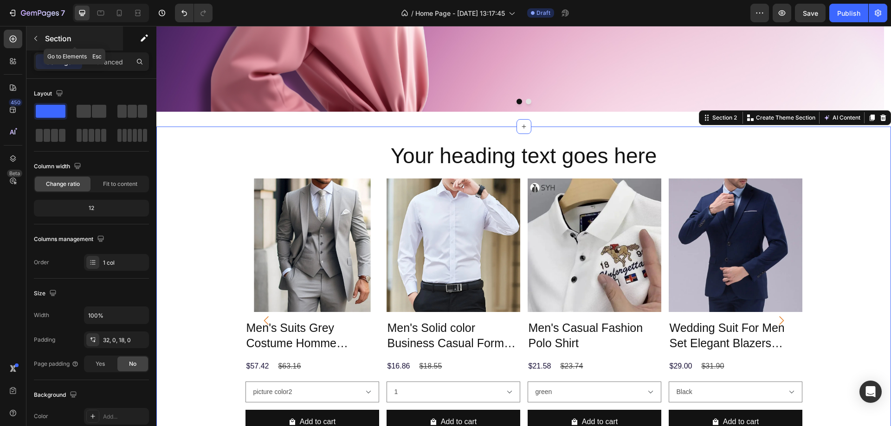
click at [35, 41] on icon "button" at bounding box center [35, 38] width 7 height 7
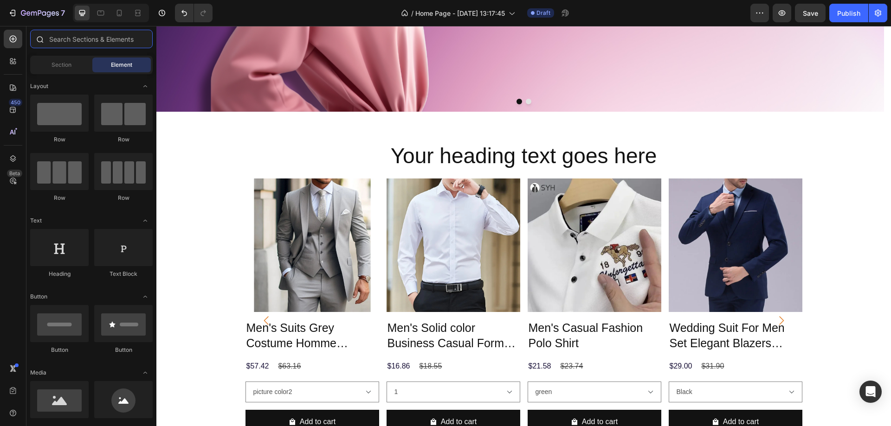
click at [90, 43] on input "text" at bounding box center [91, 39] width 123 height 19
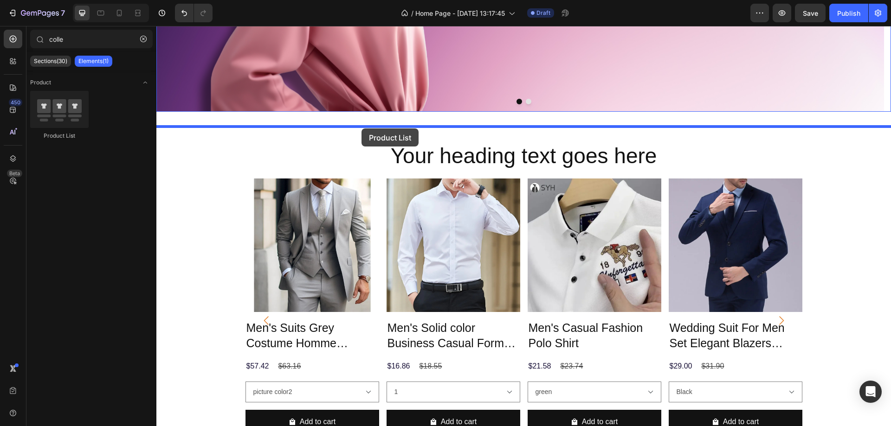
drag, startPoint x: 283, startPoint y: 139, endPoint x: 361, endPoint y: 129, distance: 79.5
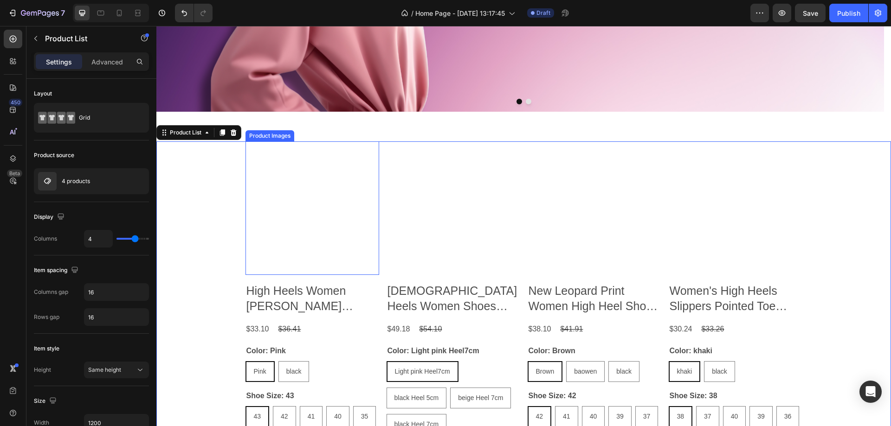
type input "coll"
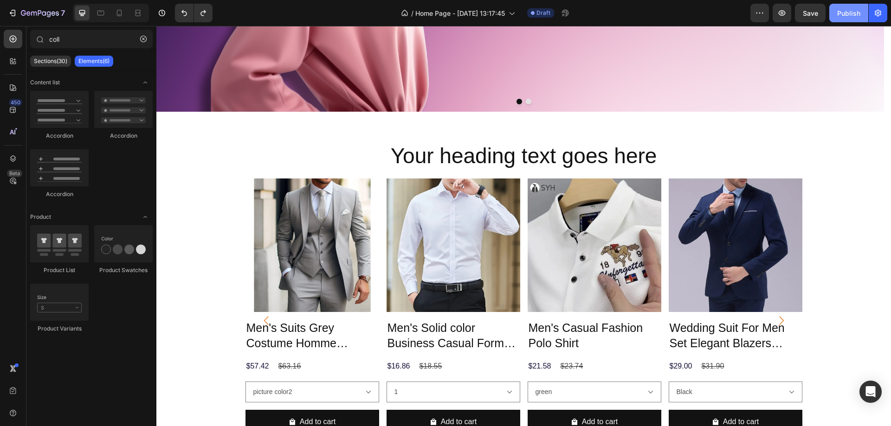
click at [850, 13] on div "Publish" at bounding box center [848, 13] width 23 height 10
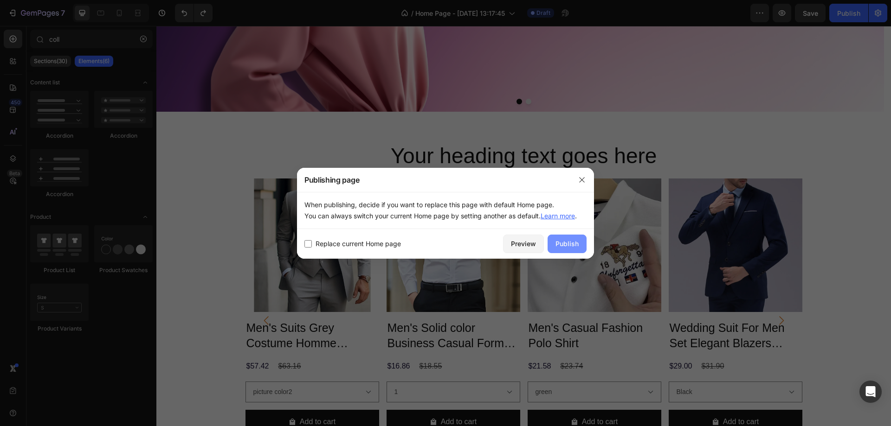
click at [563, 244] on div "Publish" at bounding box center [566, 244] width 23 height 10
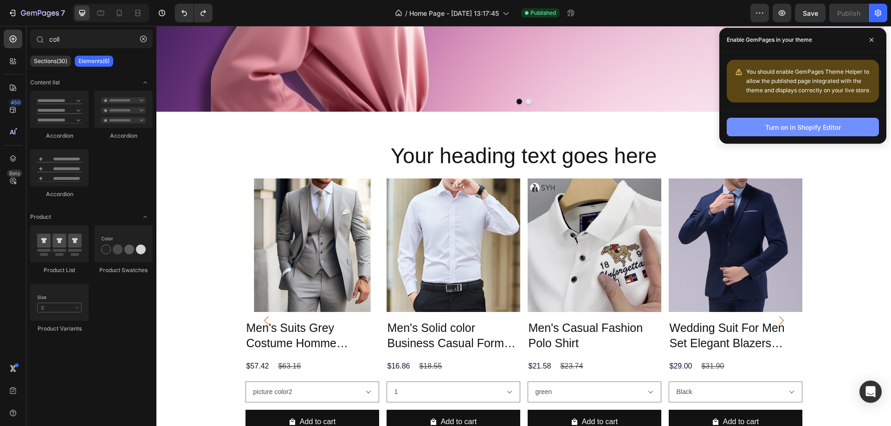
click at [837, 123] on div "Turn on in Shopify Editor" at bounding box center [803, 128] width 76 height 10
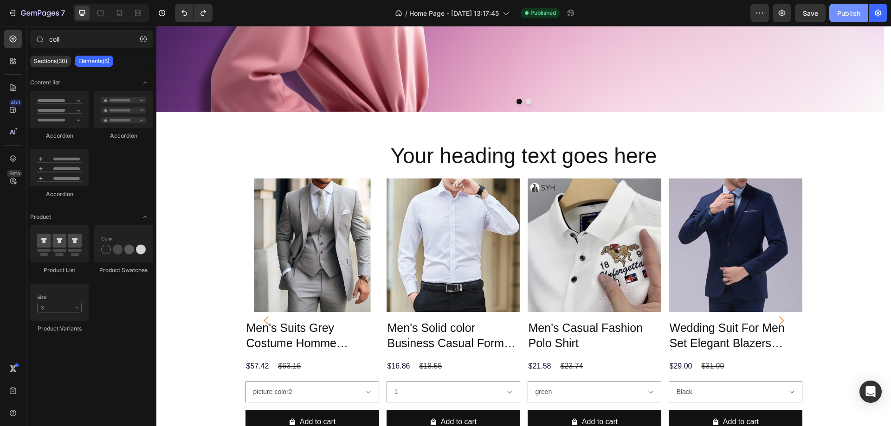
click at [840, 8] on div "Publish" at bounding box center [848, 13] width 23 height 10
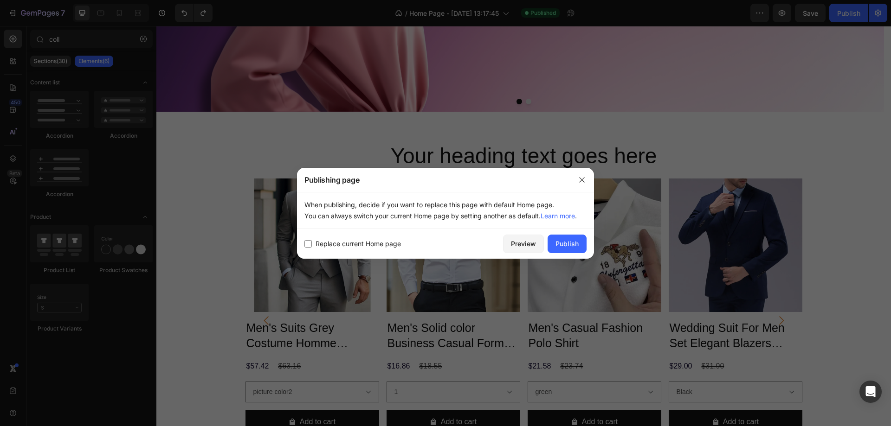
click at [343, 245] on span "Replace current Home page" at bounding box center [358, 244] width 85 height 11
checkbox input "true"
click at [573, 243] on div "Publish" at bounding box center [566, 244] width 23 height 10
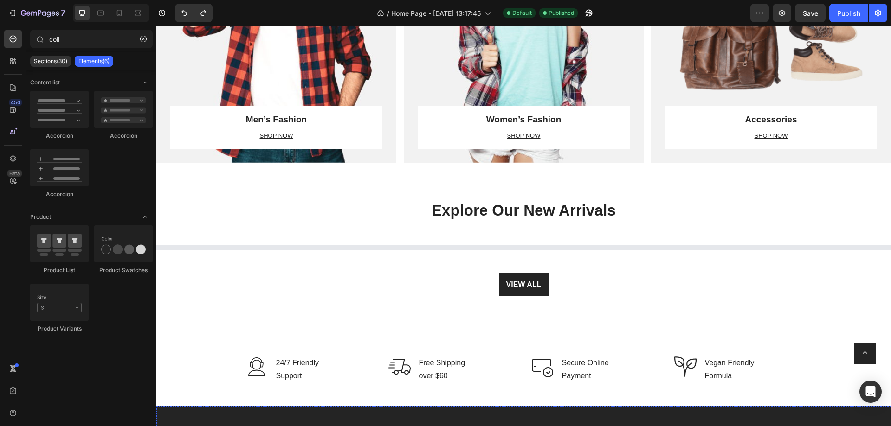
scroll to position [1253, 0]
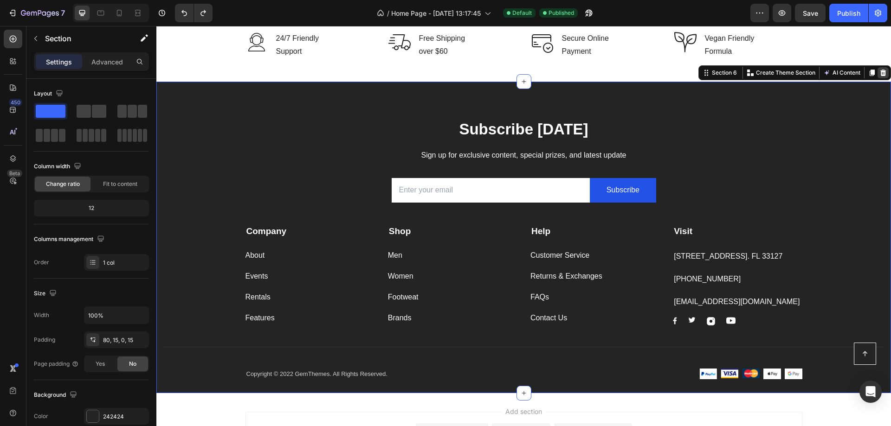
click at [879, 69] on icon at bounding box center [882, 72] width 7 height 7
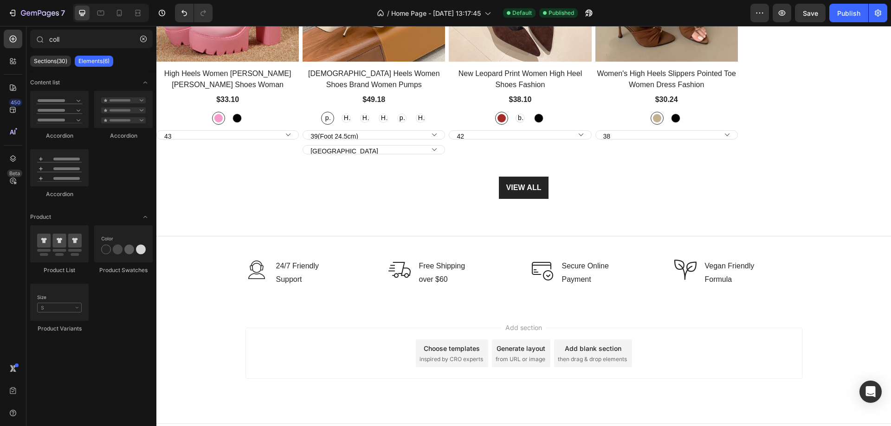
scroll to position [1270, 0]
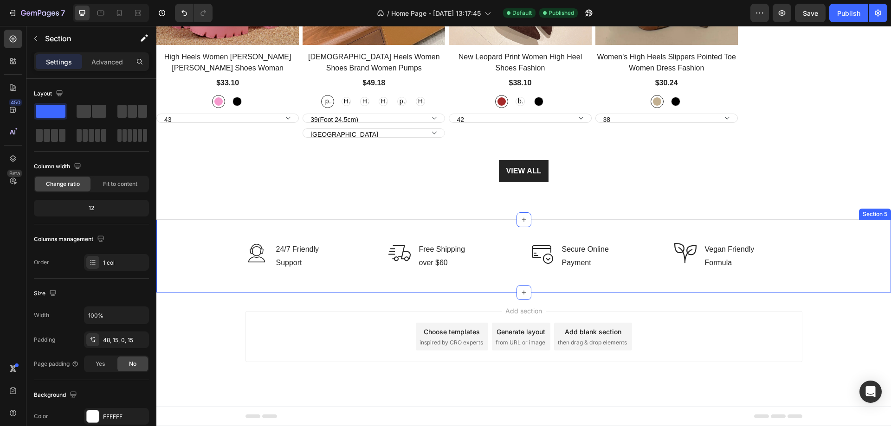
click at [219, 235] on div "Image 24/7 Friendly Support Text block Row Image Free Shipping over $60 Text bl…" at bounding box center [523, 256] width 735 height 74
click at [881, 212] on div at bounding box center [883, 211] width 11 height 11
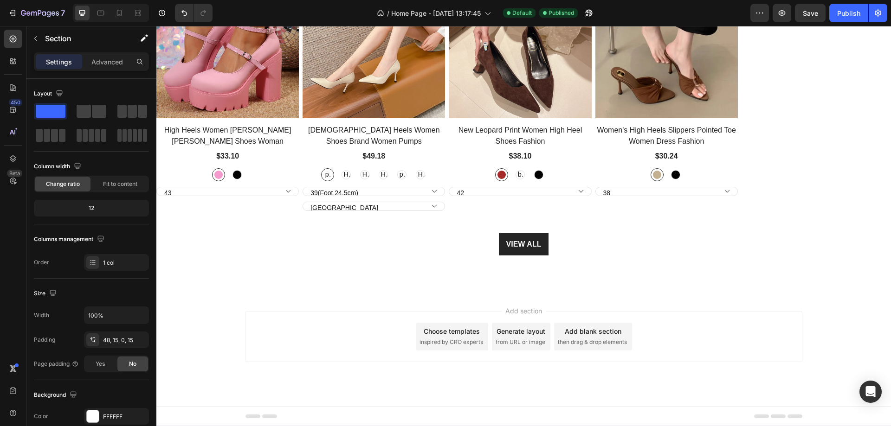
scroll to position [1196, 0]
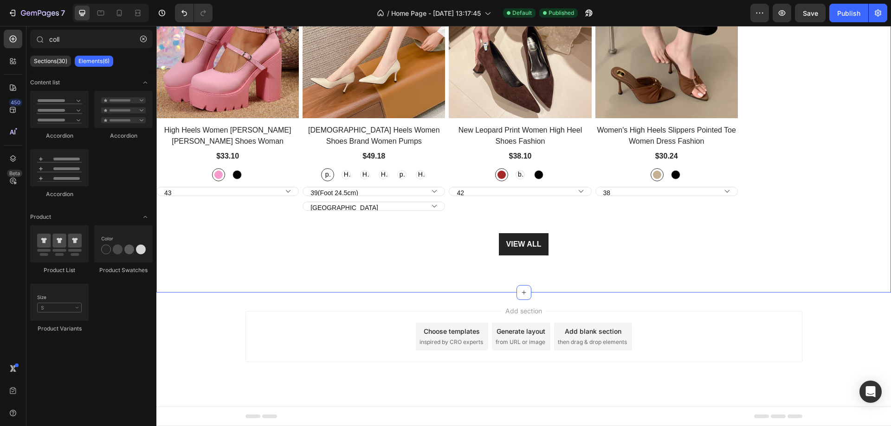
drag, startPoint x: 318, startPoint y: 279, endPoint x: 305, endPoint y: 292, distance: 18.4
click at [318, 280] on div "Explore Our New Arrivals Heading Row Product Images High Heels Women [PERSON_NA…" at bounding box center [523, 94] width 735 height 398
click at [266, 311] on div "Add section Choose templates inspired by CRO experts Generate layout from URL o…" at bounding box center [523, 350] width 735 height 114
drag, startPoint x: 142, startPoint y: 40, endPoint x: 214, endPoint y: 131, distance: 115.6
click at [142, 40] on icon "button" at bounding box center [143, 39] width 6 height 6
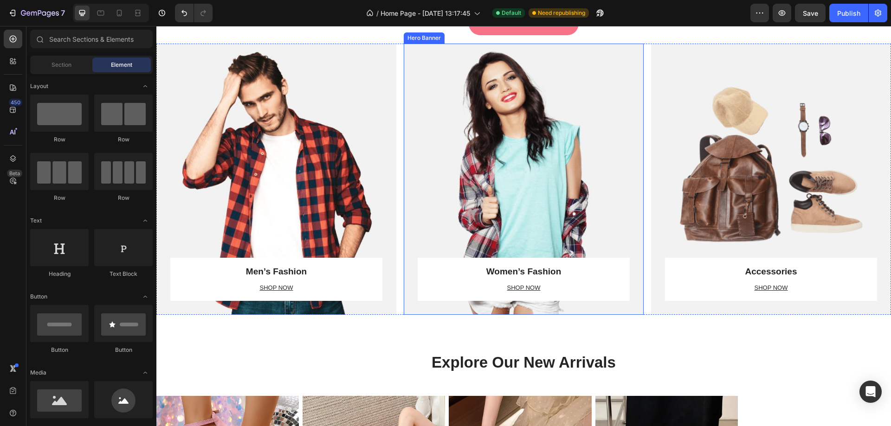
scroll to position [650, 0]
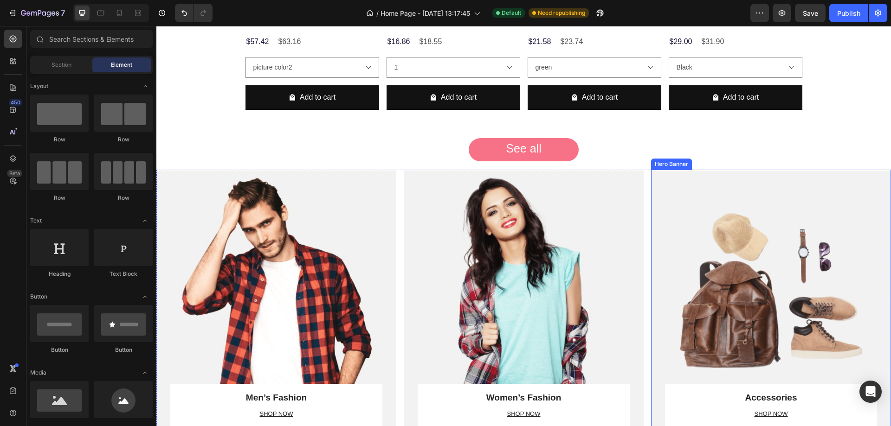
click at [807, 176] on div "Overlay" at bounding box center [771, 305] width 240 height 271
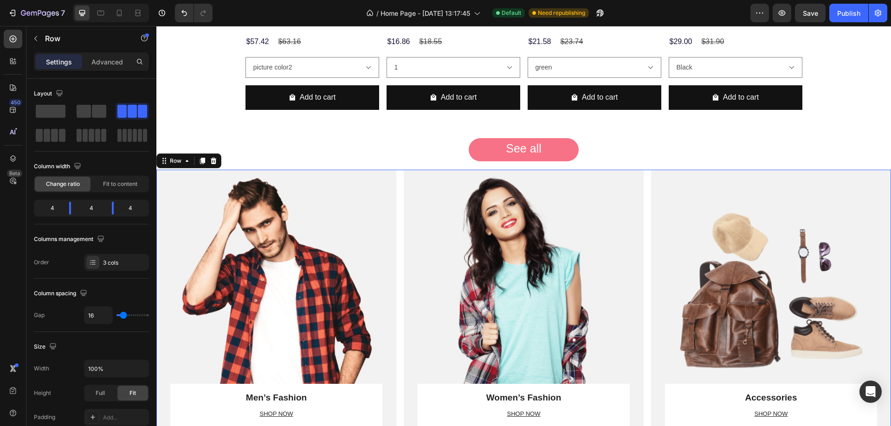
click at [641, 177] on div "Men’s Fashion Heading SHOP NOW Text block Row Row Hero Banner Women’s Fashion H…" at bounding box center [523, 305] width 735 height 271
click at [214, 160] on icon at bounding box center [214, 161] width 6 height 6
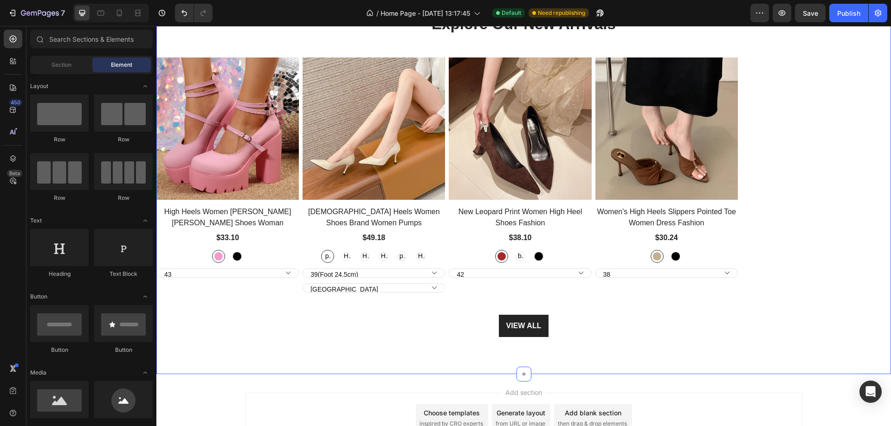
scroll to position [721, 0]
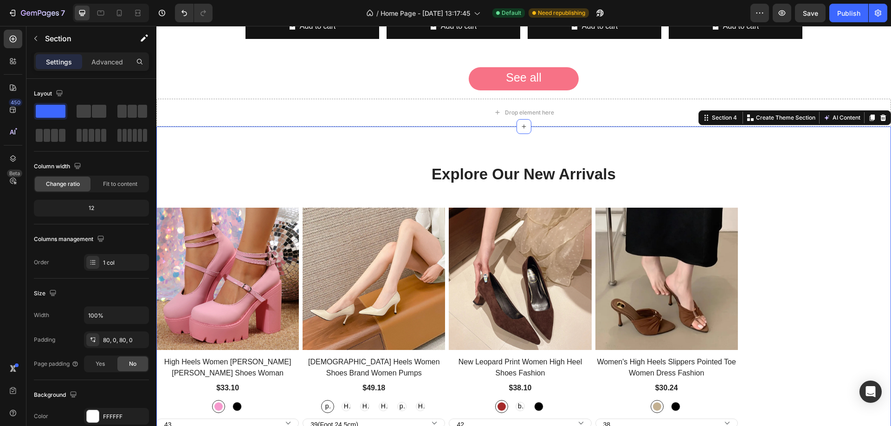
click at [250, 158] on div "Explore Our New Arrivals Heading Row Product Images High Heels Women [PERSON_NA…" at bounding box center [523, 326] width 735 height 398
click at [880, 119] on div at bounding box center [883, 117] width 11 height 11
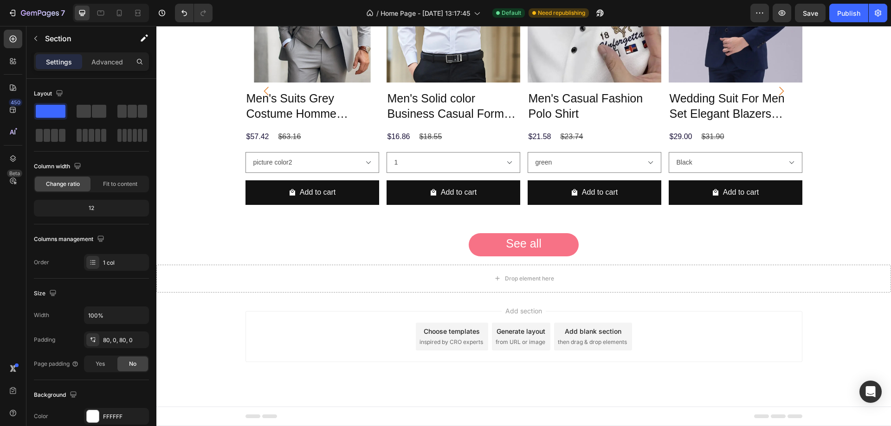
scroll to position [555, 0]
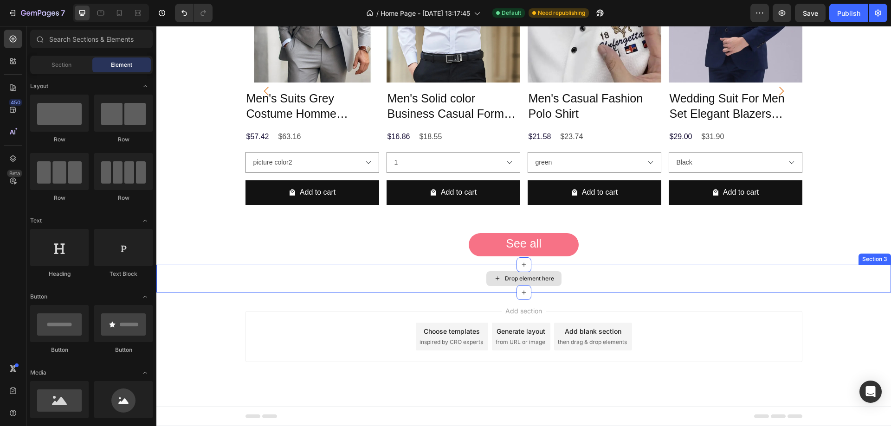
click at [814, 275] on div "Drop element here" at bounding box center [523, 279] width 735 height 28
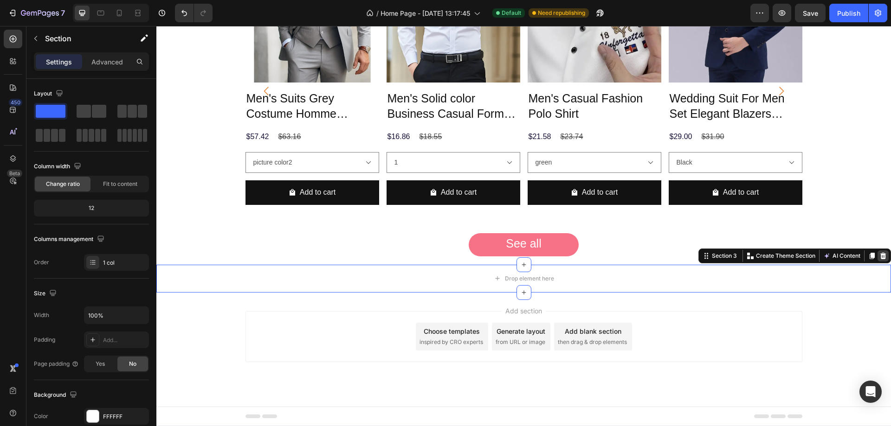
click at [879, 254] on icon at bounding box center [882, 255] width 7 height 7
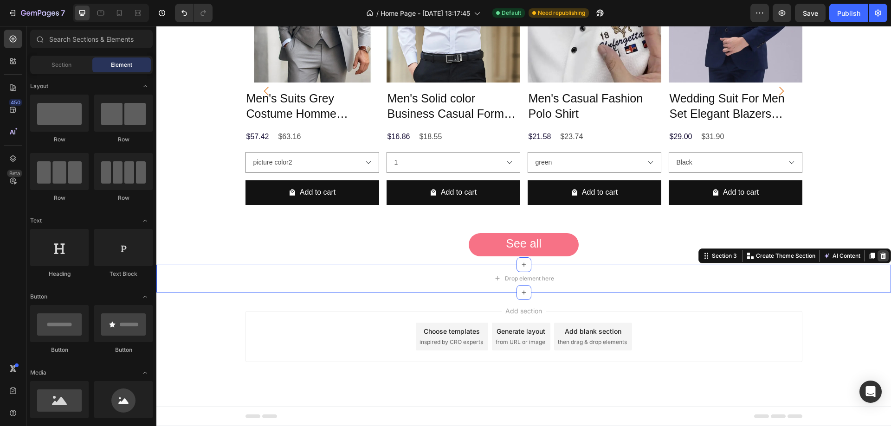
scroll to position [527, 0]
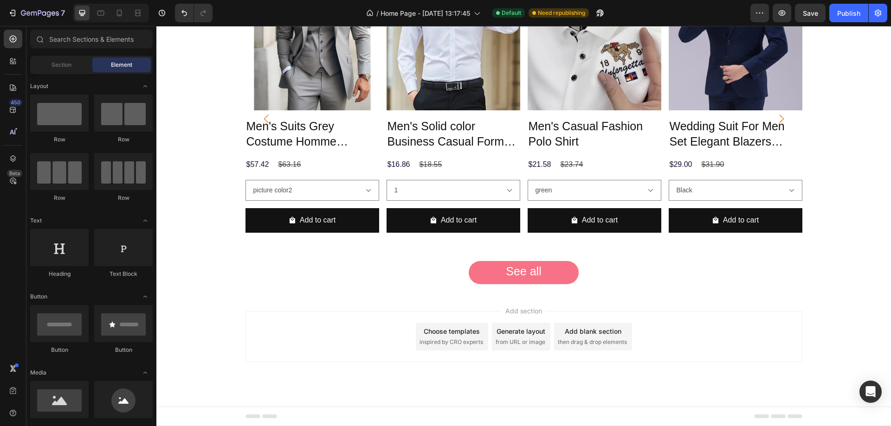
click at [693, 336] on div "Add section Choose templates inspired by CRO experts Generate layout from URL o…" at bounding box center [523, 336] width 557 height 51
click at [788, 336] on div "Add section Choose templates inspired by CRO experts Generate layout from URL o…" at bounding box center [523, 336] width 557 height 51
click at [342, 331] on div "Add section Choose templates inspired by CRO experts Generate layout from URL o…" at bounding box center [523, 336] width 557 height 51
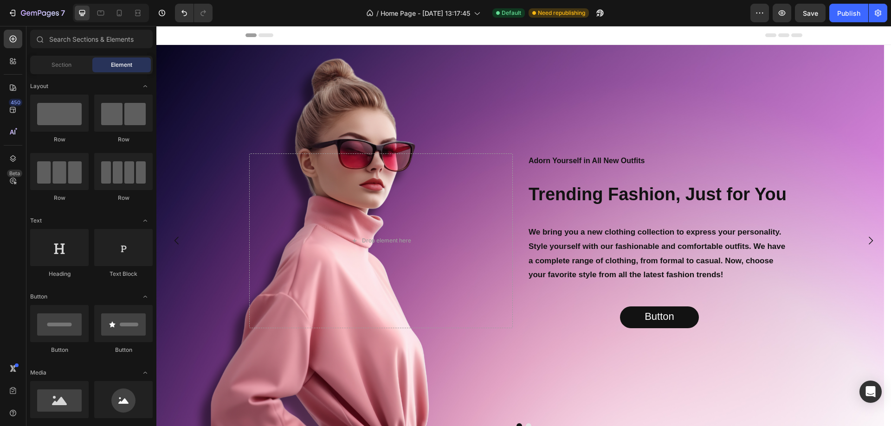
scroll to position [371, 0]
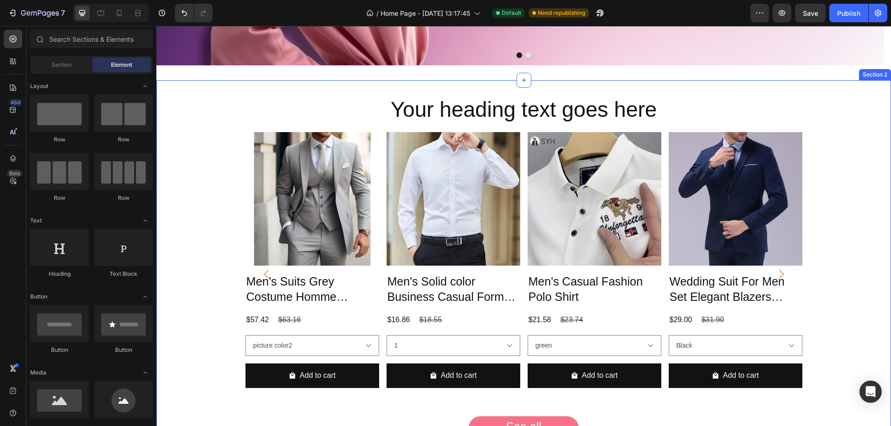
click at [290, 83] on div "Your heading text goes here Heading Row Product Images Men's Suits Grey Costume…" at bounding box center [523, 264] width 735 height 368
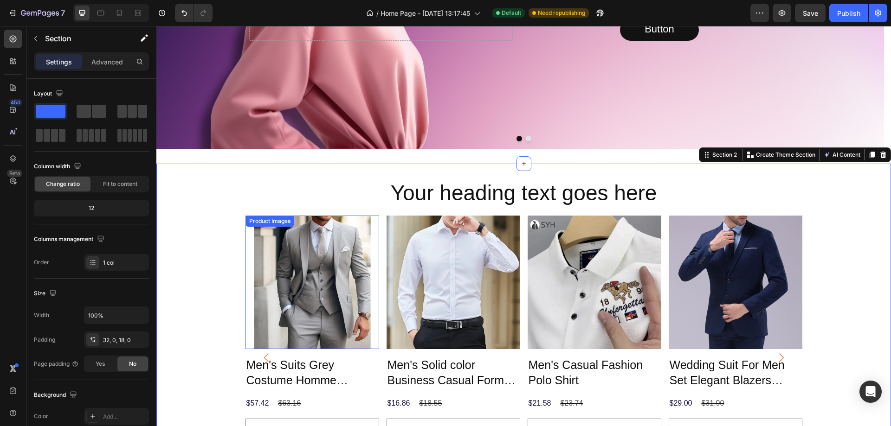
scroll to position [278, 0]
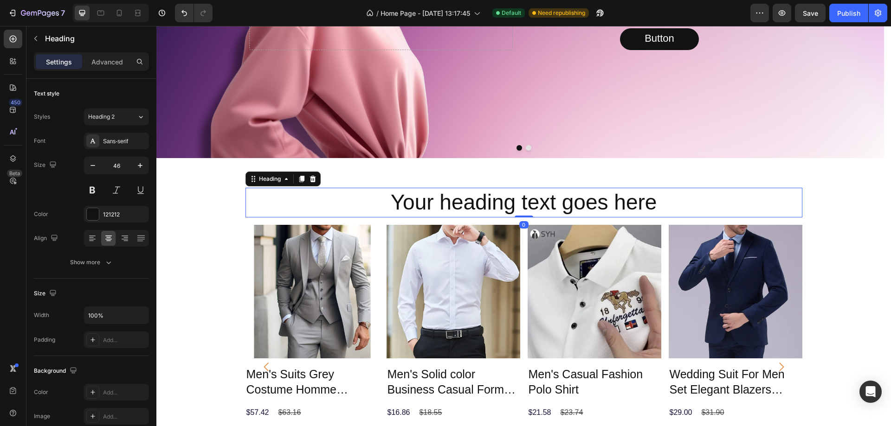
click at [293, 197] on h2 "Your heading text goes here" at bounding box center [523, 203] width 557 height 30
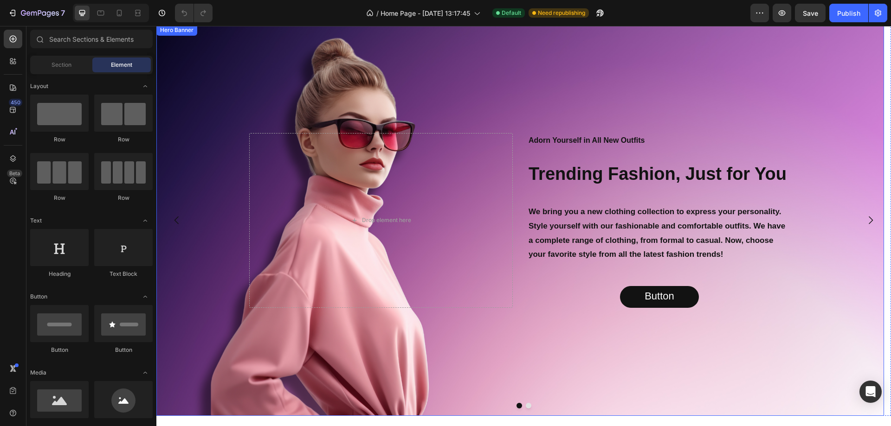
scroll to position [250, 0]
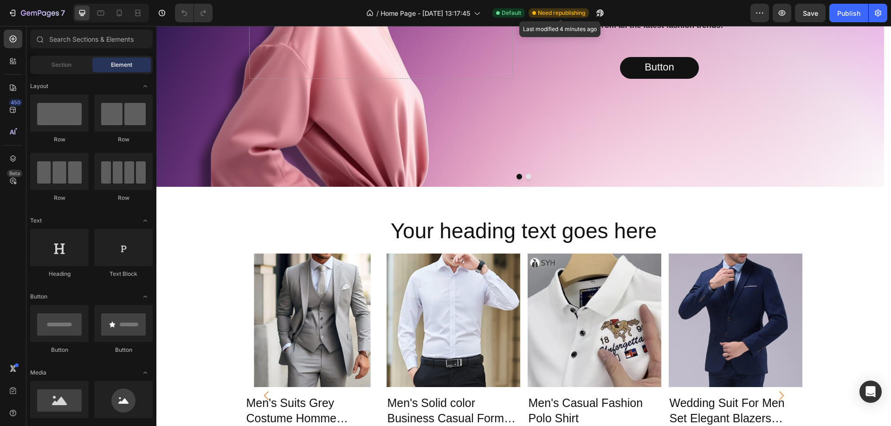
click at [574, 10] on span "Need republishing" at bounding box center [561, 13] width 47 height 8
click at [87, 32] on input "text" at bounding box center [91, 39] width 123 height 19
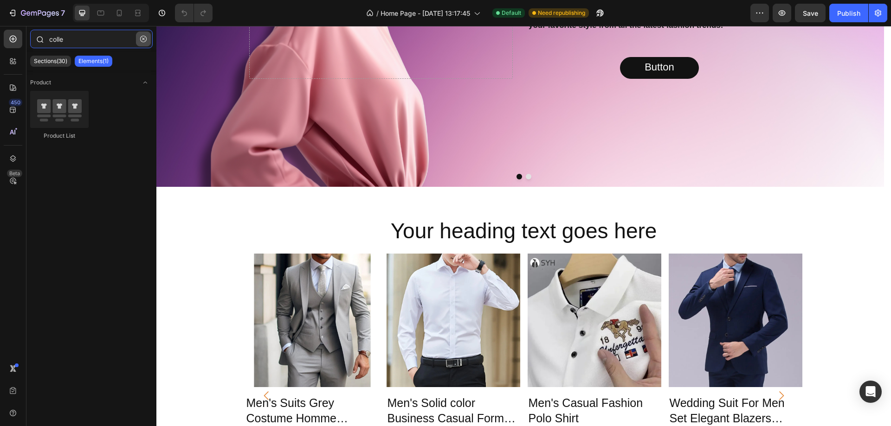
type input "colle"
click at [149, 39] on button "button" at bounding box center [143, 39] width 15 height 15
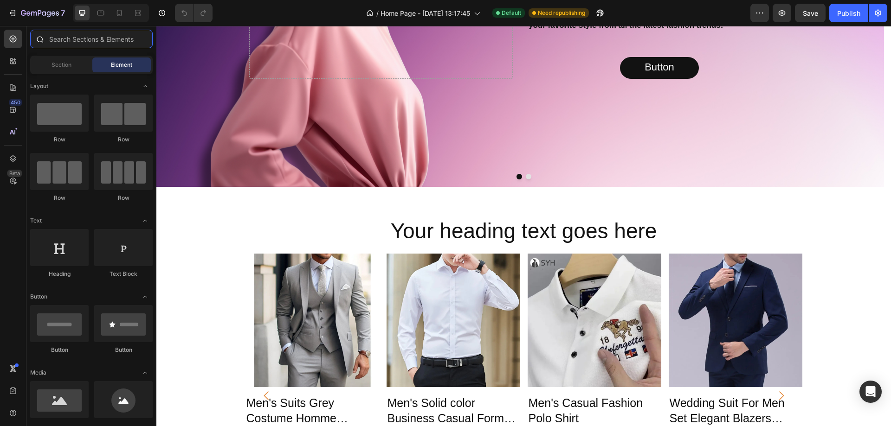
click at [143, 38] on input "text" at bounding box center [91, 39] width 123 height 19
click at [74, 69] on div "Section" at bounding box center [61, 65] width 58 height 15
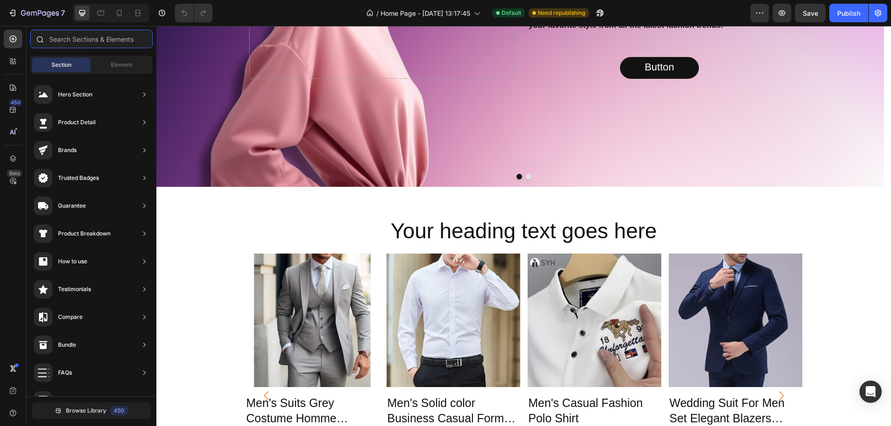
click at [87, 36] on input "text" at bounding box center [91, 39] width 123 height 19
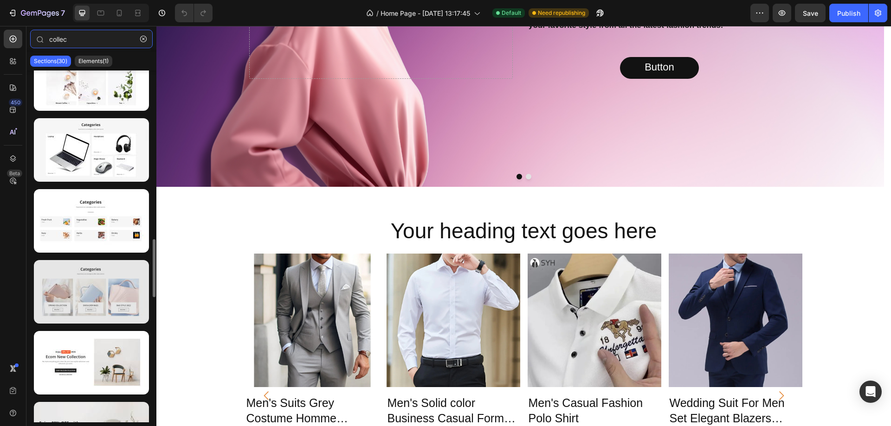
scroll to position [1067, 0]
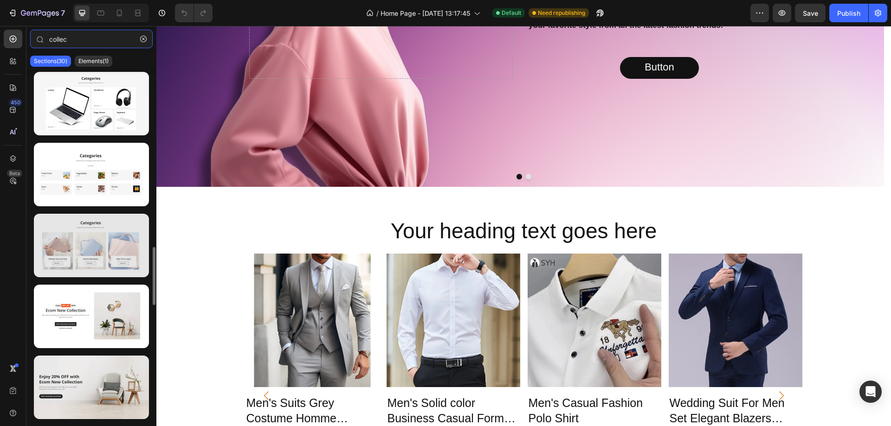
type input "collec"
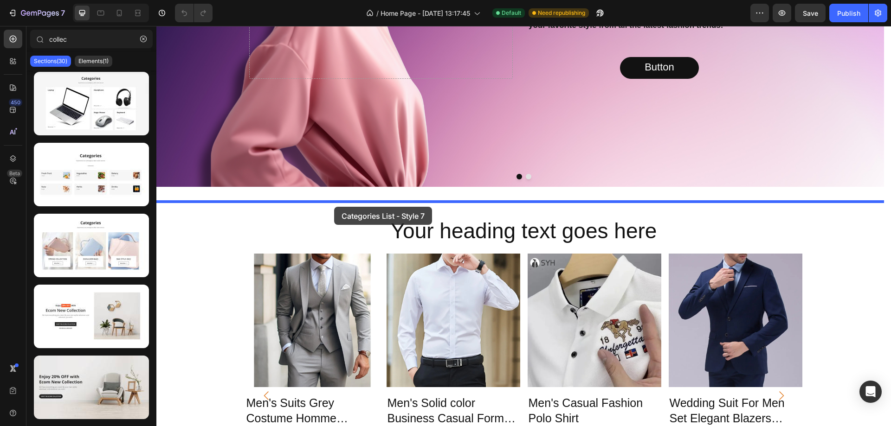
drag, startPoint x: 264, startPoint y: 282, endPoint x: 334, endPoint y: 207, distance: 102.4
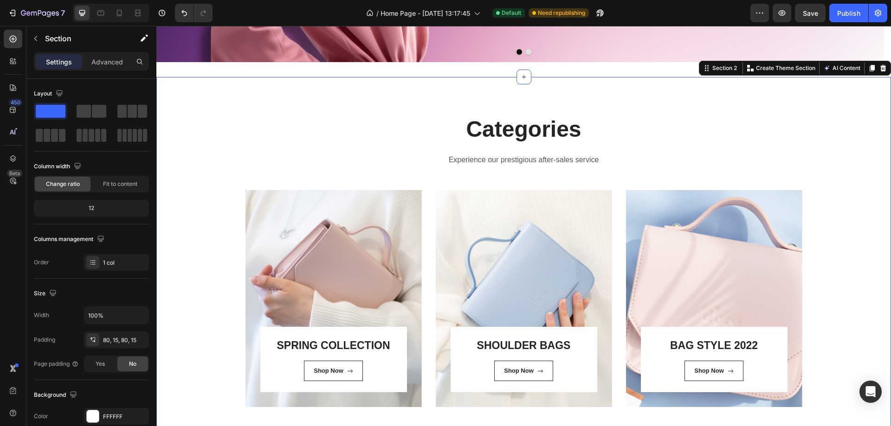
scroll to position [393, 0]
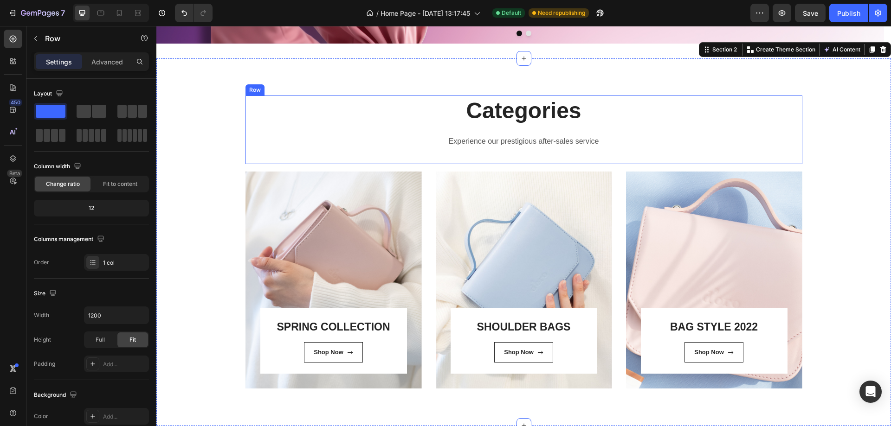
click at [419, 128] on div "Categories Heading Experience our prestigious after-sales service Text block" at bounding box center [523, 130] width 557 height 68
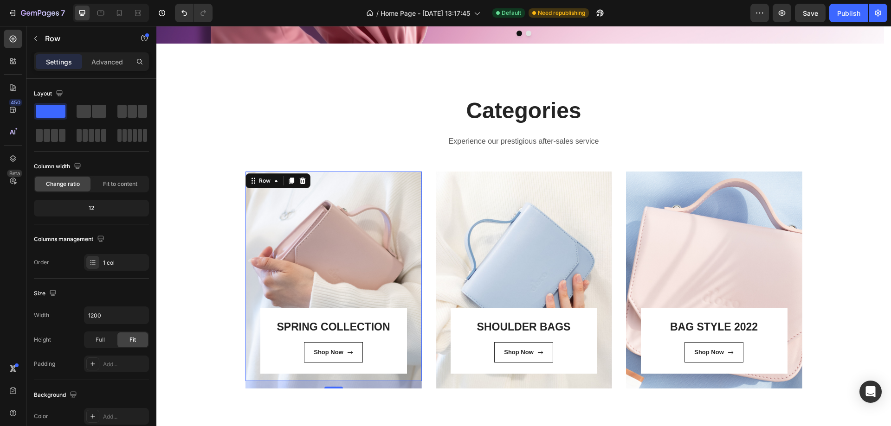
click at [363, 198] on div "SPRING COLLECTION Heading Shop Now Button Row Row 16" at bounding box center [333, 277] width 176 height 210
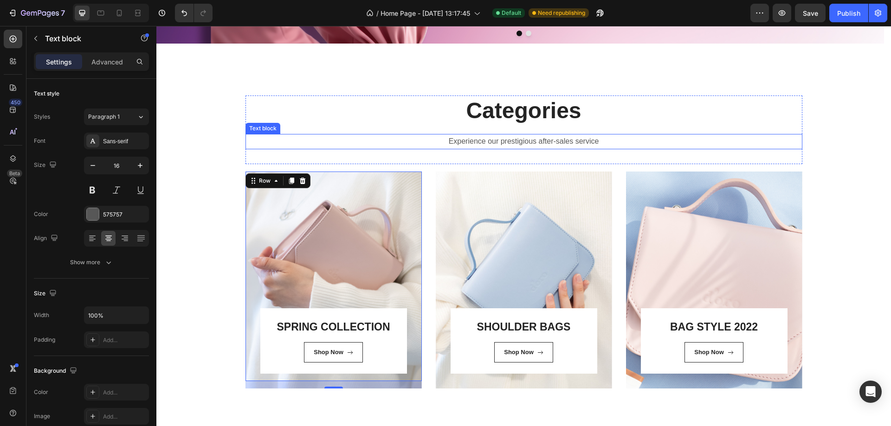
click at [488, 139] on p "Experience our prestigious after-sales service" at bounding box center [523, 141] width 555 height 13
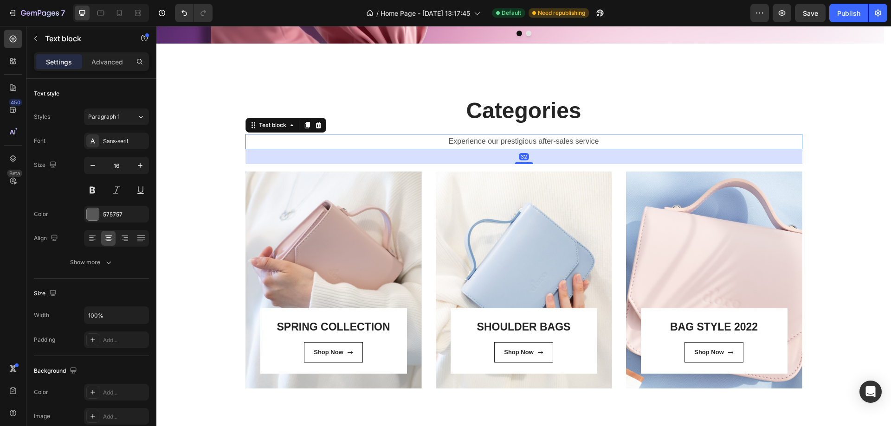
click at [457, 163] on div "32" at bounding box center [523, 156] width 557 height 15
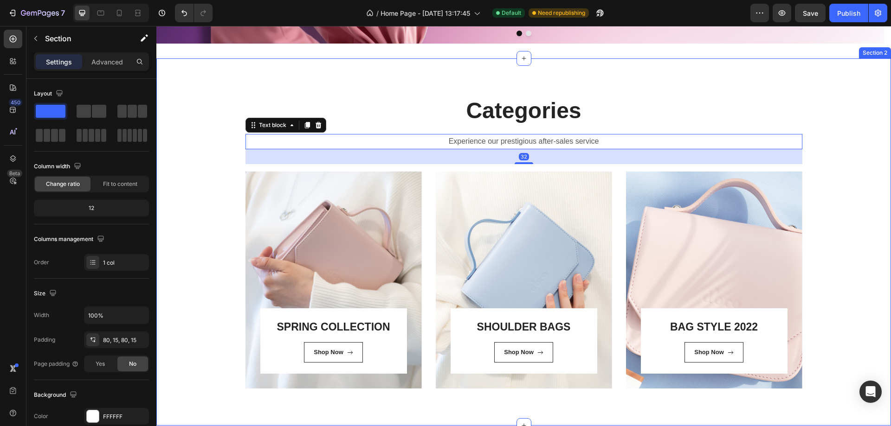
click at [444, 170] on div "Categories Heading Experience our prestigious after-sales service Text block 32…" at bounding box center [523, 242] width 721 height 293
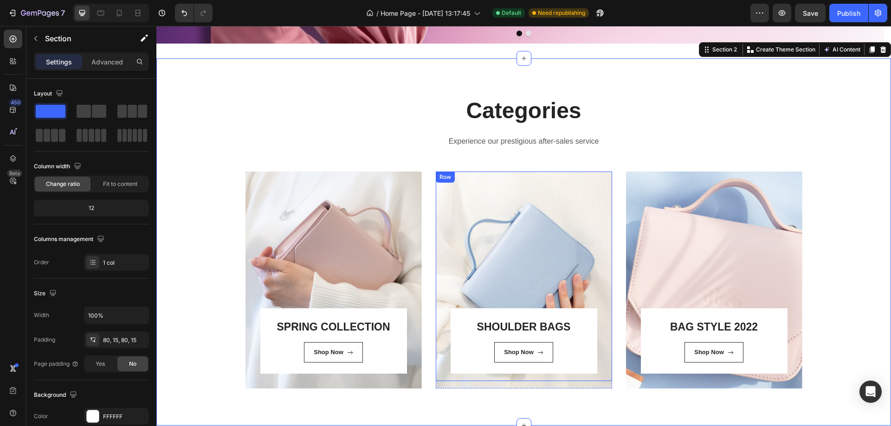
click at [431, 179] on div "SPRING COLLECTION Heading Shop Now Button Row Row Hero Banner SHOULDER BAGS Hea…" at bounding box center [523, 280] width 557 height 217
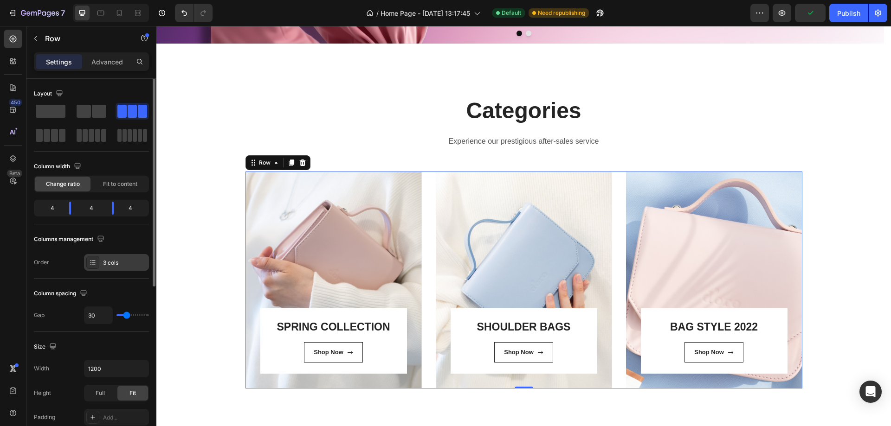
click at [131, 263] on div "3 cols" at bounding box center [125, 263] width 44 height 8
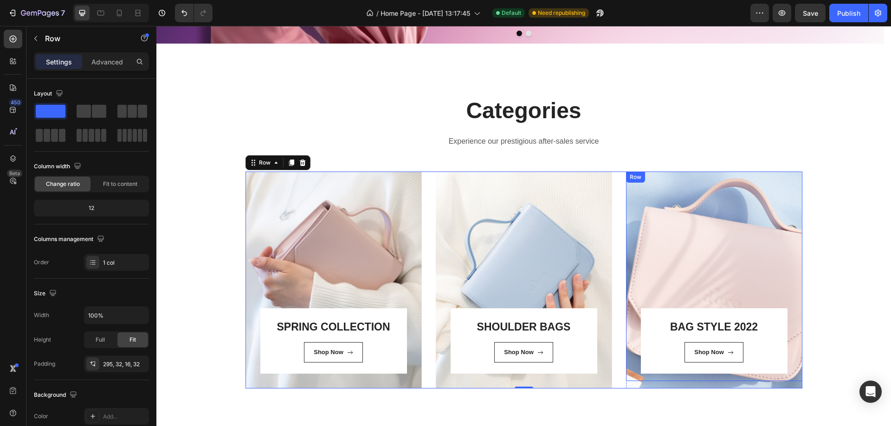
click at [771, 256] on div "BAG STYLE 2022 Heading Shop Now Button Row Row" at bounding box center [714, 277] width 176 height 210
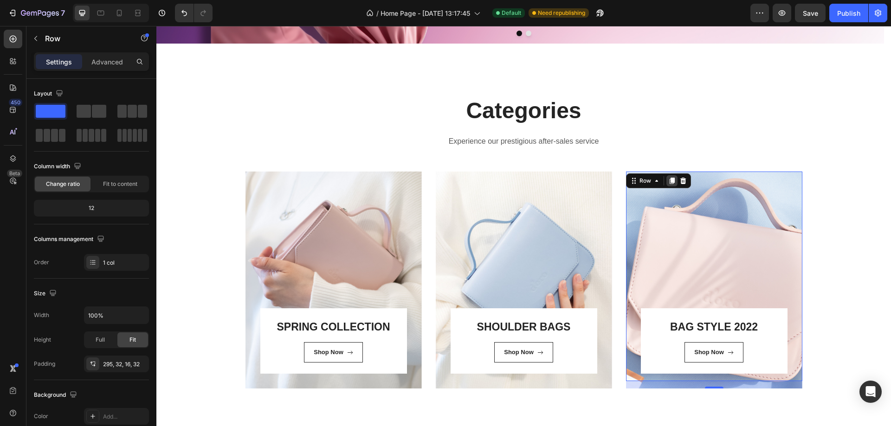
click at [669, 179] on icon at bounding box center [671, 181] width 5 height 6
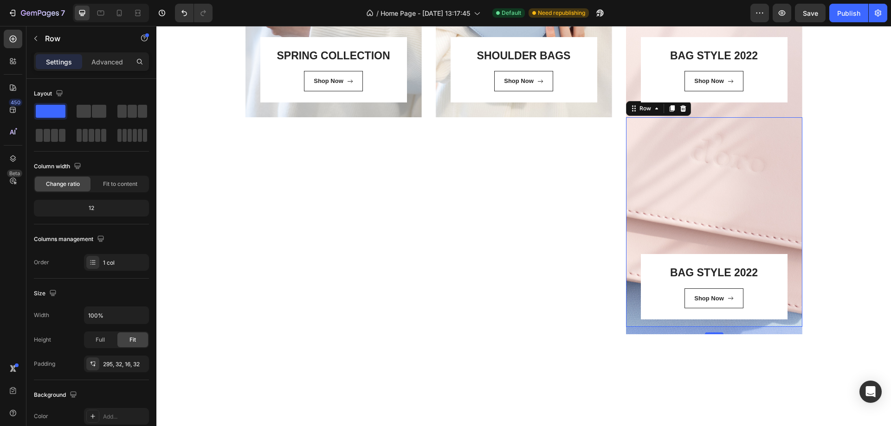
scroll to position [491, 0]
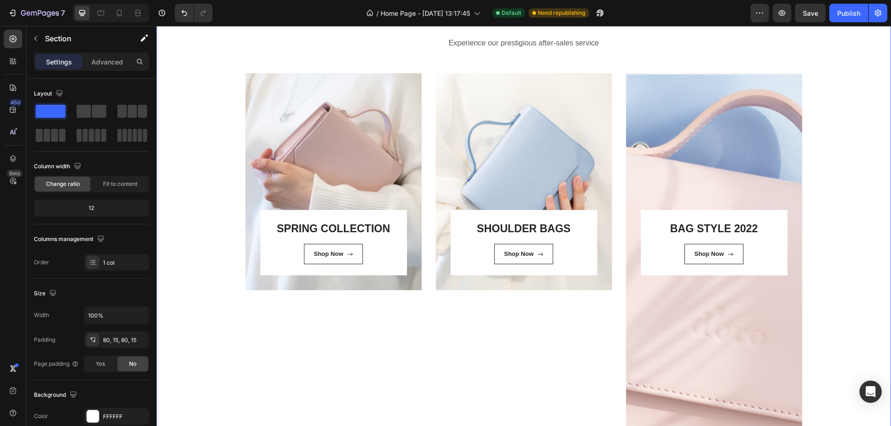
click at [231, 138] on div "Categories Heading Experience our prestigious after-sales service Text block Ro…" at bounding box center [523, 252] width 721 height 510
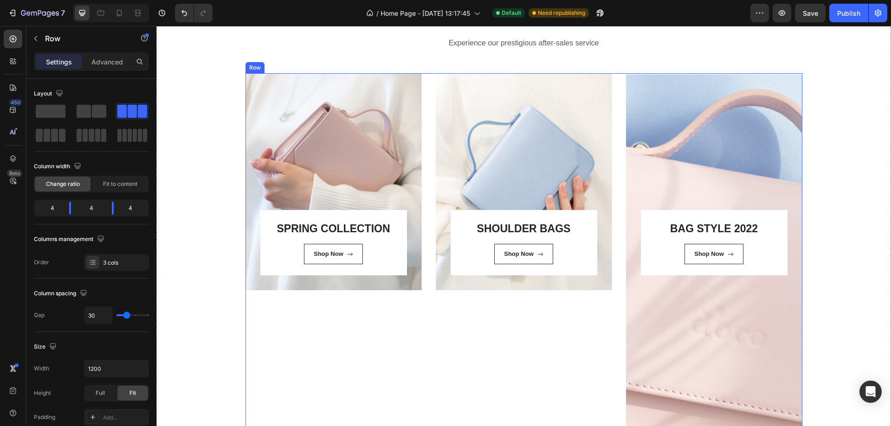
click at [421, 135] on div "SPRING COLLECTION Heading Shop Now Button Row Row Hero Banner SHOULDER BAGS Hea…" at bounding box center [523, 290] width 557 height 435
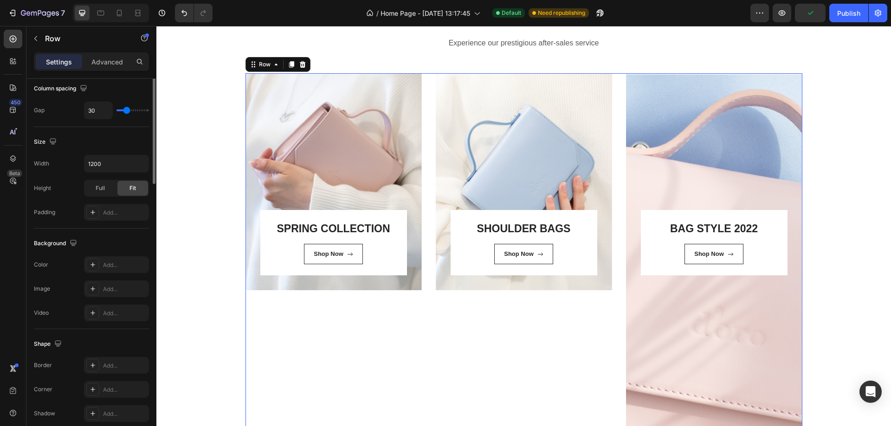
scroll to position [0, 0]
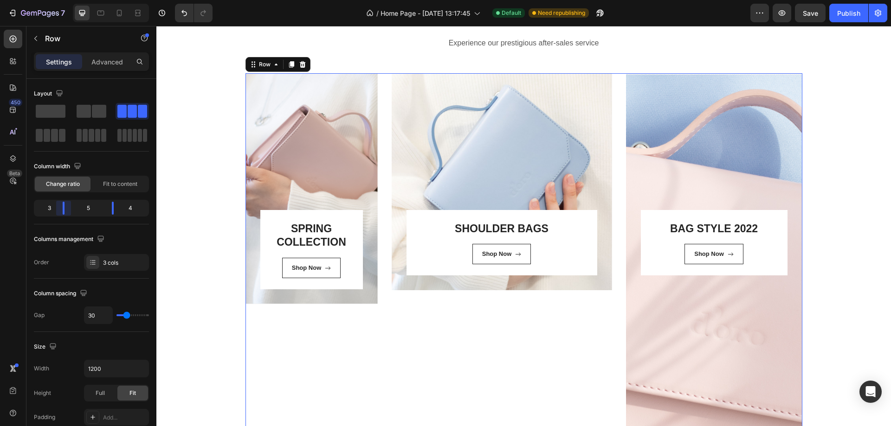
drag, startPoint x: 70, startPoint y: 213, endPoint x: 61, endPoint y: 213, distance: 9.3
click at [61, 0] on body "7 / Home Page - Aug 26, 13:17:45 Default Need republishing Preview Save Publish…" at bounding box center [445, 0] width 891 height 0
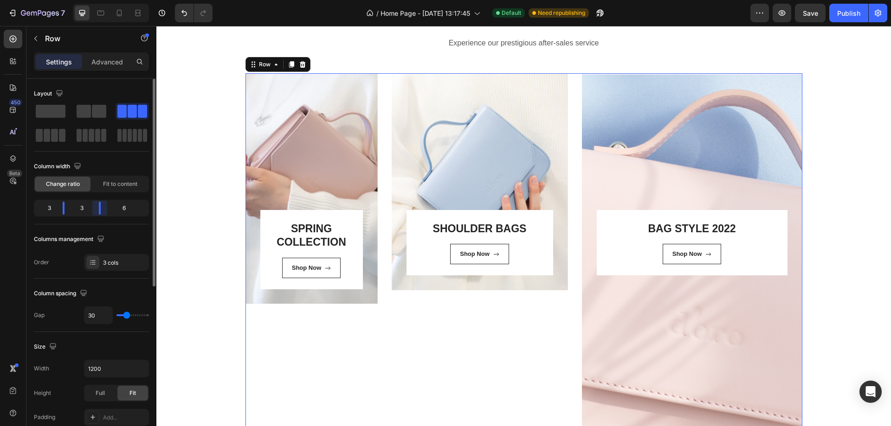
drag, startPoint x: 110, startPoint y: 208, endPoint x: 87, endPoint y: 220, distance: 25.5
click at [102, 0] on body "7 / Home Page - Aug 26, 13:17:45 Default Need republishing Preview Save Publish…" at bounding box center [445, 0] width 891 height 0
click at [46, 135] on span at bounding box center [47, 135] width 7 height 13
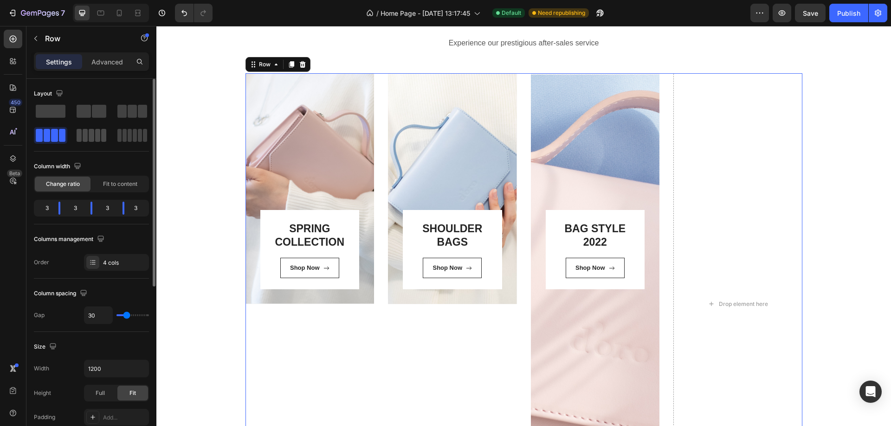
click at [86, 132] on span at bounding box center [85, 135] width 5 height 13
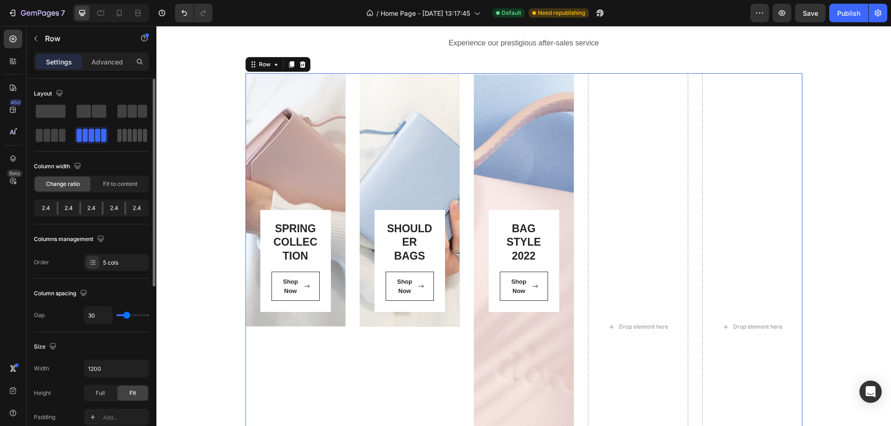
click at [129, 132] on span at bounding box center [130, 135] width 4 height 13
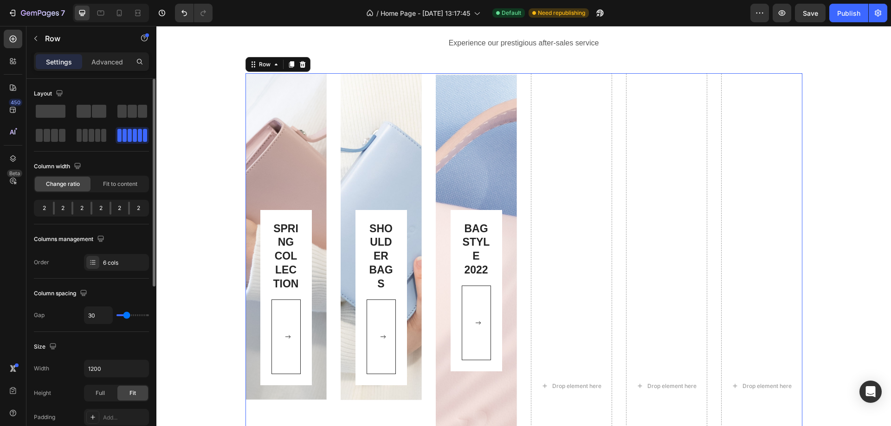
scroll to position [46, 0]
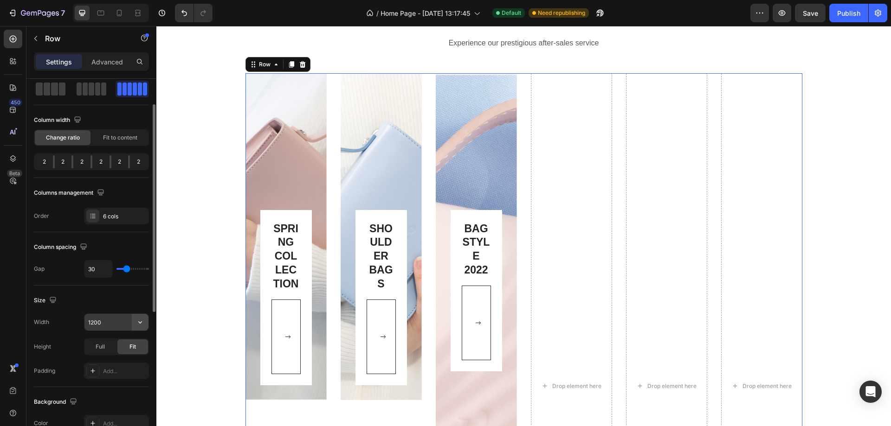
click at [136, 320] on icon "button" at bounding box center [140, 322] width 9 height 9
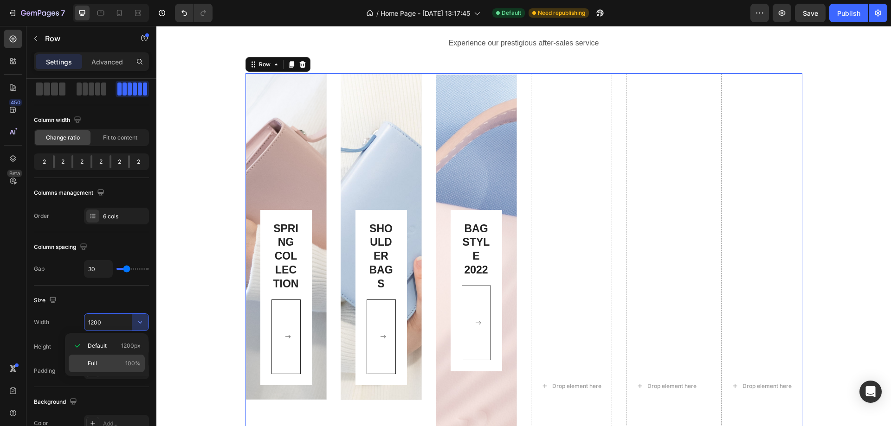
click at [112, 363] on p "Full 100%" at bounding box center [114, 364] width 53 height 8
type input "100%"
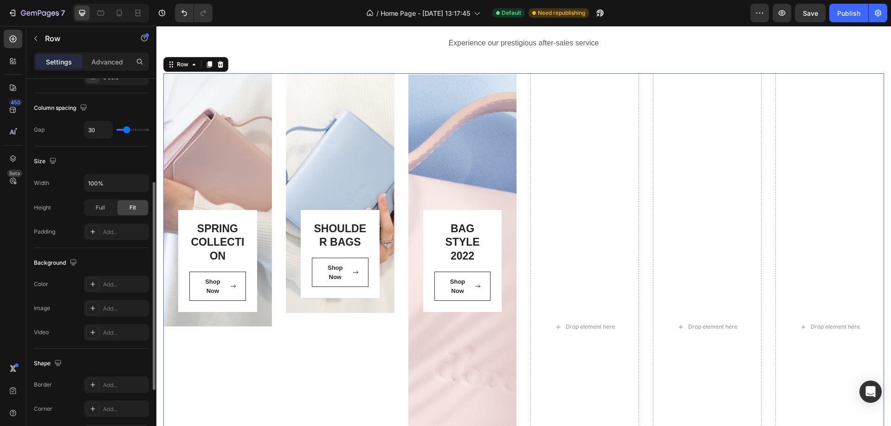
scroll to position [0, 0]
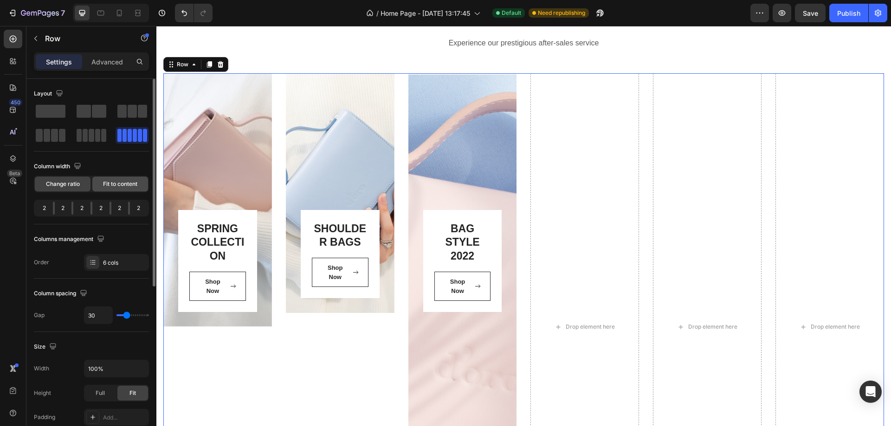
click at [114, 186] on span "Fit to content" at bounding box center [120, 184] width 34 height 8
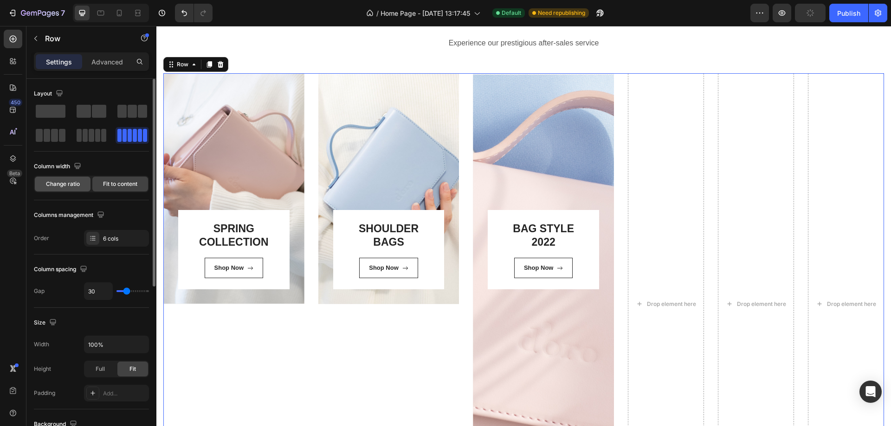
click at [72, 185] on span "Change ratio" at bounding box center [63, 184] width 34 height 8
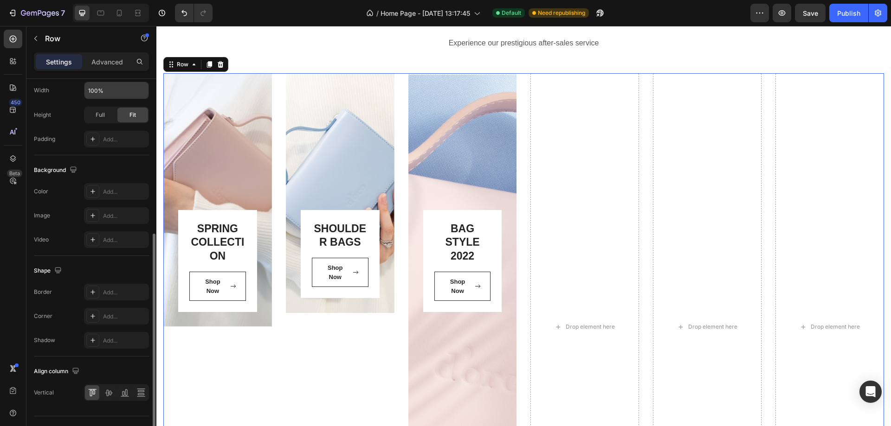
scroll to position [93, 0]
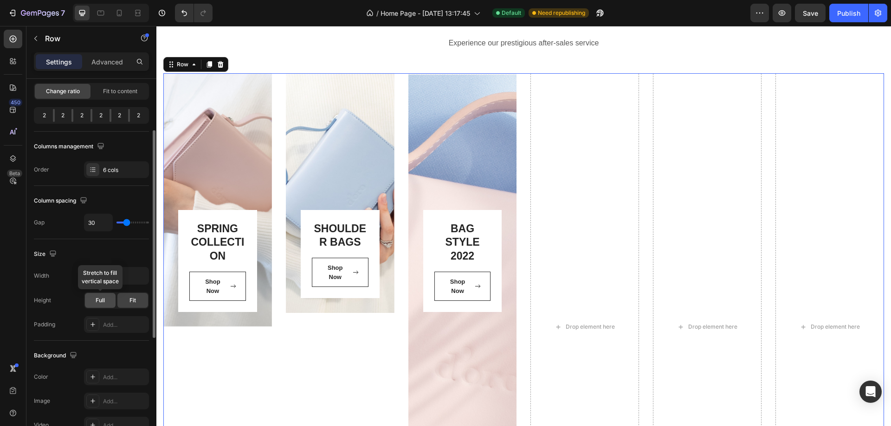
click at [111, 295] on div "Full" at bounding box center [100, 300] width 31 height 15
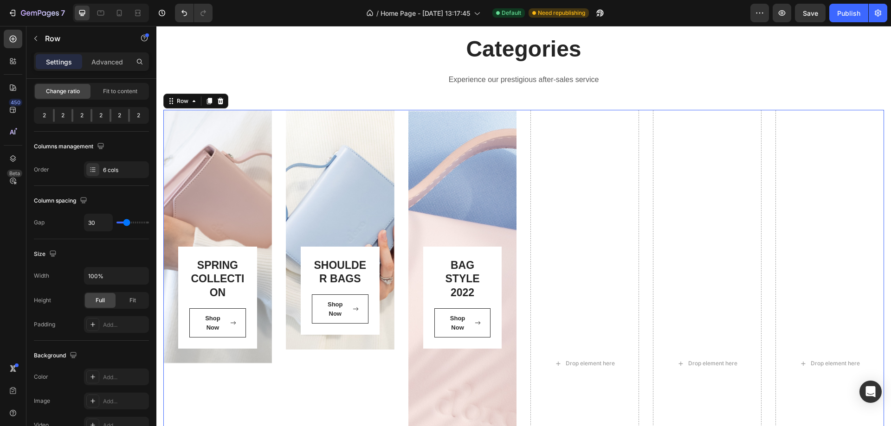
scroll to position [352, 0]
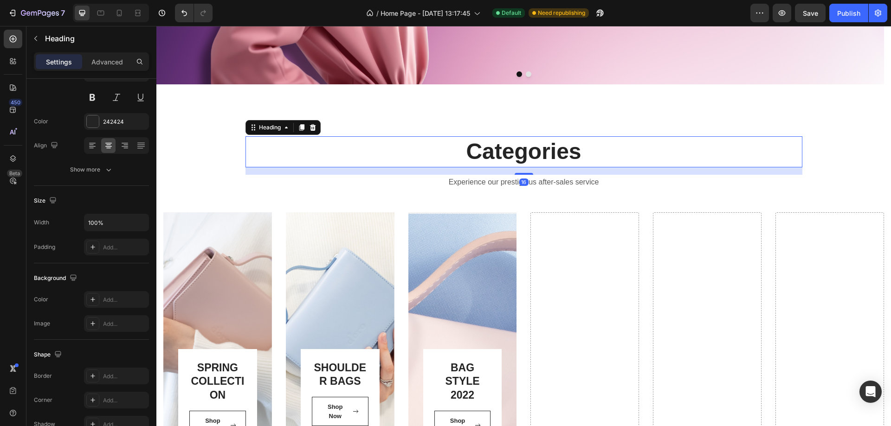
click at [701, 163] on p "Categories" at bounding box center [523, 151] width 555 height 29
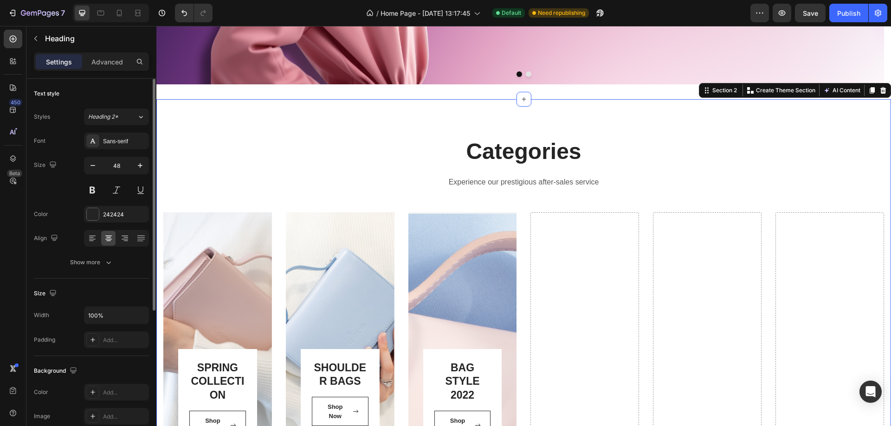
click at [833, 201] on div "Categories Heading Experience our prestigious after-sales service Text block Ro…" at bounding box center [523, 428] width 721 height 584
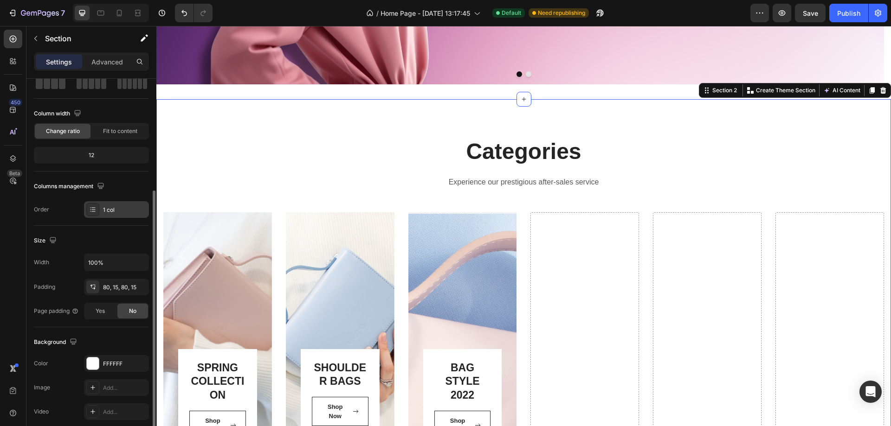
scroll to position [6, 0]
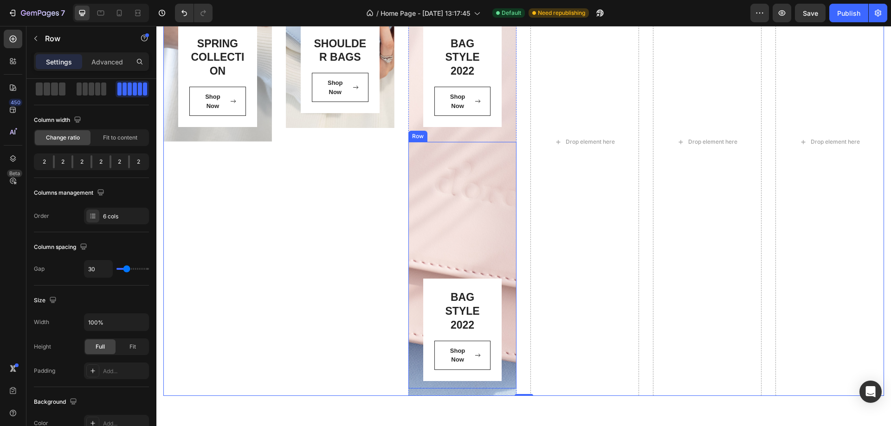
scroll to position [677, 0]
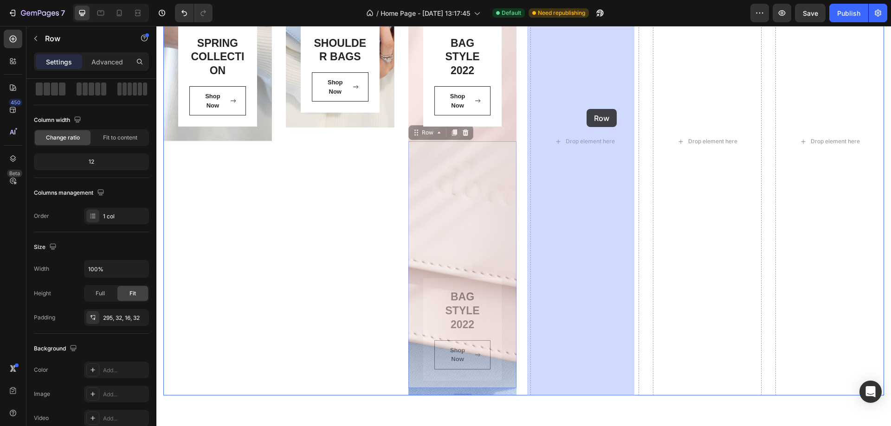
drag, startPoint x: 461, startPoint y: 204, endPoint x: 586, endPoint y: 109, distance: 156.7
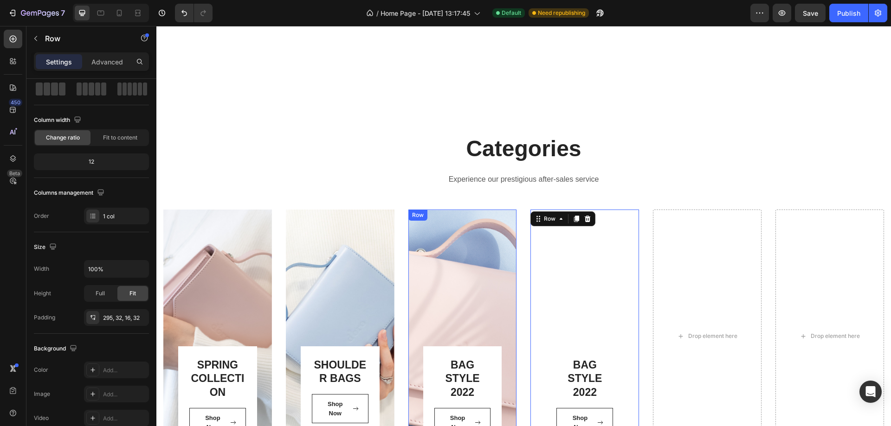
scroll to position [445, 0]
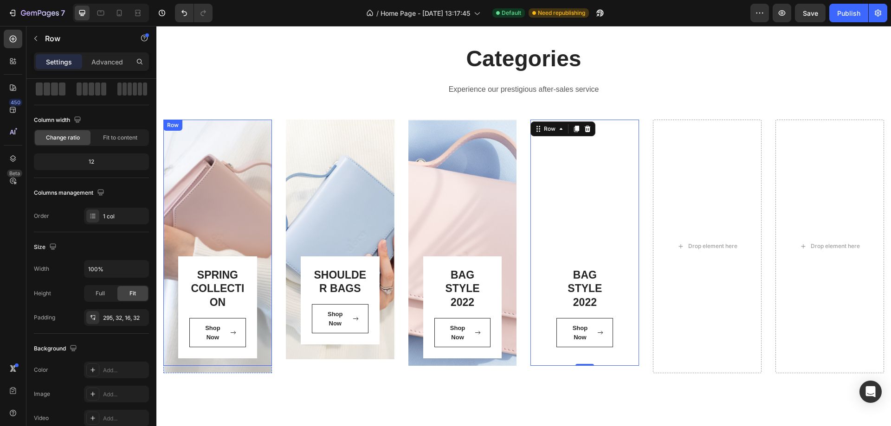
click at [205, 204] on div "SPRING COLLECTION Heading Shop Now Button Row Row" at bounding box center [217, 243] width 109 height 247
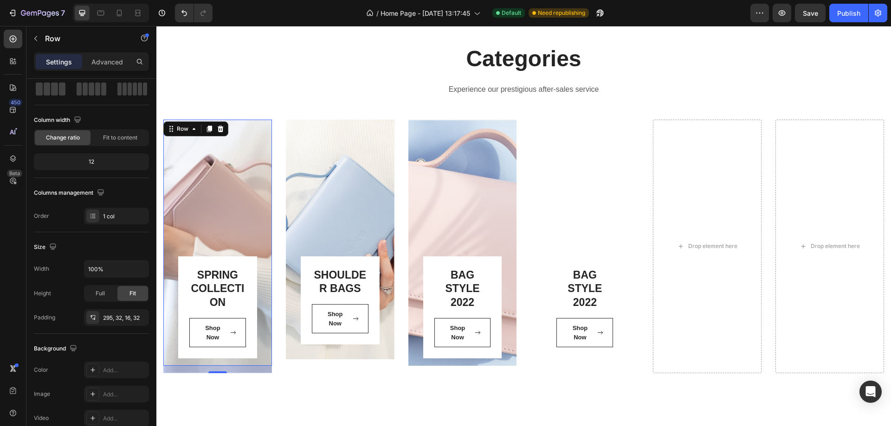
click at [200, 147] on div "SPRING COLLECTION Heading Shop Now Button Row Row 16" at bounding box center [217, 243] width 109 height 247
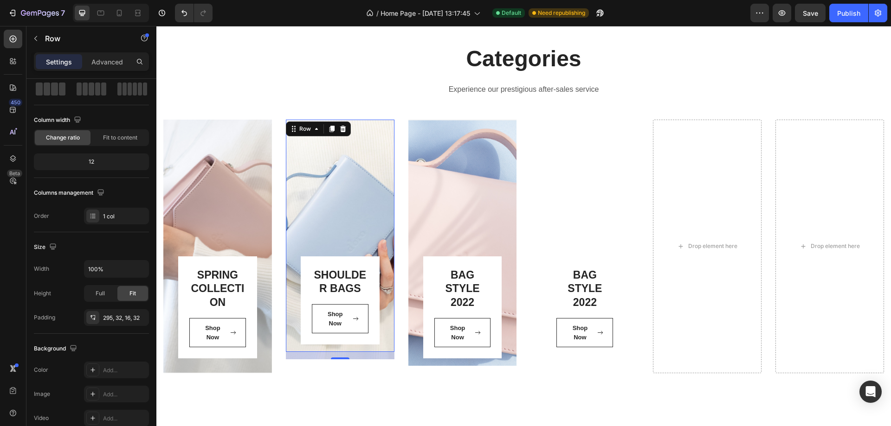
click at [321, 196] on div "SHOULDER BAGS Heading Shop Now Button Row Row 16" at bounding box center [340, 236] width 109 height 233
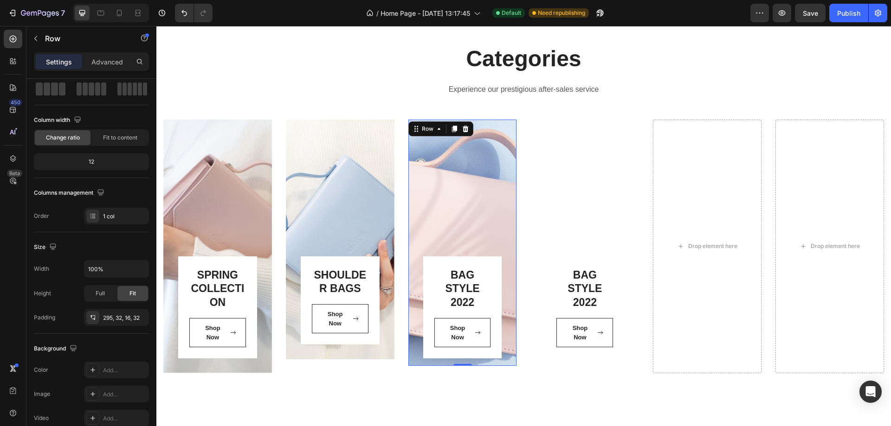
click at [459, 185] on div "BAG STYLE 2022 Heading Shop Now Button Row Row 0" at bounding box center [462, 243] width 109 height 247
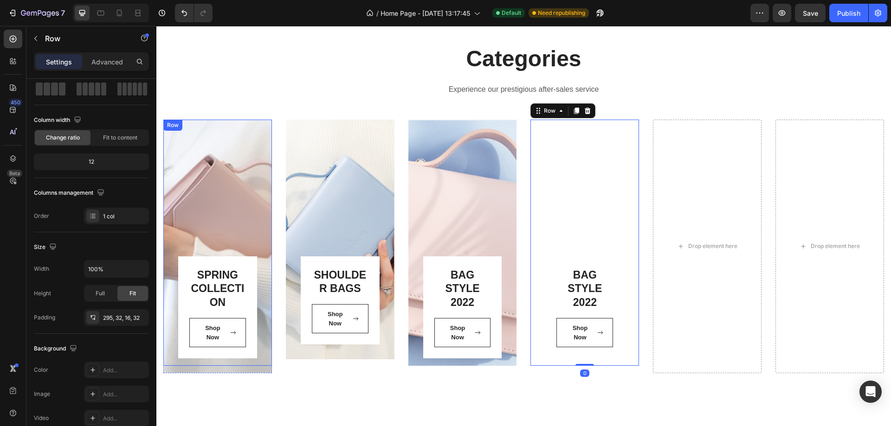
click at [198, 157] on div "SPRING COLLECTION Heading Shop Now Button Row Row" at bounding box center [217, 243] width 109 height 247
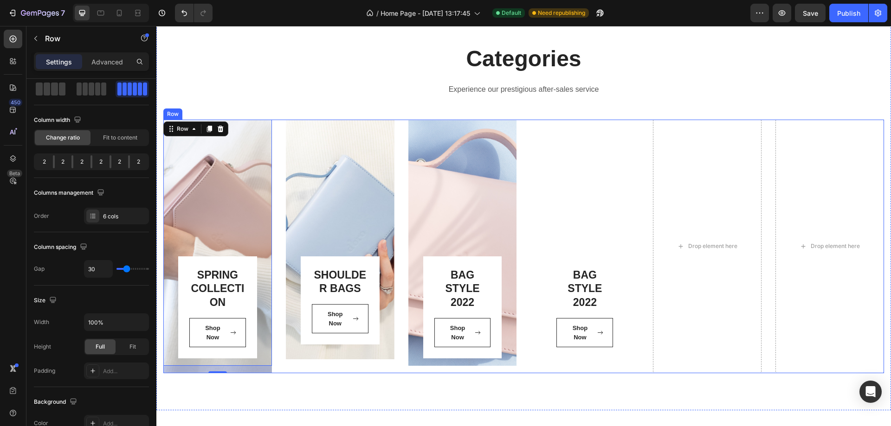
click at [521, 129] on div "SPRING COLLECTION Heading Shop Now Button Row Row 16 Hero Banner SHOULDER BAGS …" at bounding box center [523, 247] width 721 height 254
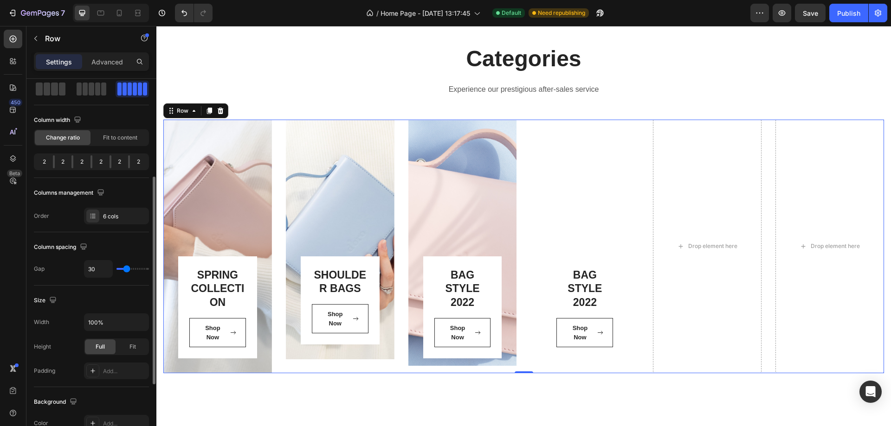
scroll to position [139, 0]
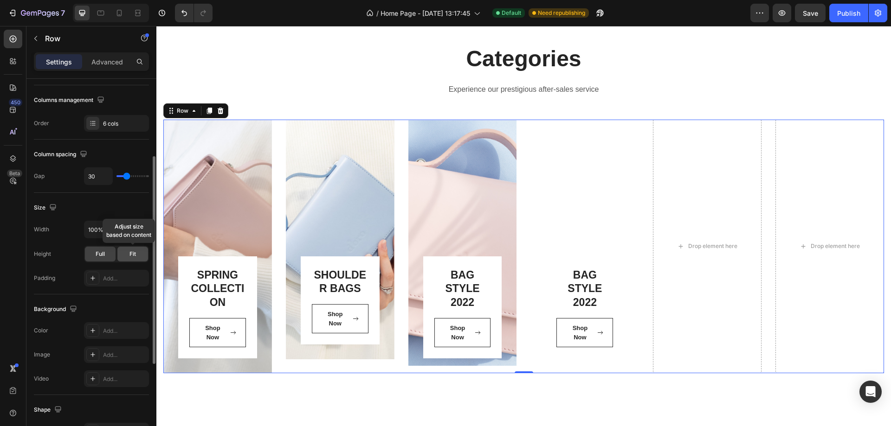
click at [128, 255] on div "Fit" at bounding box center [132, 254] width 31 height 15
click at [108, 250] on div "Full" at bounding box center [100, 254] width 31 height 15
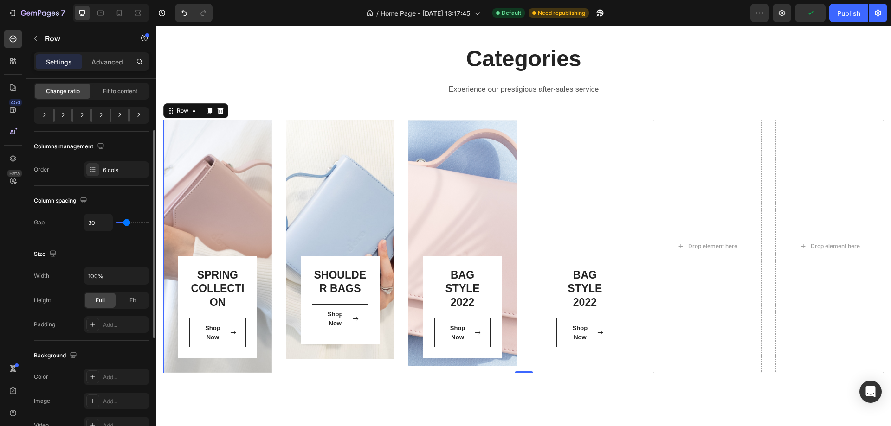
scroll to position [0, 0]
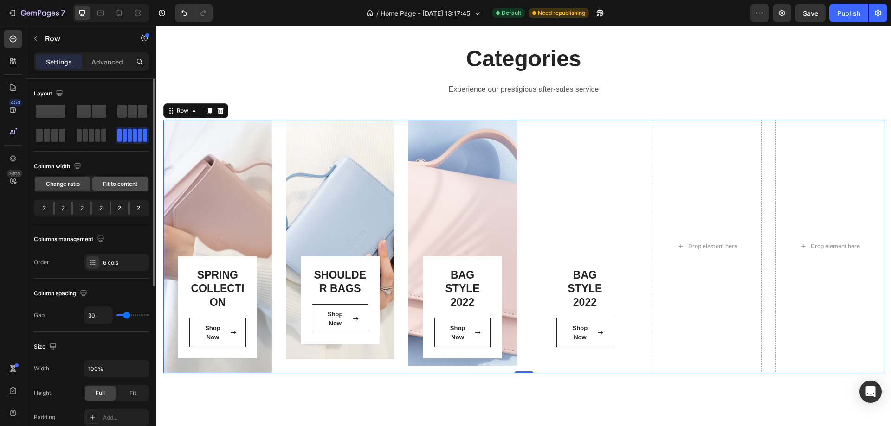
click at [129, 185] on span "Fit to content" at bounding box center [120, 184] width 34 height 8
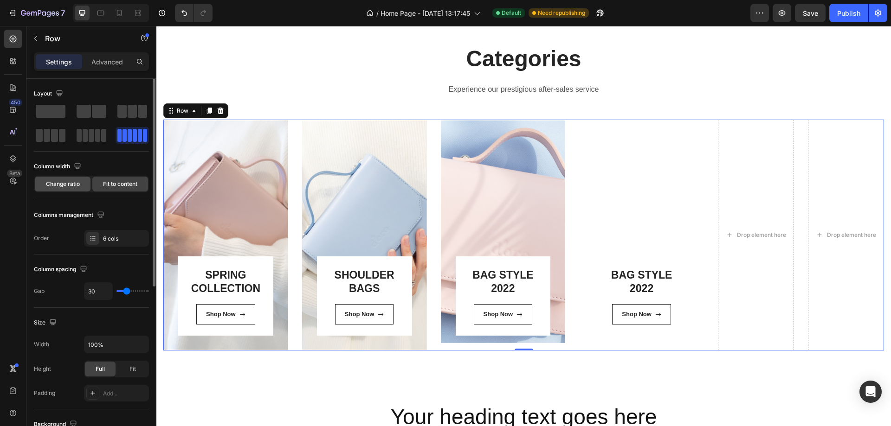
click at [70, 185] on span "Change ratio" at bounding box center [63, 184] width 34 height 8
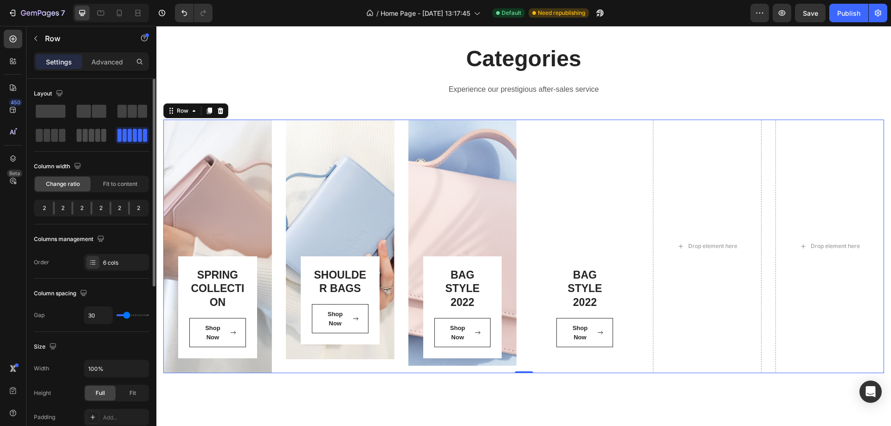
click at [116, 143] on div at bounding box center [132, 135] width 33 height 17
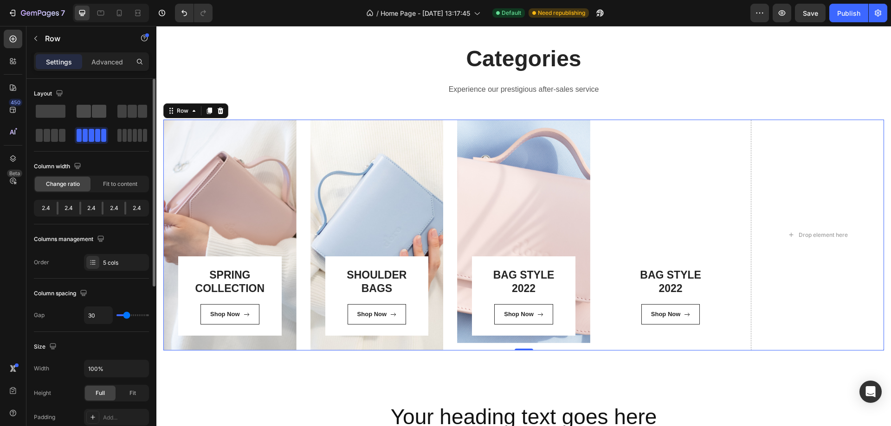
click at [116, 118] on div at bounding box center [132, 111] width 33 height 17
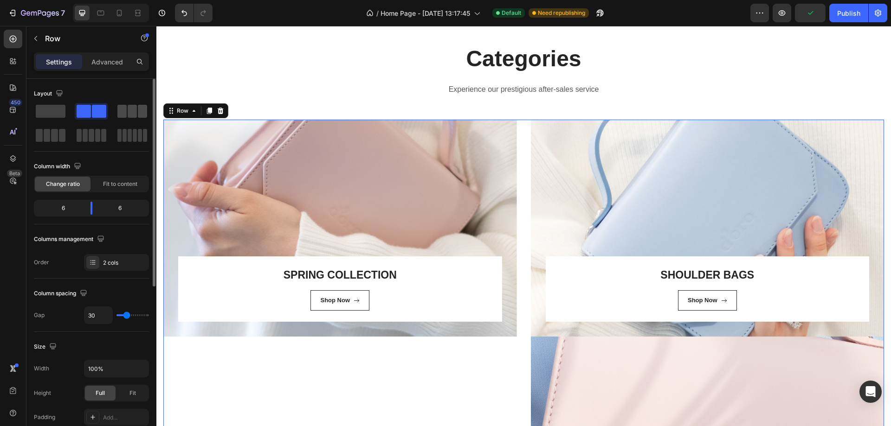
click at [133, 115] on span at bounding box center [132, 111] width 9 height 13
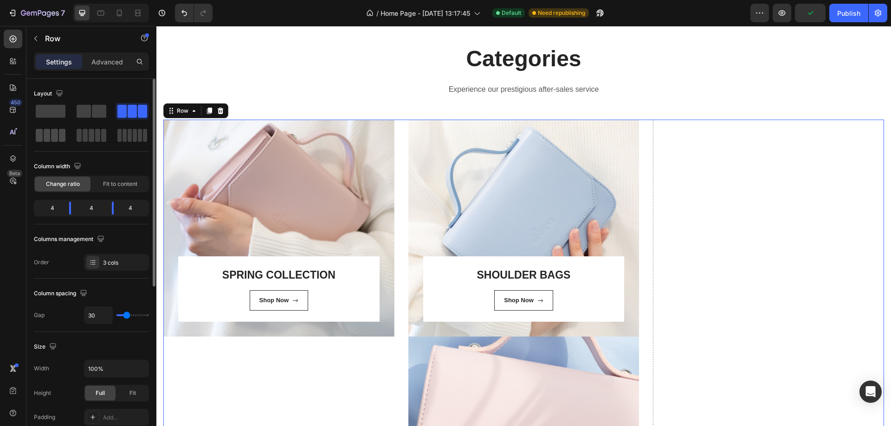
click at [52, 132] on span at bounding box center [54, 135] width 7 height 13
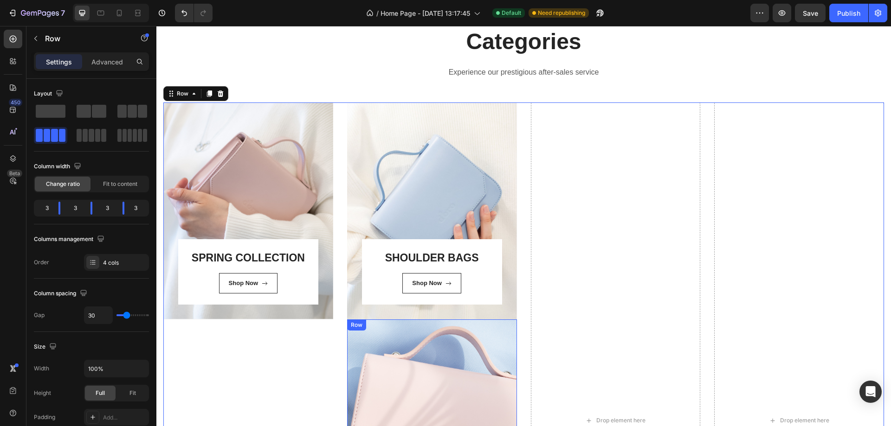
scroll to position [445, 0]
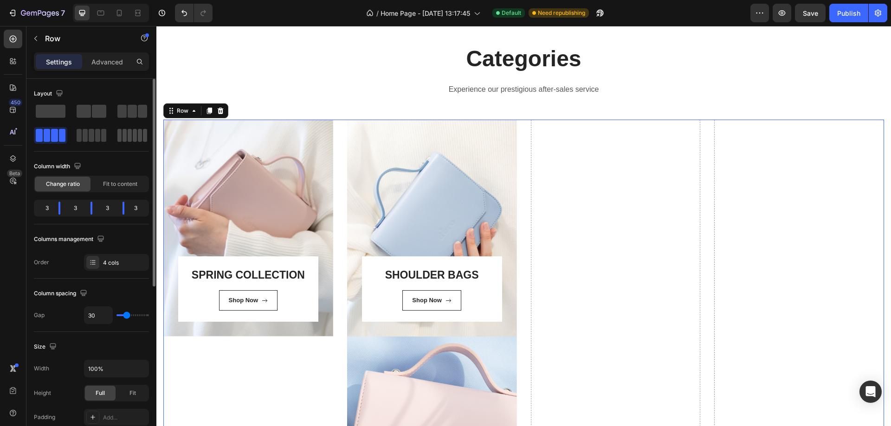
click at [129, 132] on span at bounding box center [130, 135] width 4 height 13
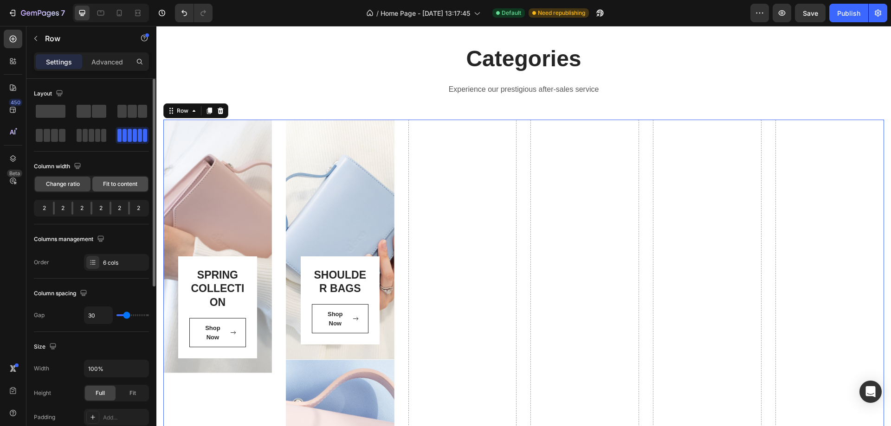
drag, startPoint x: 129, startPoint y: 142, endPoint x: 136, endPoint y: 191, distance: 50.2
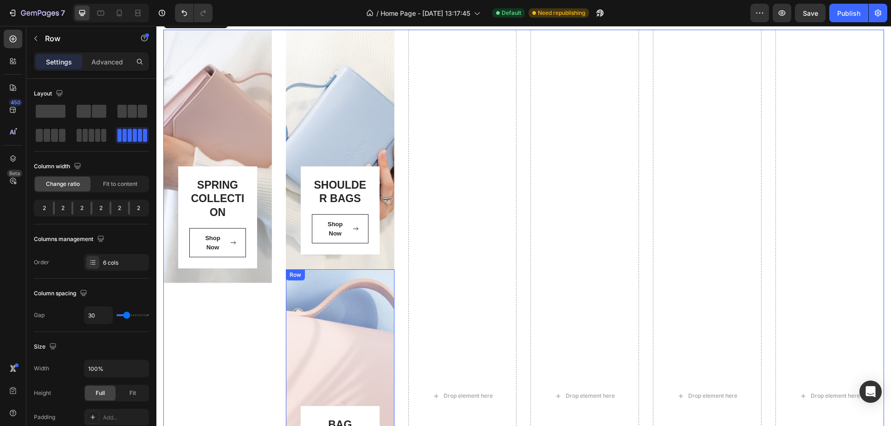
scroll to position [631, 0]
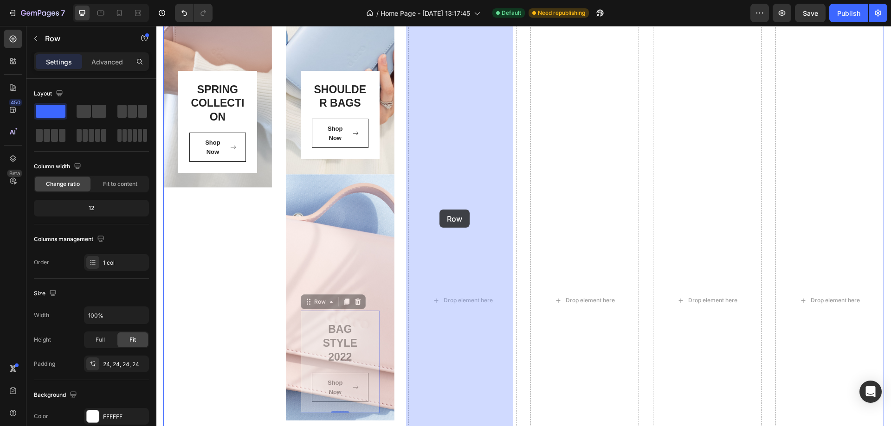
drag, startPoint x: 365, startPoint y: 287, endPoint x: 452, endPoint y: 174, distance: 142.7
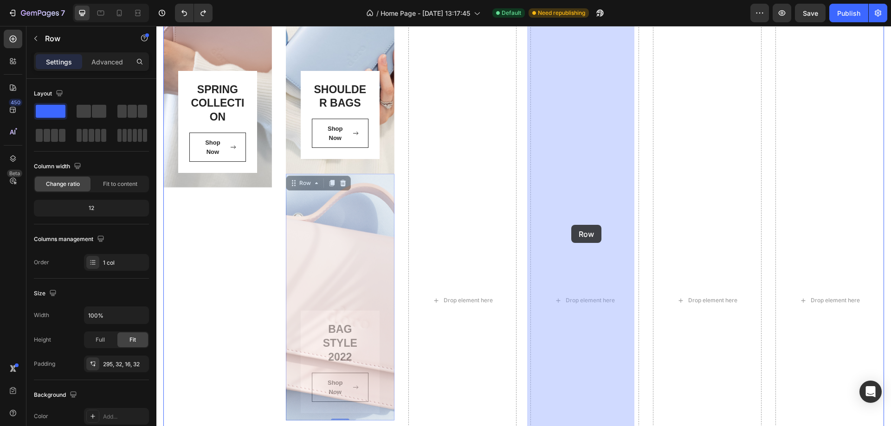
drag, startPoint x: 303, startPoint y: 279, endPoint x: 571, endPoint y: 225, distance: 273.8
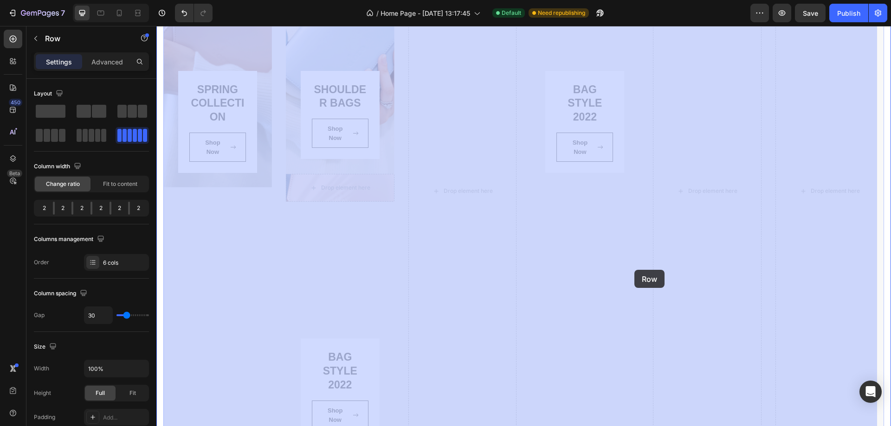
drag, startPoint x: 482, startPoint y: 320, endPoint x: 634, endPoint y: 262, distance: 162.6
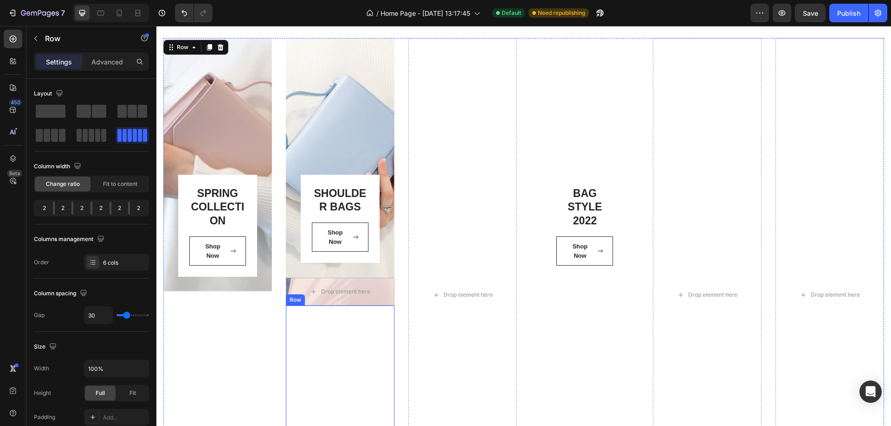
scroll to position [723, 0]
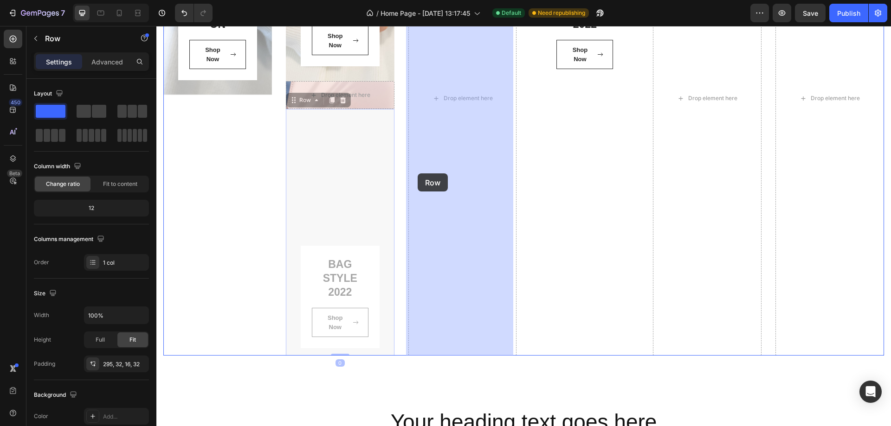
drag, startPoint x: 335, startPoint y: 208, endPoint x: 419, endPoint y: 175, distance: 90.4
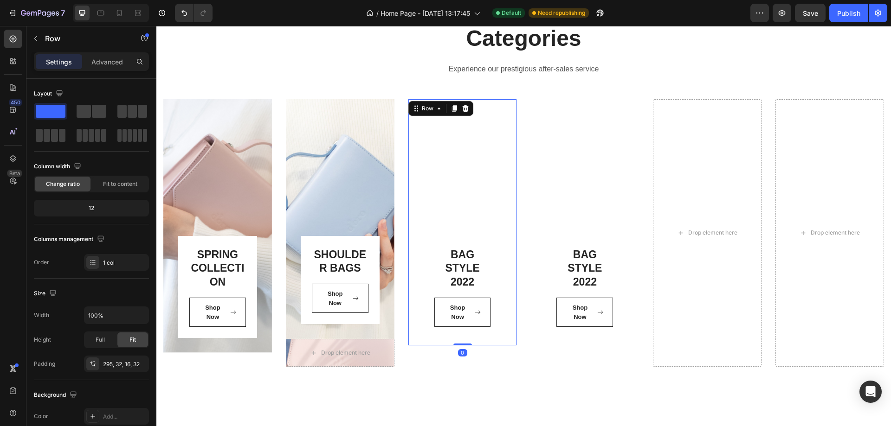
scroll to position [399, 0]
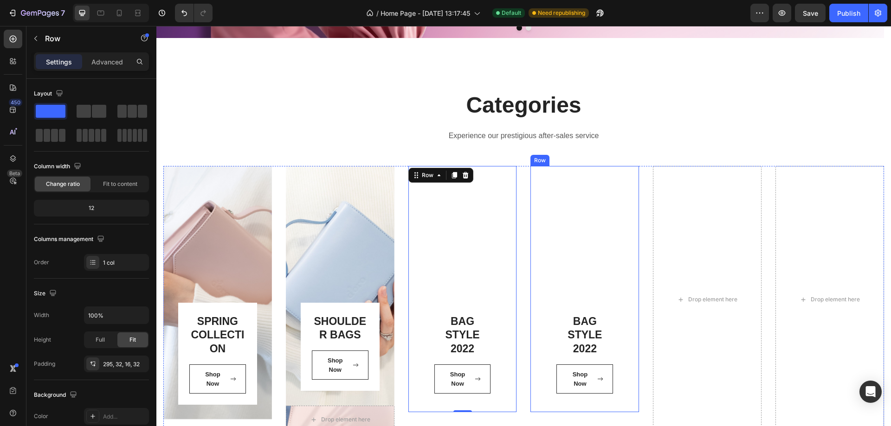
click at [577, 243] on div "BAG STYLE 2022 Heading Shop Now Button Row Row" at bounding box center [584, 289] width 109 height 247
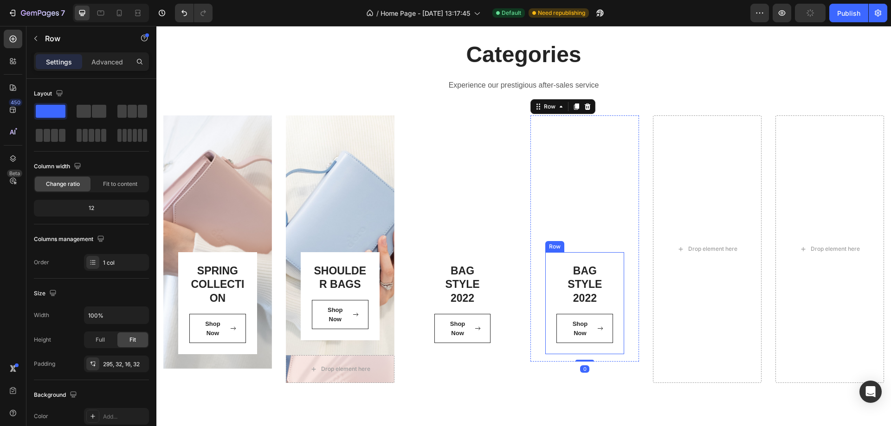
scroll to position [538, 0]
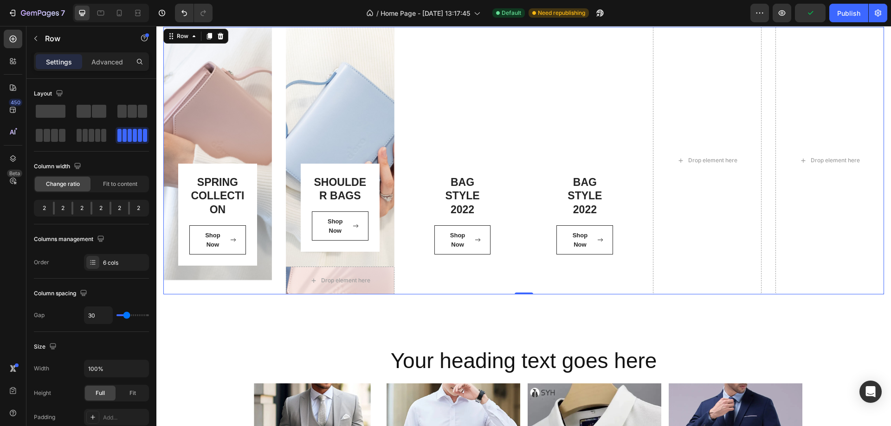
click at [482, 282] on div "BAG STYLE 2022 Heading Shop Now Button Row Row" at bounding box center [462, 161] width 109 height 268
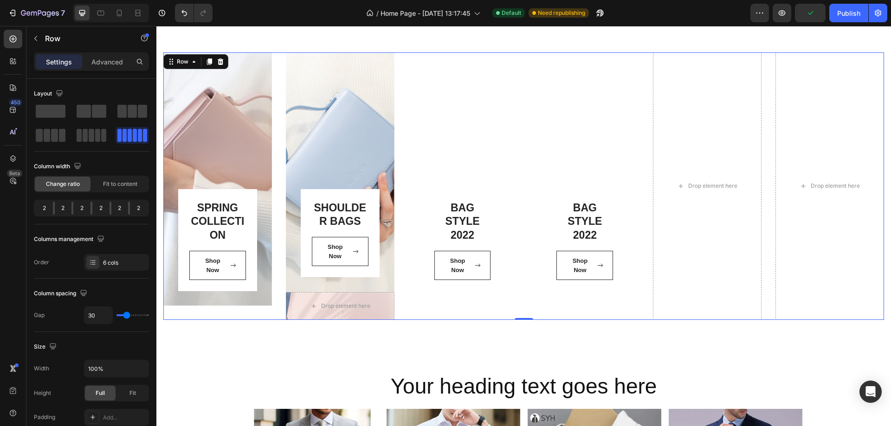
scroll to position [491, 0]
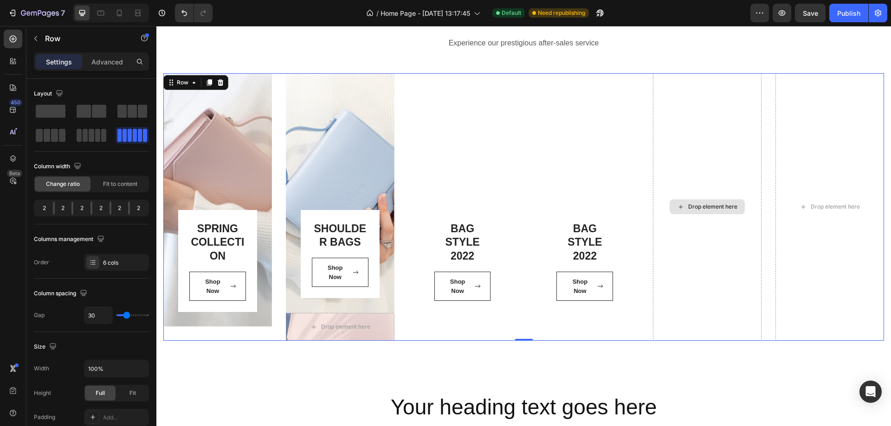
click at [706, 116] on div "Drop element here" at bounding box center [707, 207] width 109 height 268
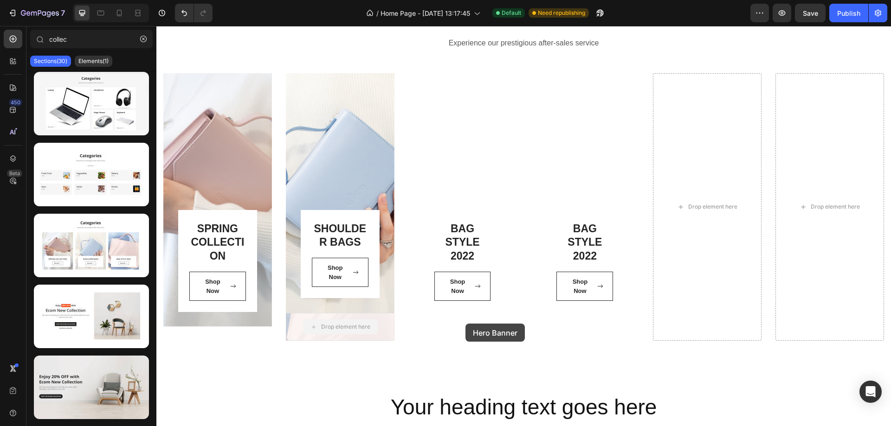
drag, startPoint x: 336, startPoint y: 326, endPoint x: 389, endPoint y: 324, distance: 52.9
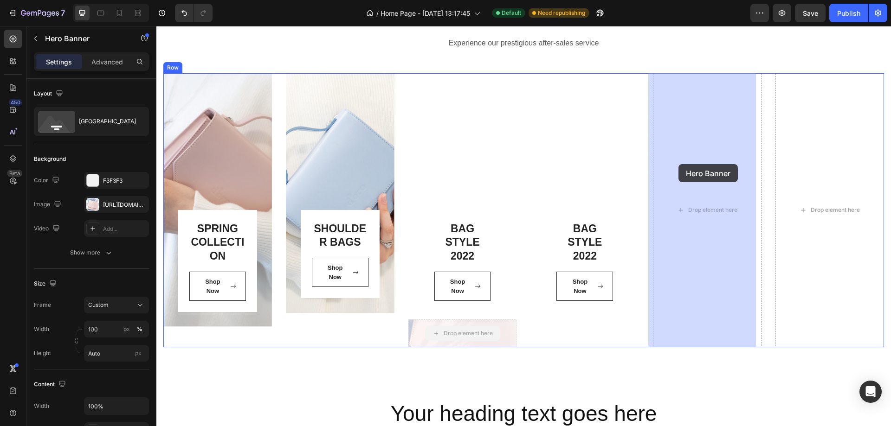
drag, startPoint x: 411, startPoint y: 334, endPoint x: 678, endPoint y: 164, distance: 316.7
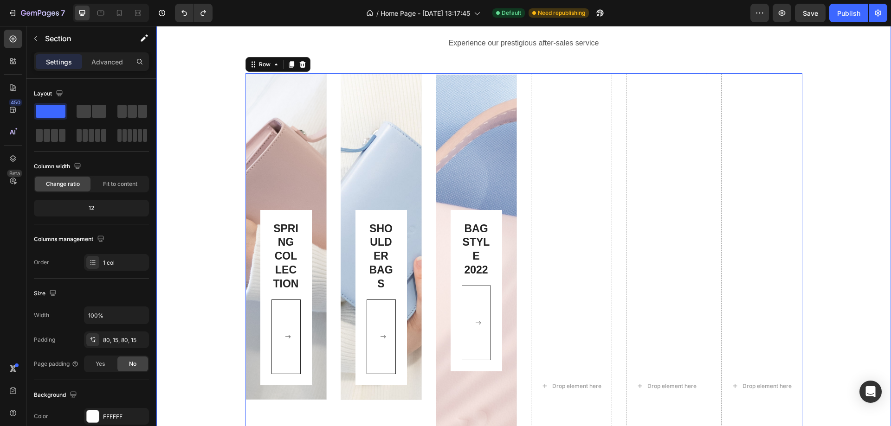
click at [194, 277] on div "Categories Heading Experience our prestigious after-sales service Text block Ro…" at bounding box center [523, 348] width 721 height 702
click at [192, 354] on div "Categories Heading Experience our prestigious after-sales service Text block Ro…" at bounding box center [523, 348] width 721 height 702
click at [192, 87] on div "Categories Heading Experience our prestigious after-sales service Text block Ro…" at bounding box center [523, 348] width 721 height 702
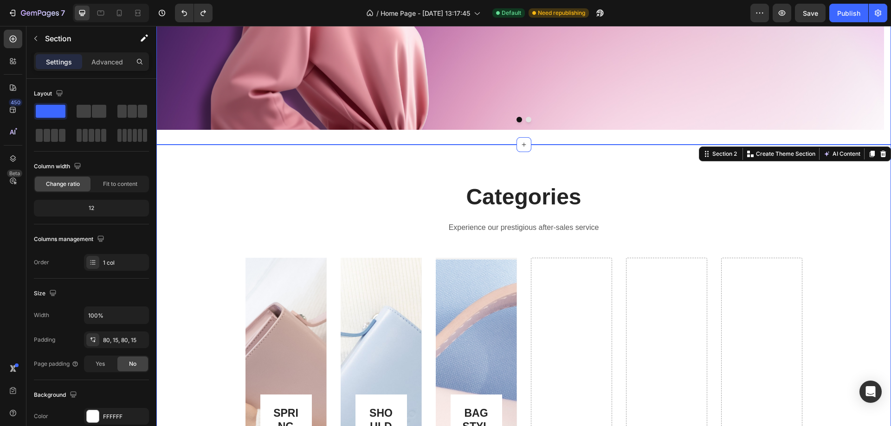
scroll to position [306, 0]
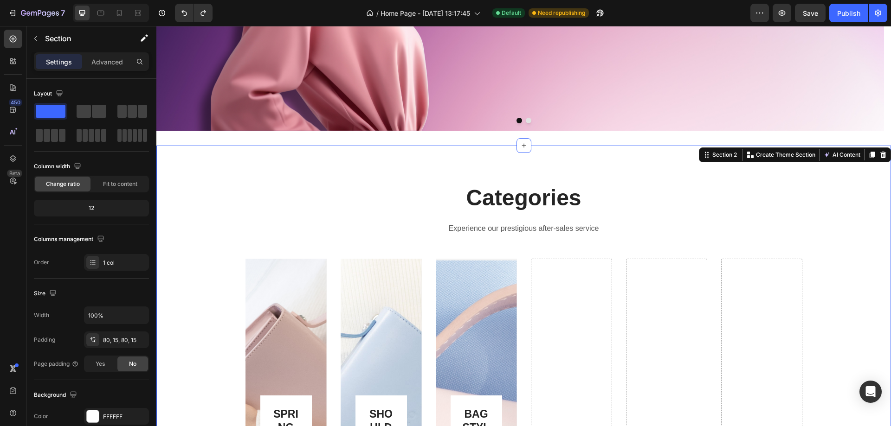
click at [879, 151] on icon at bounding box center [882, 154] width 7 height 7
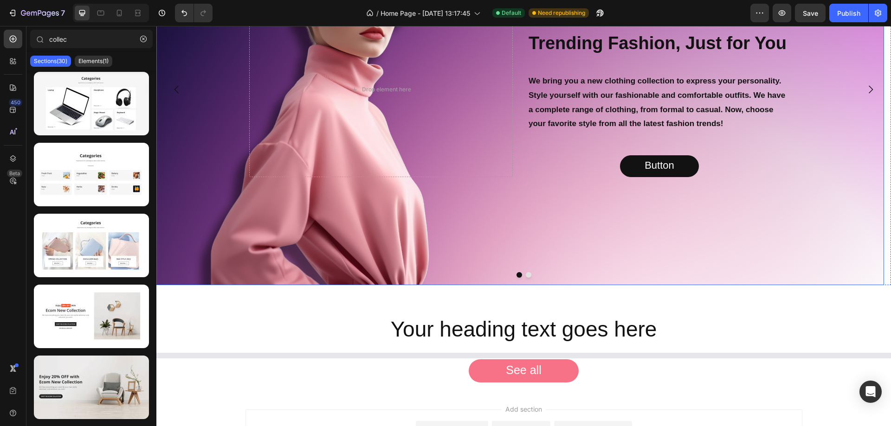
scroll to position [206, 0]
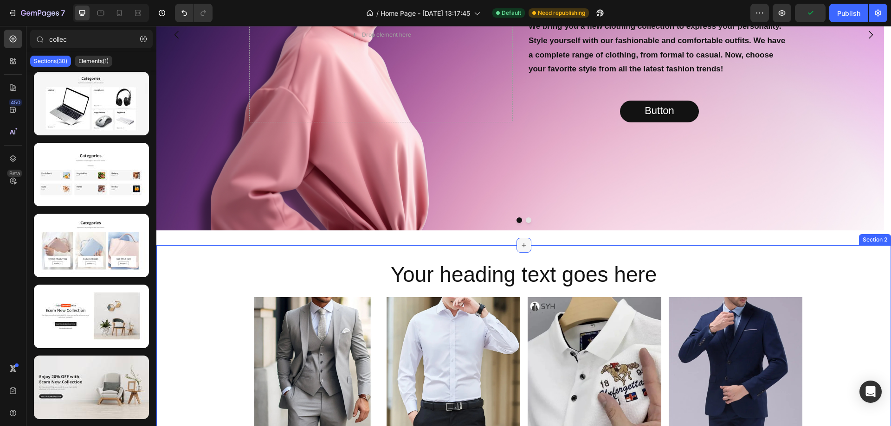
click at [523, 245] on icon at bounding box center [523, 245] width 7 height 7
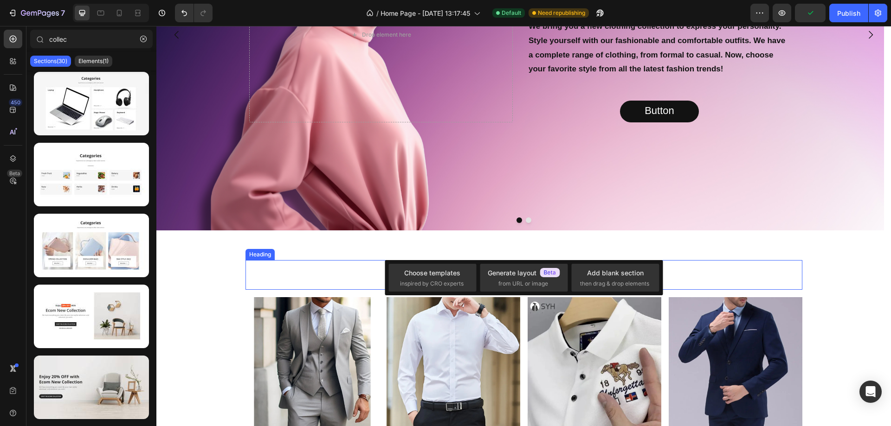
click at [764, 263] on h2 "Your heading text goes here" at bounding box center [523, 275] width 557 height 30
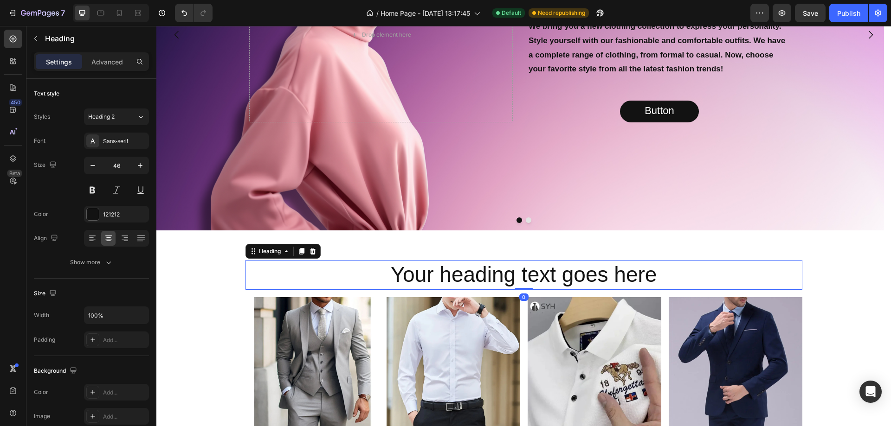
click at [507, 278] on h2 "Your heading text goes here" at bounding box center [523, 275] width 557 height 30
click at [507, 278] on p "Your heading text goes here" at bounding box center [523, 275] width 555 height 28
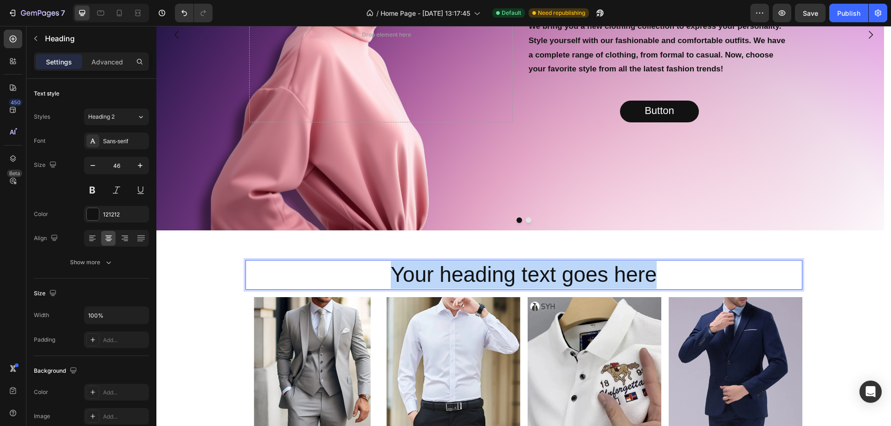
click at [507, 278] on p "Your heading text goes here" at bounding box center [523, 275] width 555 height 28
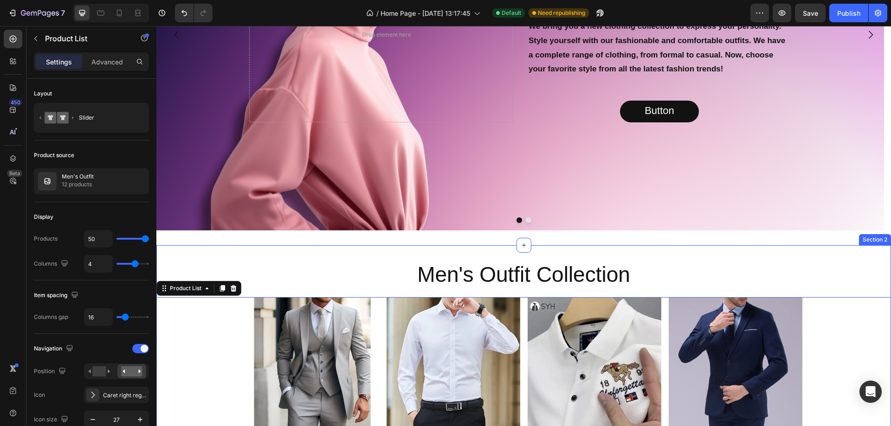
click at [839, 277] on div "Men's Outfit Collection Heading Row Product Images Men's Suits Grey Costume Hom…" at bounding box center [523, 432] width 735 height 344
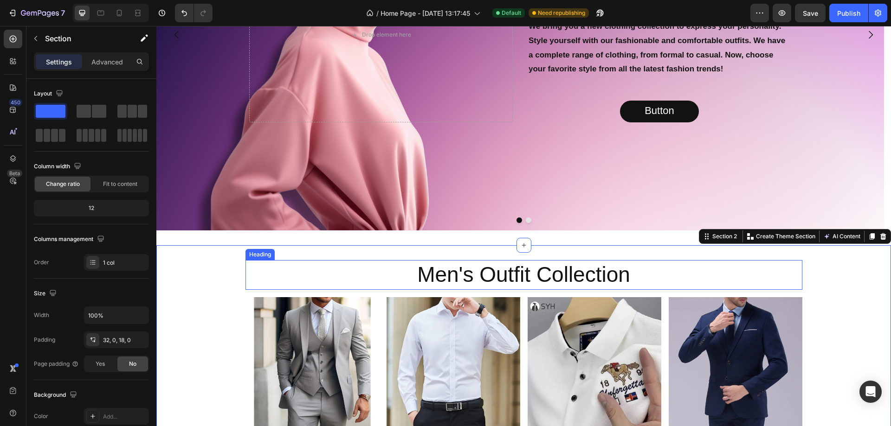
click at [363, 278] on p "Men's Outfit Collection" at bounding box center [523, 275] width 555 height 28
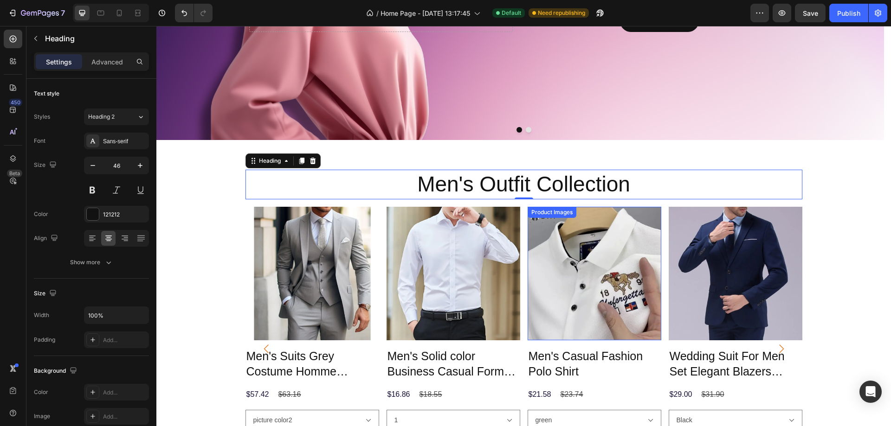
scroll to position [299, 0]
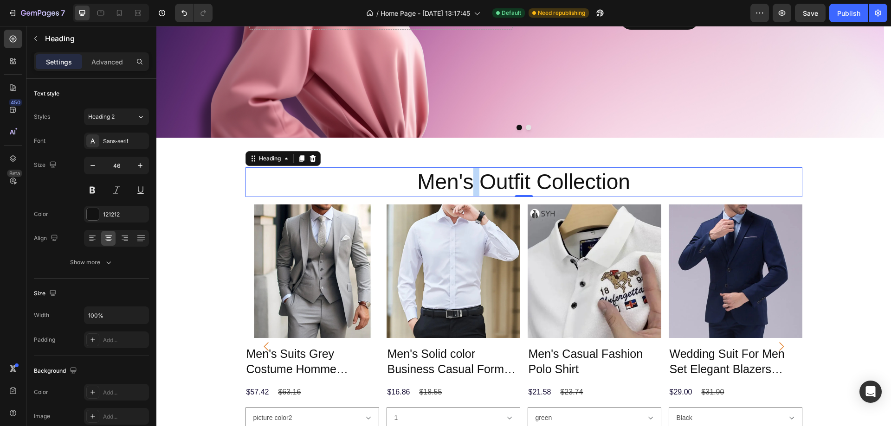
click at [466, 183] on p "Men's Outfit Collection" at bounding box center [523, 182] width 555 height 28
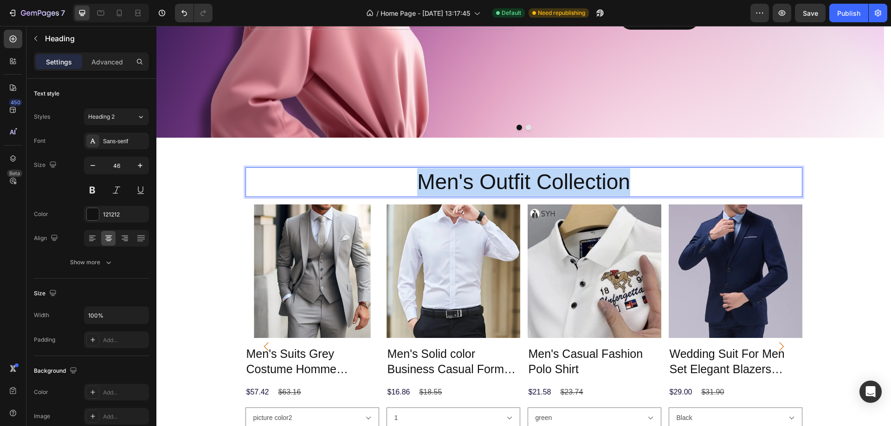
click at [466, 183] on p "Men's Outfit Collection" at bounding box center [523, 182] width 555 height 28
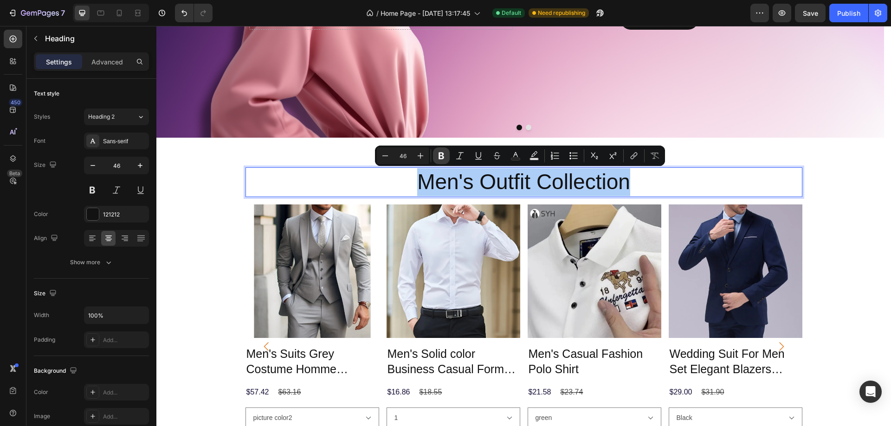
click at [443, 151] on button "Bold" at bounding box center [441, 156] width 17 height 17
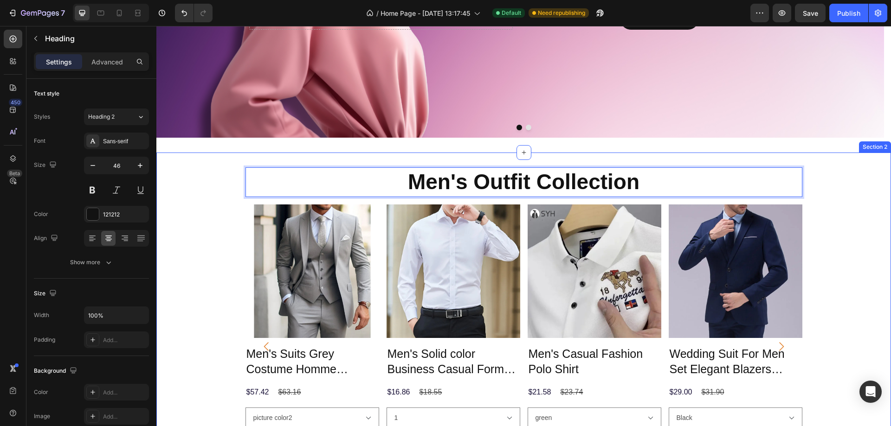
click at [830, 184] on div "Men's Outfit Collection Heading 0 Row Product Images Men's Suits Grey Costume H…" at bounding box center [523, 340] width 735 height 344
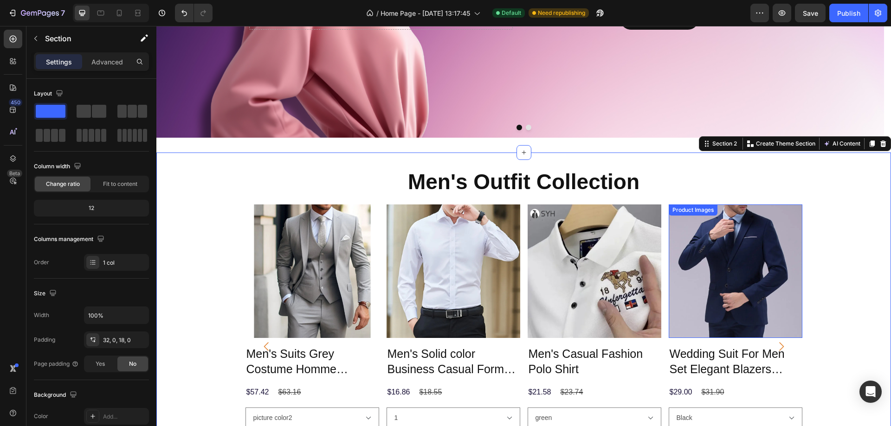
scroll to position [392, 0]
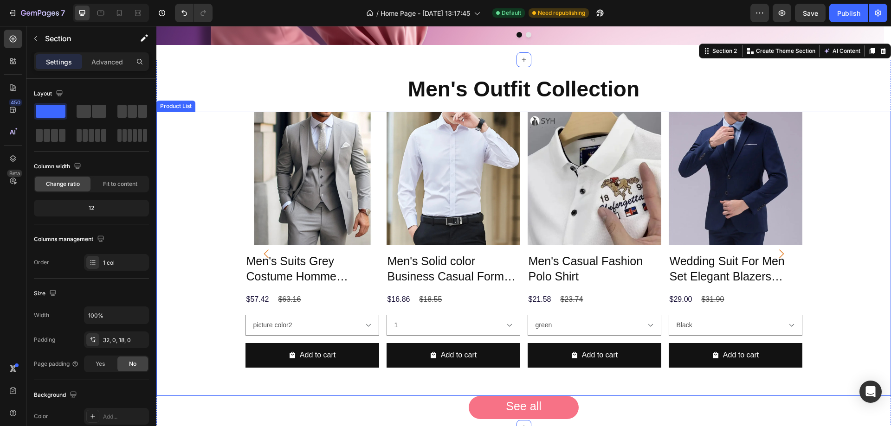
click at [264, 255] on icon "Carousel Back Arrow" at bounding box center [266, 254] width 5 height 9
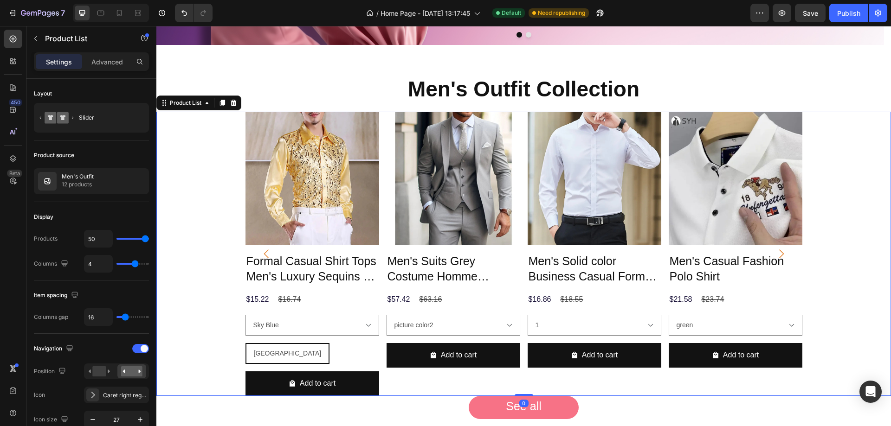
click at [264, 255] on icon "Carousel Back Arrow" at bounding box center [266, 254] width 5 height 9
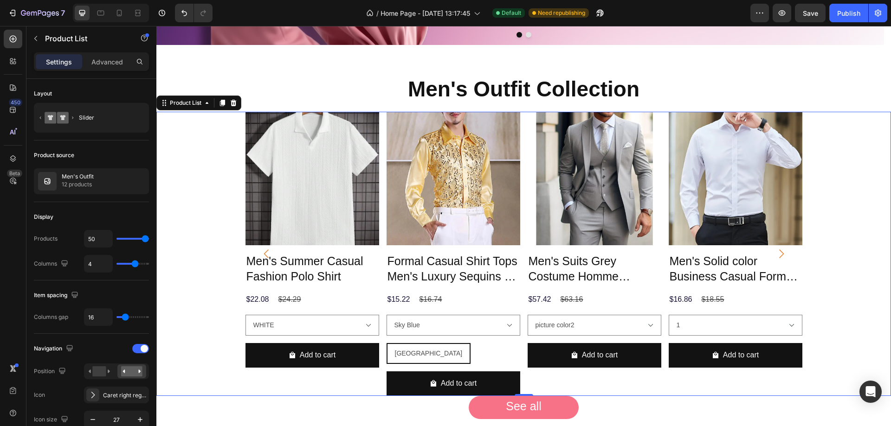
click at [264, 255] on icon "Carousel Back Arrow" at bounding box center [266, 254] width 5 height 9
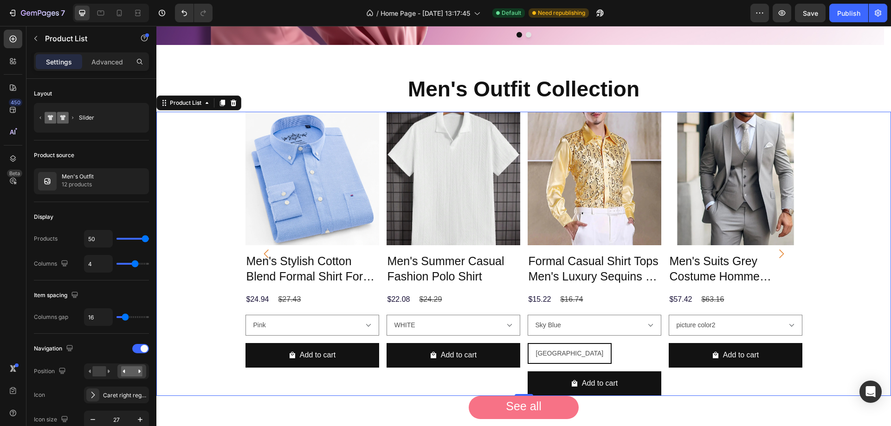
click at [264, 251] on icon "Carousel Back Arrow" at bounding box center [266, 254] width 5 height 9
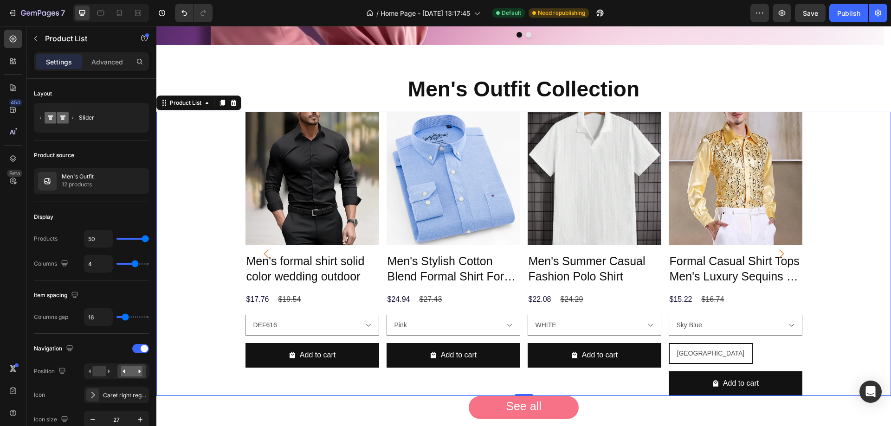
click at [264, 254] on icon "Carousel Back Arrow" at bounding box center [266, 254] width 13 height 13
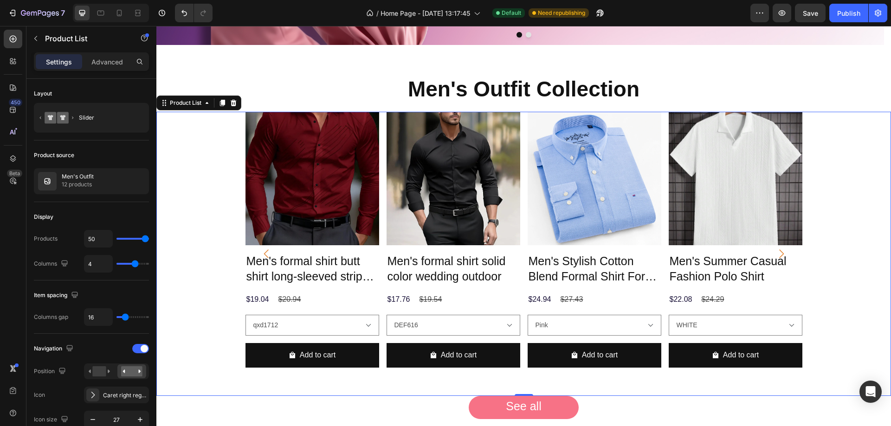
click at [264, 254] on icon "Carousel Back Arrow" at bounding box center [266, 254] width 13 height 13
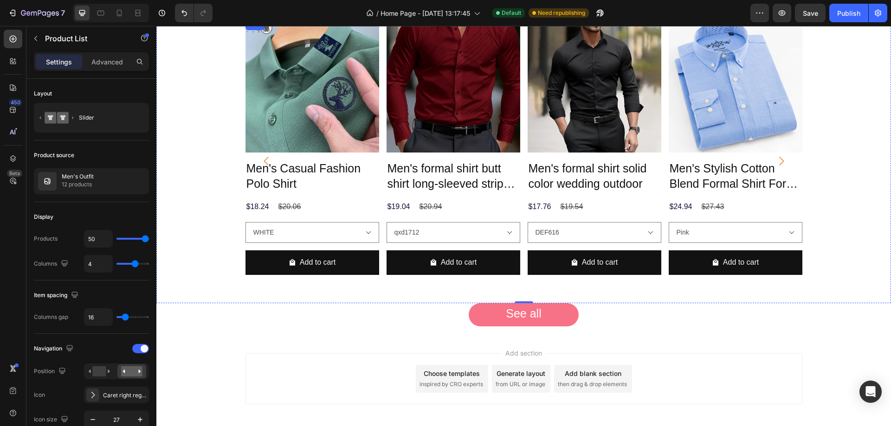
scroll to position [438, 0]
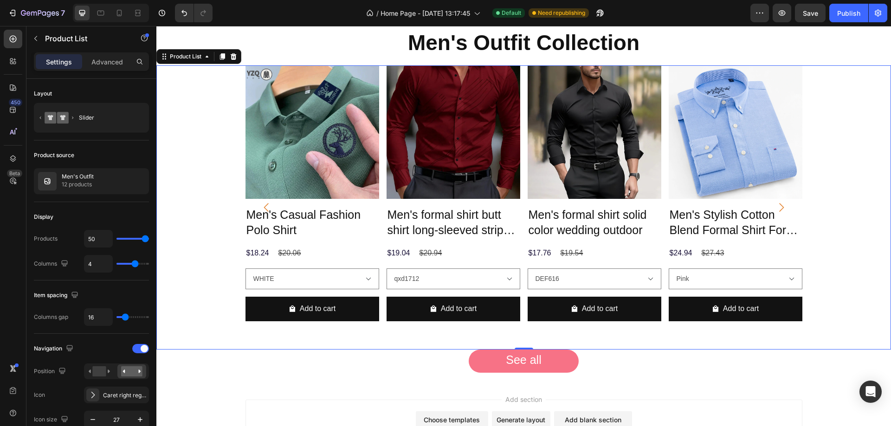
click at [204, 312] on div "Product Images Men's Suits Grey Costume Homme Wedding Outfits 3 Piece Product T…" at bounding box center [523, 207] width 735 height 284
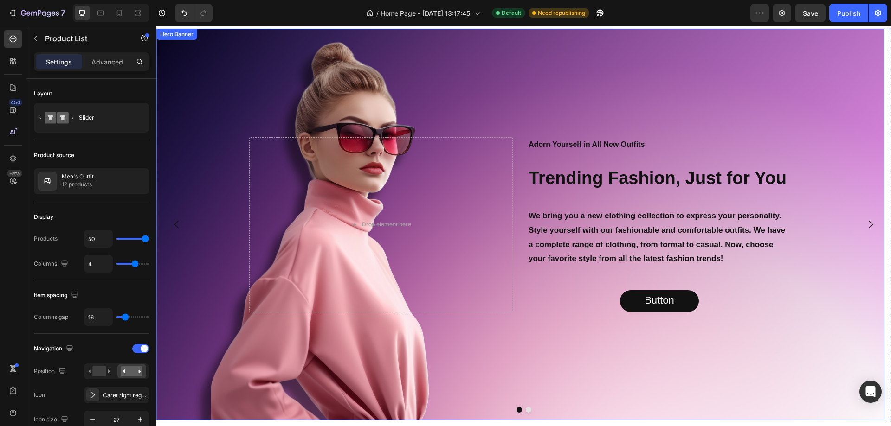
scroll to position [0, 0]
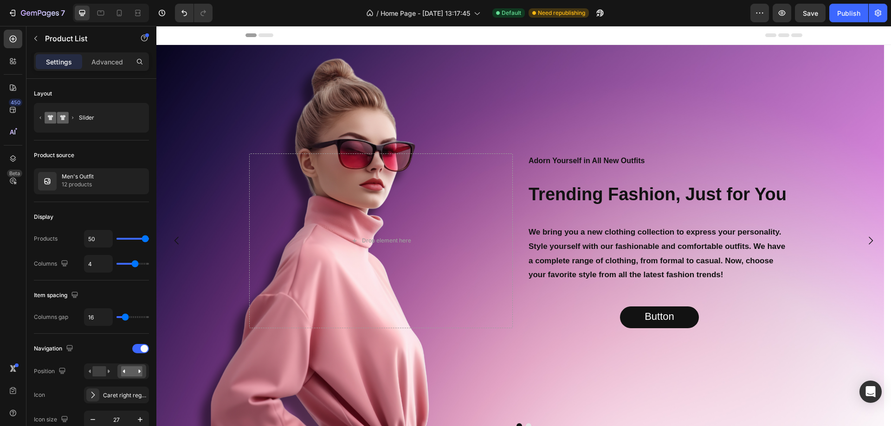
click at [703, 5] on div "/ Home Page - Aug 26, 13:17:45 Default Need republishing" at bounding box center [485, 13] width 530 height 19
click at [696, 13] on div "/ Home Page - Aug 26, 13:17:45 Default Need republishing" at bounding box center [485, 13] width 530 height 19
click at [650, 42] on div "Header" at bounding box center [523, 35] width 557 height 19
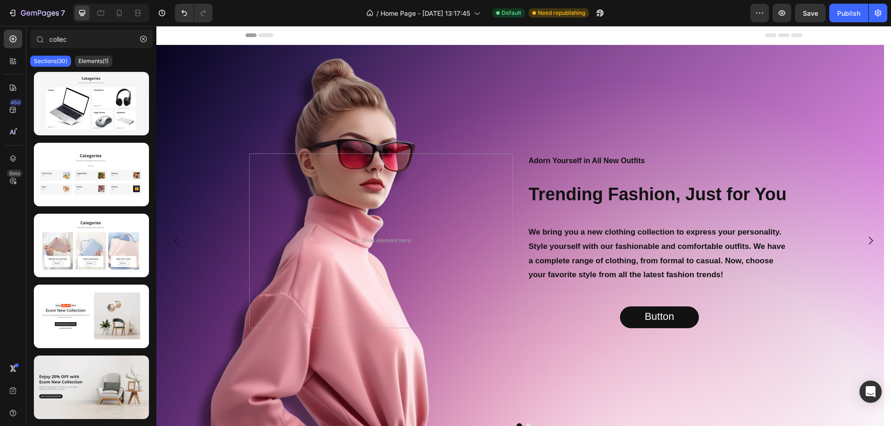
click at [665, 34] on div "Header" at bounding box center [523, 35] width 557 height 19
click at [549, 188] on strong "Trending Fashion, Just for You" at bounding box center [658, 194] width 258 height 19
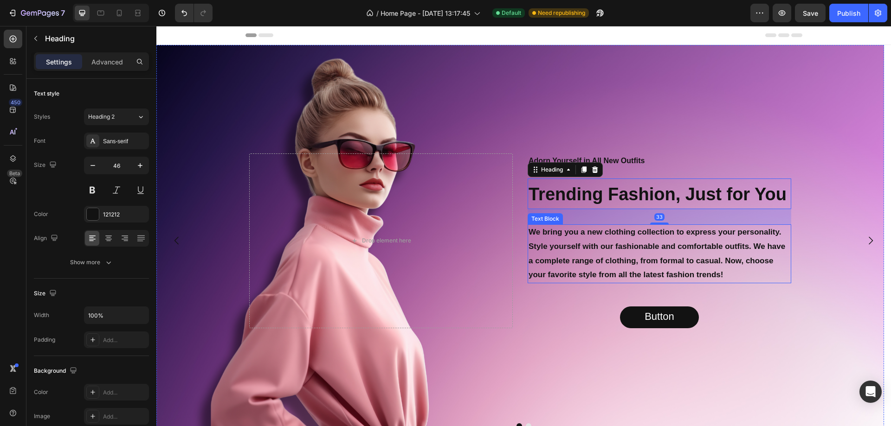
click at [572, 246] on p "We bring you a new clothing collection to express your personality. Style yours…" at bounding box center [660, 254] width 262 height 57
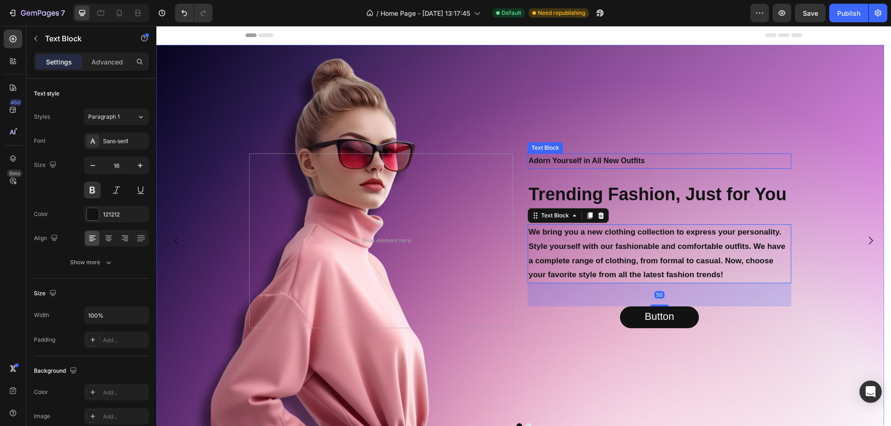
click at [633, 159] on p "Adorn Yourself in All New Outfits" at bounding box center [660, 161] width 262 height 13
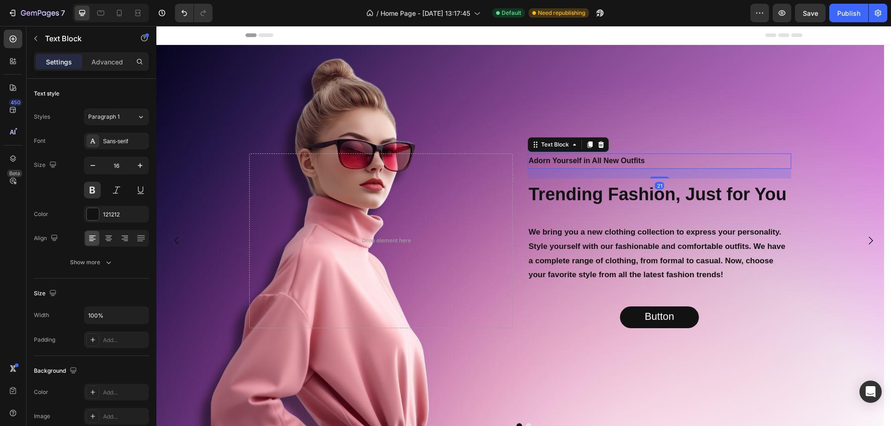
click at [658, 119] on div "Background Image" at bounding box center [520, 241] width 728 height 392
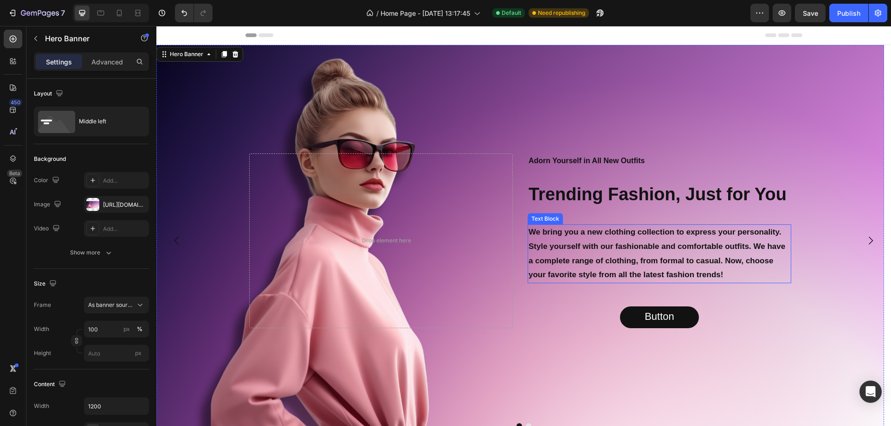
click at [625, 255] on p "We bring you a new clothing collection to express your personality. Style yours…" at bounding box center [660, 254] width 262 height 57
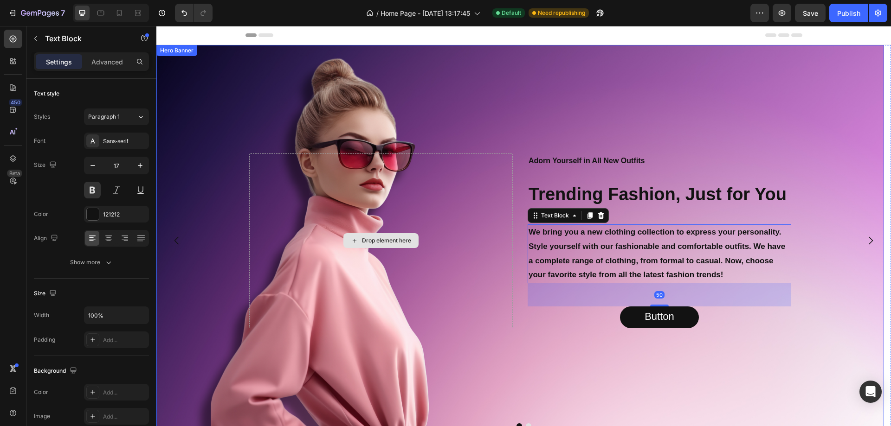
scroll to position [250, 0]
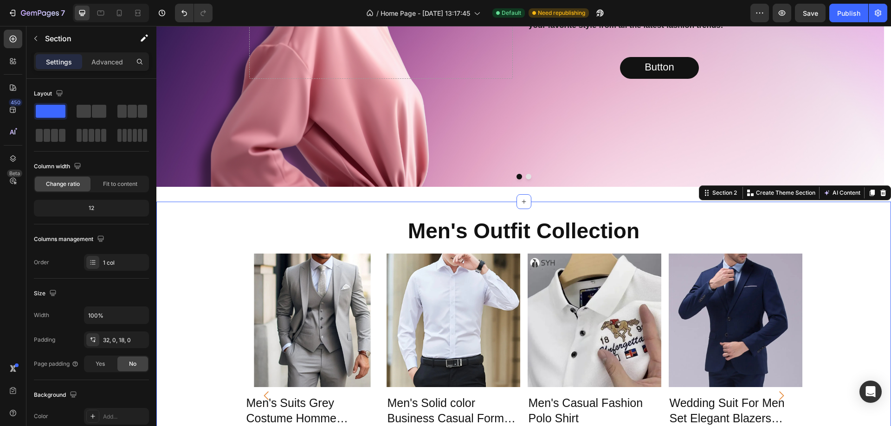
click at [219, 234] on div "Men's Outfit Collection Heading Row Product Images Men's Suits Grey Costume Hom…" at bounding box center [523, 389] width 735 height 344
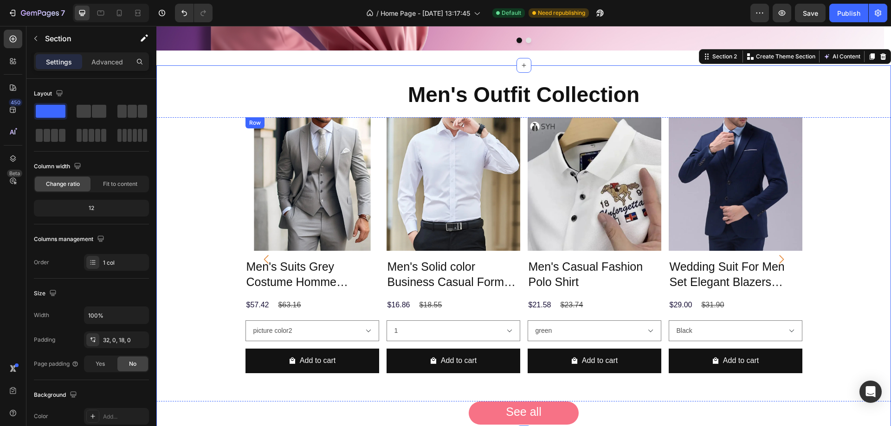
scroll to position [389, 0]
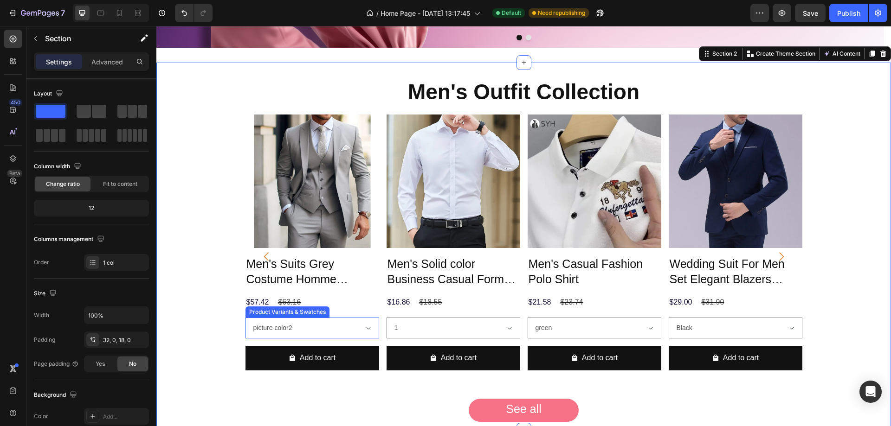
click at [305, 321] on select "picture color2 picture color3 Dark Gray picture color6 picture color5 black pic…" at bounding box center [312, 328] width 134 height 21
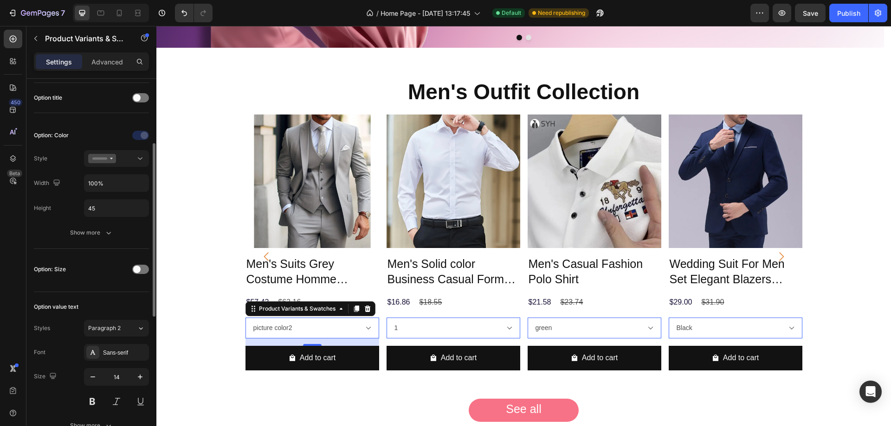
scroll to position [186, 0]
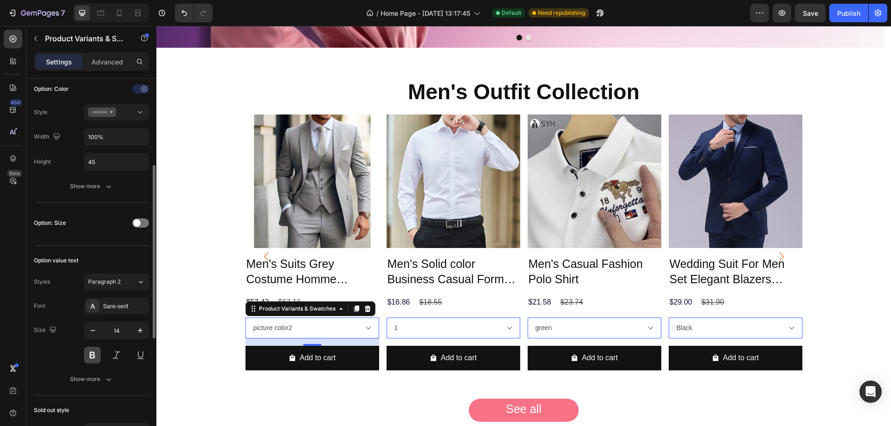
click at [94, 355] on button at bounding box center [92, 355] width 17 height 17
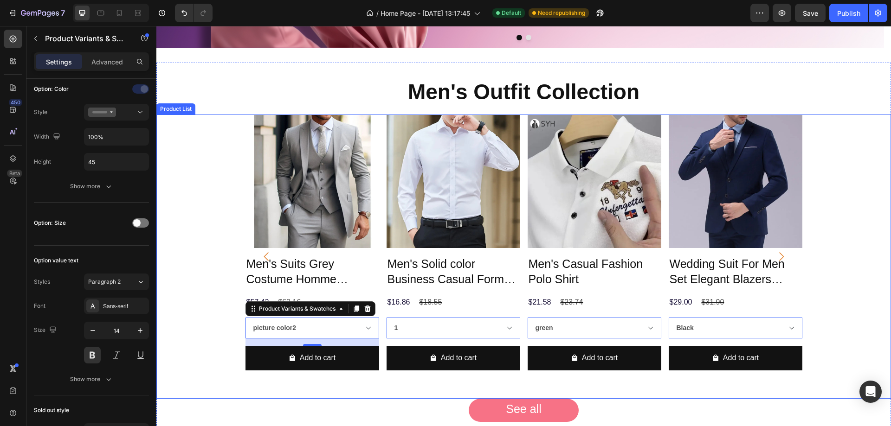
click at [176, 249] on div "Product Images Men's Suits Grey Costume Homme Wedding Outfits 3 Piece Product T…" at bounding box center [523, 257] width 735 height 284
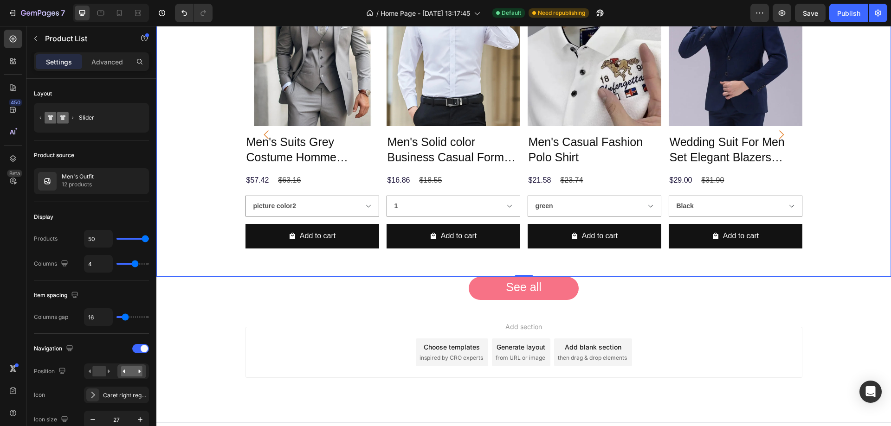
scroll to position [527, 0]
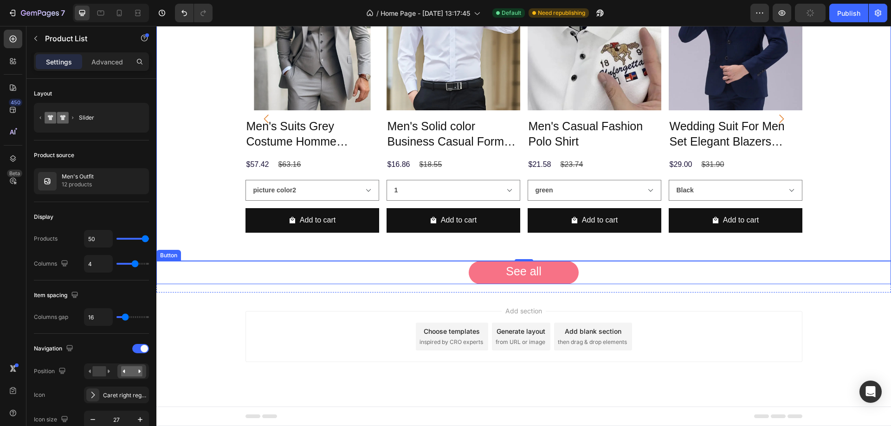
click at [399, 278] on div "See all Button" at bounding box center [523, 272] width 735 height 23
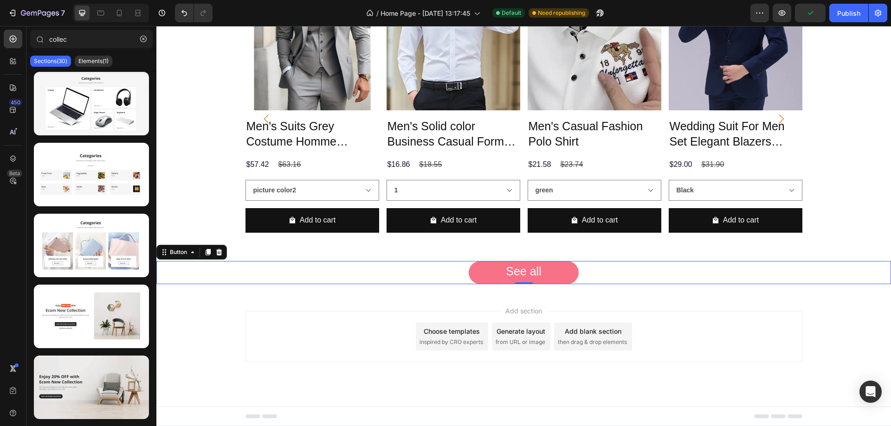
click at [277, 305] on div "Add section Choose templates inspired by CRO experts Generate layout from URL o…" at bounding box center [523, 350] width 735 height 114
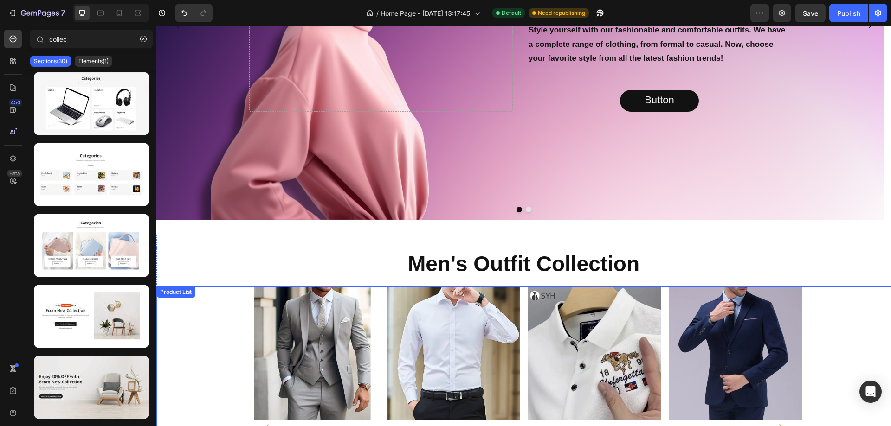
scroll to position [155, 0]
